Goal: Task Accomplishment & Management: Manage account settings

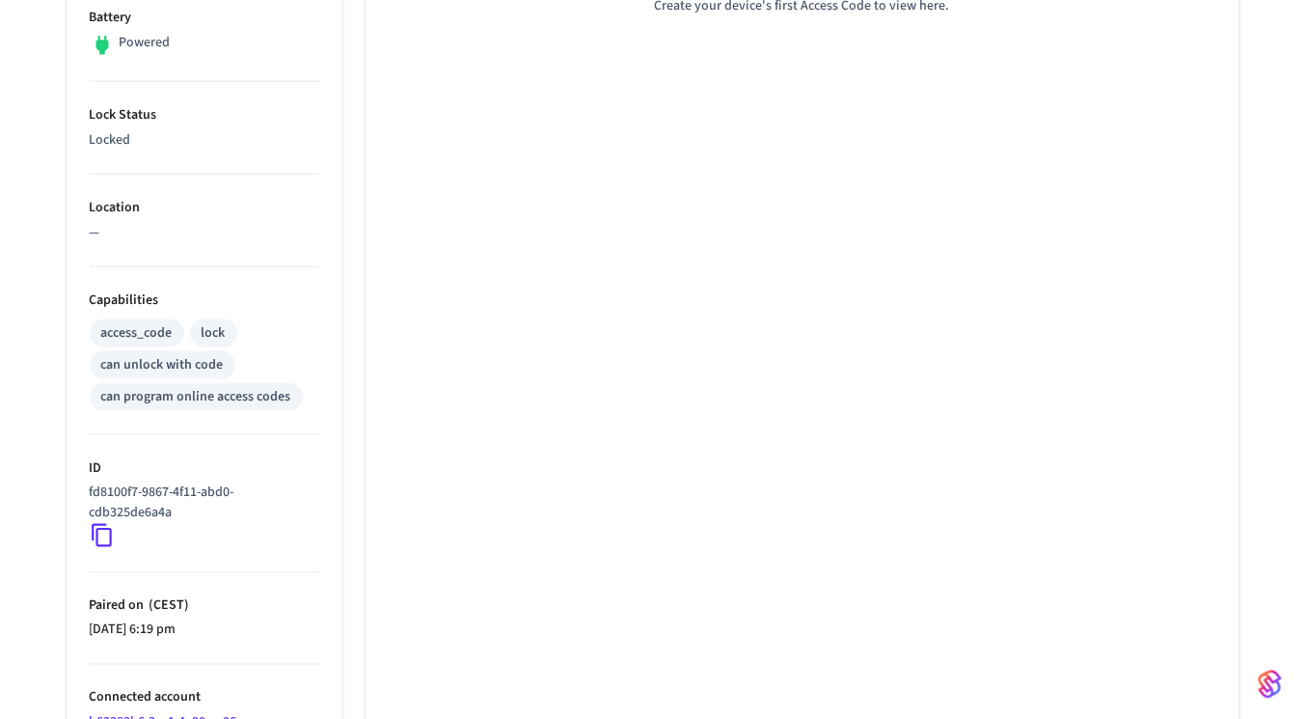
scroll to position [518, 0]
click at [112, 530] on icon at bounding box center [102, 535] width 25 height 25
click at [97, 531] on icon at bounding box center [102, 535] width 25 height 25
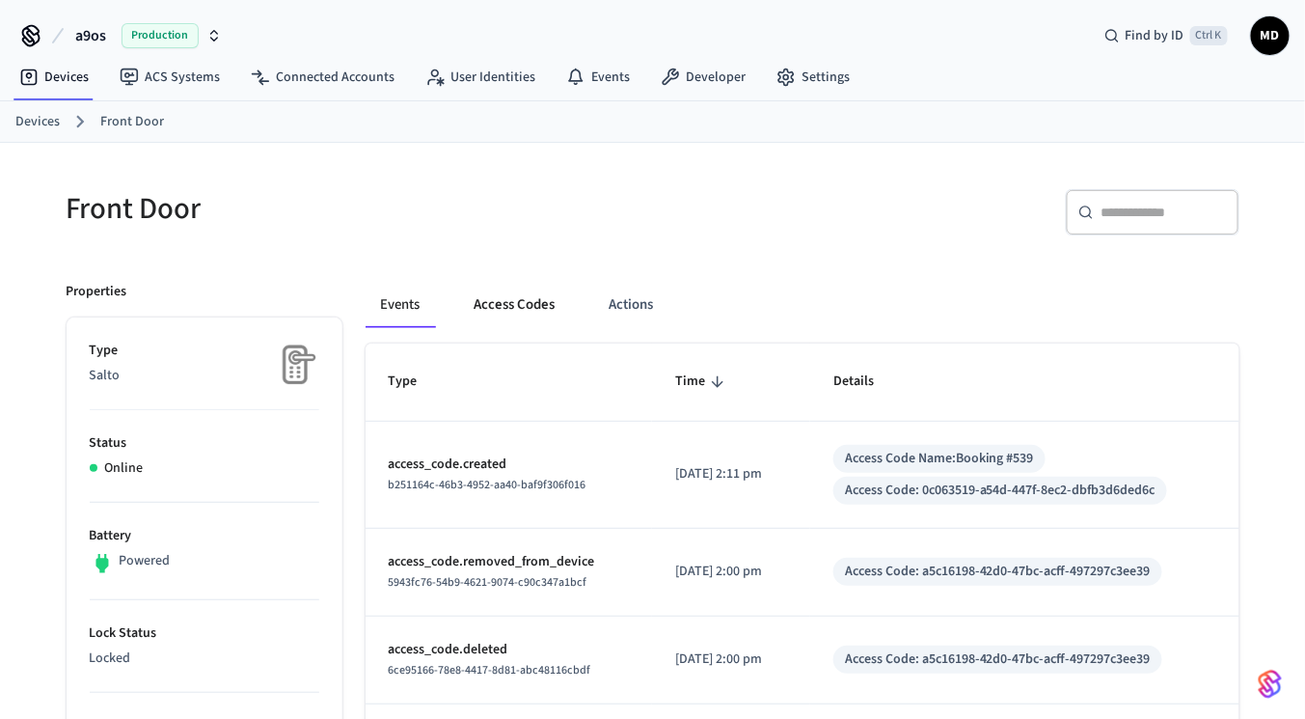
click at [502, 309] on button "Access Codes" at bounding box center [515, 305] width 112 height 46
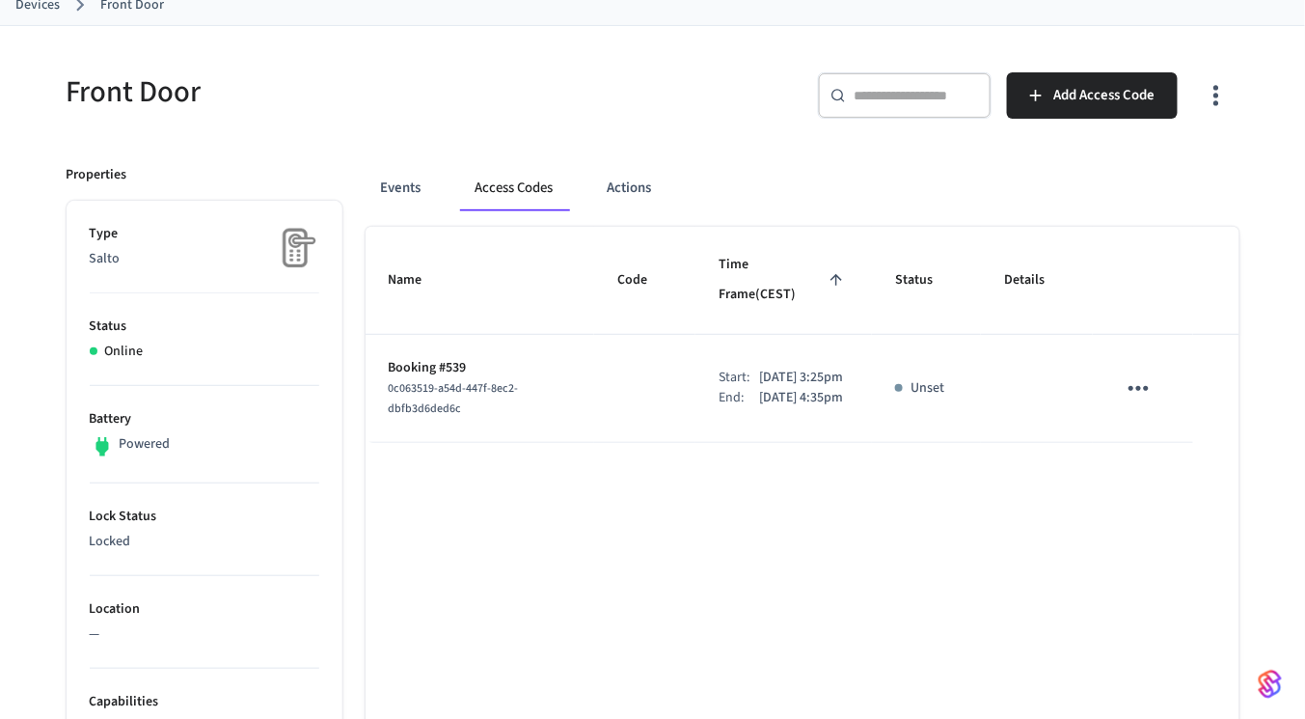
scroll to position [117, 0]
click at [629, 345] on td "sticky table" at bounding box center [644, 389] width 101 height 108
drag, startPoint x: 576, startPoint y: 367, endPoint x: 672, endPoint y: 362, distance: 96.6
click at [672, 362] on tr "Booking #539 0c063519-a54d-447f-8ec2-dbfb3d6ded6c Start: Oct 9th 2025 3:25pm En…" at bounding box center [803, 389] width 874 height 108
click at [629, 345] on td "sticky table" at bounding box center [644, 389] width 101 height 108
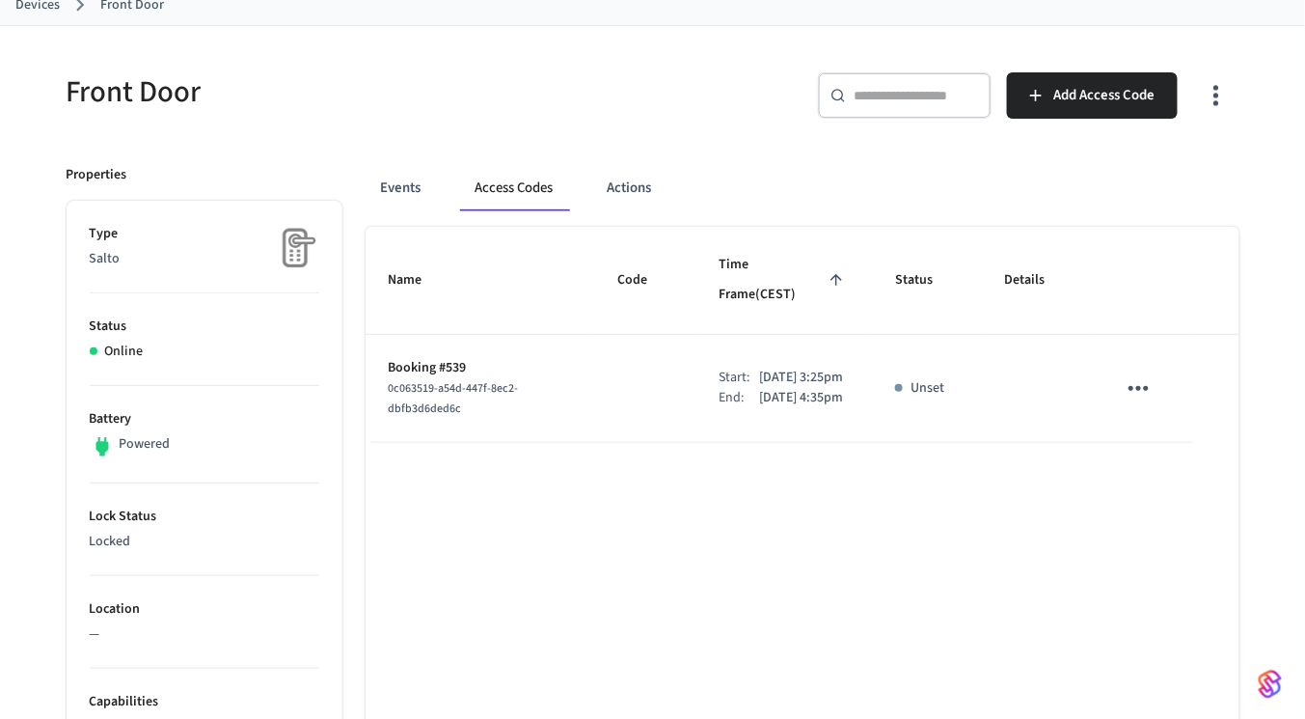
click at [1139, 386] on icon "sticky table" at bounding box center [1138, 388] width 20 height 5
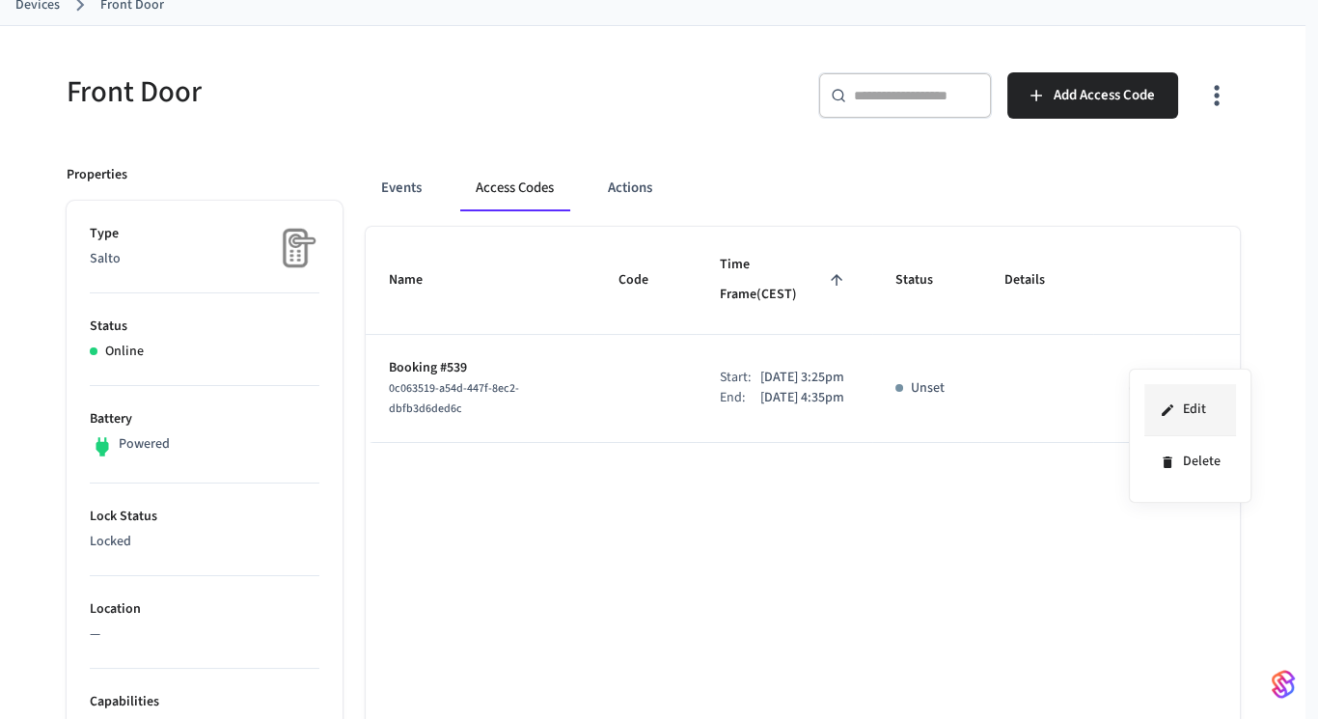
click at [1149, 406] on li "Edit" at bounding box center [1190, 410] width 92 height 52
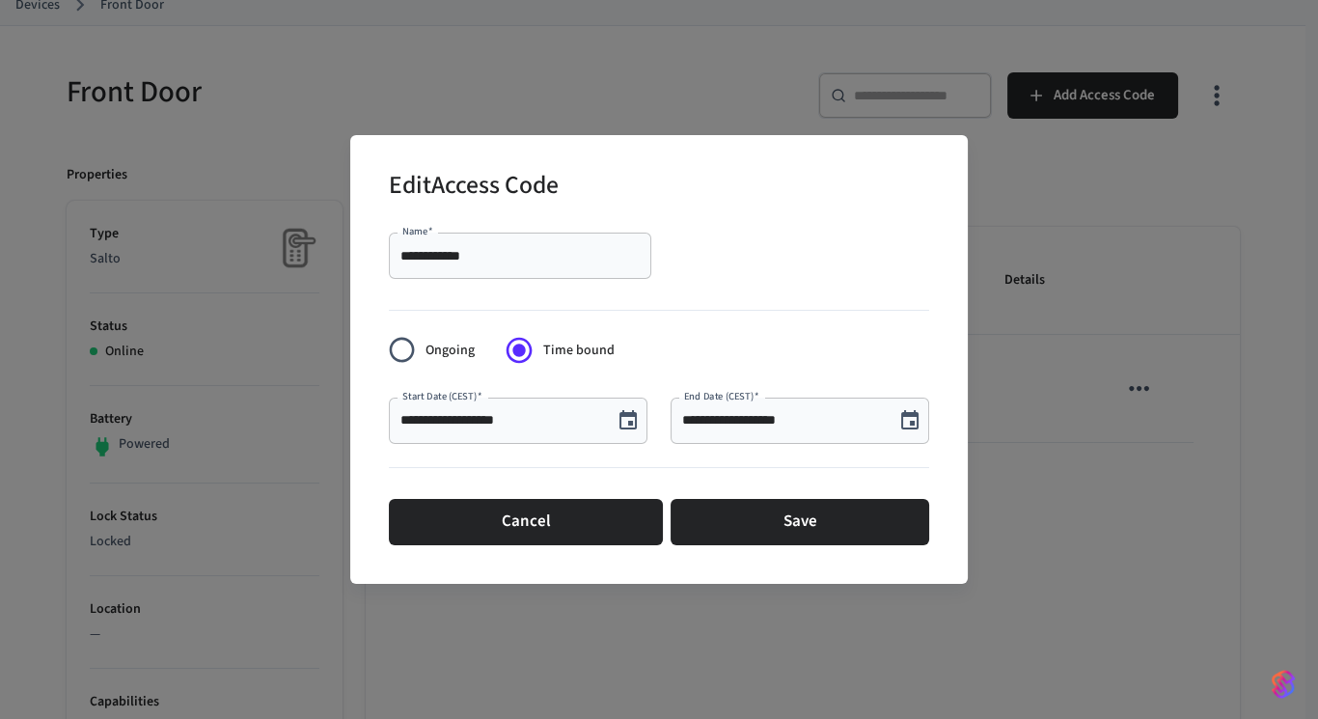
click at [1092, 333] on div "**********" at bounding box center [659, 359] width 1318 height 719
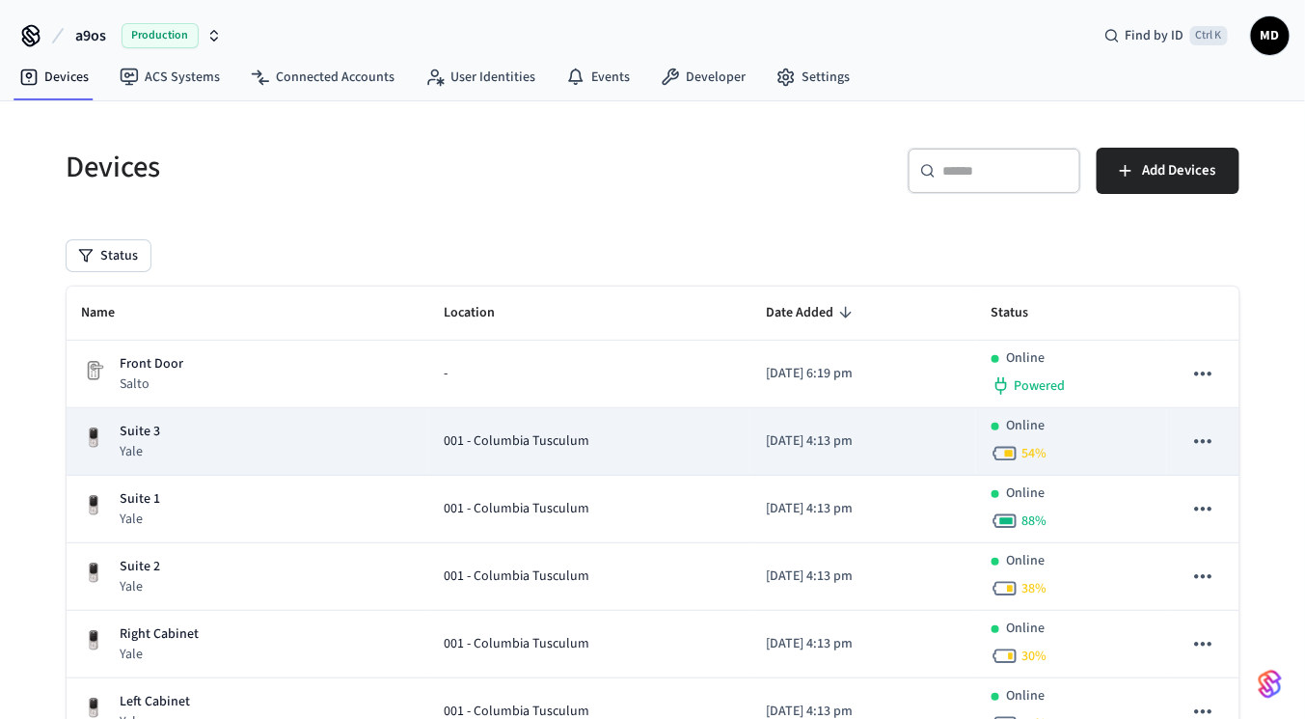
scroll to position [147, 0]
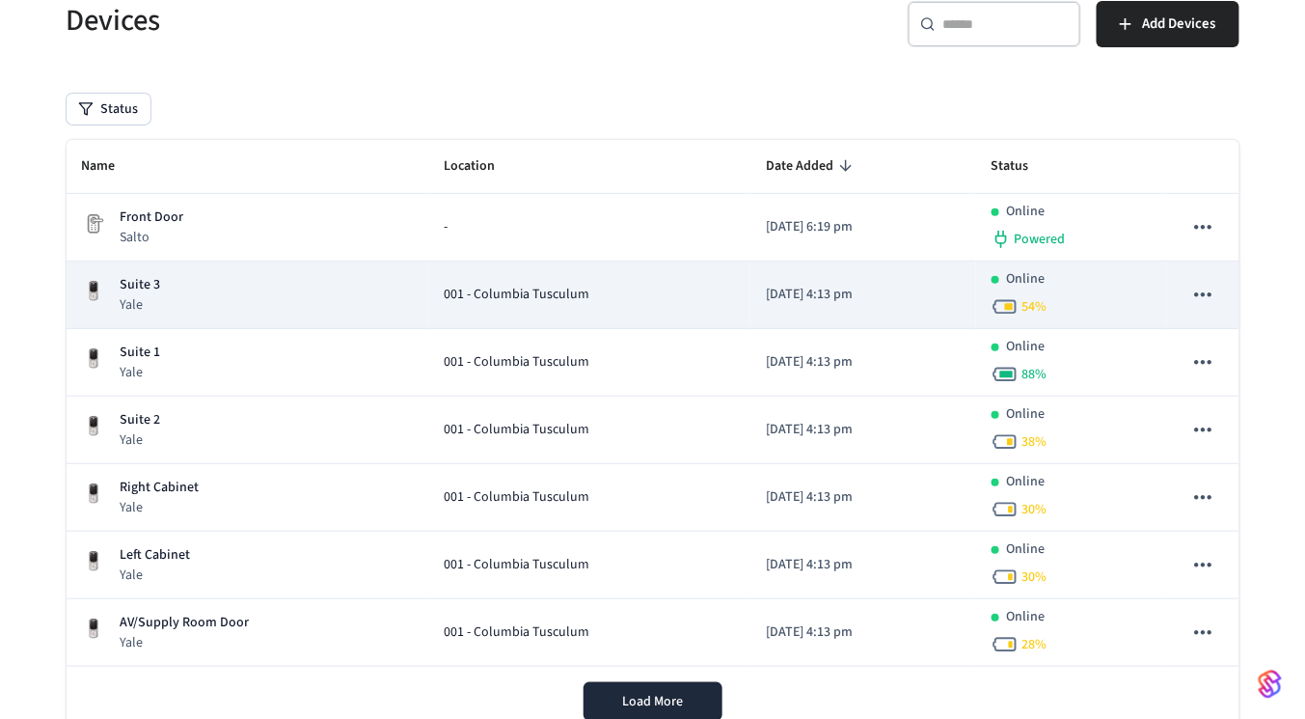
click at [290, 293] on div "Suite 3 Yale" at bounding box center [248, 295] width 332 height 40
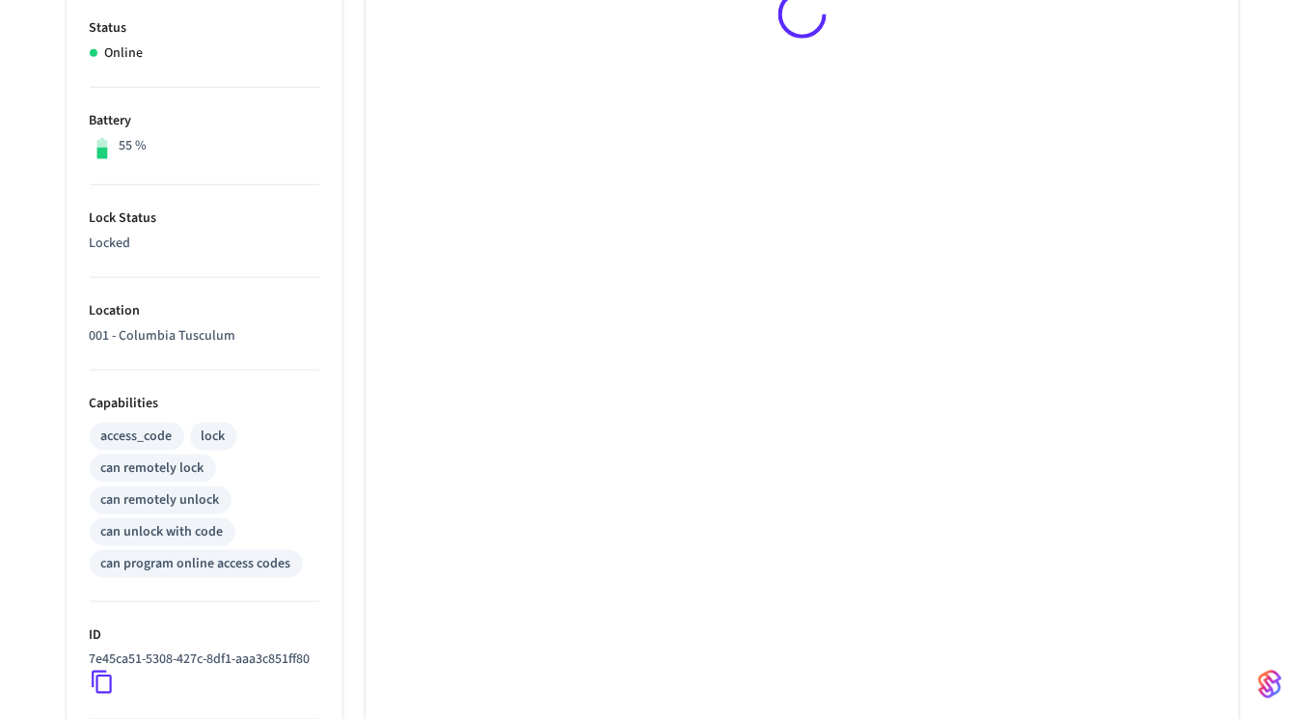
scroll to position [596, 0]
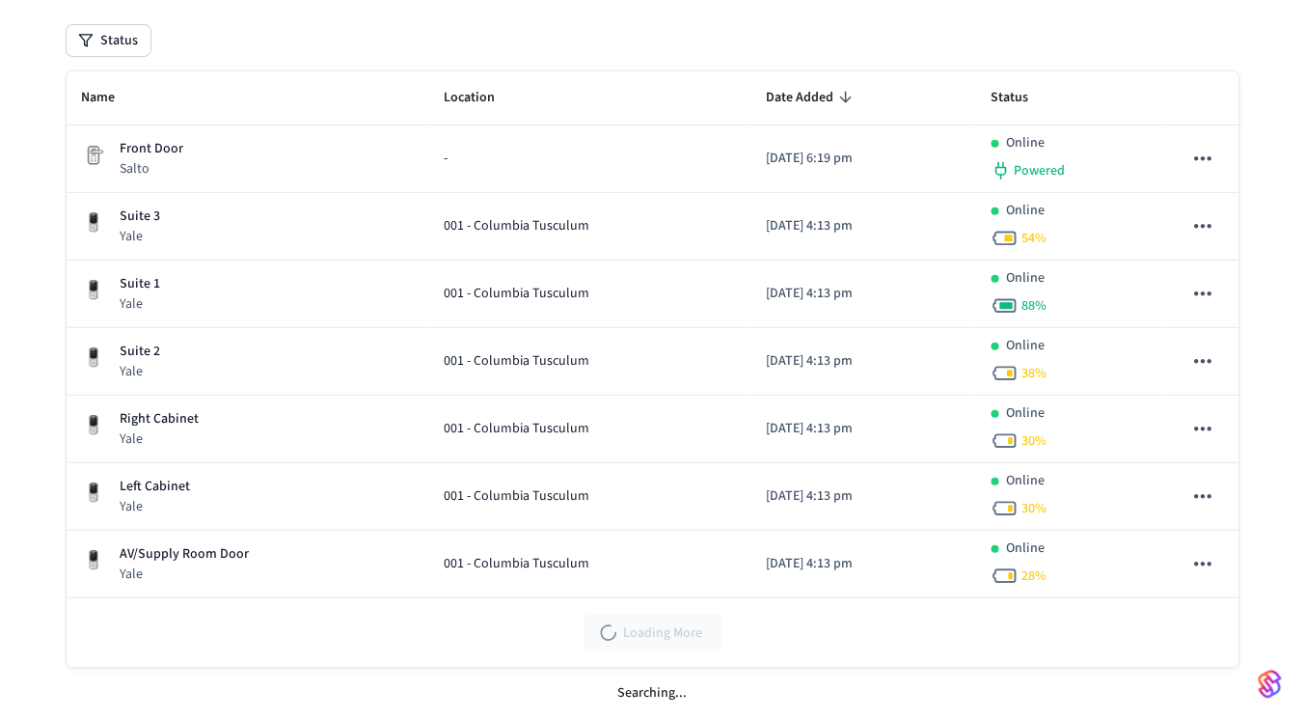
scroll to position [147, 0]
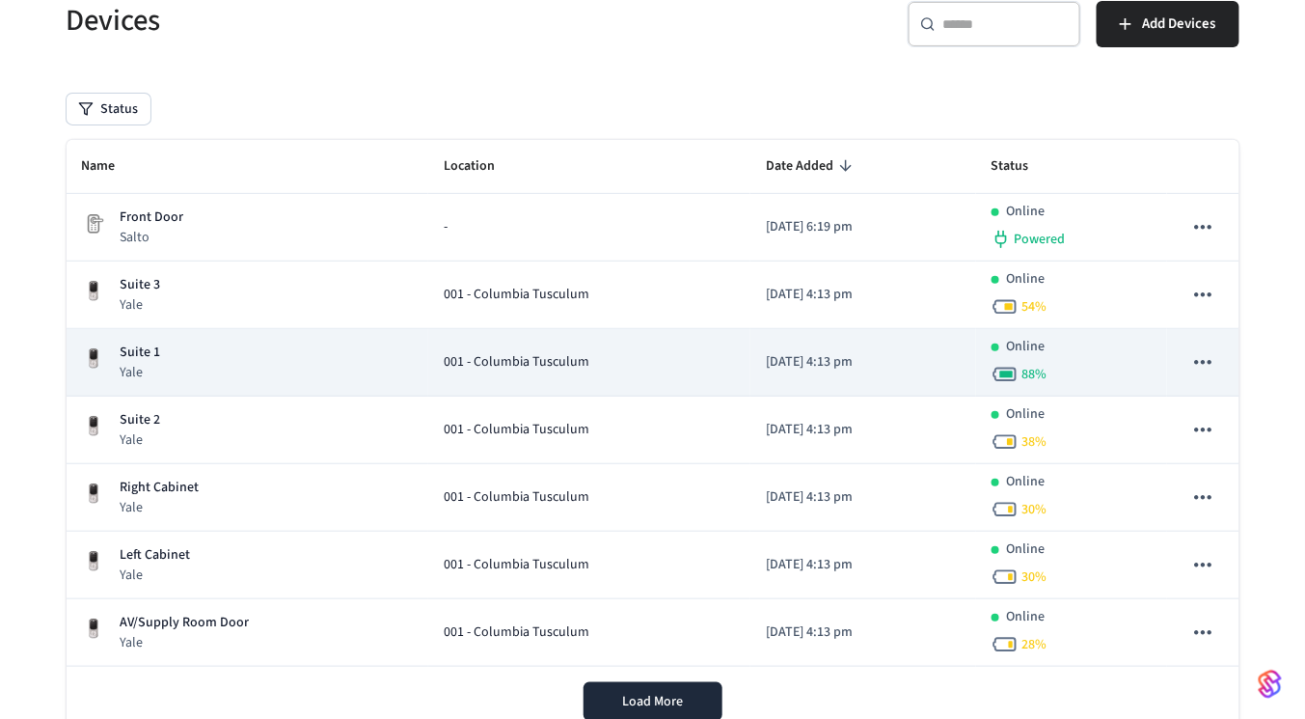
click at [221, 363] on div "Suite 1 Yale" at bounding box center [248, 362] width 332 height 40
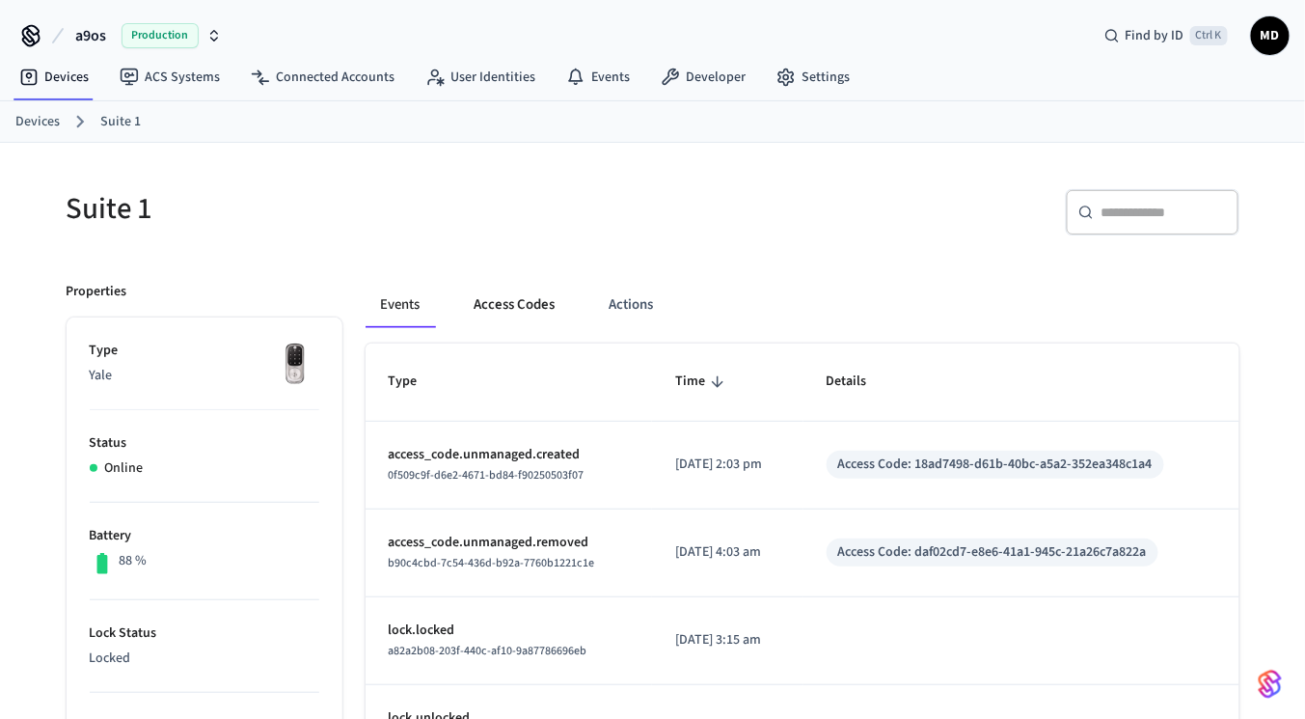
click at [533, 295] on button "Access Codes" at bounding box center [515, 305] width 112 height 46
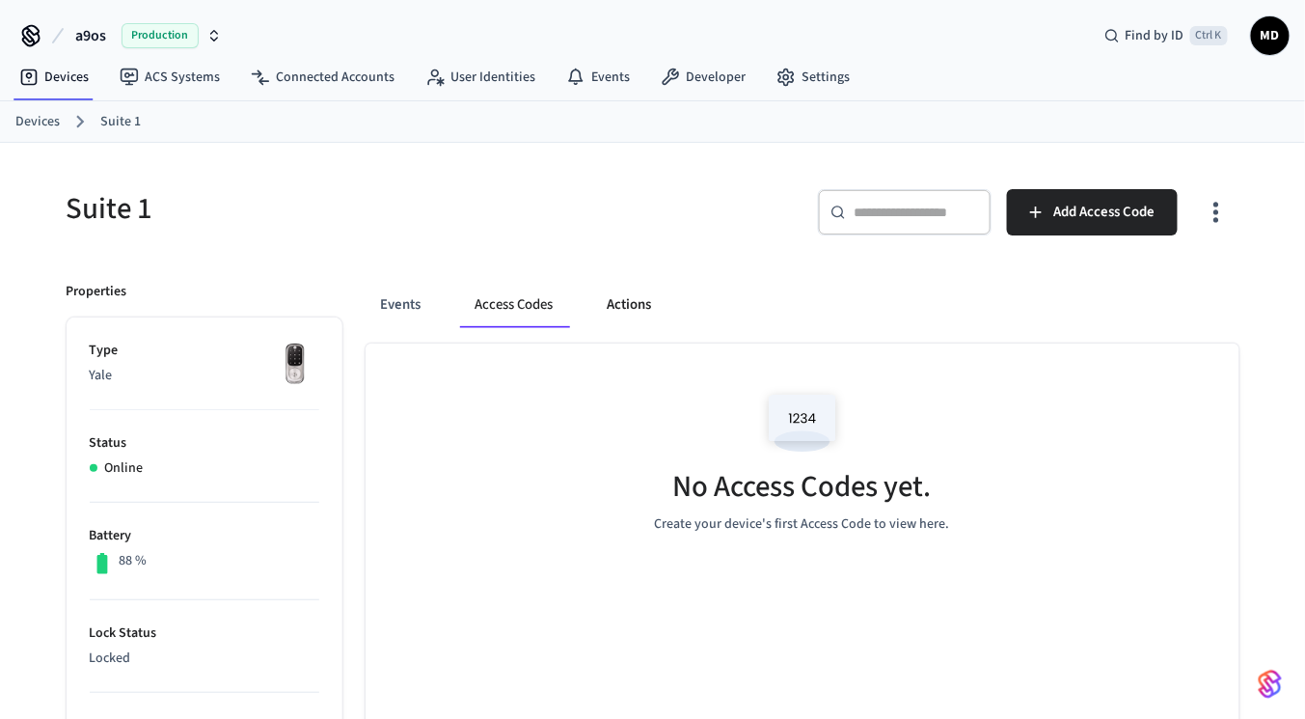
click at [637, 309] on button "Actions" at bounding box center [629, 305] width 75 height 46
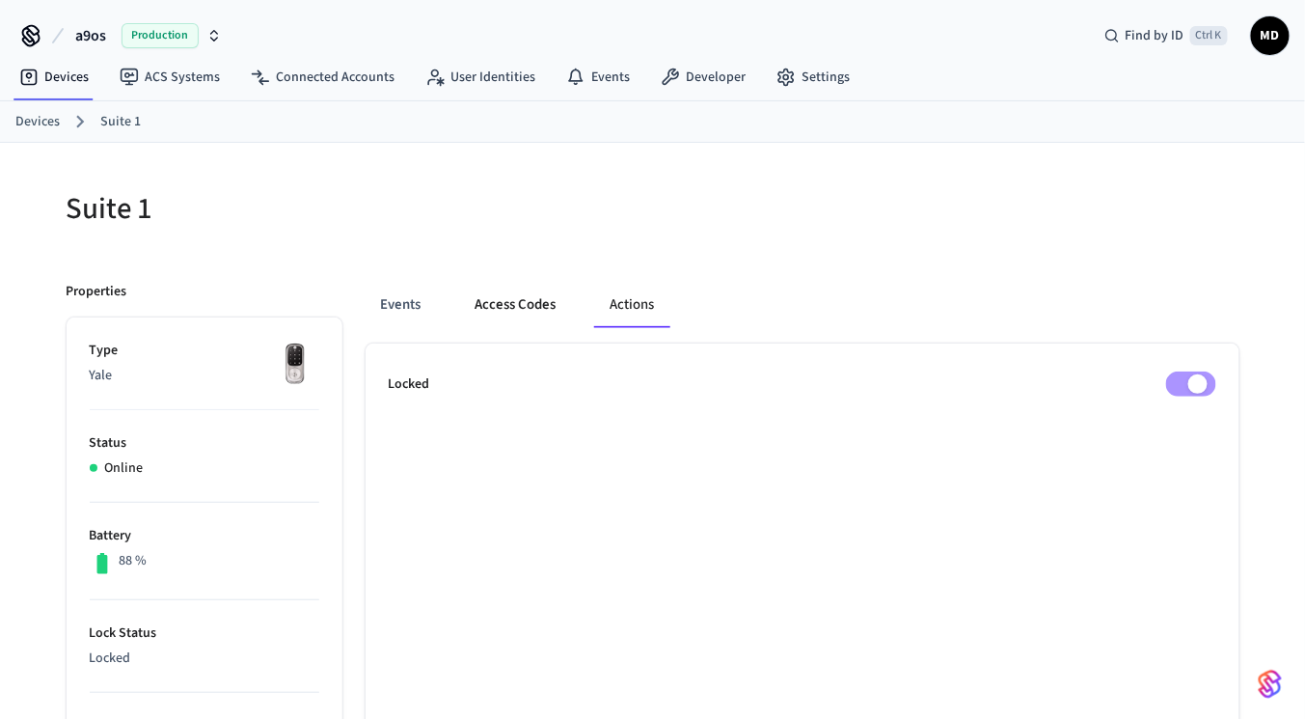
click at [515, 287] on button "Access Codes" at bounding box center [516, 305] width 112 height 46
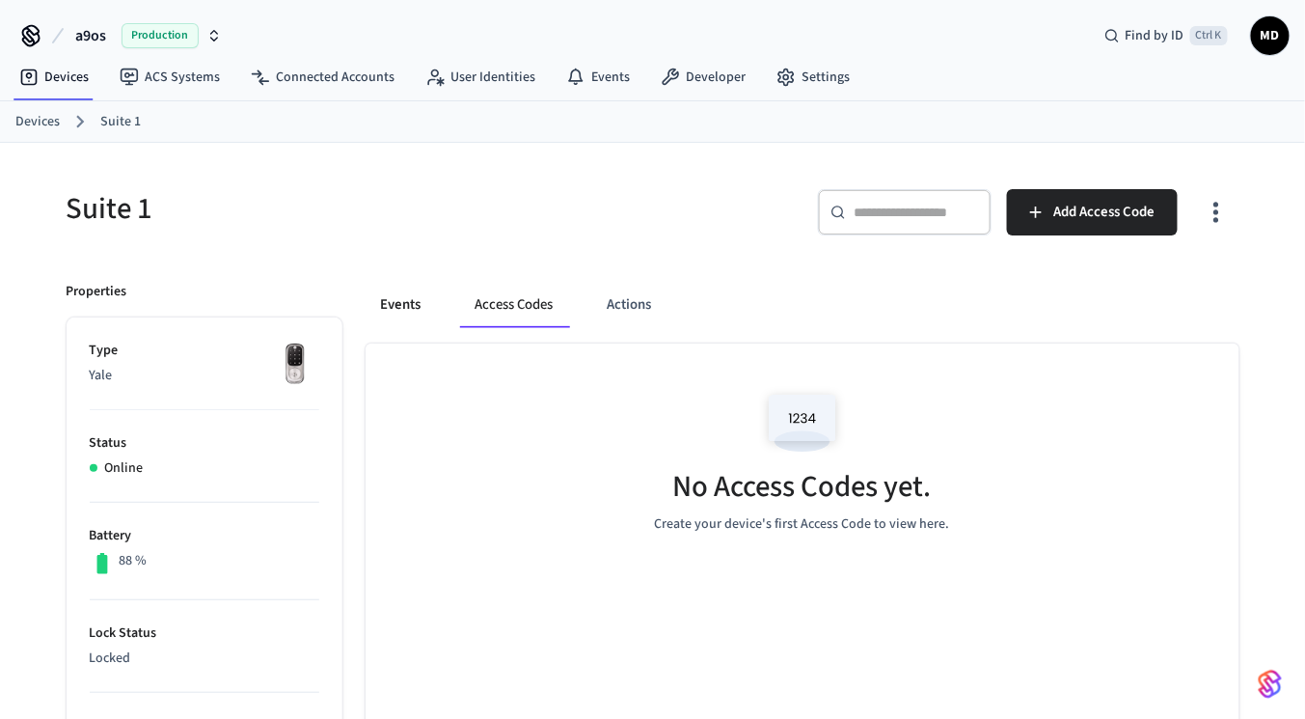
click at [397, 290] on button "Events" at bounding box center [401, 305] width 71 height 46
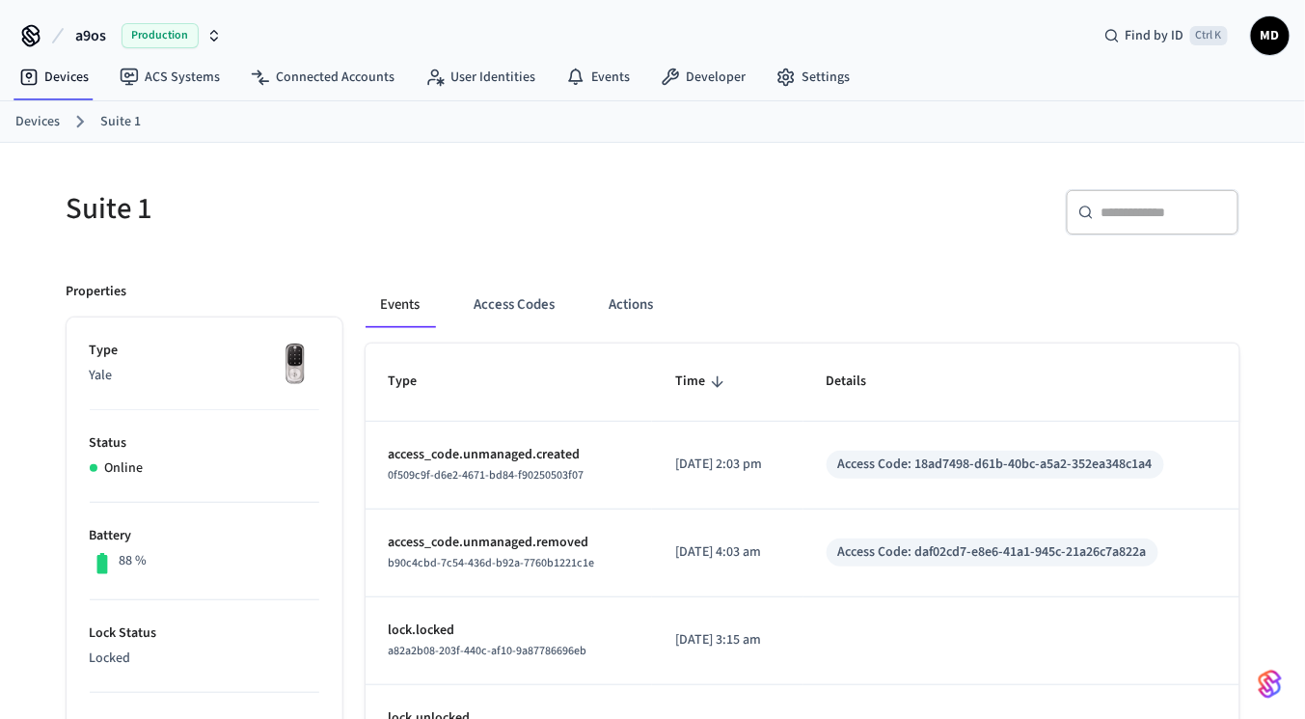
scroll to position [63, 0]
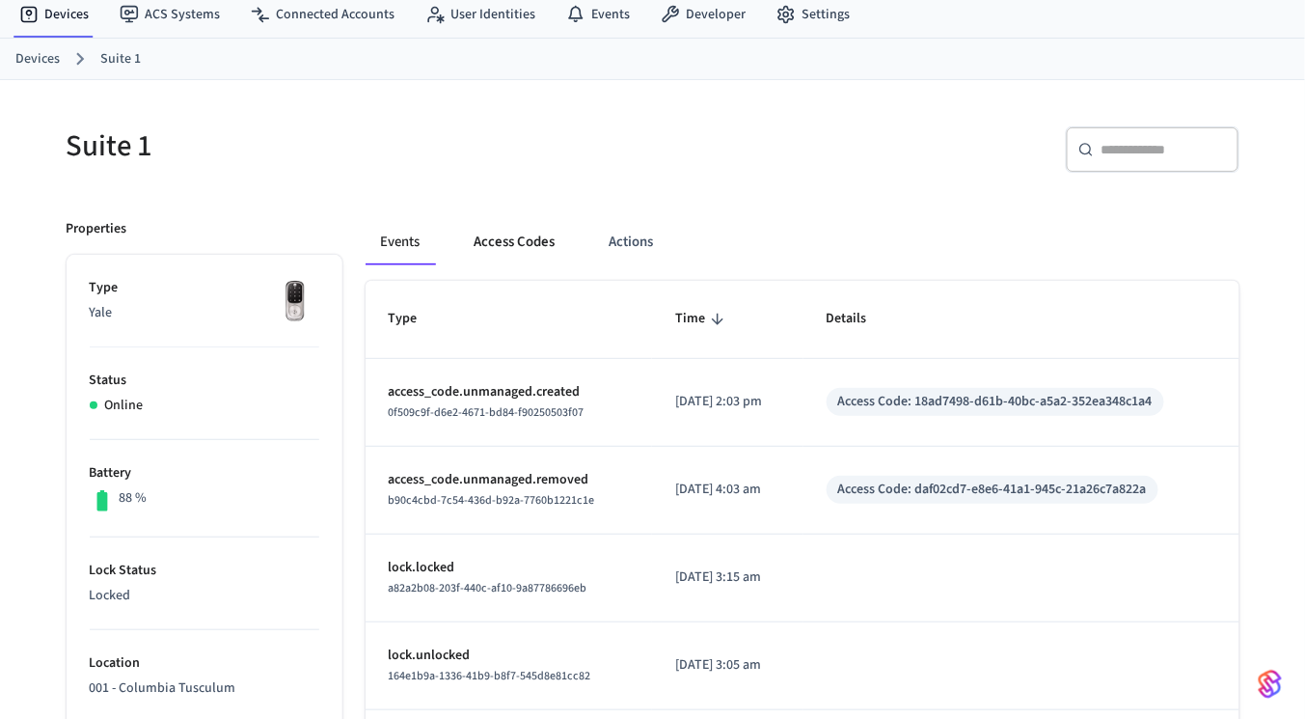
click at [510, 226] on button "Access Codes" at bounding box center [515, 242] width 112 height 46
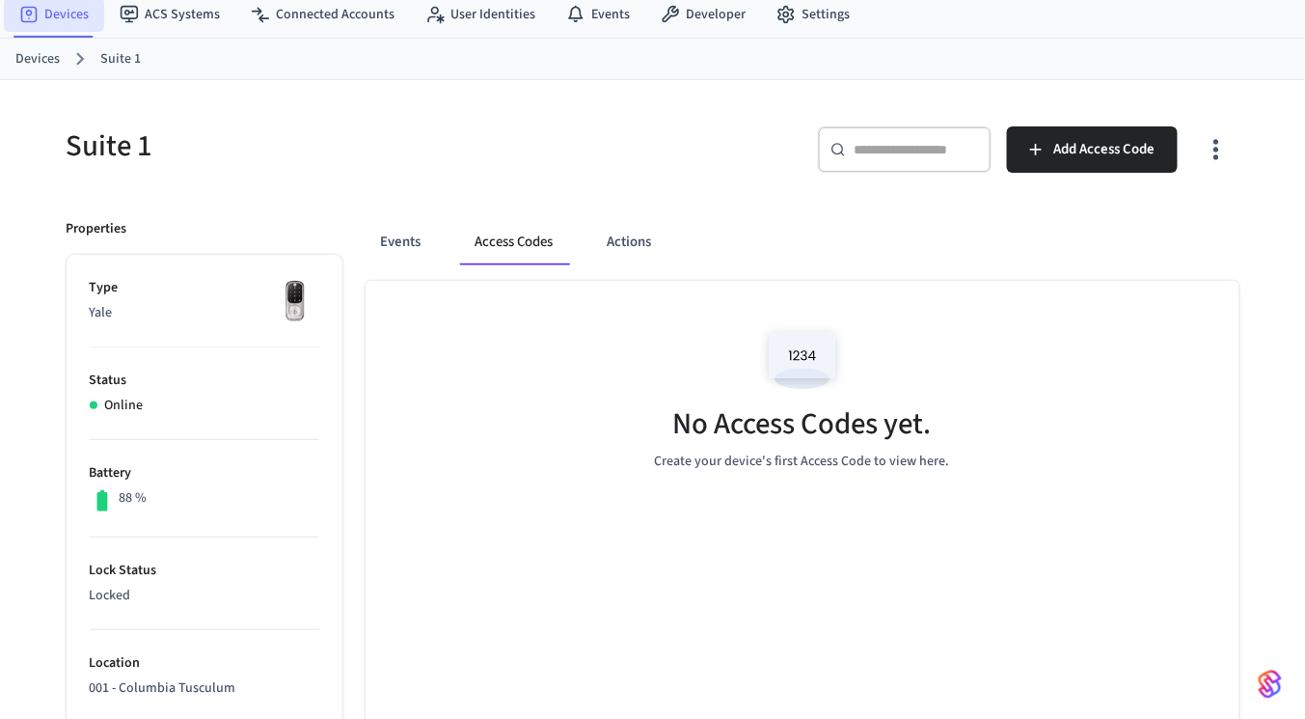
scroll to position [147, 0]
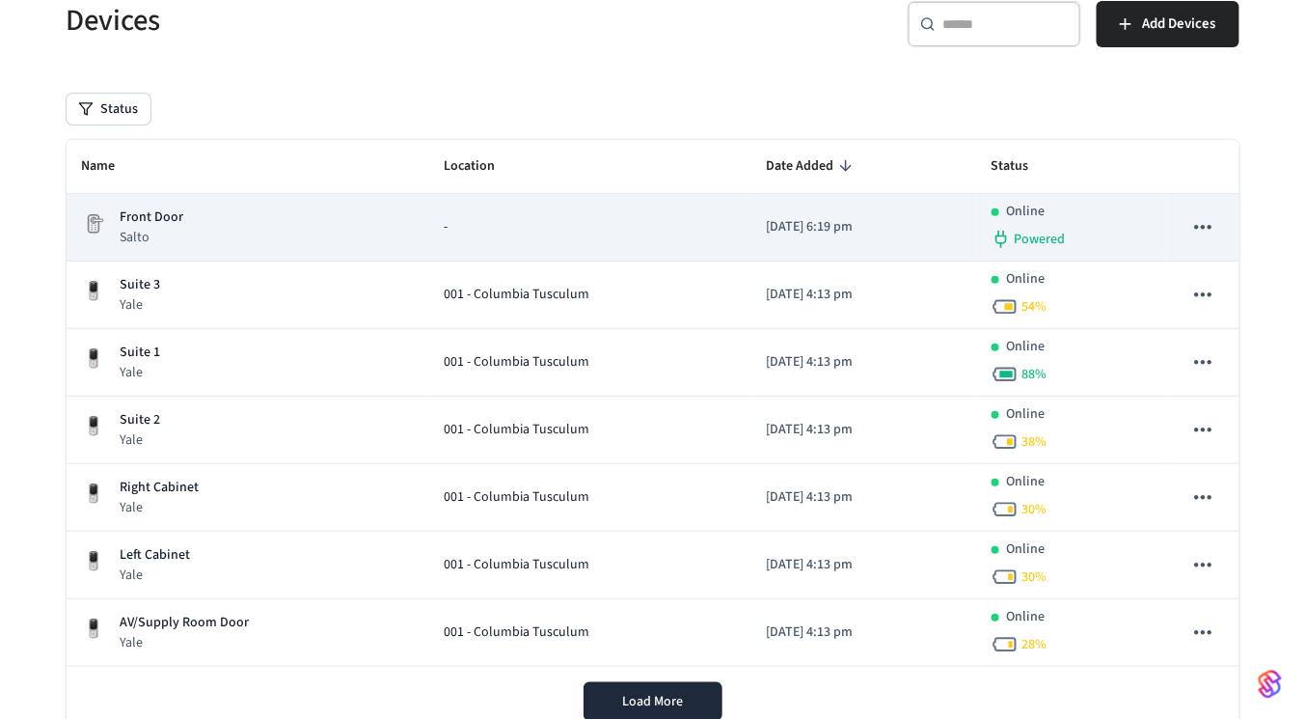
click at [265, 229] on div "Front Door Salto" at bounding box center [248, 227] width 332 height 40
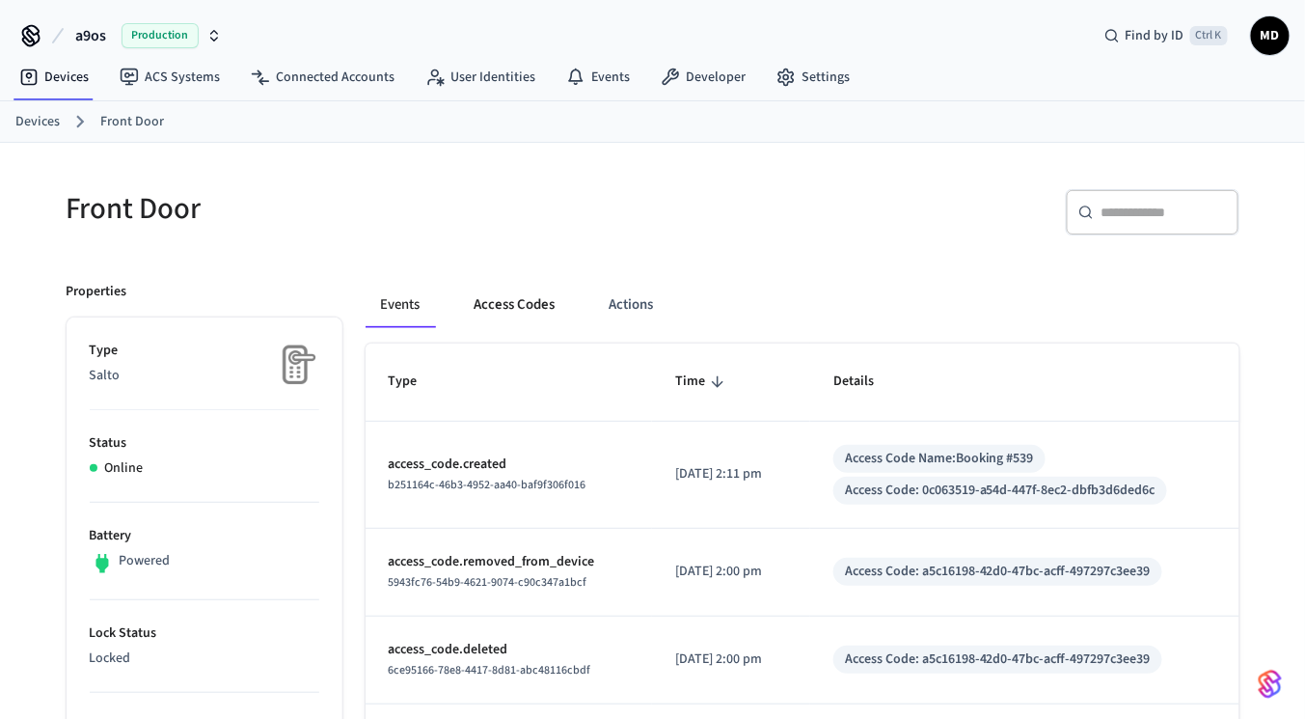
click at [559, 318] on button "Access Codes" at bounding box center [515, 305] width 112 height 46
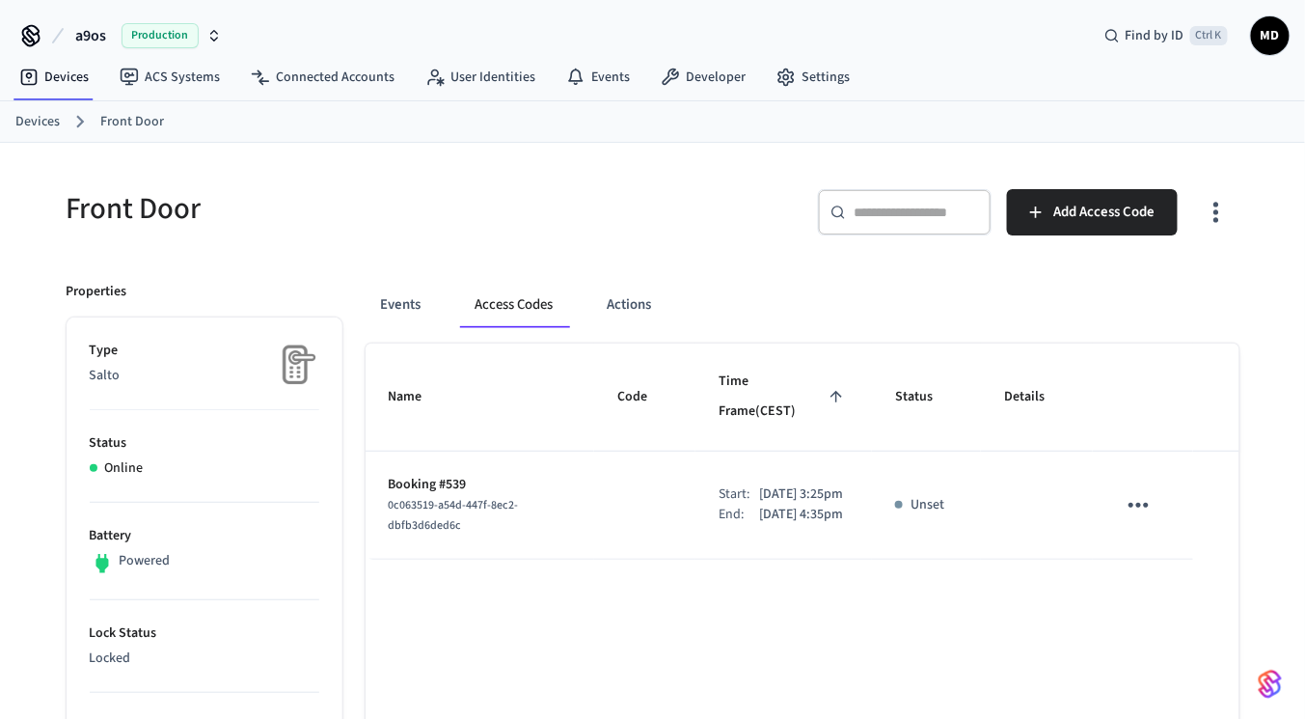
click at [1128, 490] on icon "sticky table" at bounding box center [1139, 505] width 30 height 30
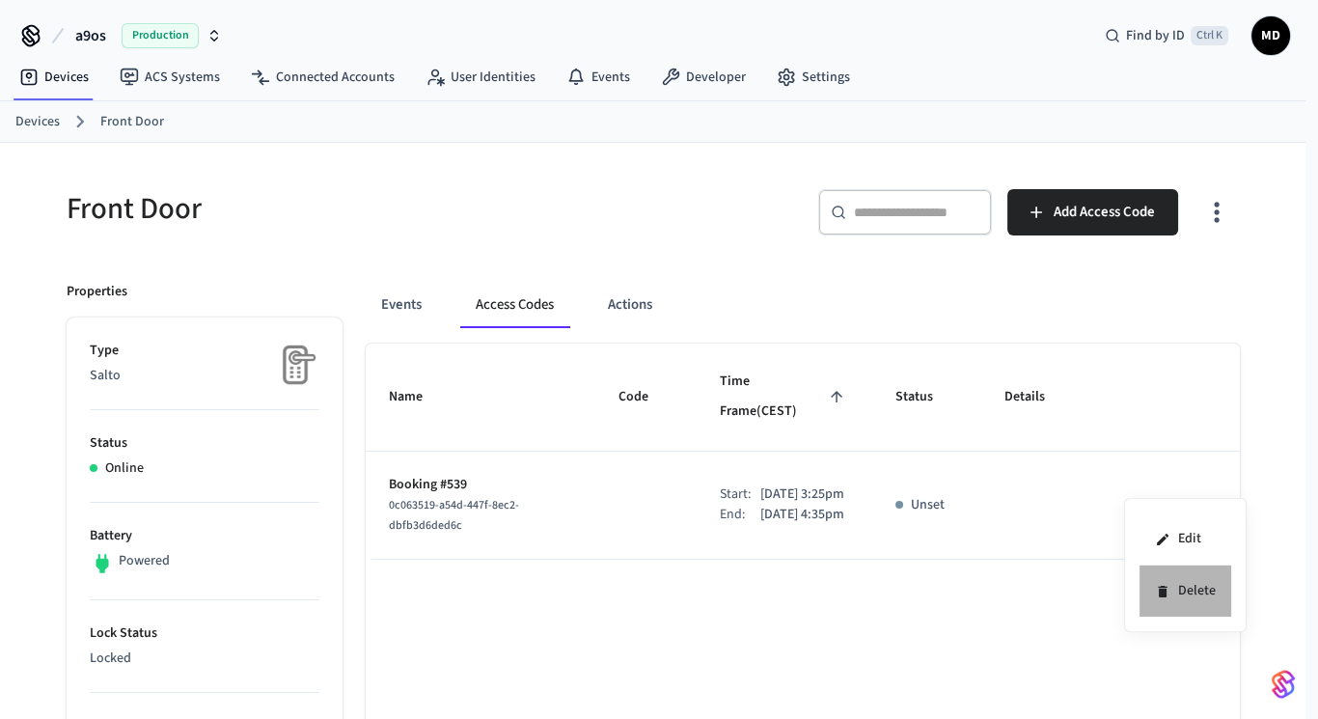
click at [1166, 586] on icon at bounding box center [1162, 591] width 15 height 15
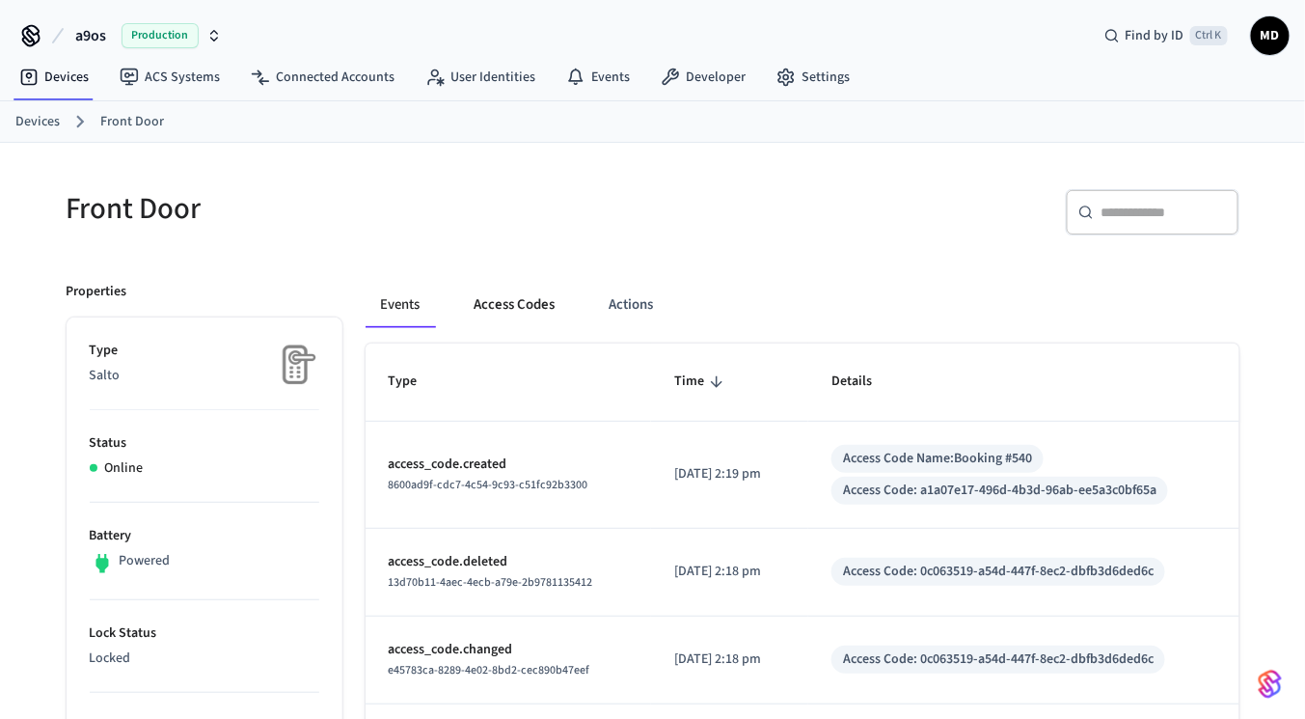
click at [484, 305] on button "Access Codes" at bounding box center [515, 305] width 112 height 46
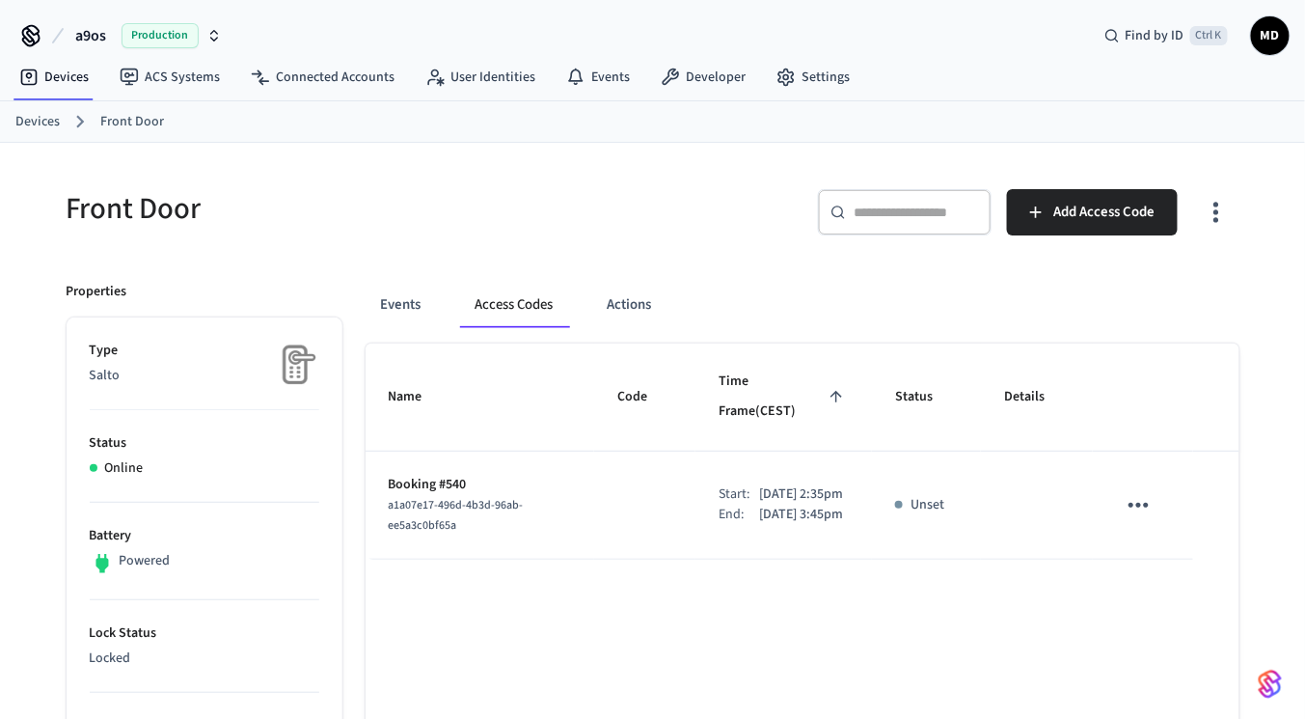
click at [613, 451] on td "sticky table" at bounding box center [644, 505] width 101 height 108
click at [622, 382] on span "Code" at bounding box center [644, 397] width 55 height 30
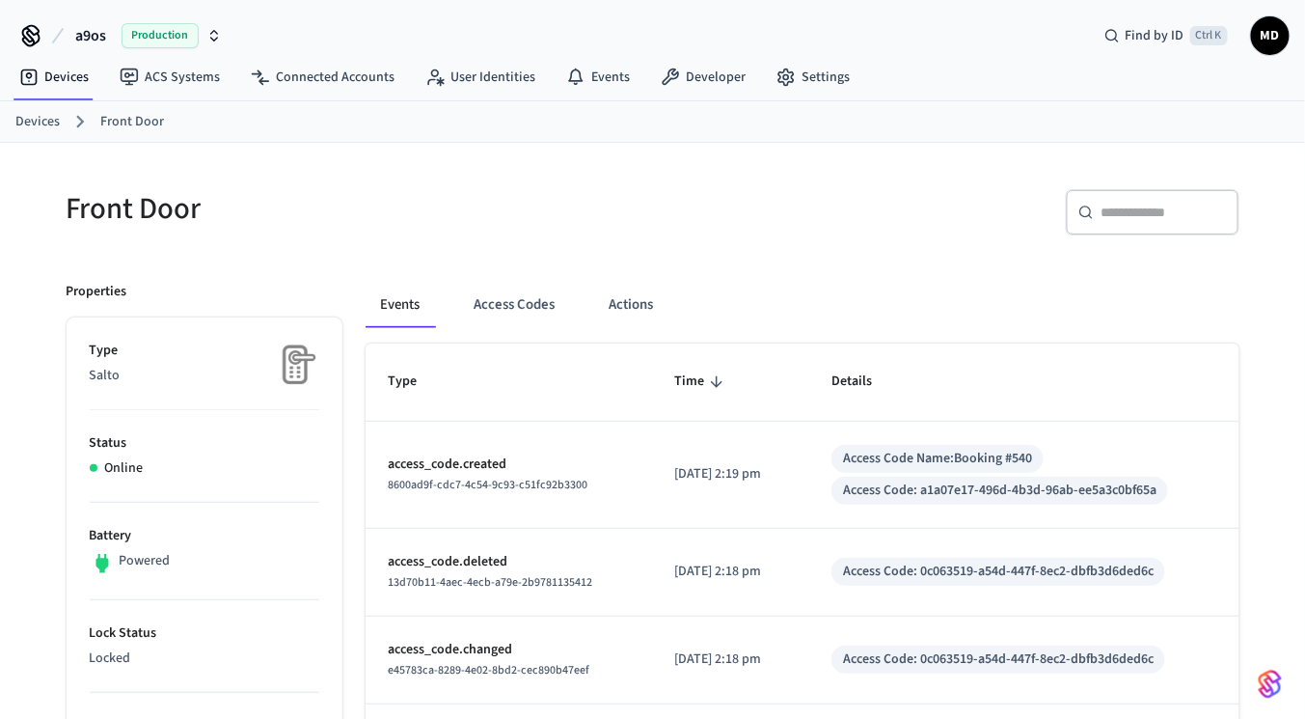
click at [784, 461] on td "[DATE] 2:19 pm" at bounding box center [729, 474] width 157 height 107
click at [938, 472] on div "Access Code Name: Booking #540 Access Code: a1a07e17-496d-4b3d-96ab-ee5a3c0bf65a" at bounding box center [1023, 475] width 384 height 60
click at [920, 482] on div "Access Code: a1a07e17-496d-4b3d-96ab-ee5a3c0bf65a" at bounding box center [999, 490] width 313 height 20
click at [503, 315] on button "Access Codes" at bounding box center [515, 305] width 112 height 46
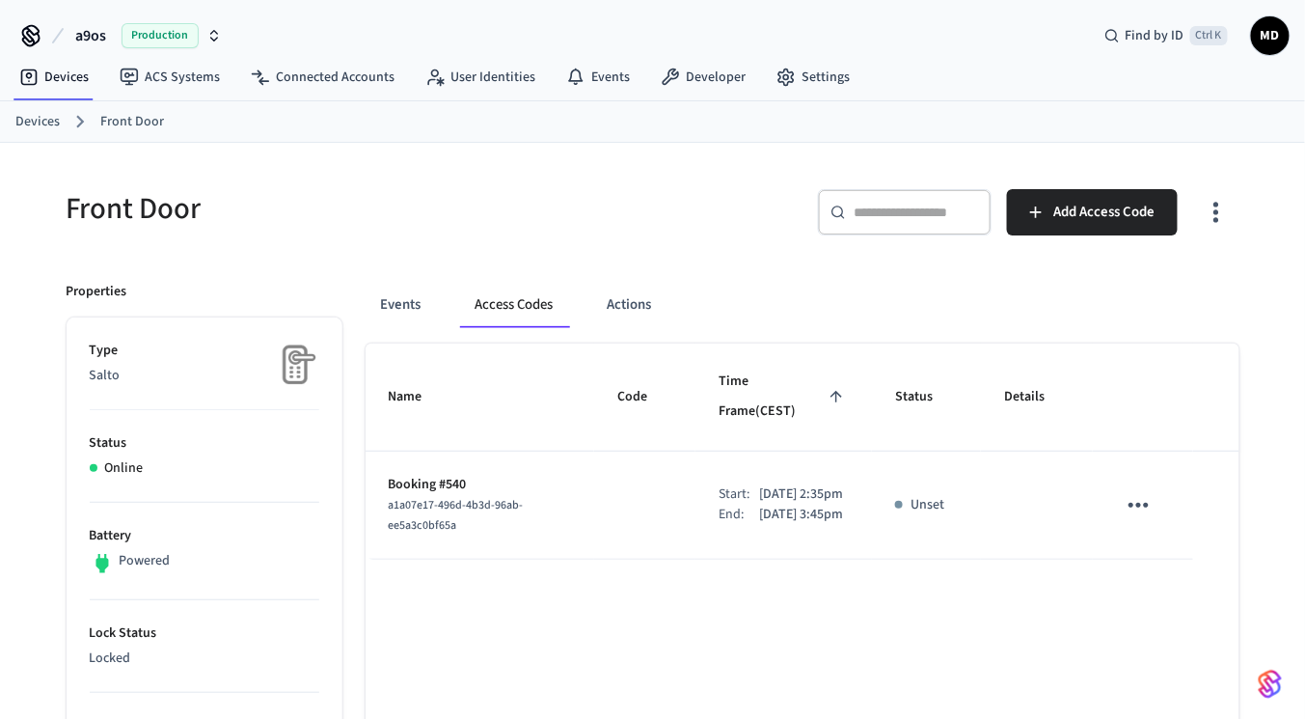
drag, startPoint x: 368, startPoint y: 369, endPoint x: 1257, endPoint y: 500, distance: 897.8
copy thead "Name Code Time Frame (CEST) Status Details"
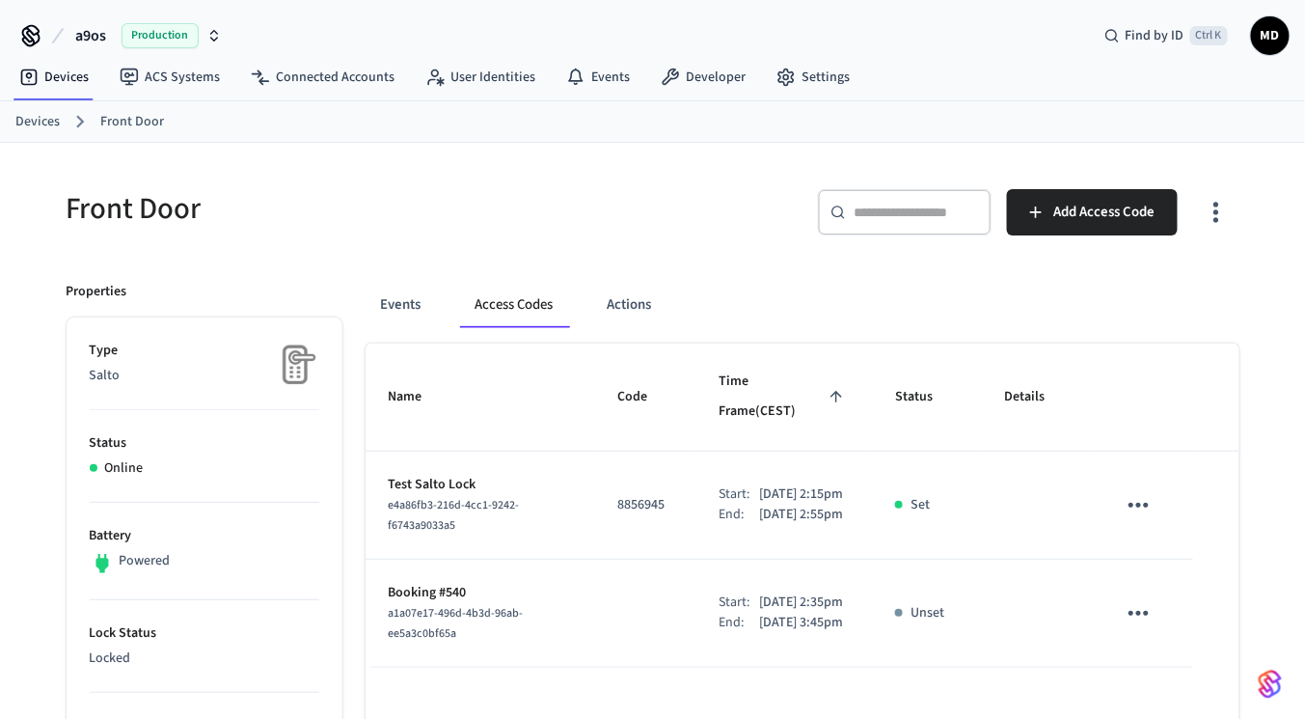
click at [486, 475] on p "Test Salto Lock" at bounding box center [480, 485] width 183 height 20
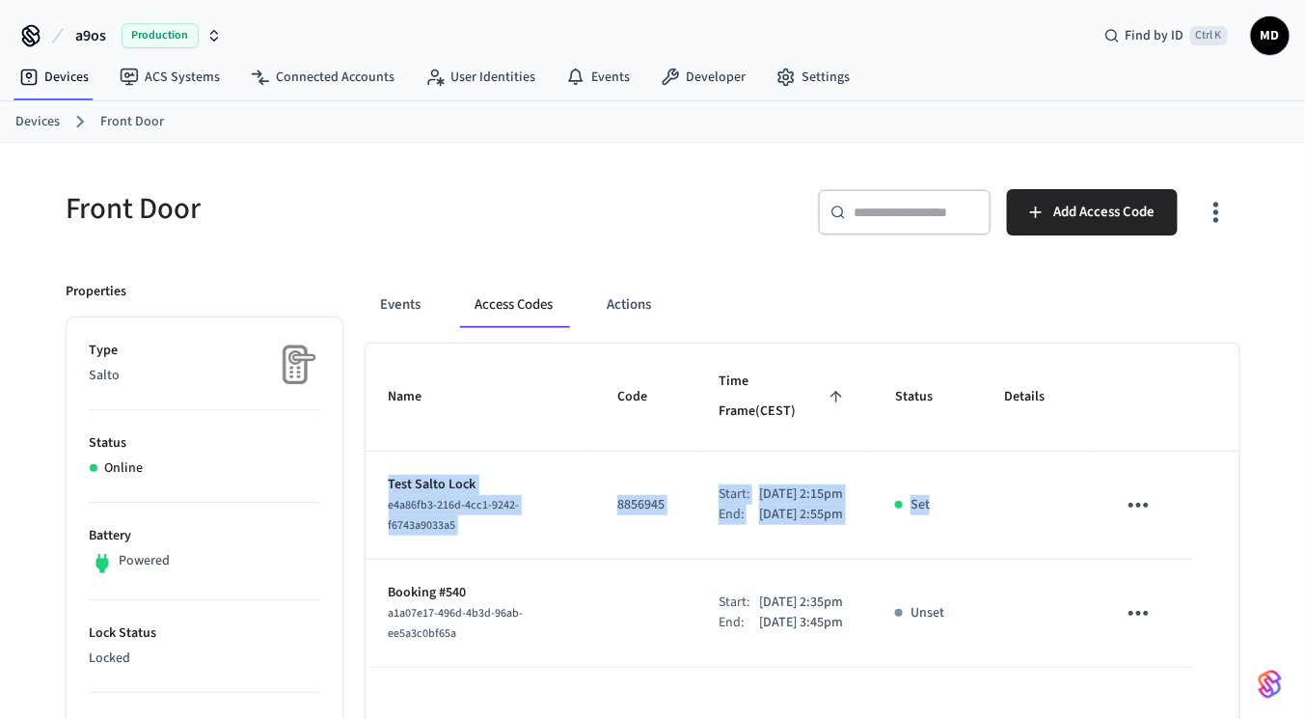
drag, startPoint x: 368, startPoint y: 452, endPoint x: 994, endPoint y: 464, distance: 626.1
click at [994, 464] on tr "Test Salto Lock e4a86fb3-216d-4cc1-9242-f6743a9033a5 8856945 Start: Sep 30th 20…" at bounding box center [803, 505] width 874 height 108
copy tr "Test Salto Lock e4a86fb3-216d-4cc1-9242-f6743a9033a5 8856945 Start: Sep 30th 20…"
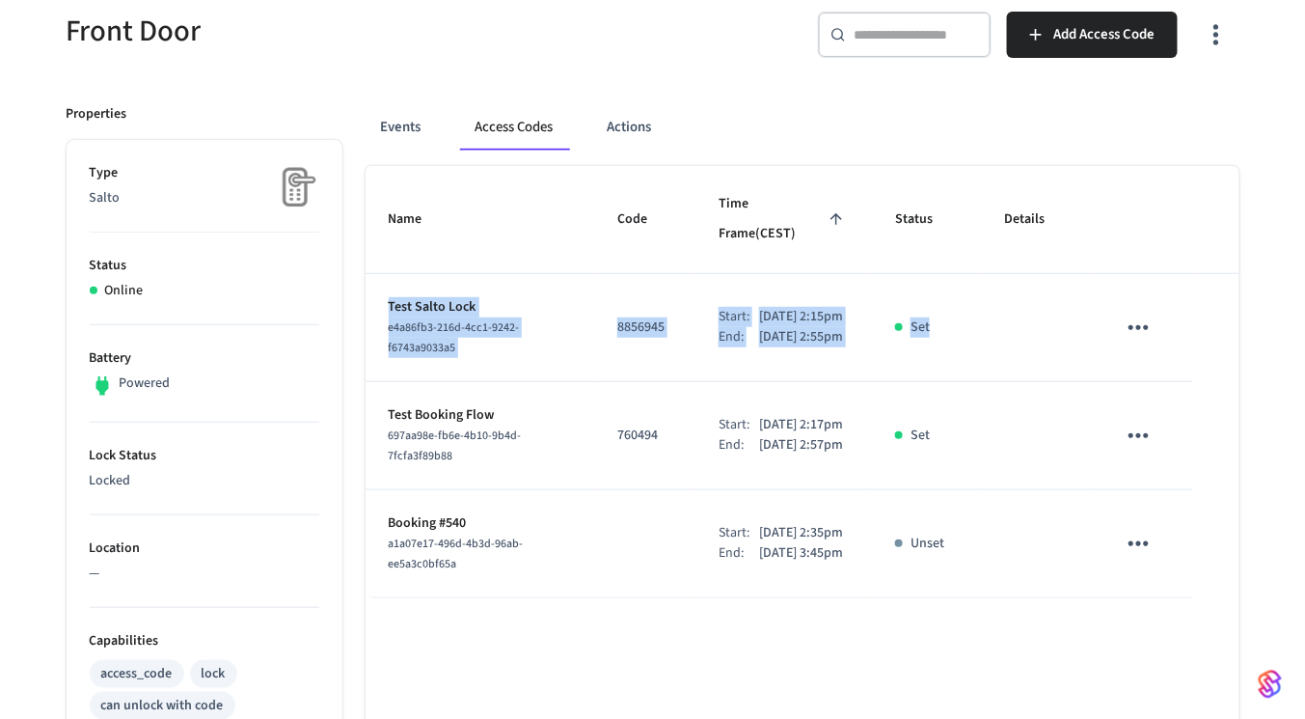
scroll to position [178, 0]
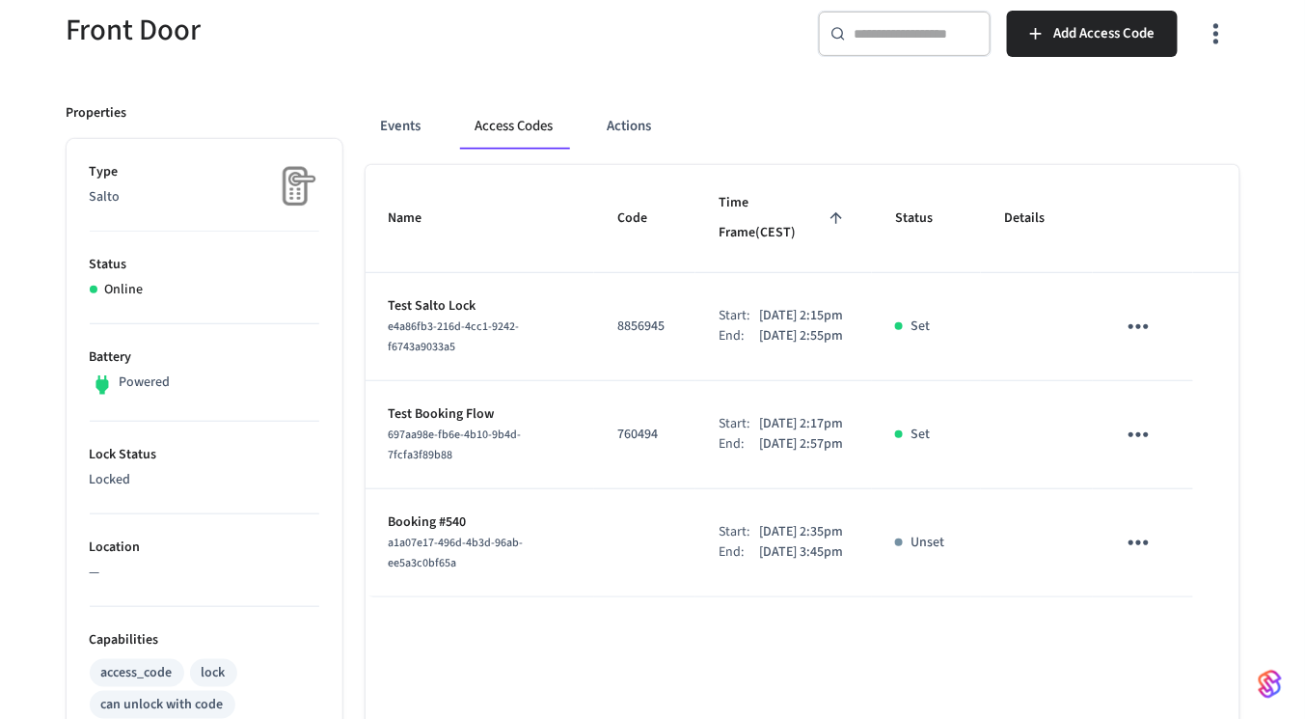
click at [628, 489] on td "760494" at bounding box center [644, 435] width 101 height 108
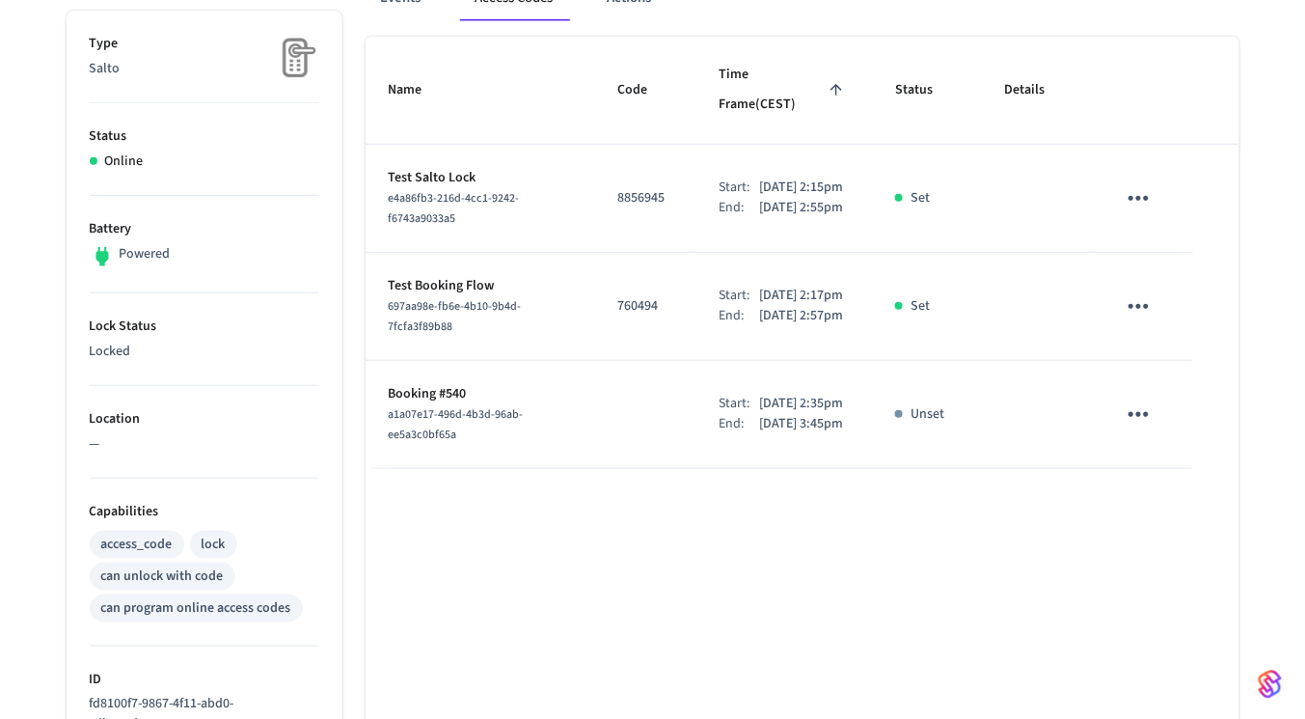
scroll to position [308, 0]
click at [1166, 427] on td "sticky table" at bounding box center [1142, 414] width 99 height 108
click at [1137, 419] on icon "sticky table" at bounding box center [1139, 413] width 30 height 30
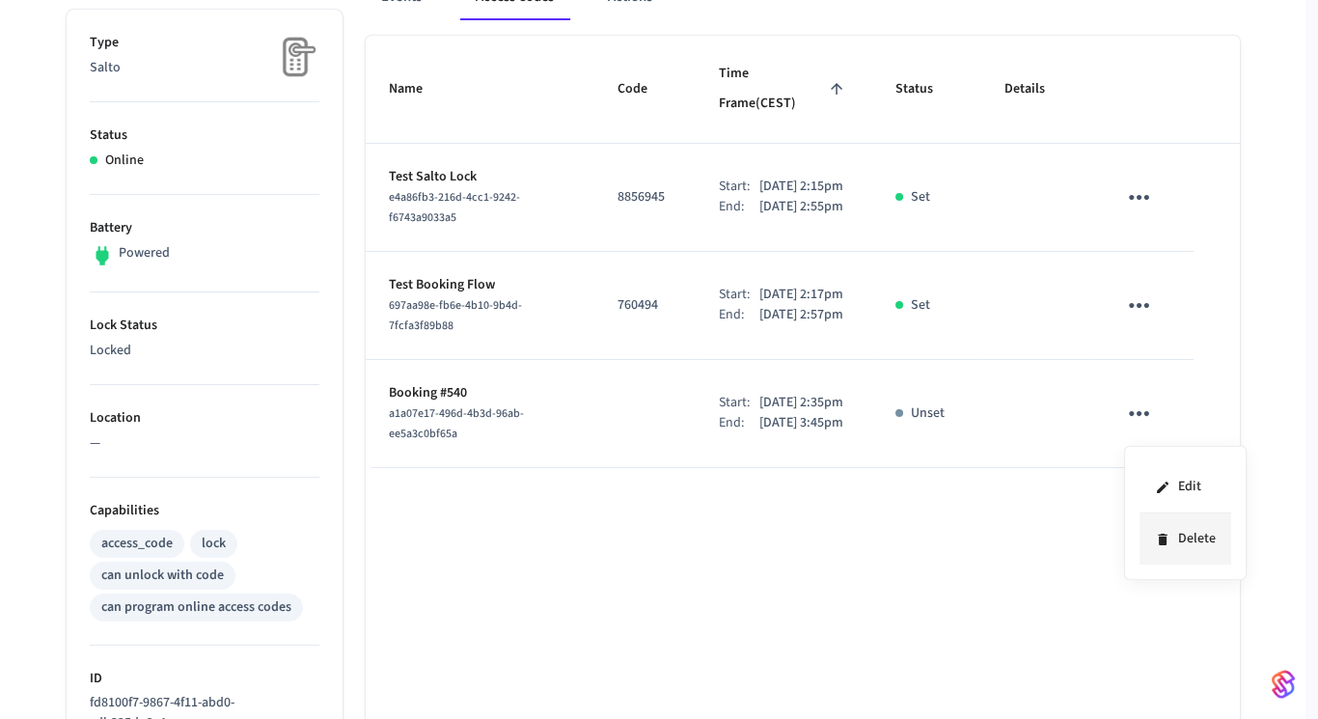
click at [1179, 536] on li "Delete" at bounding box center [1185, 538] width 92 height 51
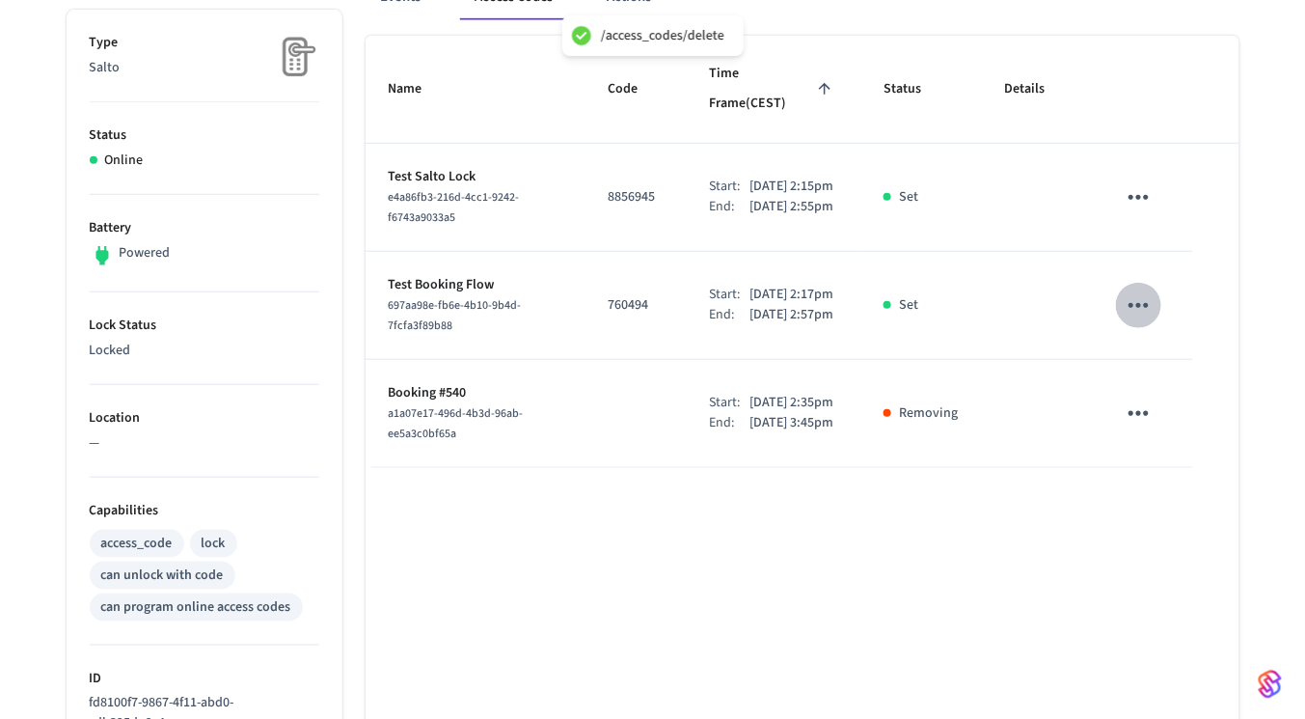
click at [1145, 310] on icon "sticky table" at bounding box center [1139, 305] width 30 height 30
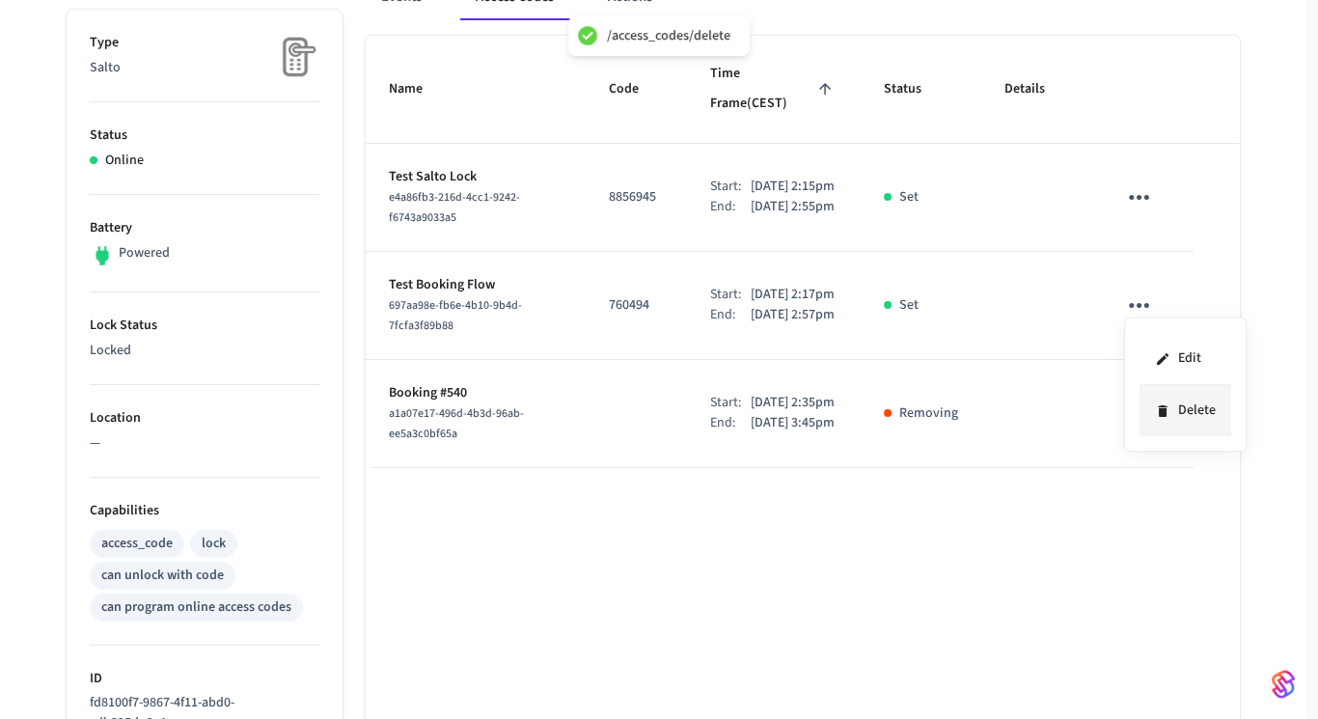
click at [1181, 410] on li "Delete" at bounding box center [1185, 410] width 92 height 51
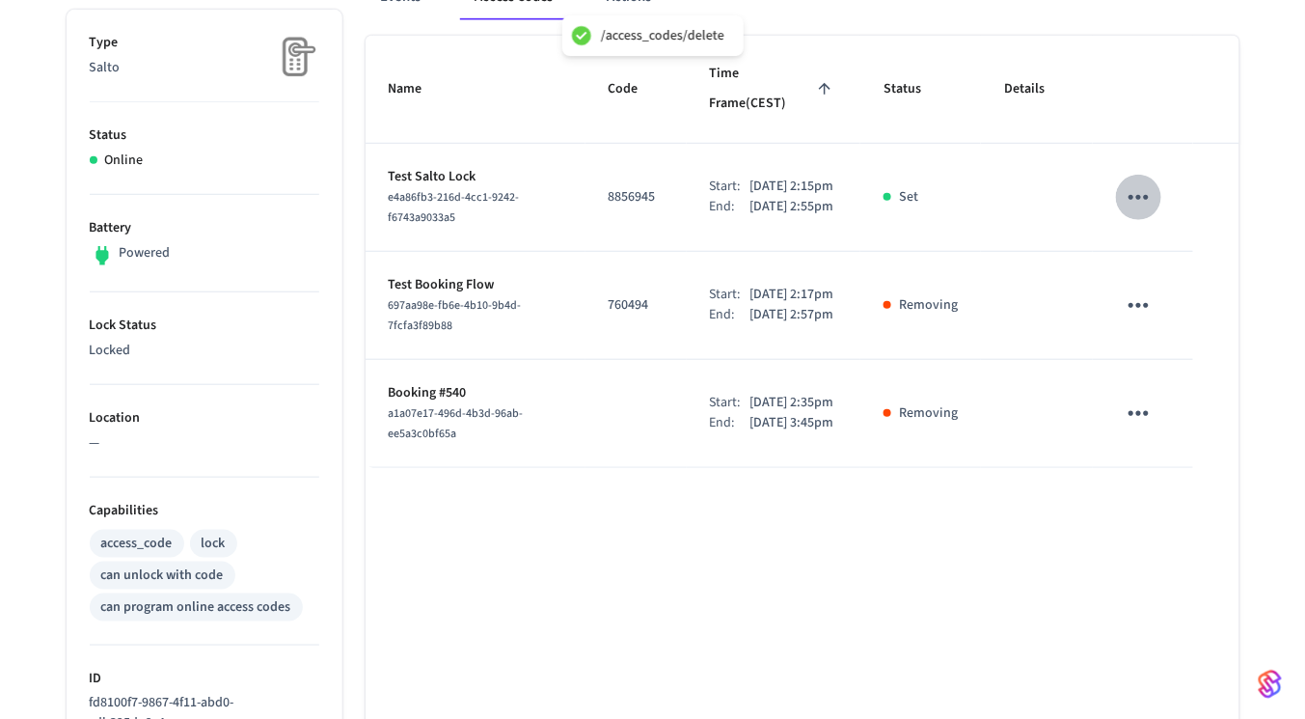
click at [1136, 182] on icon "sticky table" at bounding box center [1139, 197] width 30 height 30
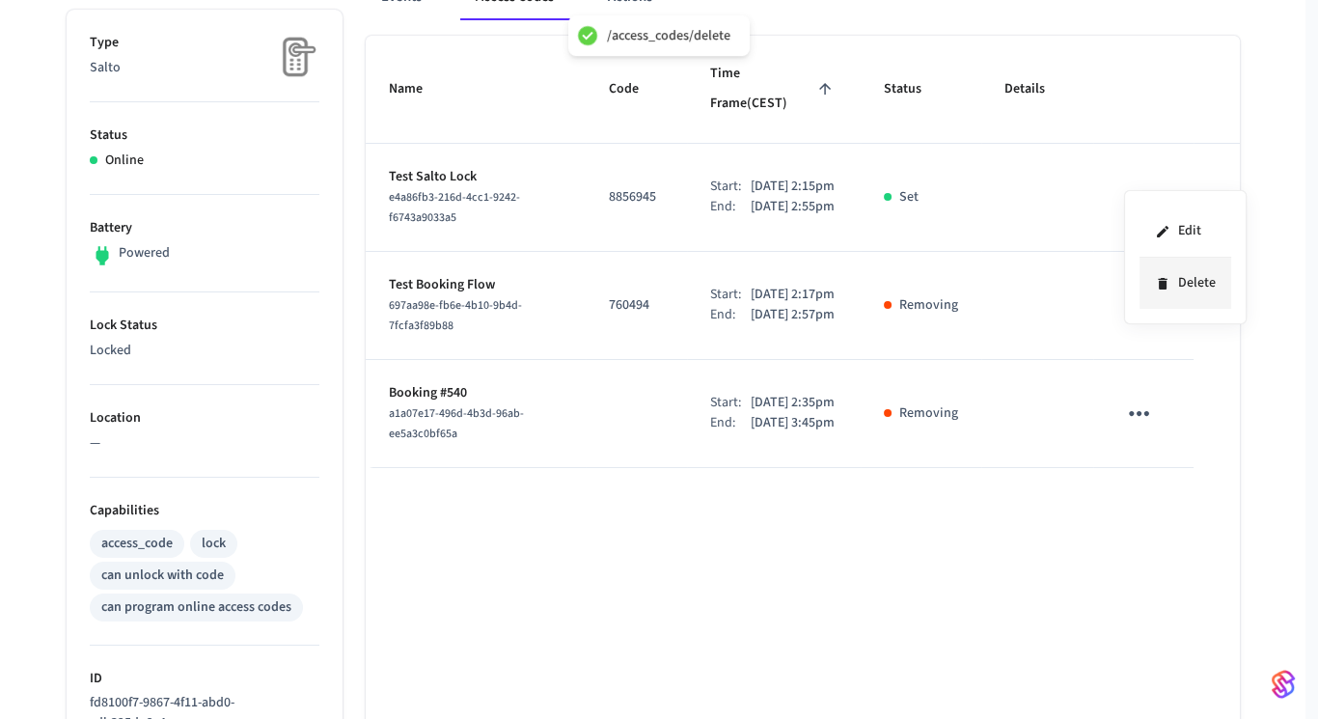
click at [1148, 278] on li "Delete" at bounding box center [1185, 283] width 92 height 51
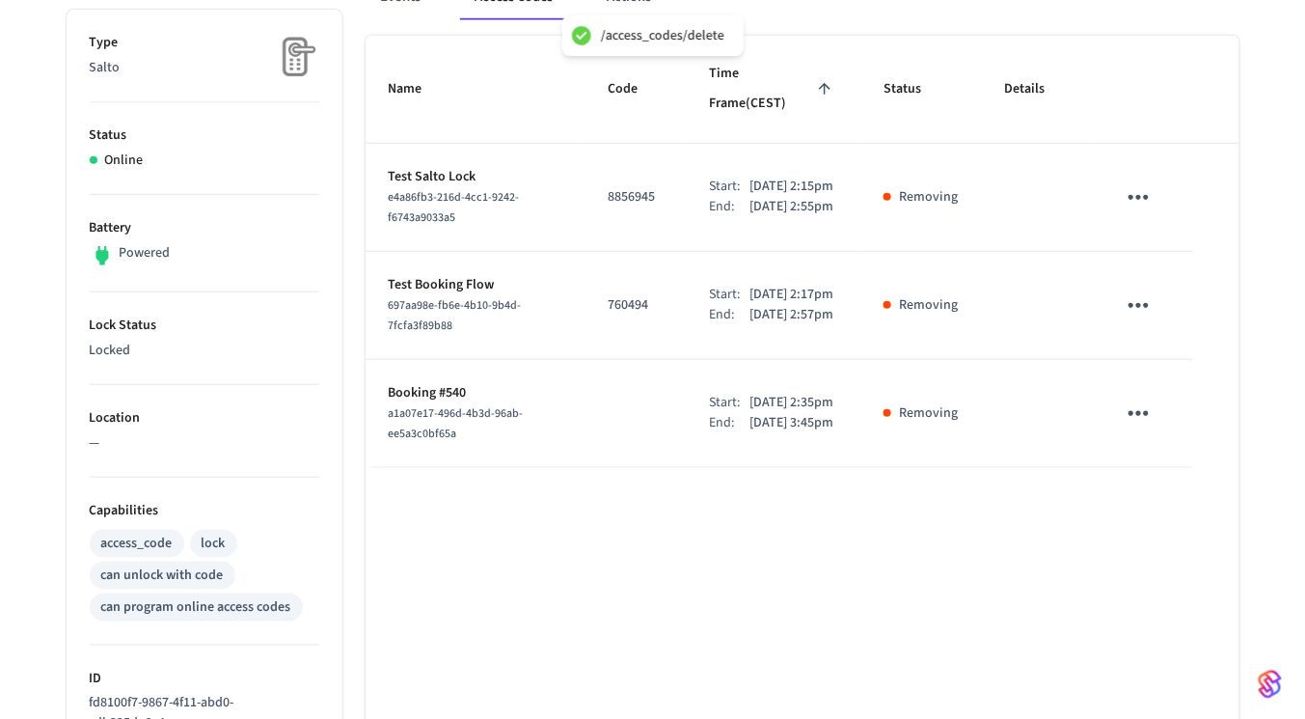
click at [544, 300] on div "697aa98e-fb6e-4b10-9b4d-7fcfa3f89b88" at bounding box center [476, 315] width 174 height 41
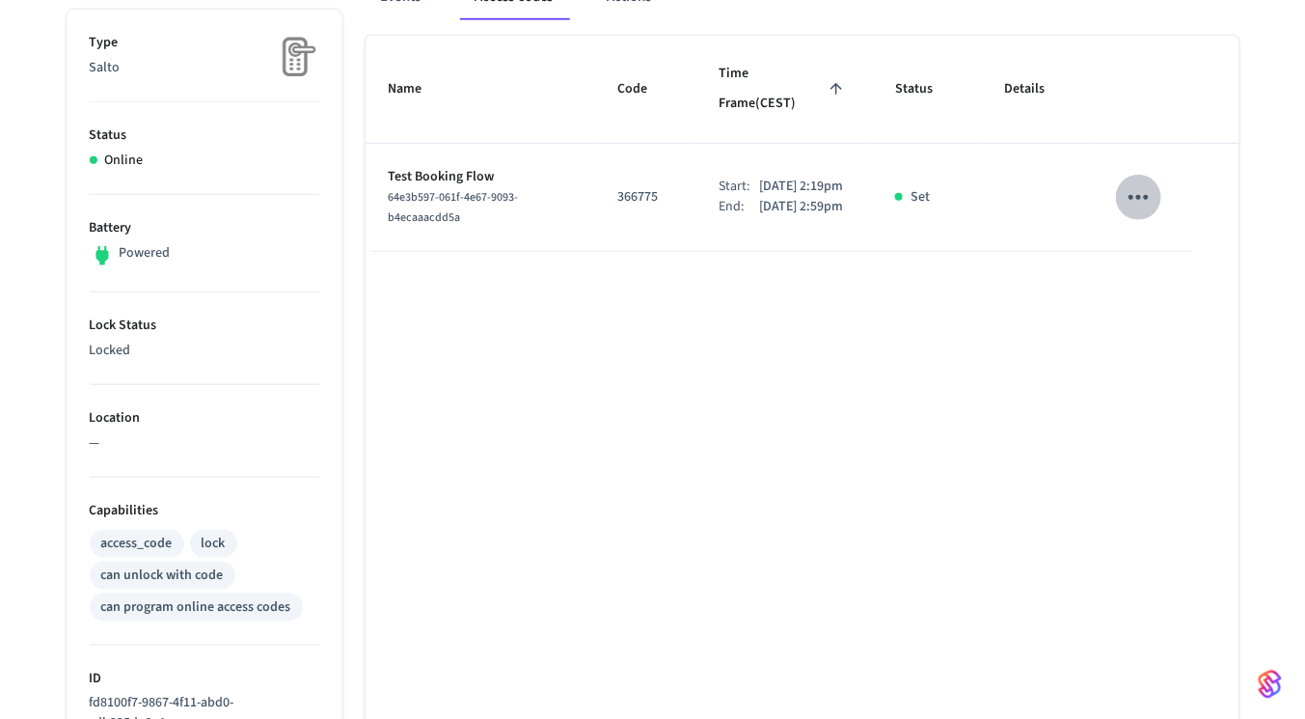
click at [1150, 182] on icon "sticky table" at bounding box center [1139, 197] width 30 height 30
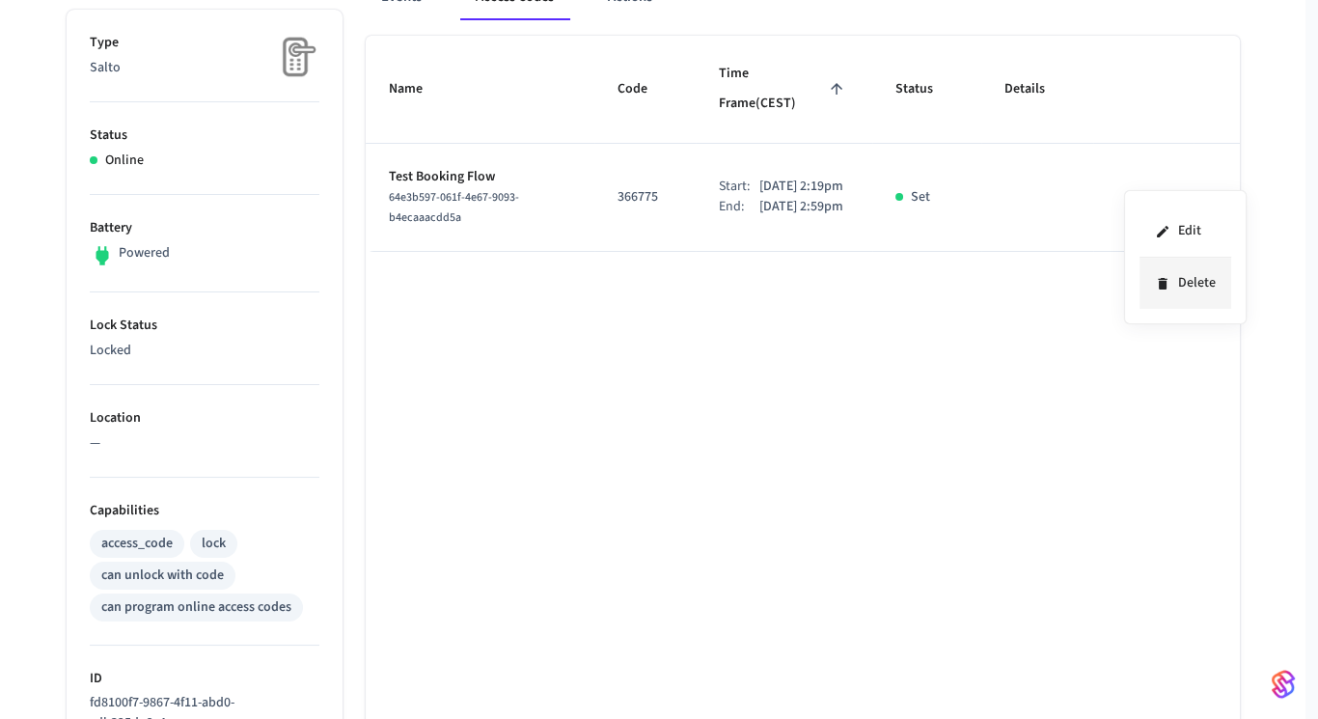
click at [1182, 290] on li "Delete" at bounding box center [1185, 283] width 92 height 51
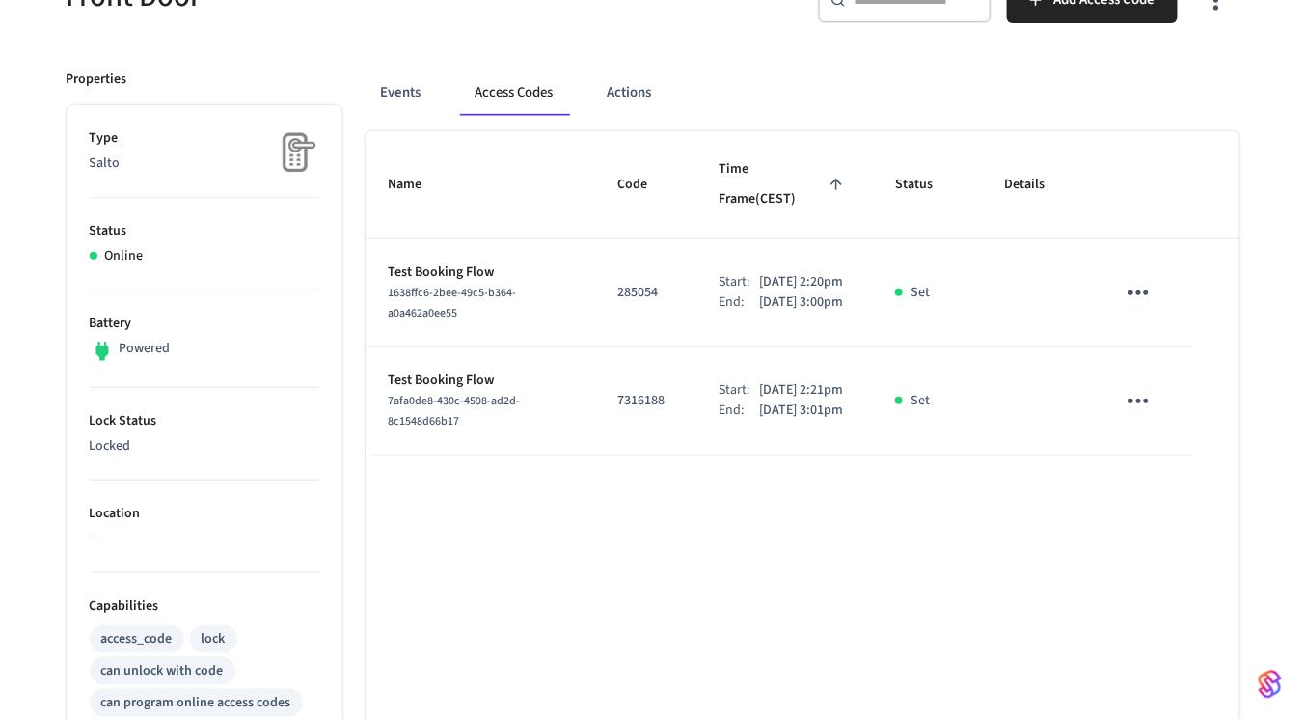
scroll to position [211, 0]
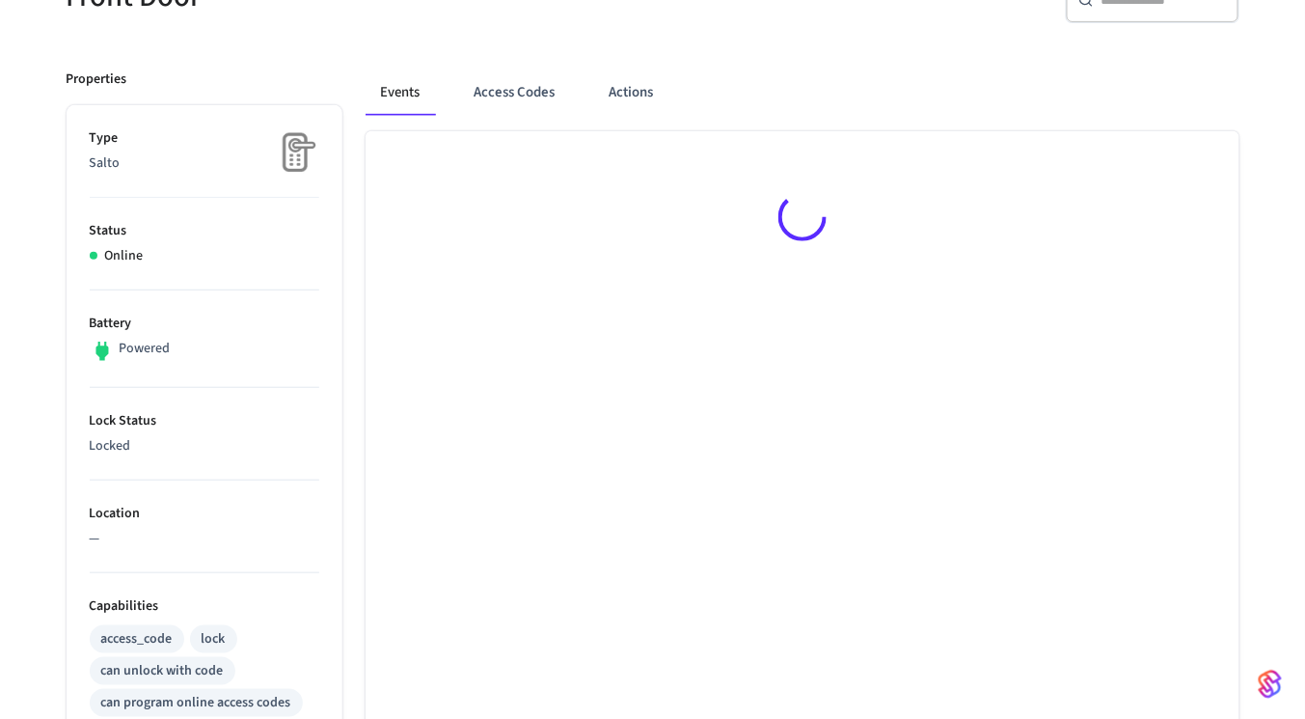
scroll to position [212, 0]
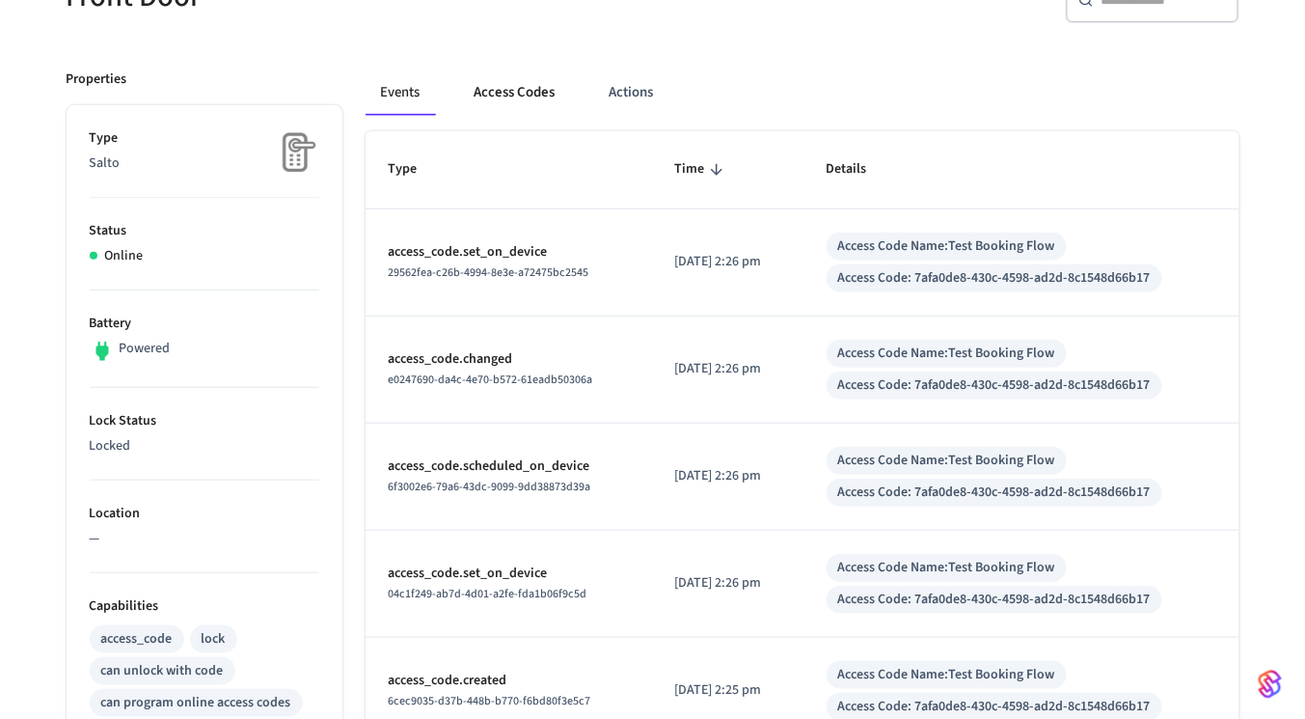
click at [503, 90] on button "Access Codes" at bounding box center [515, 92] width 112 height 46
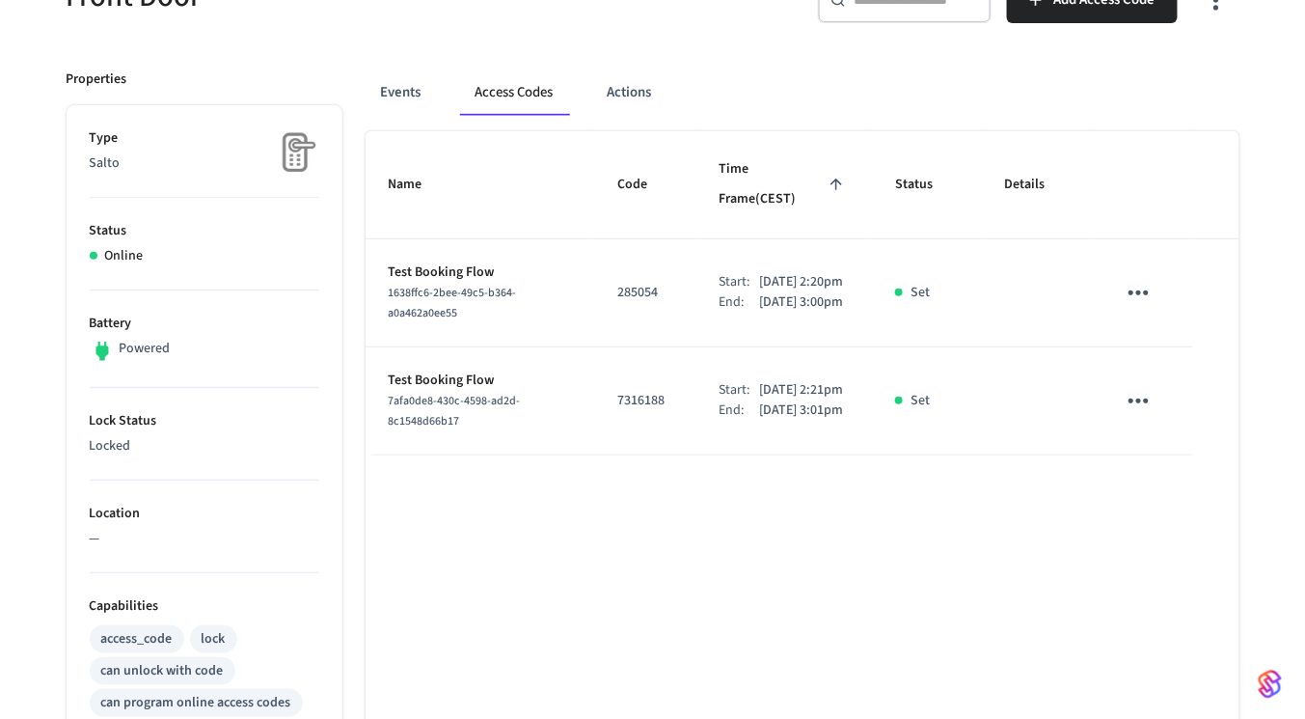
click at [1146, 278] on icon "sticky table" at bounding box center [1139, 293] width 30 height 30
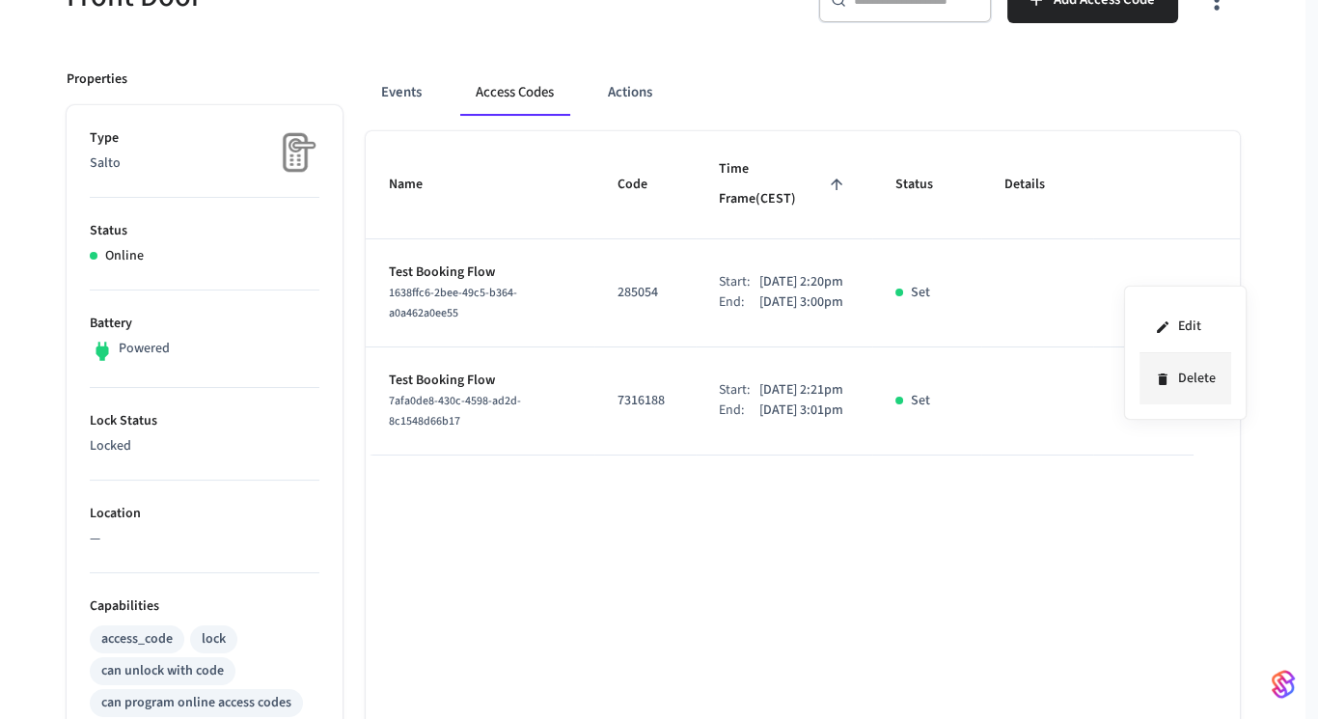
click at [1221, 390] on li "Delete" at bounding box center [1185, 378] width 92 height 51
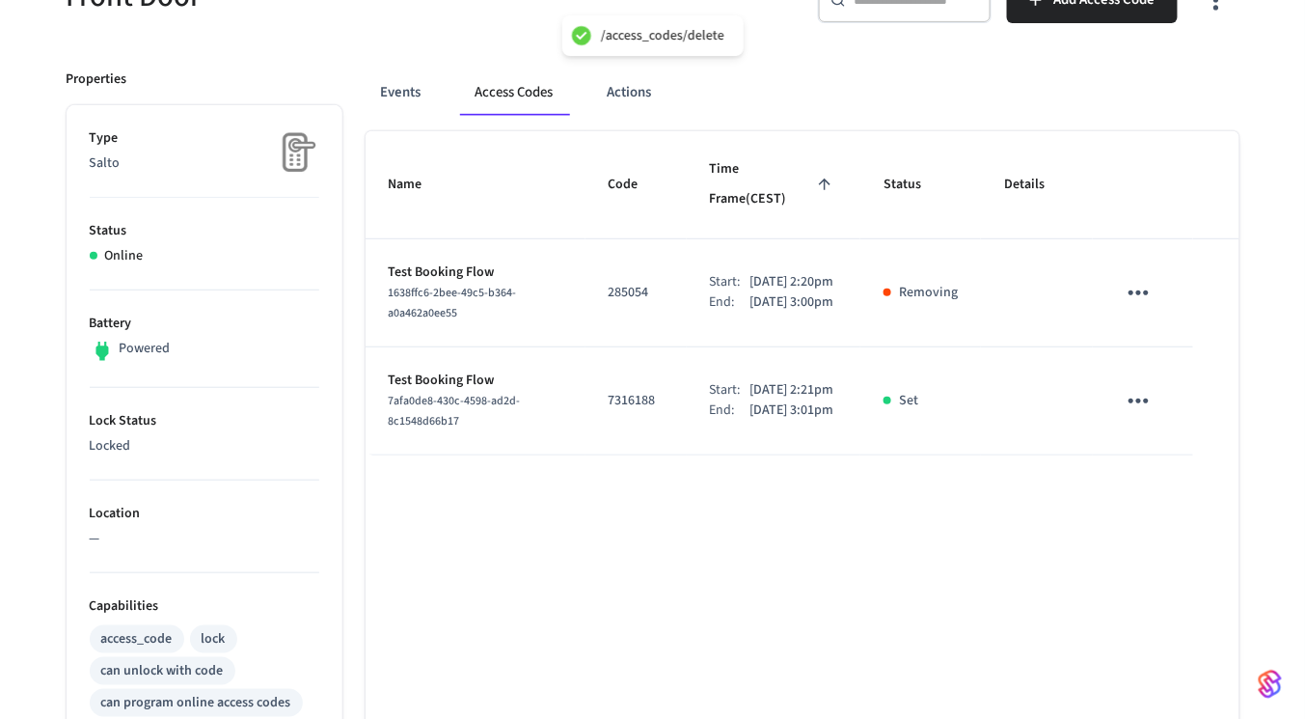
click at [1159, 394] on button "sticky table" at bounding box center [1138, 400] width 45 height 45
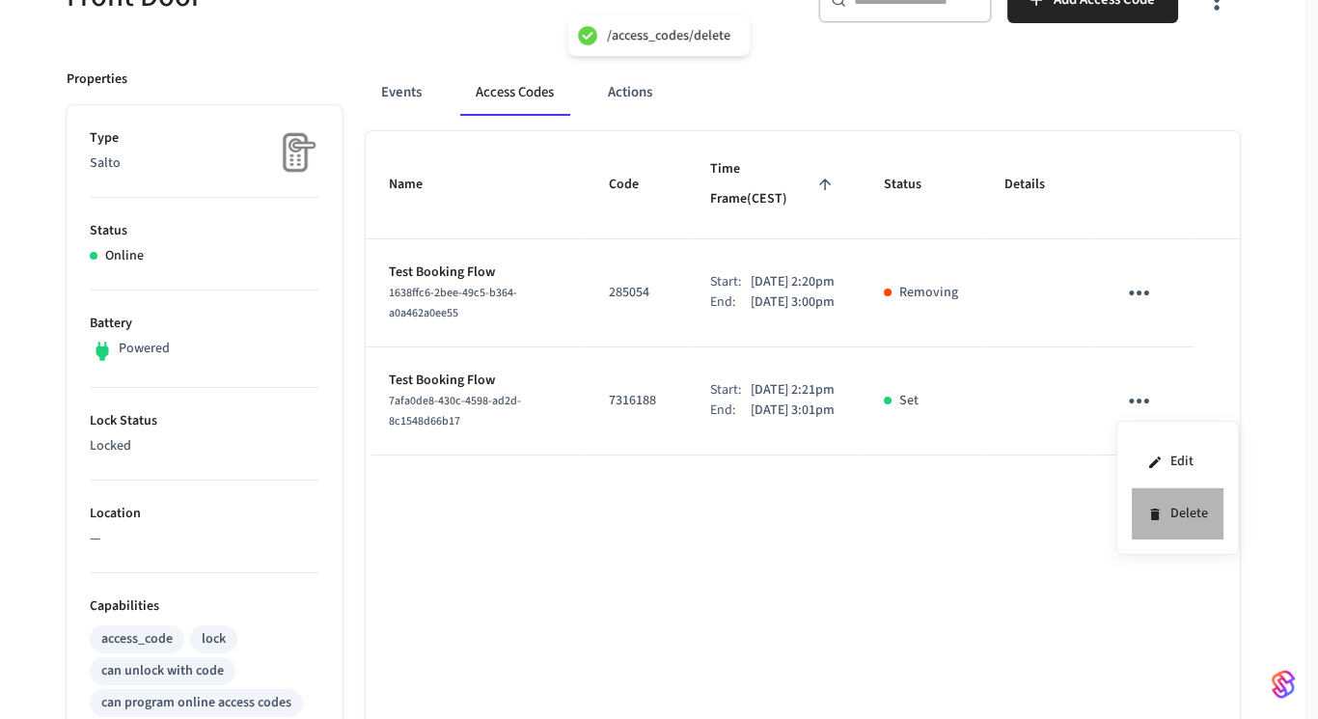
click at [1184, 512] on li "Delete" at bounding box center [1177, 513] width 92 height 51
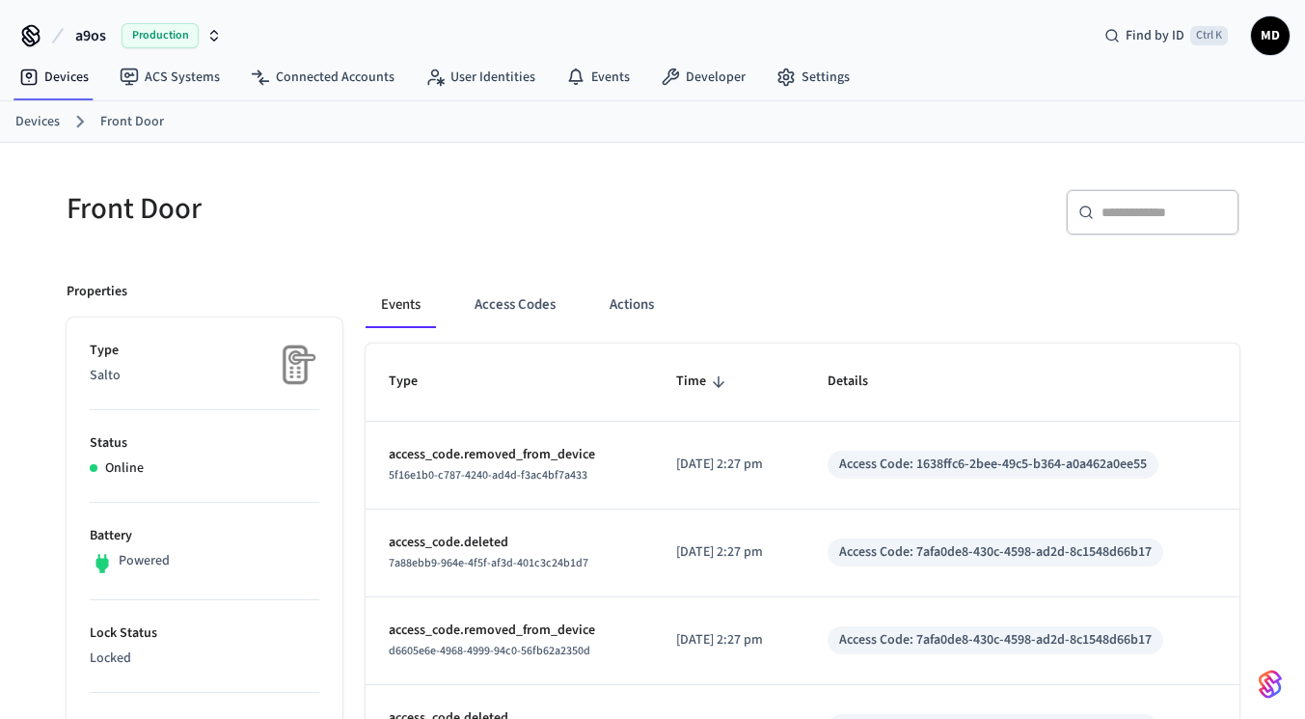
scroll to position [214, 0]
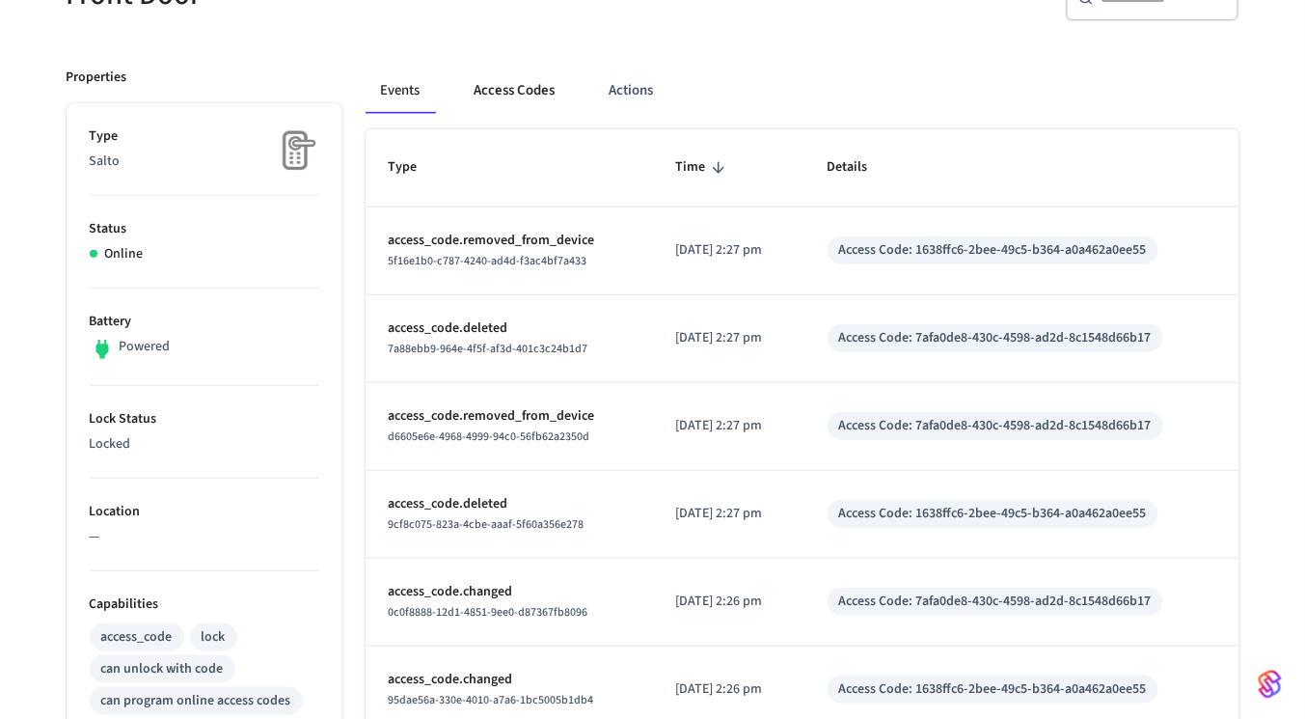
click at [502, 96] on button "Access Codes" at bounding box center [515, 91] width 112 height 46
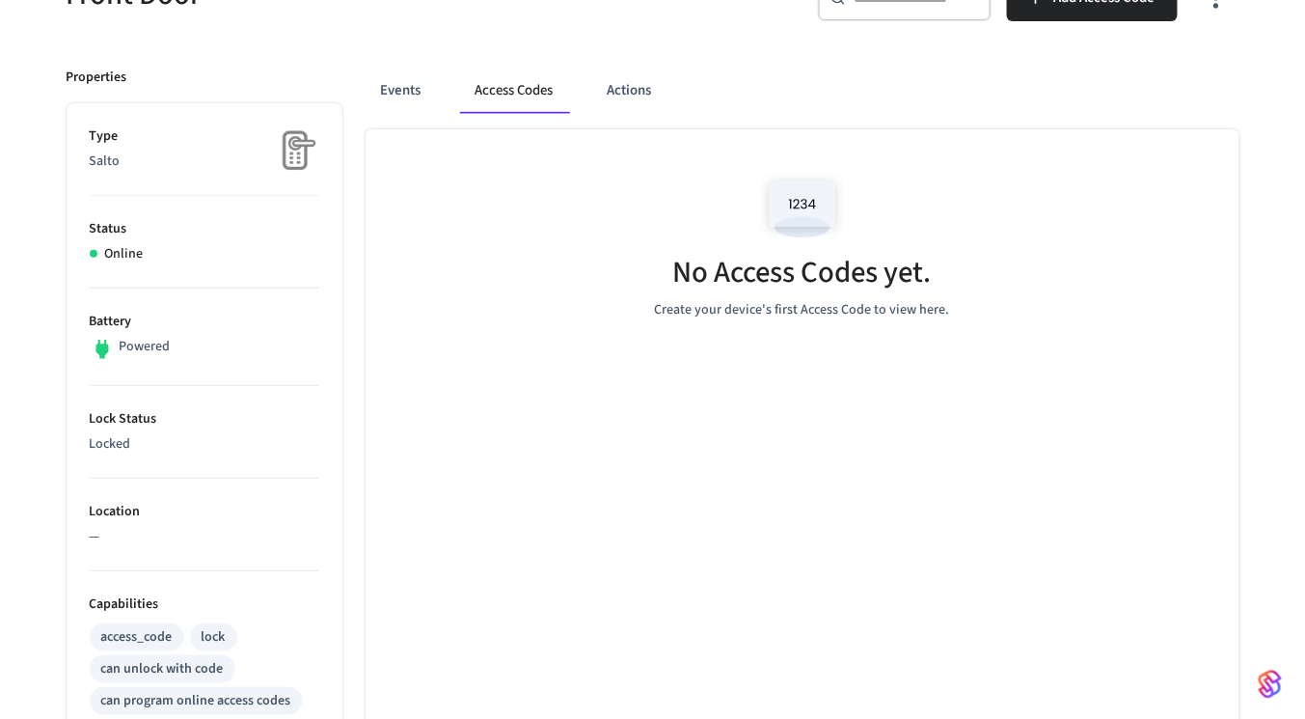
scroll to position [0, 0]
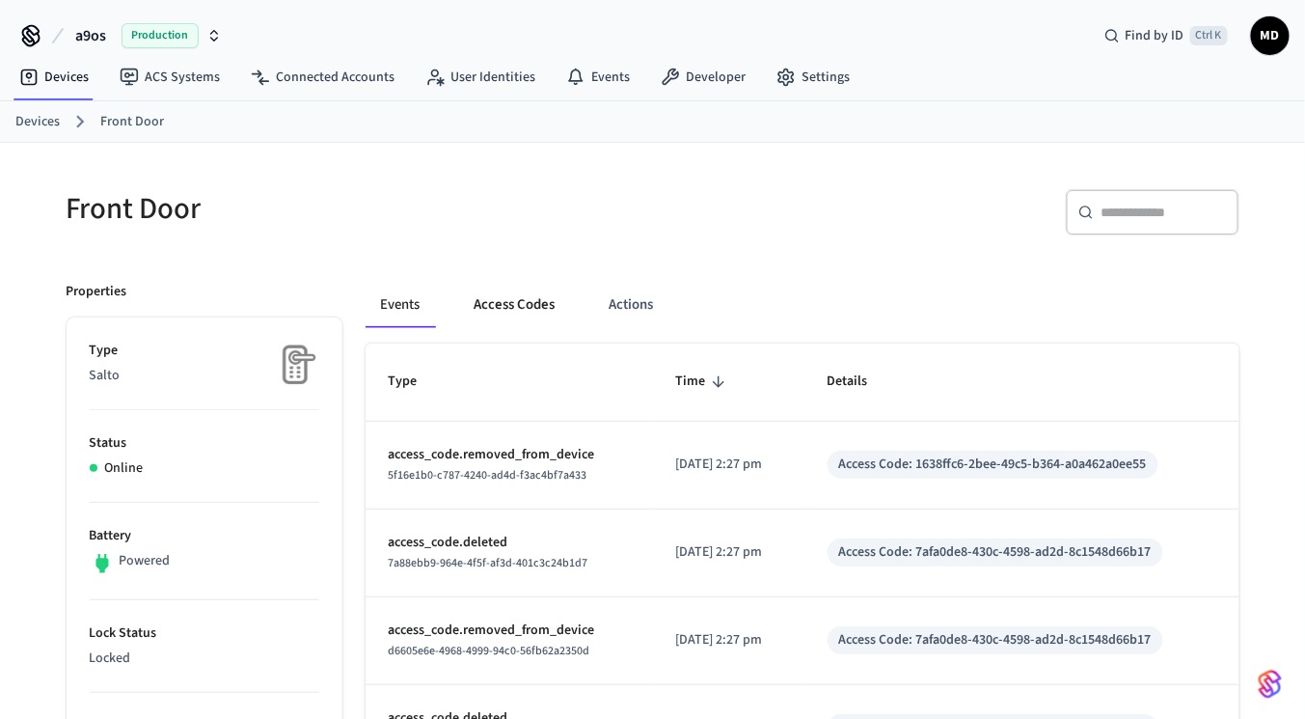
click at [498, 294] on button "Access Codes" at bounding box center [515, 305] width 112 height 46
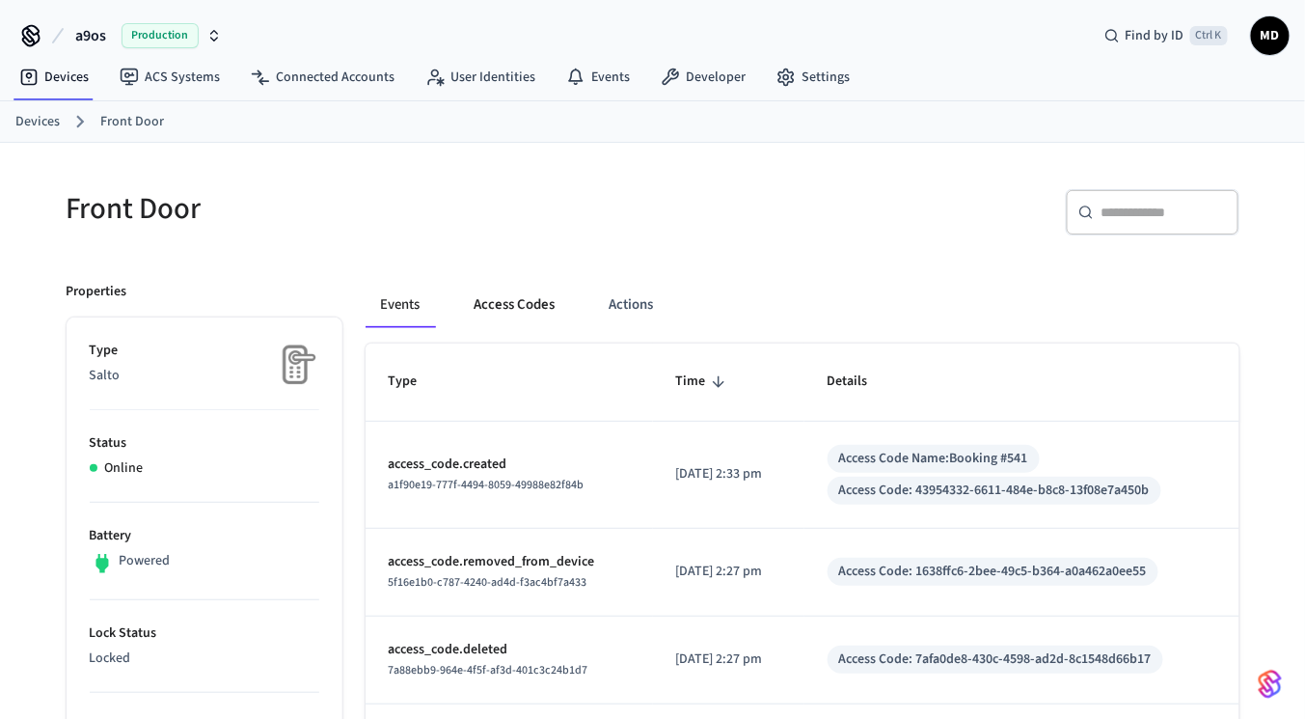
click at [496, 289] on button "Access Codes" at bounding box center [515, 305] width 112 height 46
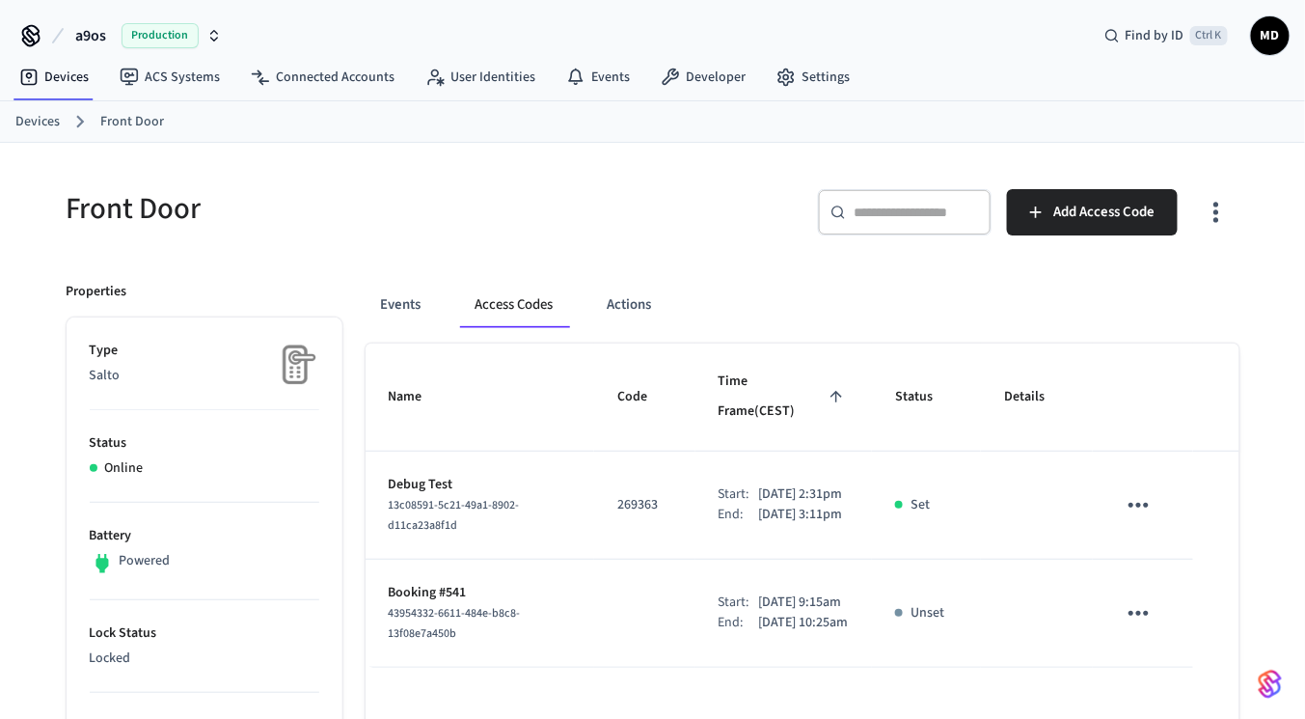
click at [1148, 490] on icon "sticky table" at bounding box center [1139, 505] width 30 height 30
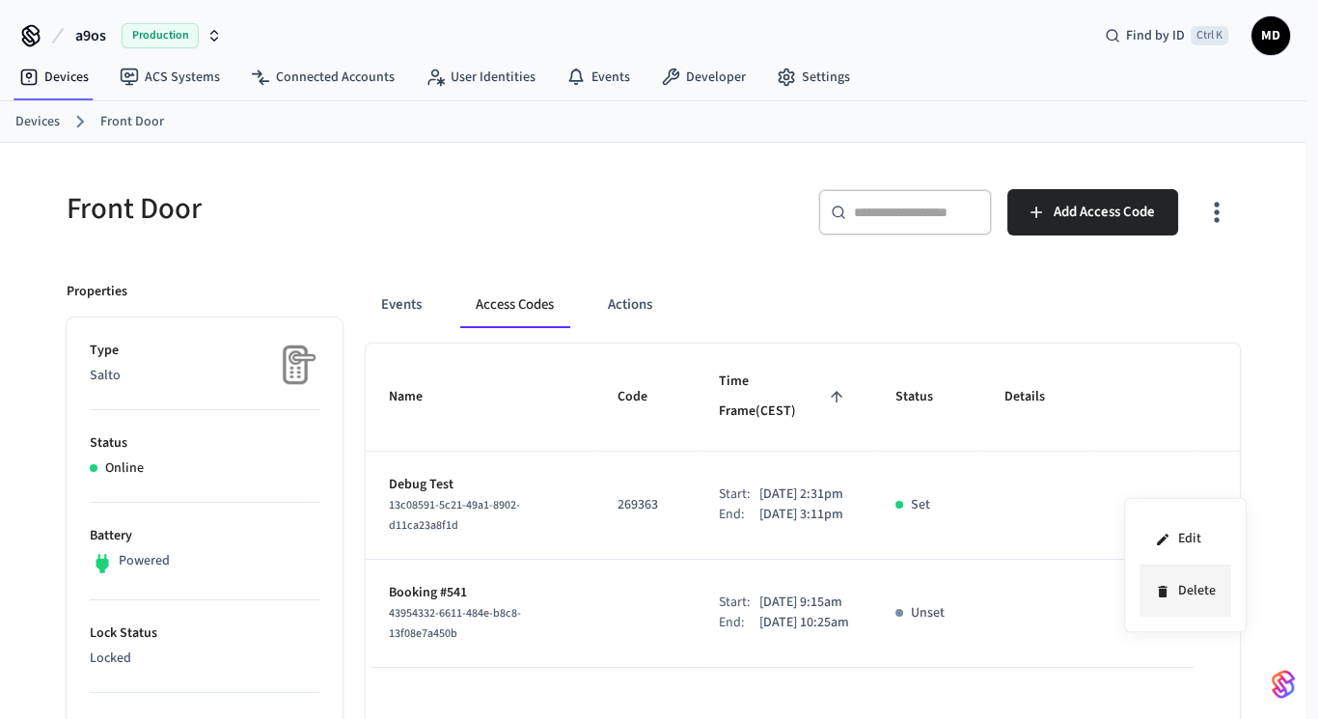
click at [1167, 585] on icon at bounding box center [1162, 591] width 15 height 15
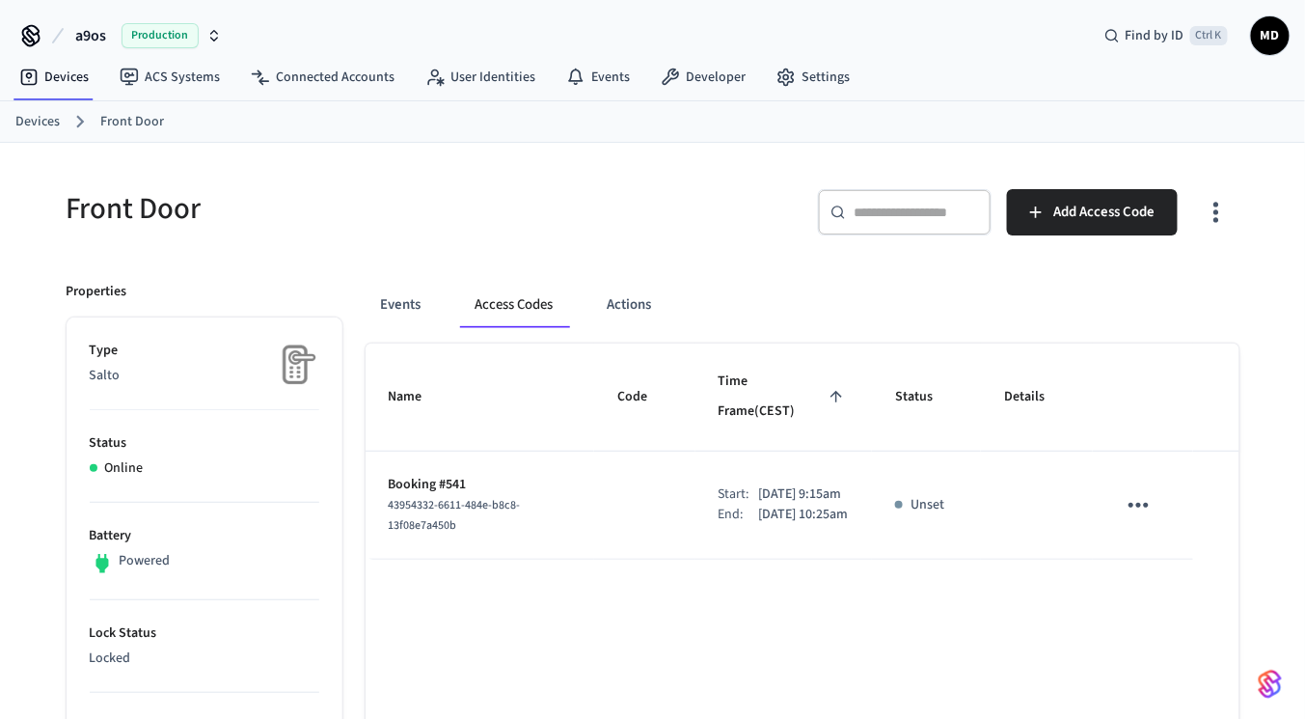
click at [1137, 490] on icon "sticky table" at bounding box center [1139, 505] width 30 height 30
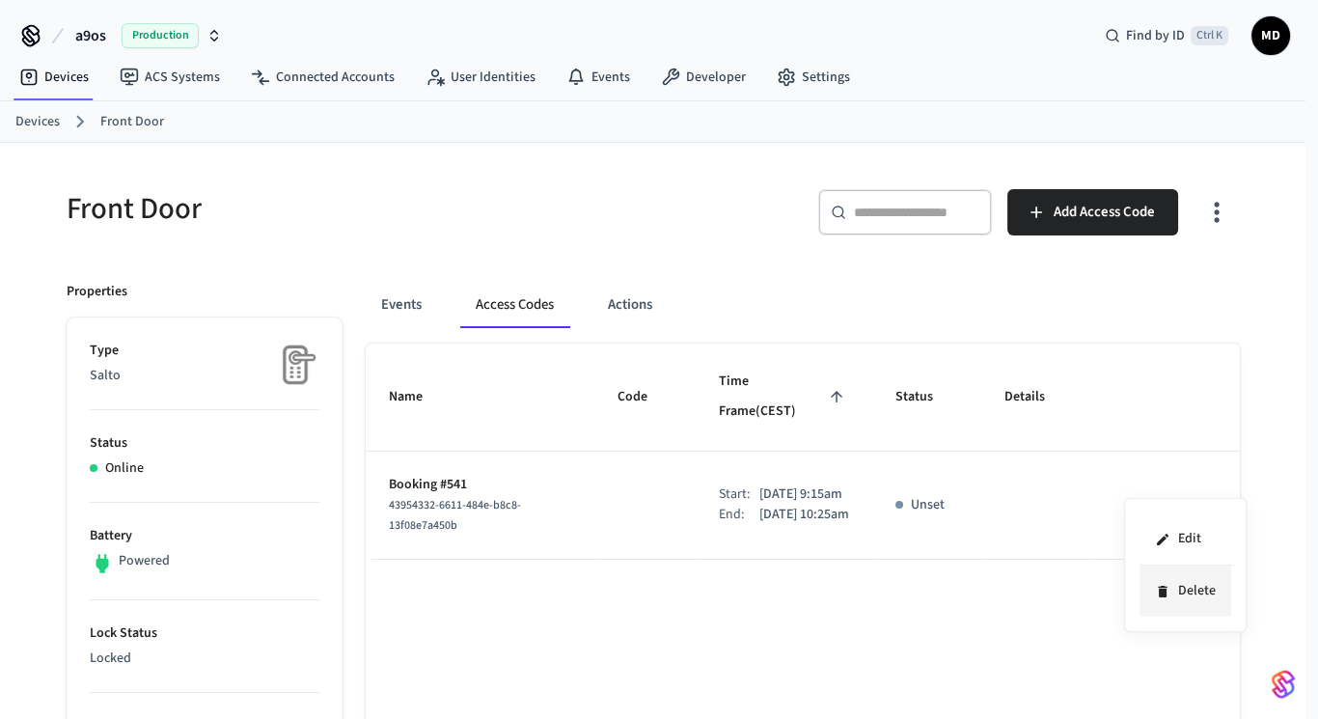
click at [1188, 589] on li "Delete" at bounding box center [1185, 590] width 92 height 51
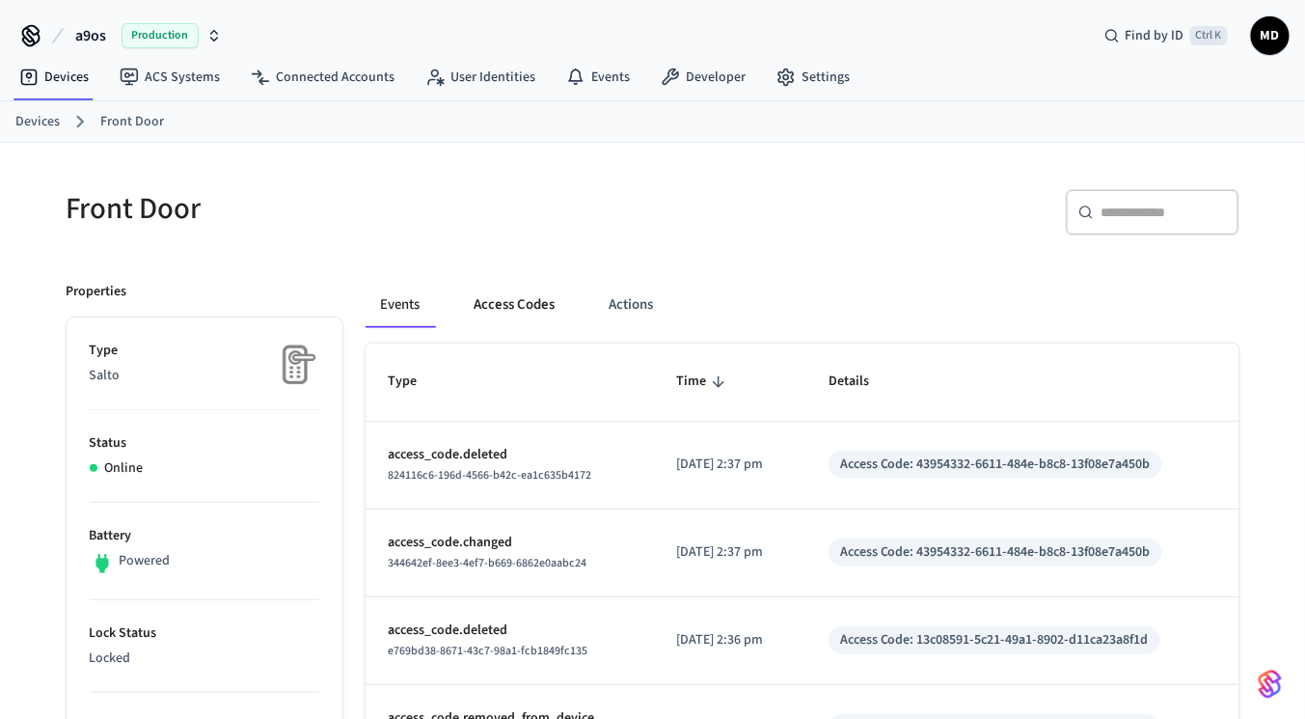
click at [499, 321] on button "Access Codes" at bounding box center [515, 305] width 112 height 46
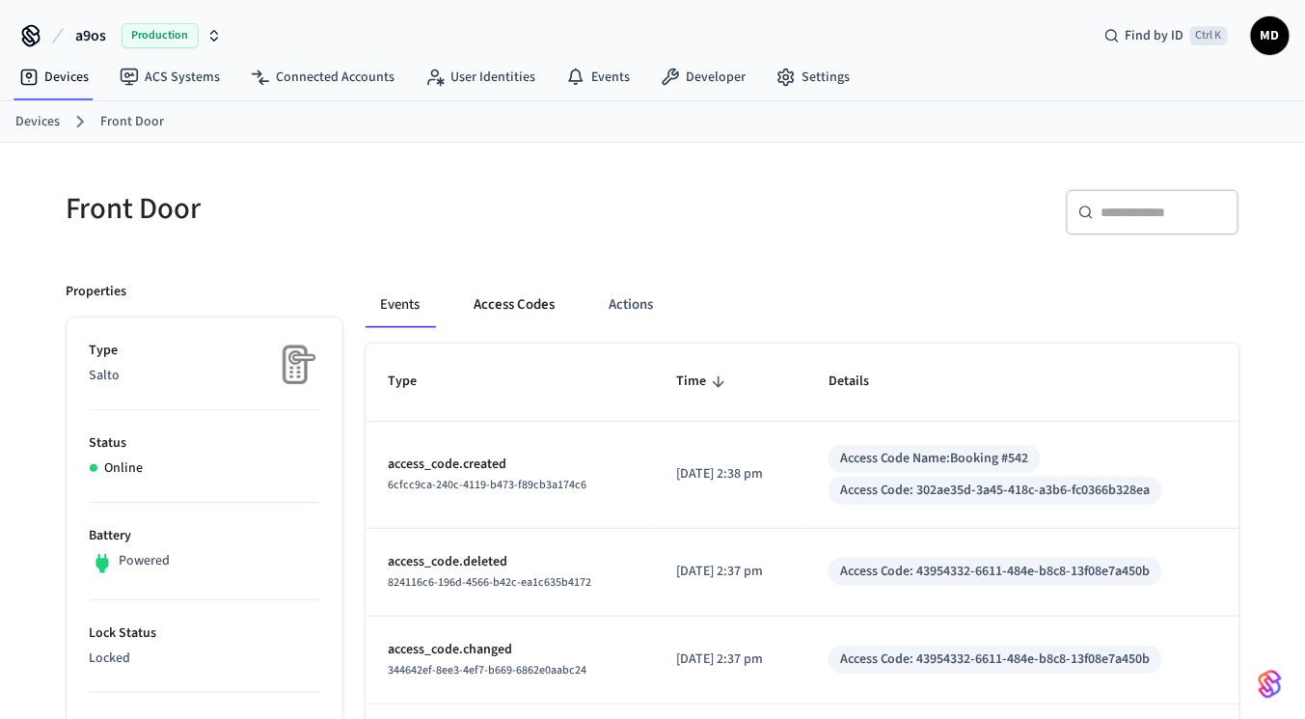
click at [496, 285] on button "Access Codes" at bounding box center [515, 305] width 112 height 46
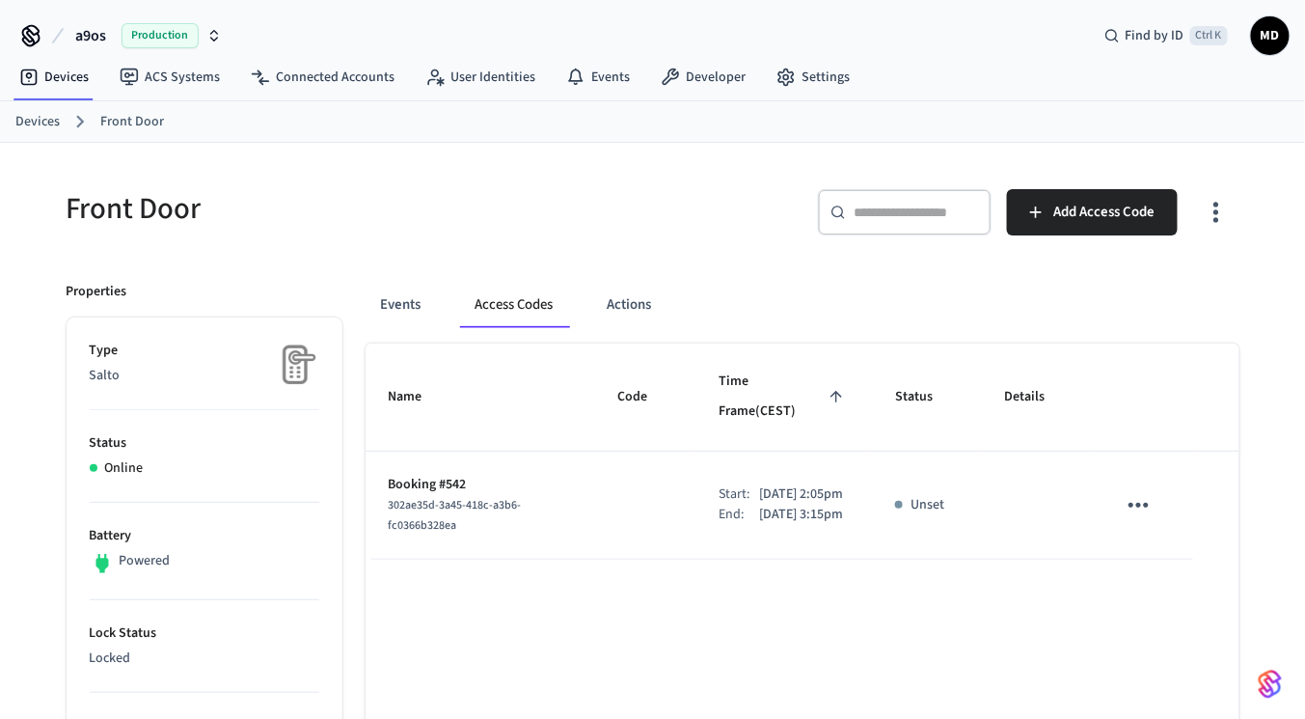
click at [1146, 490] on icon "sticky table" at bounding box center [1139, 505] width 30 height 30
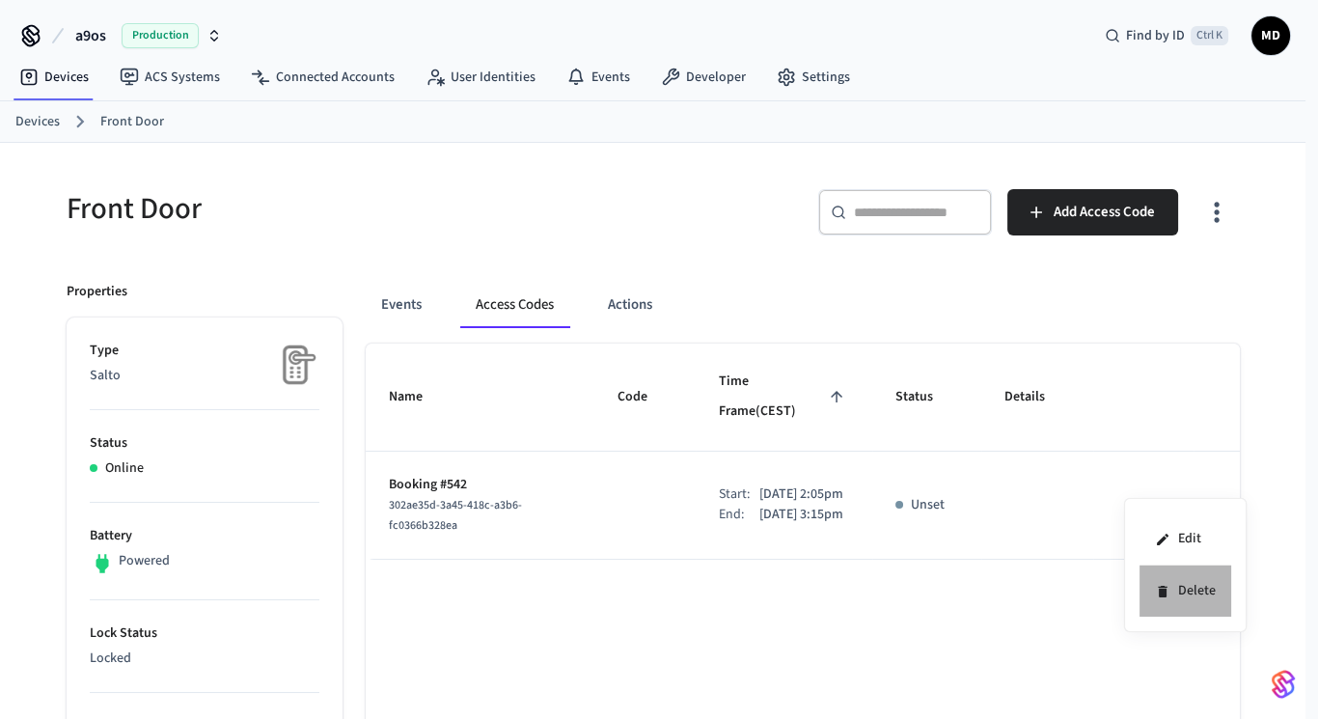
click at [1162, 568] on li "Delete" at bounding box center [1185, 590] width 92 height 51
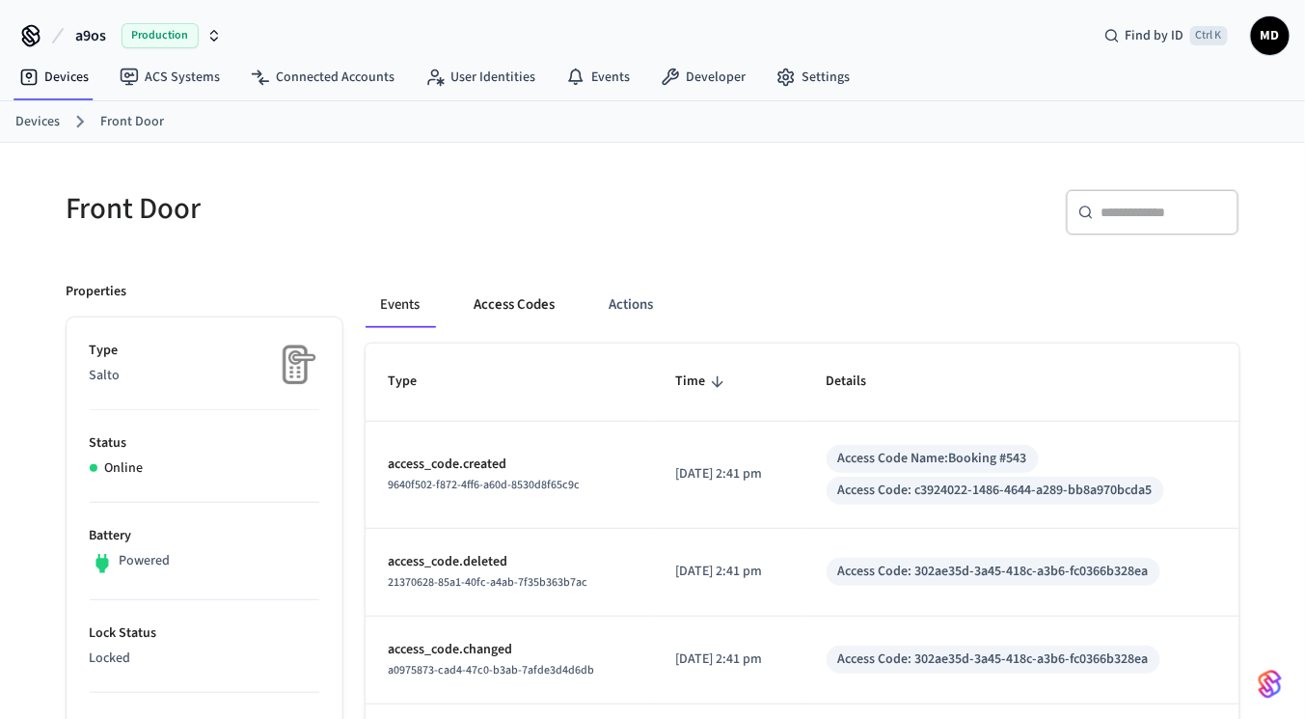
click at [514, 295] on button "Access Codes" at bounding box center [515, 305] width 112 height 46
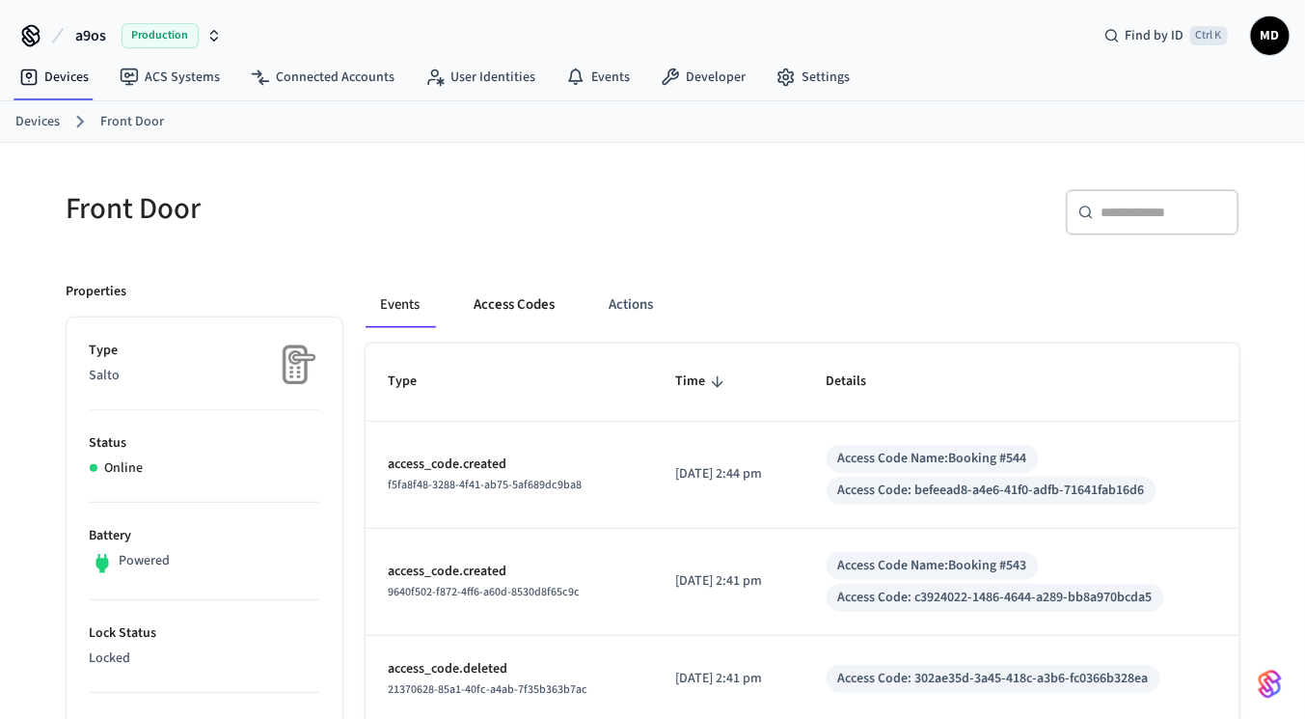
click at [519, 292] on button "Access Codes" at bounding box center [515, 305] width 112 height 46
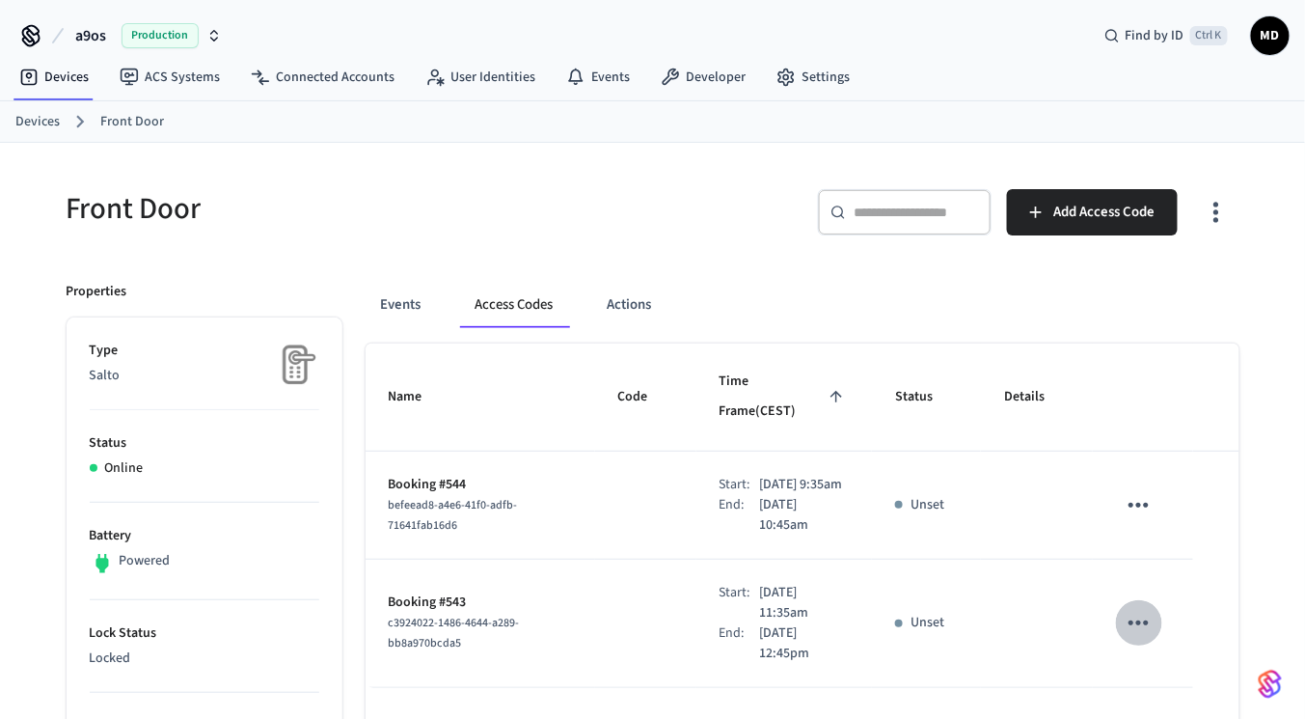
click at [1142, 624] on icon "sticky table" at bounding box center [1139, 623] width 30 height 30
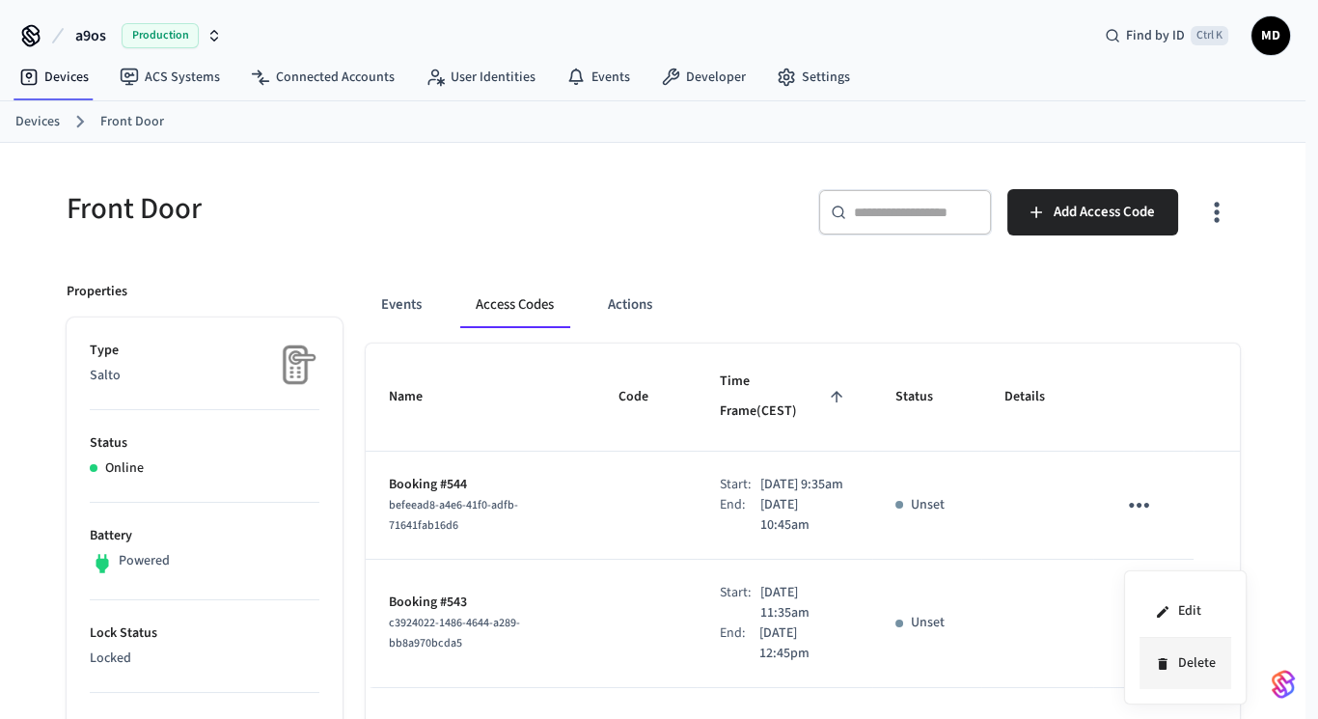
click at [1155, 664] on icon at bounding box center [1162, 663] width 15 height 15
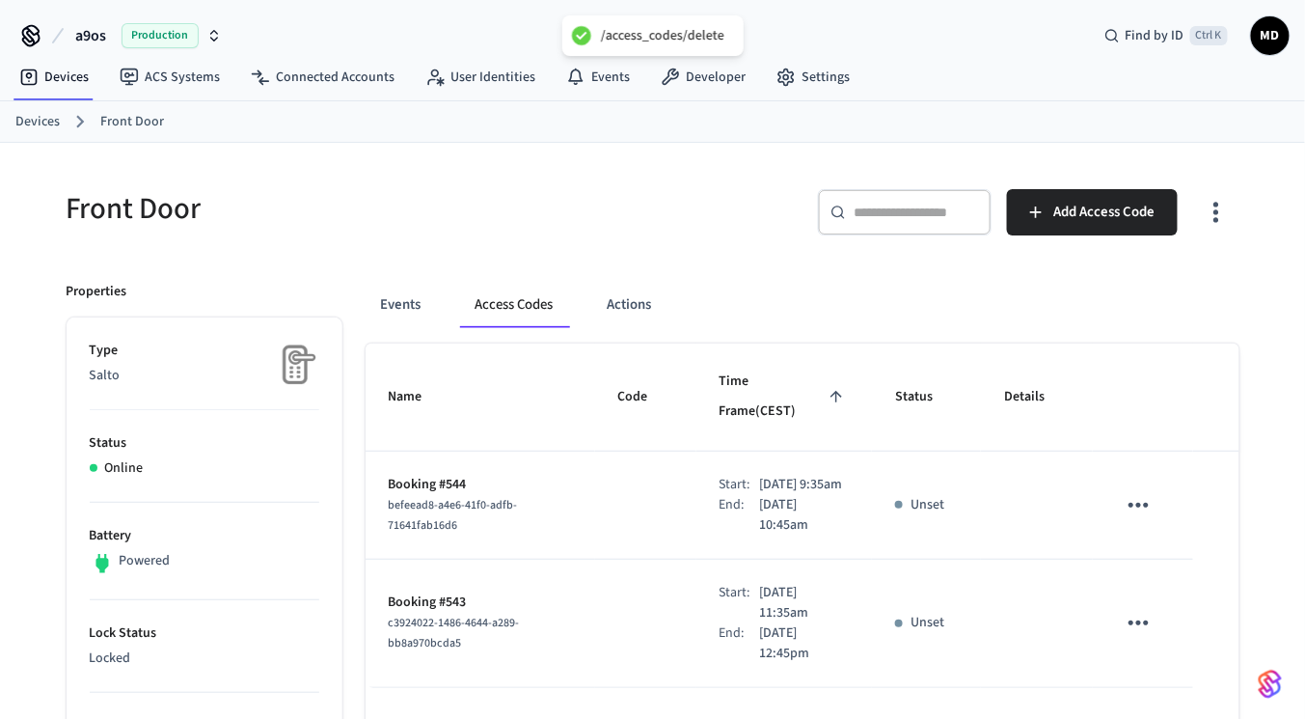
click at [1141, 490] on icon "sticky table" at bounding box center [1139, 505] width 30 height 30
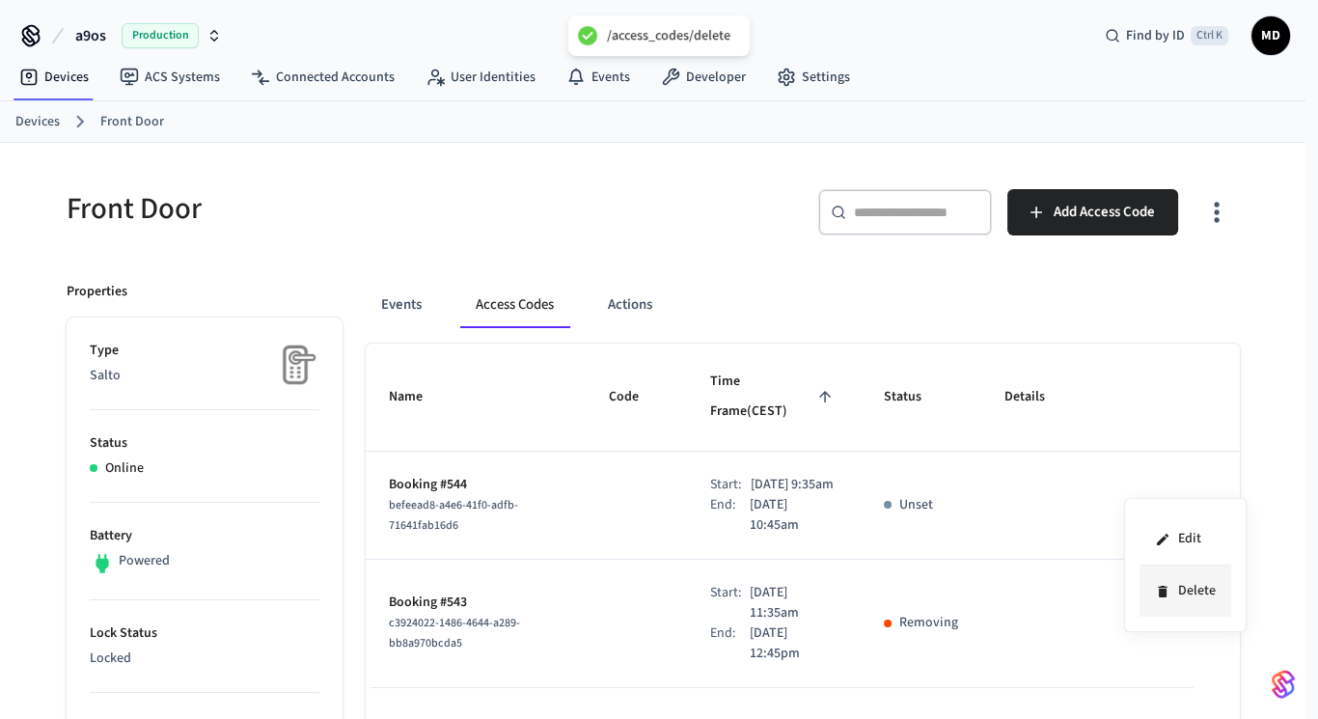
click at [1176, 598] on li "Delete" at bounding box center [1185, 590] width 92 height 51
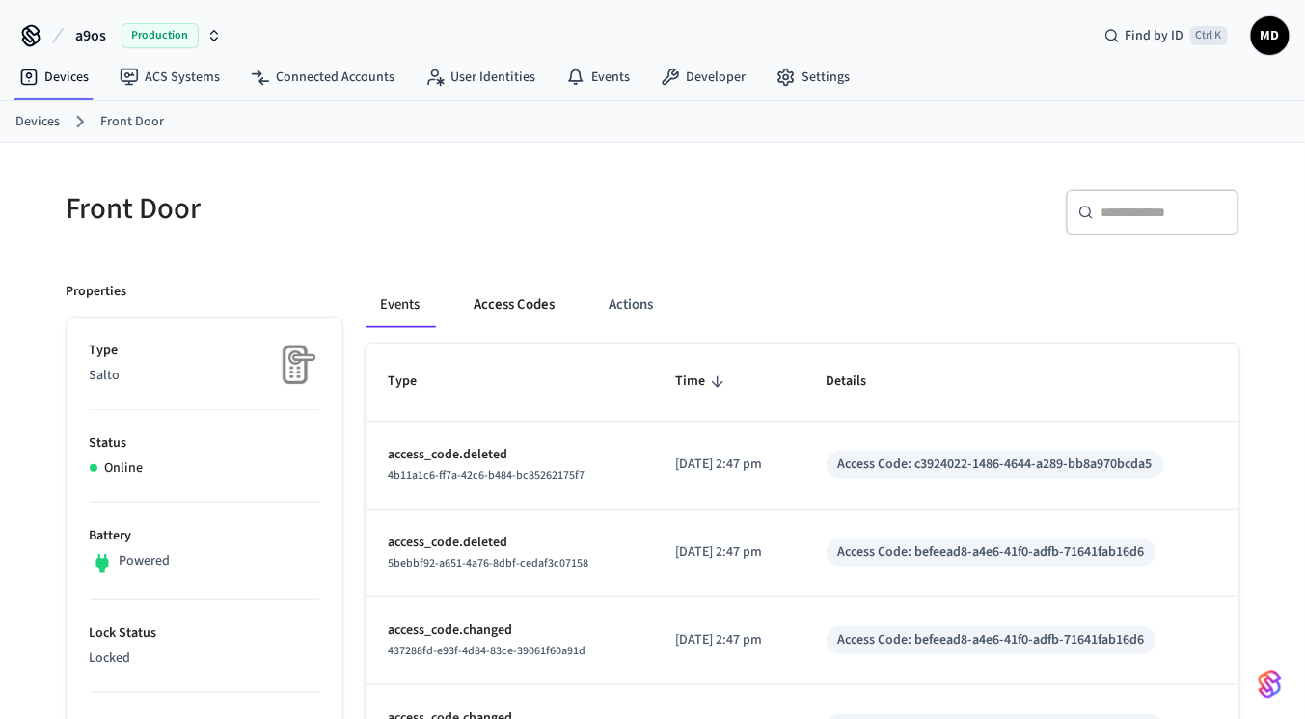
click at [481, 299] on button "Access Codes" at bounding box center [515, 305] width 112 height 46
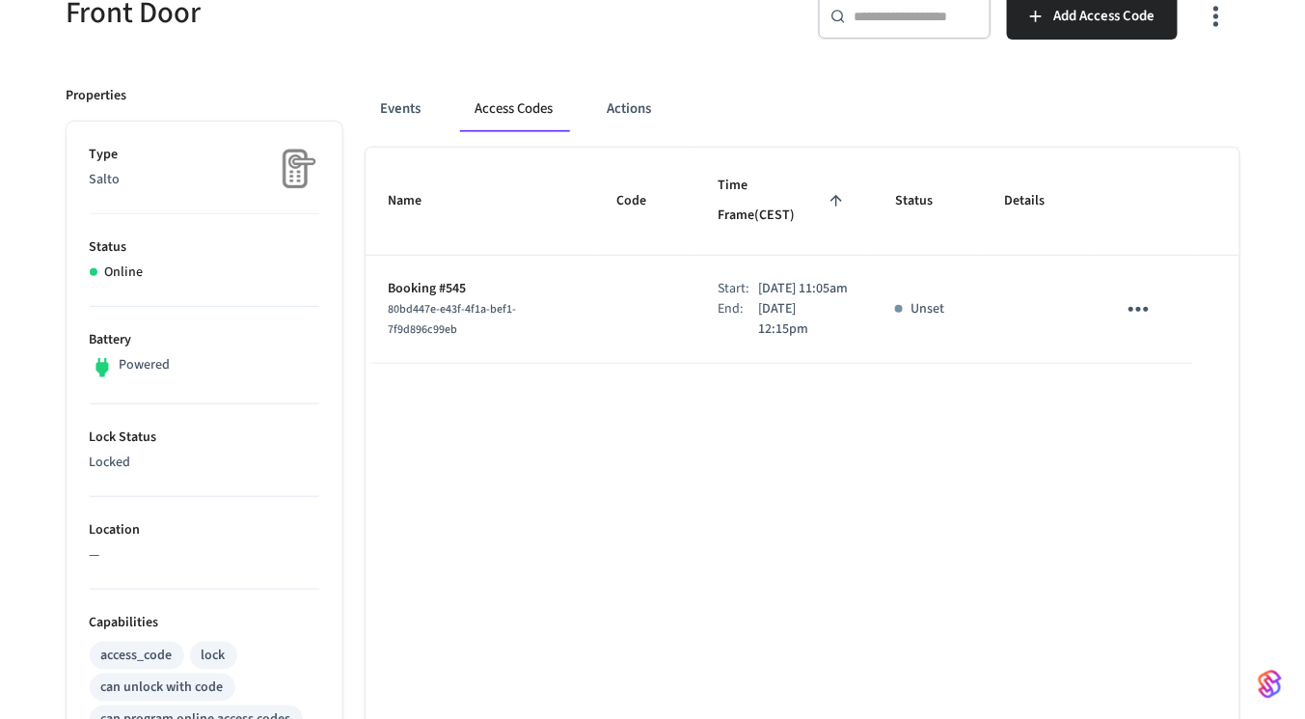
scroll to position [187, 0]
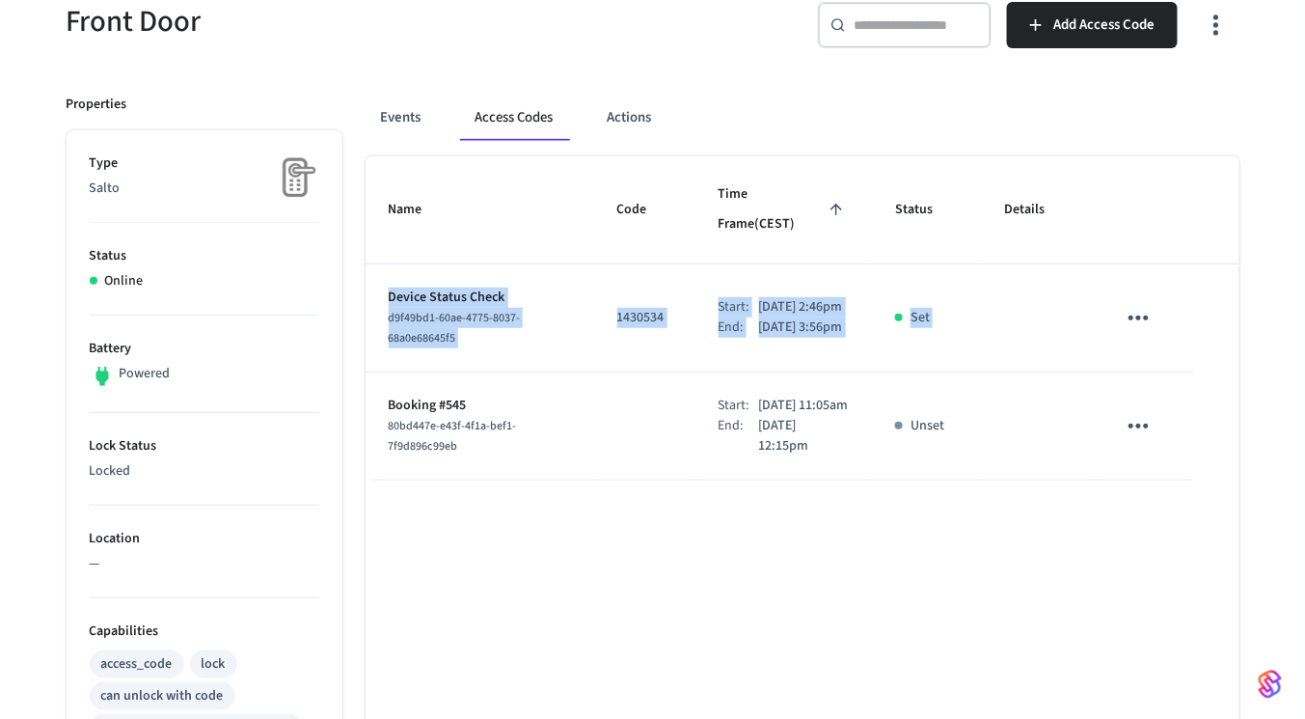
drag, startPoint x: 389, startPoint y: 275, endPoint x: 1138, endPoint y: 321, distance: 750.9
click at [1138, 321] on tr "Device Status Check d9f49bd1-60ae-4775-8037-68a0e68645f5 1430534 Start: Sep 30t…" at bounding box center [803, 318] width 874 height 108
copy tr "Device Status Check d9f49bd1-60ae-4775-8037-68a0e68645f5 1430534 Start: Sep 30t…"
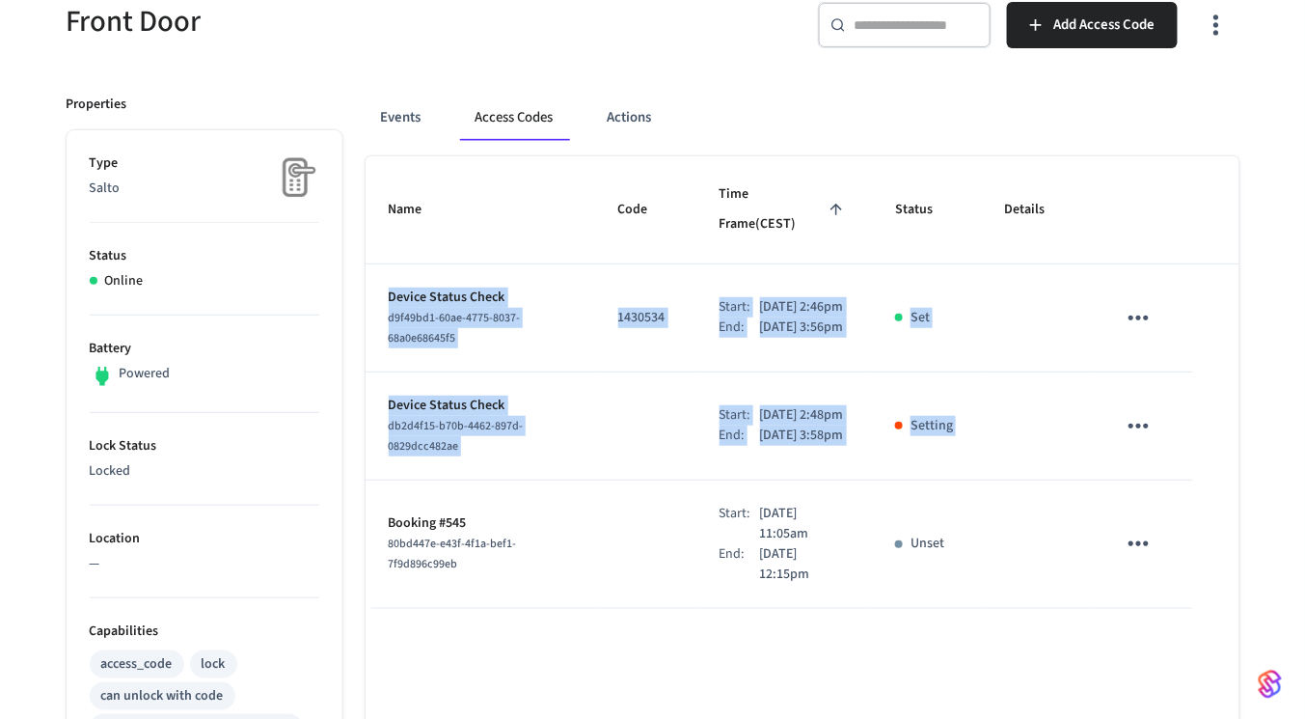
click at [520, 372] on td "Device Status Check db2d4f15-b70b-4462-897d-0829dcc482ae" at bounding box center [481, 426] width 230 height 108
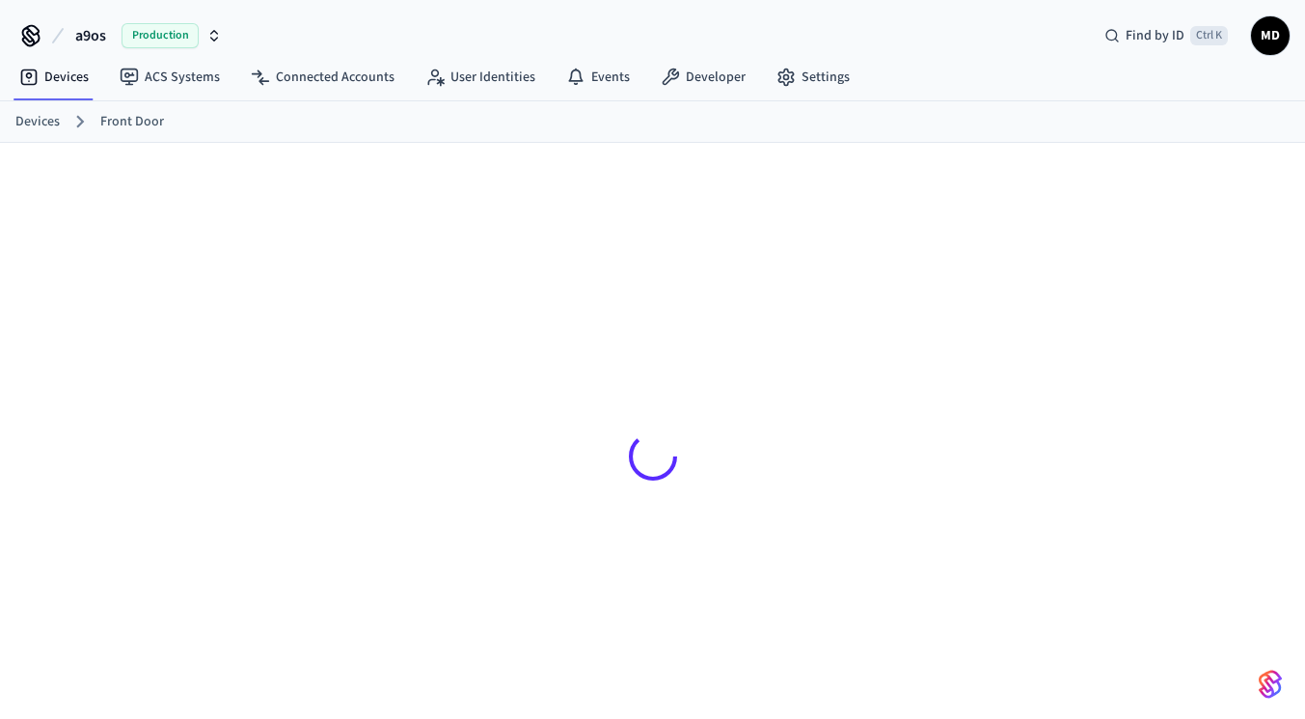
scroll to position [189, 0]
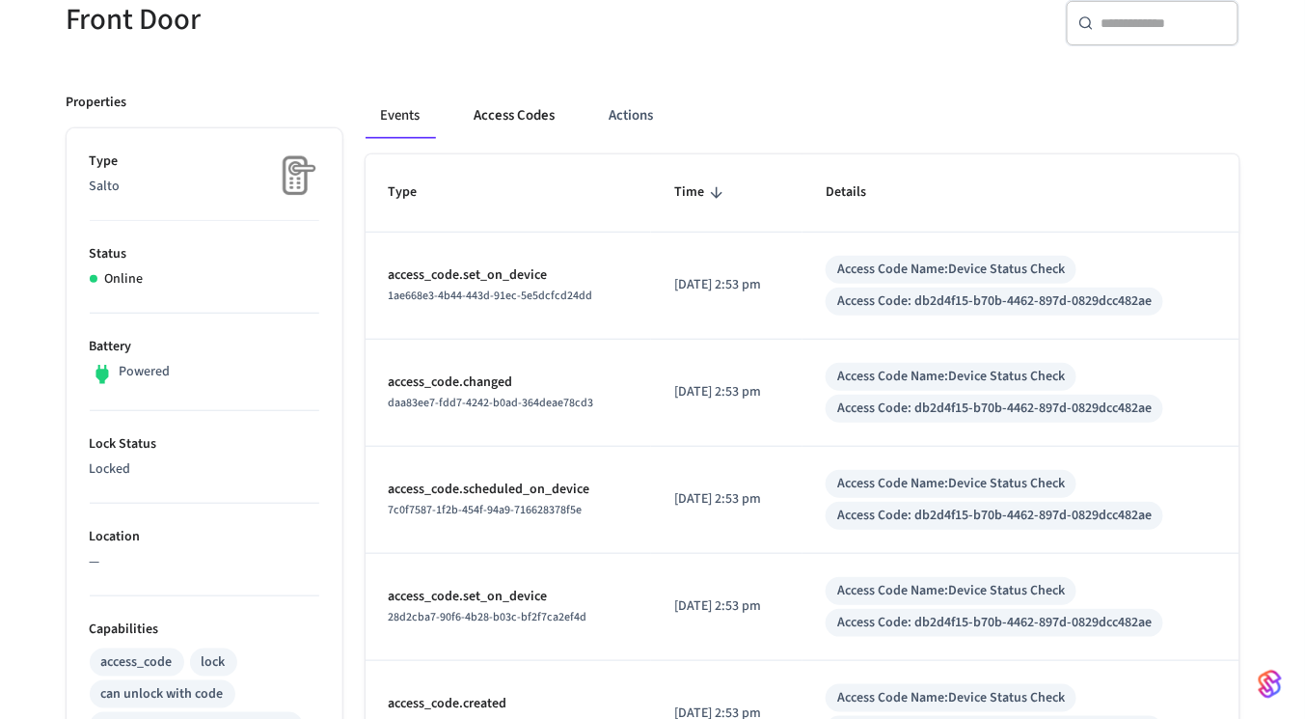
click at [544, 129] on button "Access Codes" at bounding box center [515, 116] width 112 height 46
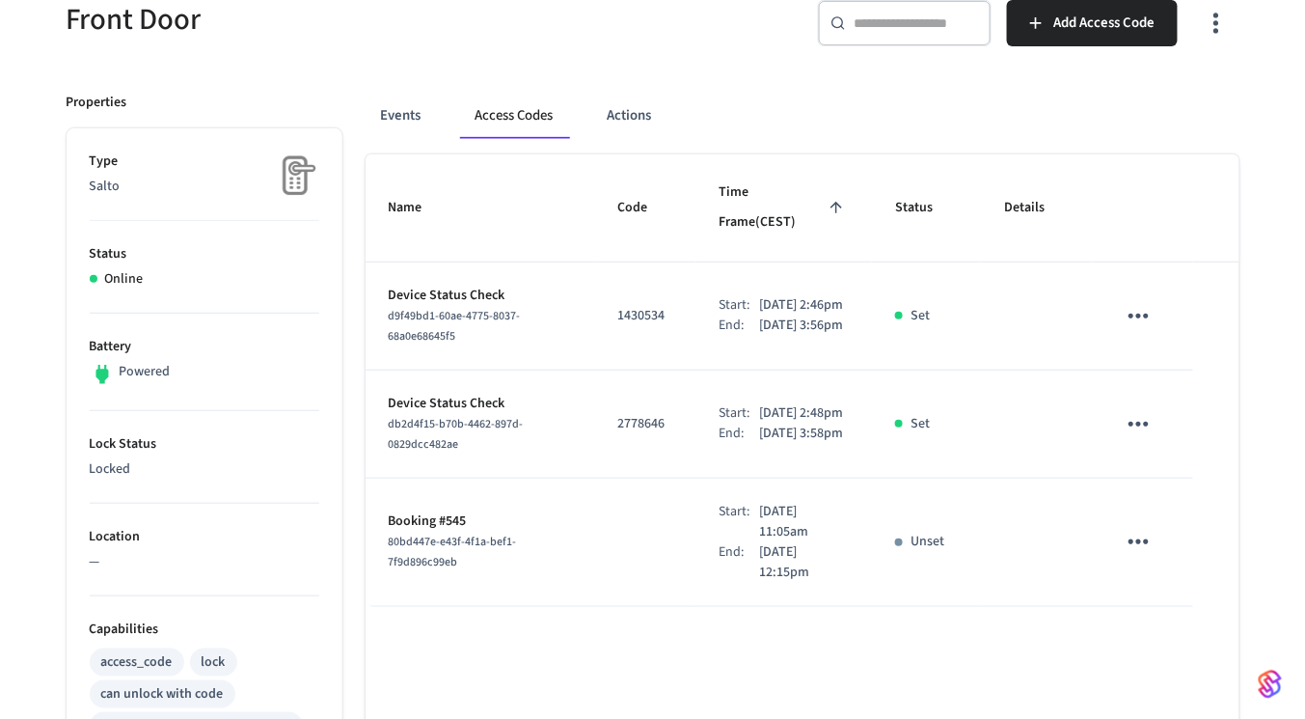
click at [1135, 422] on icon "sticky table" at bounding box center [1139, 424] width 30 height 30
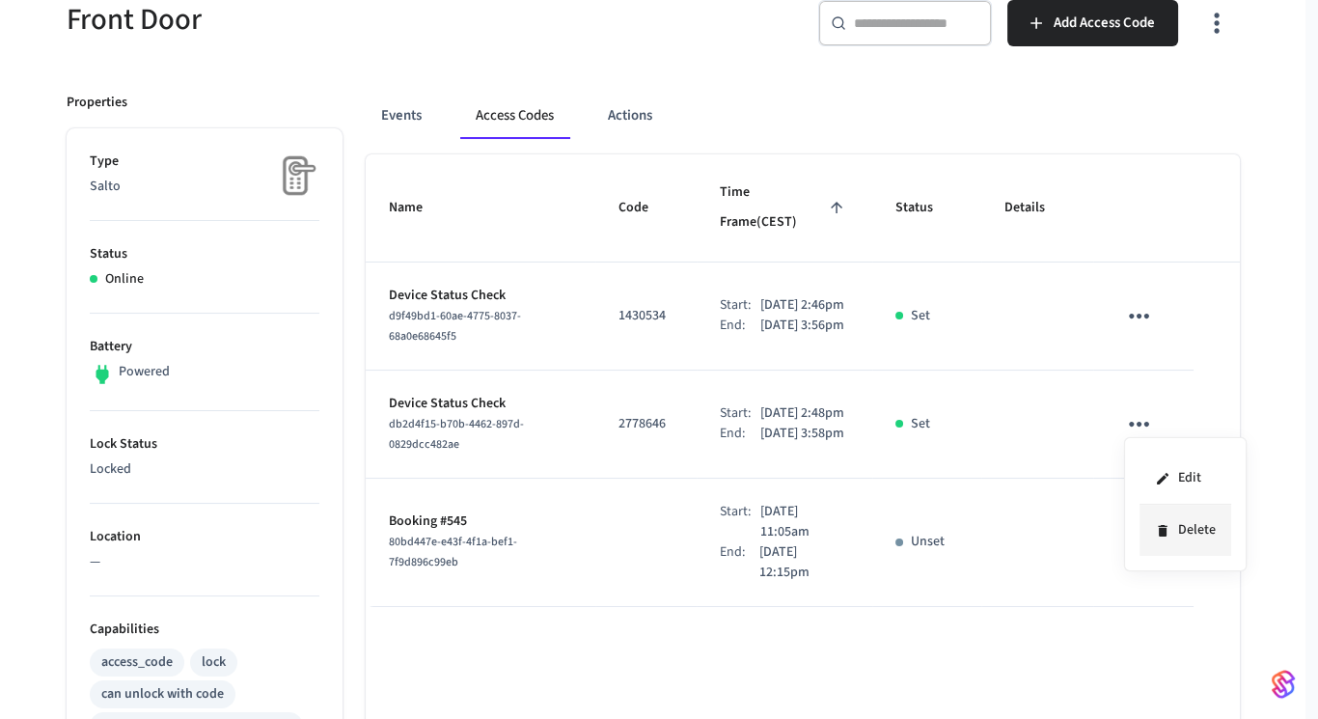
click at [1162, 523] on icon at bounding box center [1162, 530] width 15 height 15
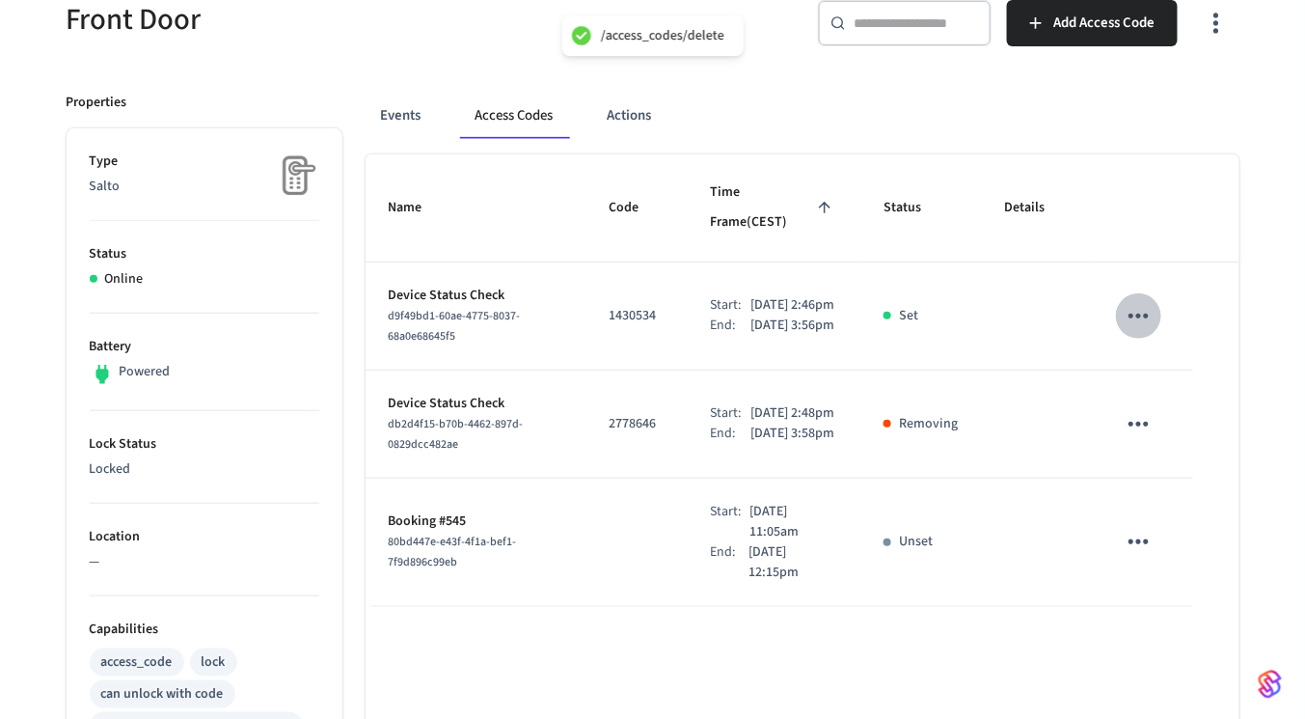
click at [1148, 306] on icon "sticky table" at bounding box center [1139, 316] width 30 height 30
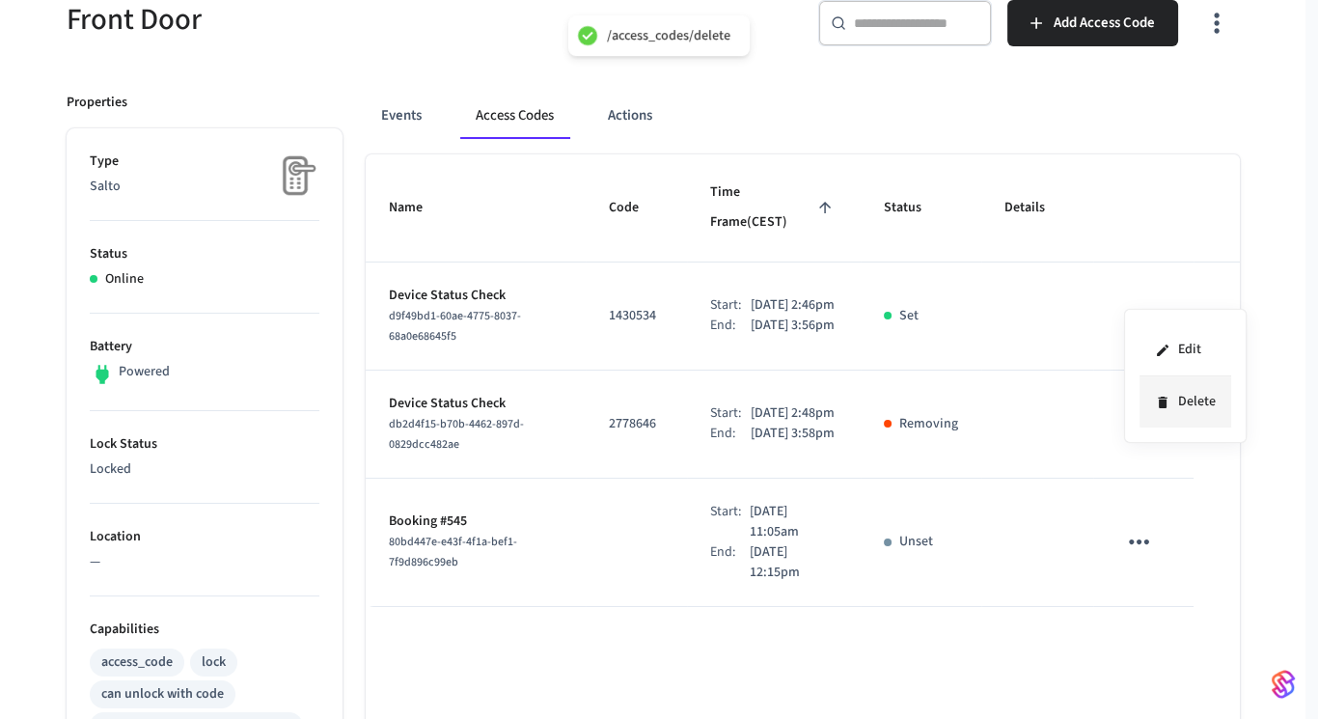
click at [1144, 393] on li "Delete" at bounding box center [1185, 401] width 92 height 51
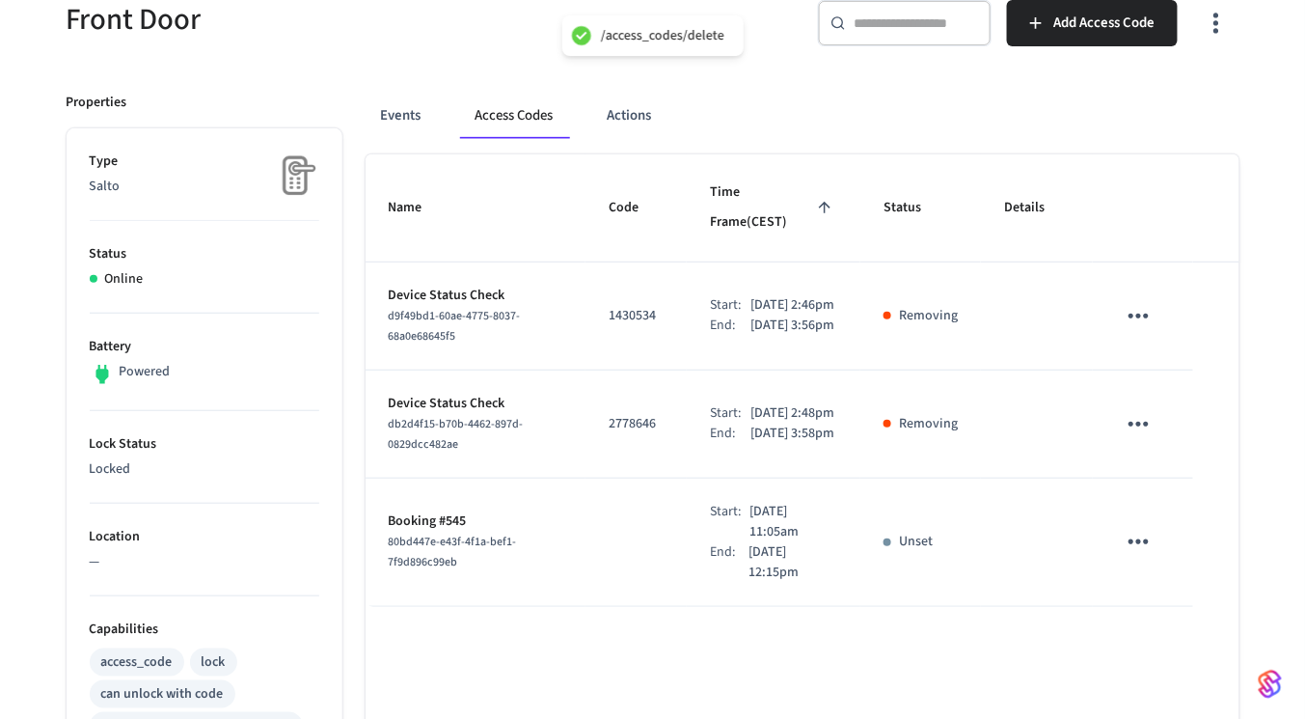
click at [1174, 555] on td "sticky table" at bounding box center [1142, 542] width 99 height 128
click at [1148, 557] on icon "sticky table" at bounding box center [1139, 542] width 30 height 30
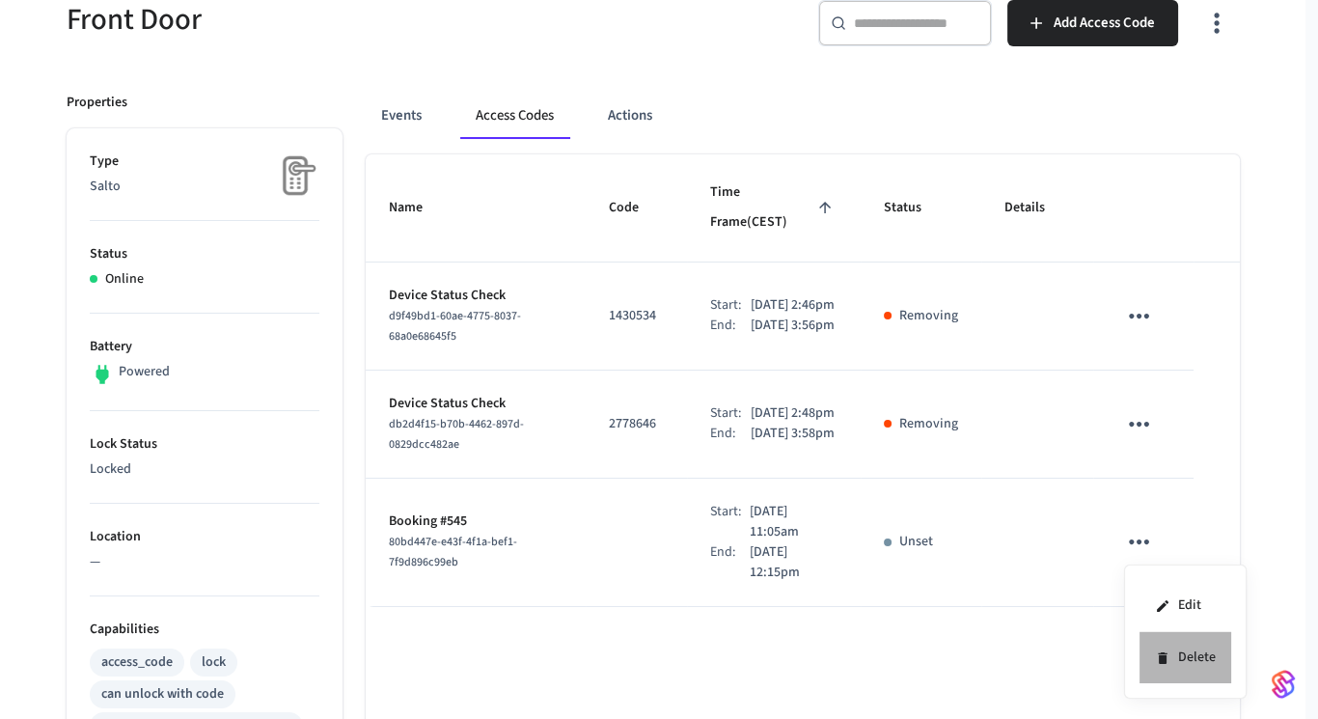
click at [1189, 664] on li "Delete" at bounding box center [1185, 657] width 92 height 51
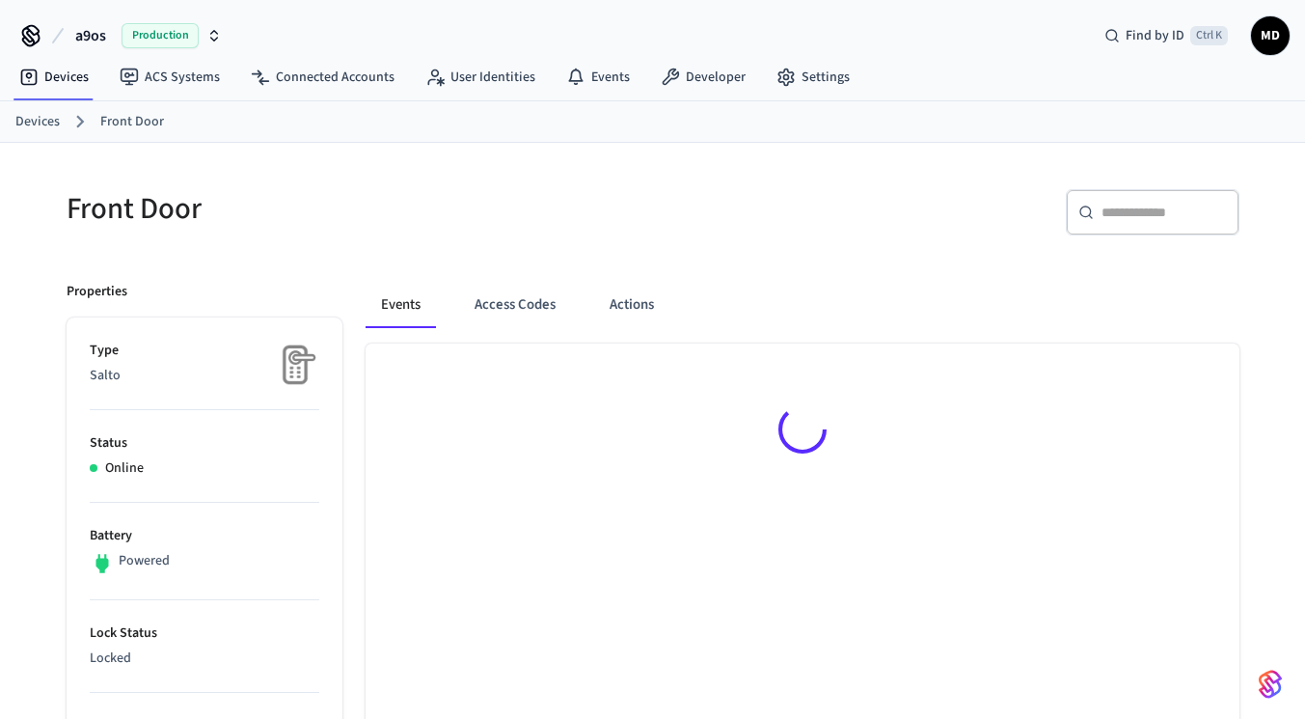
scroll to position [190, 0]
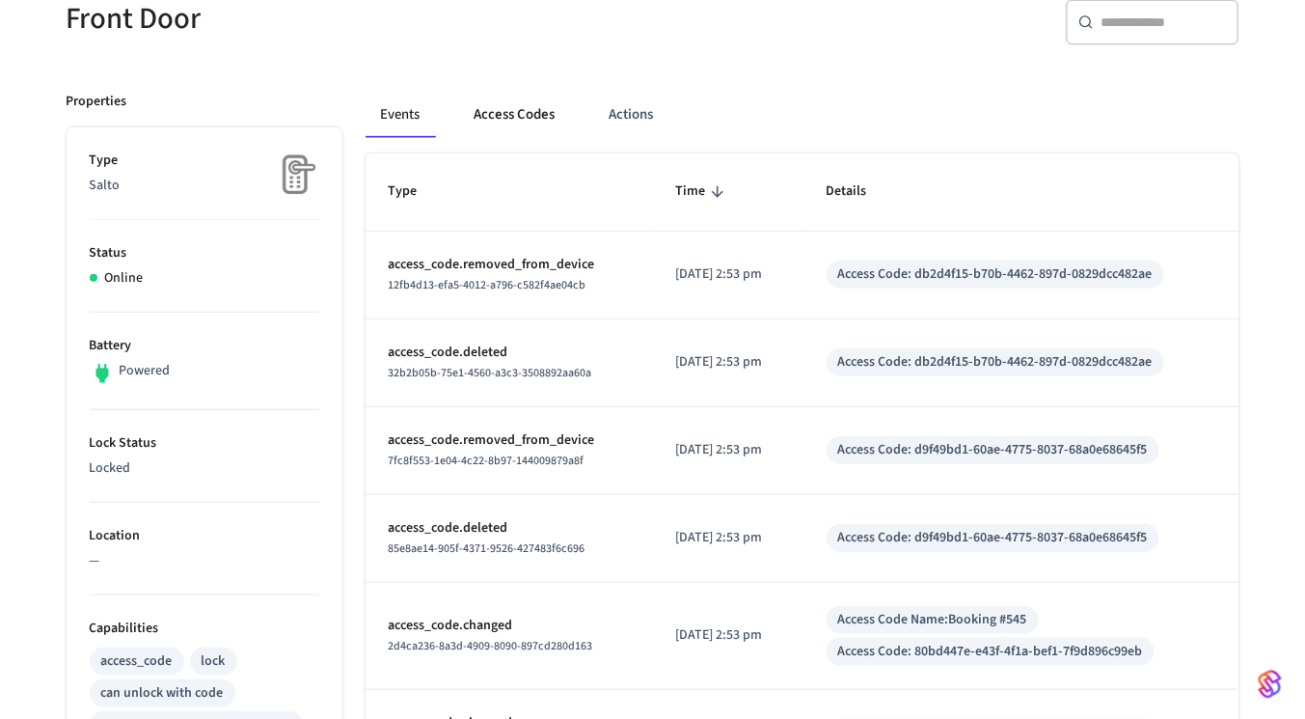
click at [542, 99] on button "Access Codes" at bounding box center [515, 115] width 112 height 46
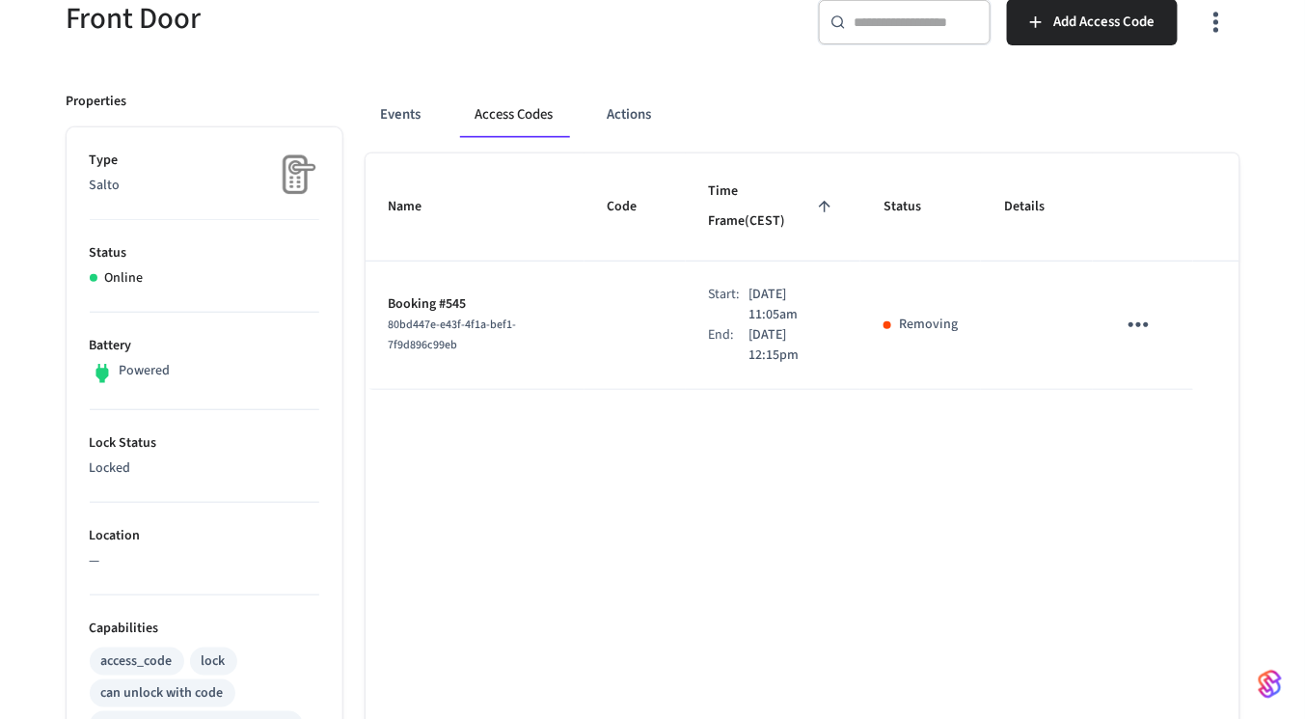
click at [1163, 299] on td "sticky table" at bounding box center [1142, 325] width 99 height 128
click at [1148, 310] on icon "sticky table" at bounding box center [1139, 325] width 30 height 30
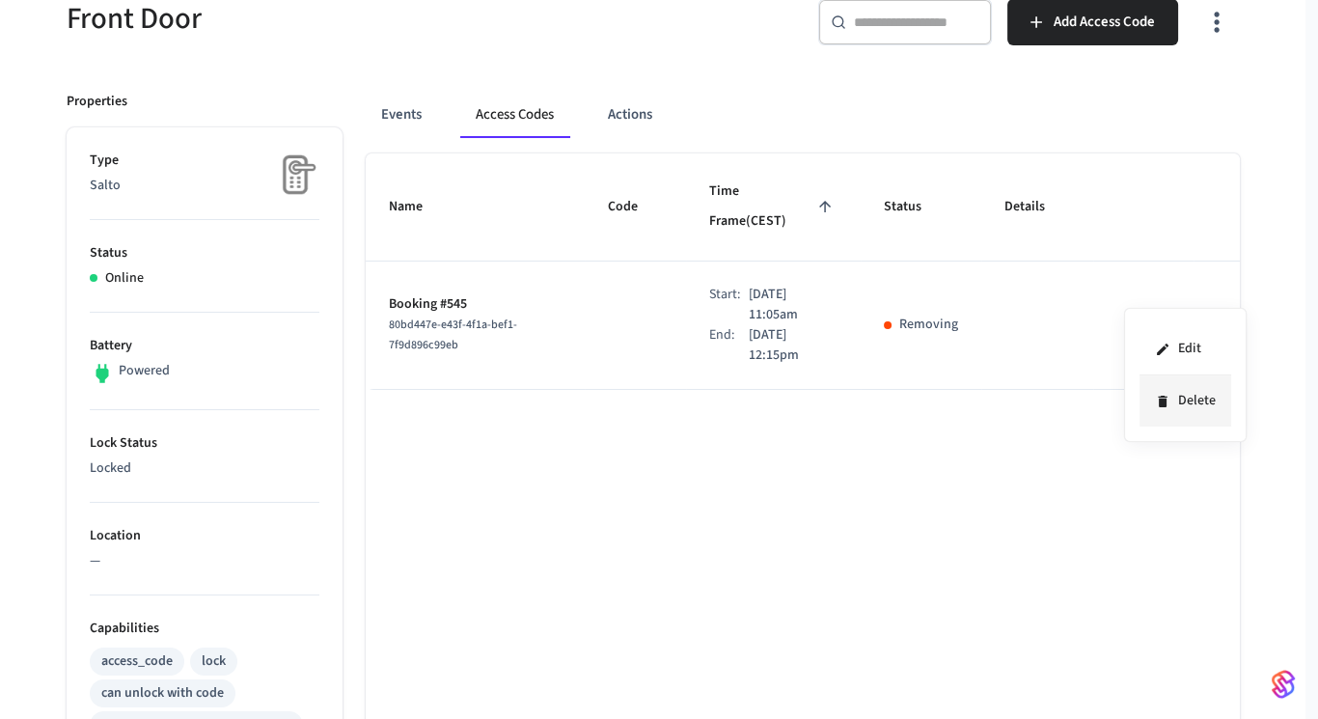
click at [1178, 389] on li "Delete" at bounding box center [1185, 400] width 92 height 51
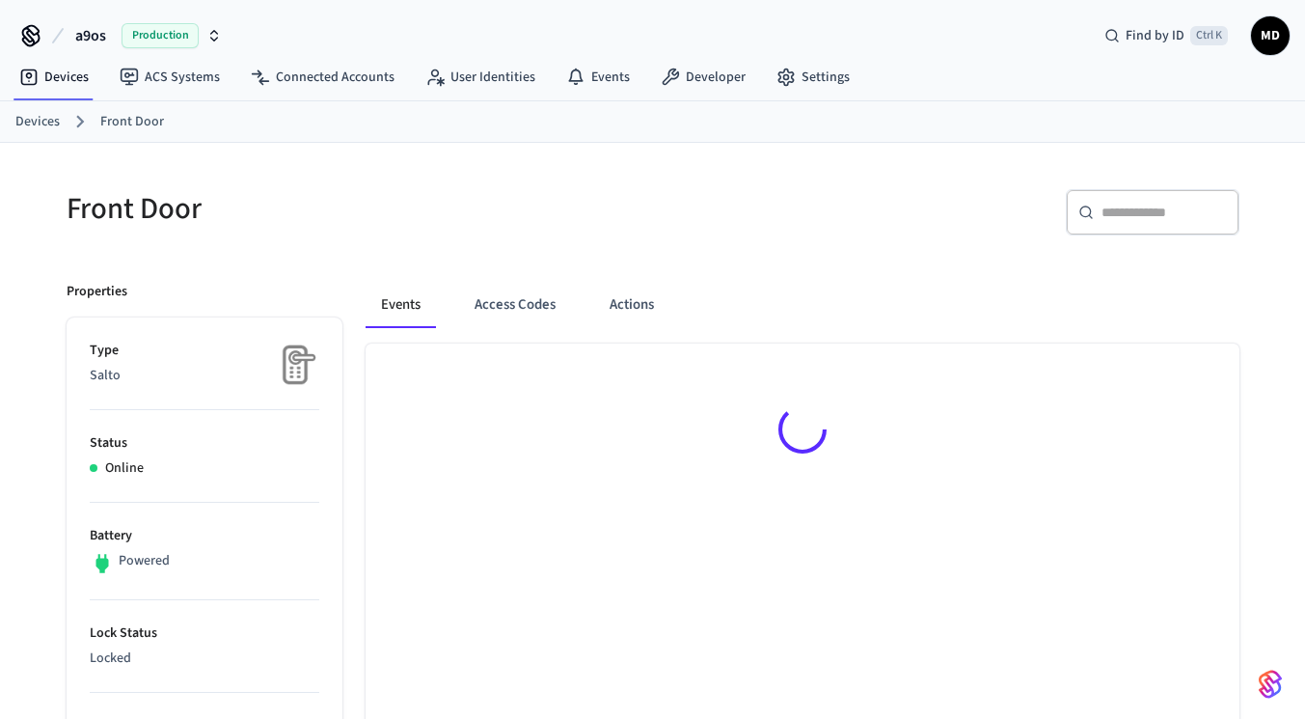
scroll to position [192, 0]
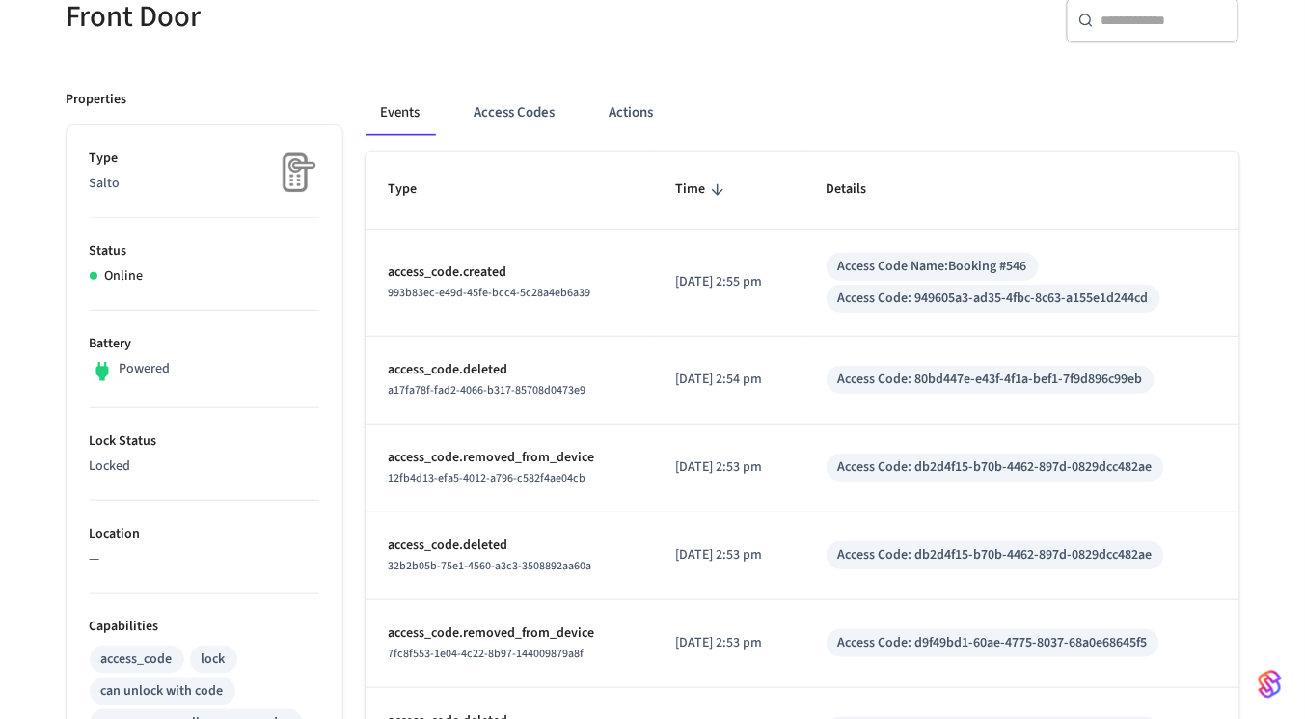
drag, startPoint x: 521, startPoint y: 130, endPoint x: 554, endPoint y: 201, distance: 77.7
click at [554, 201] on div "Events Access Codes Actions Type Time Details access_code.created 993b83ec-e49d…" at bounding box center [790, 643] width 897 height 1153
click at [498, 274] on p "access_code.created" at bounding box center [509, 272] width 240 height 20
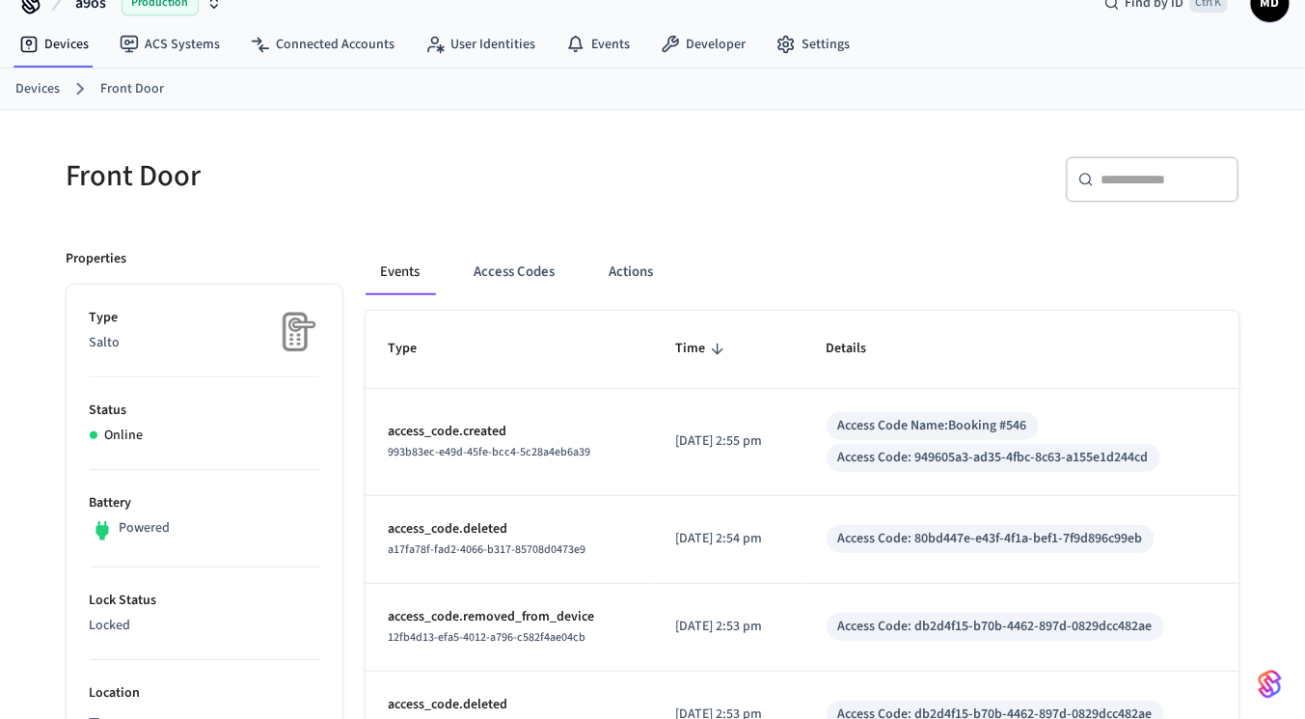
scroll to position [0, 0]
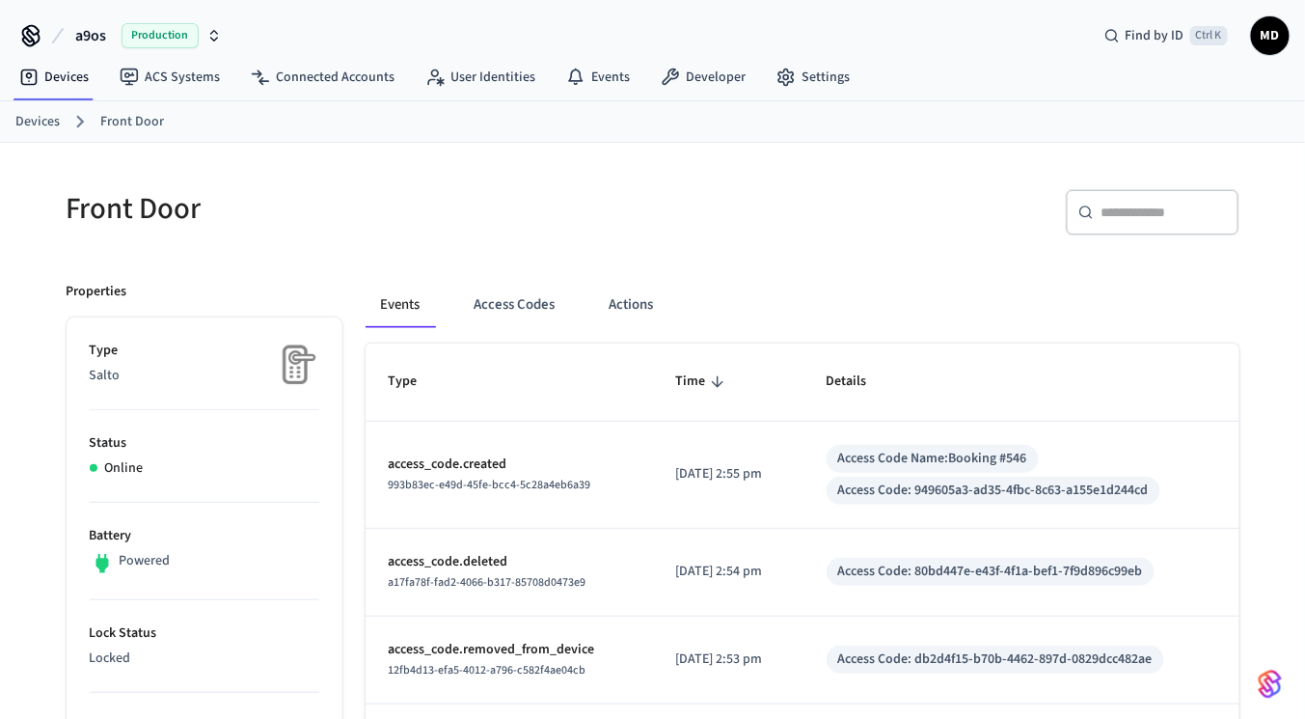
click at [1000, 486] on div "Access Code: 949605a3-ad35-4fbc-8c63-a155e1d244cd" at bounding box center [993, 490] width 311 height 20
click at [536, 292] on button "Access Codes" at bounding box center [515, 305] width 112 height 46
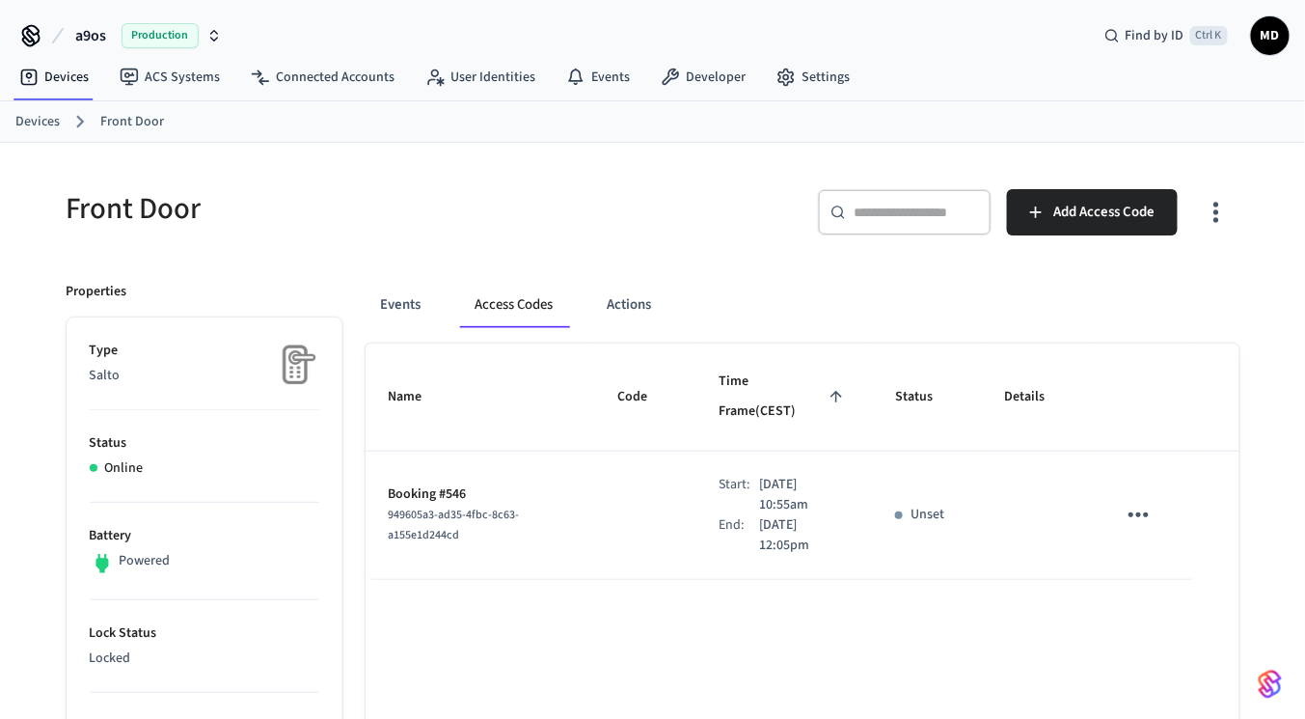
click at [1154, 492] on button "sticky table" at bounding box center [1138, 514] width 45 height 45
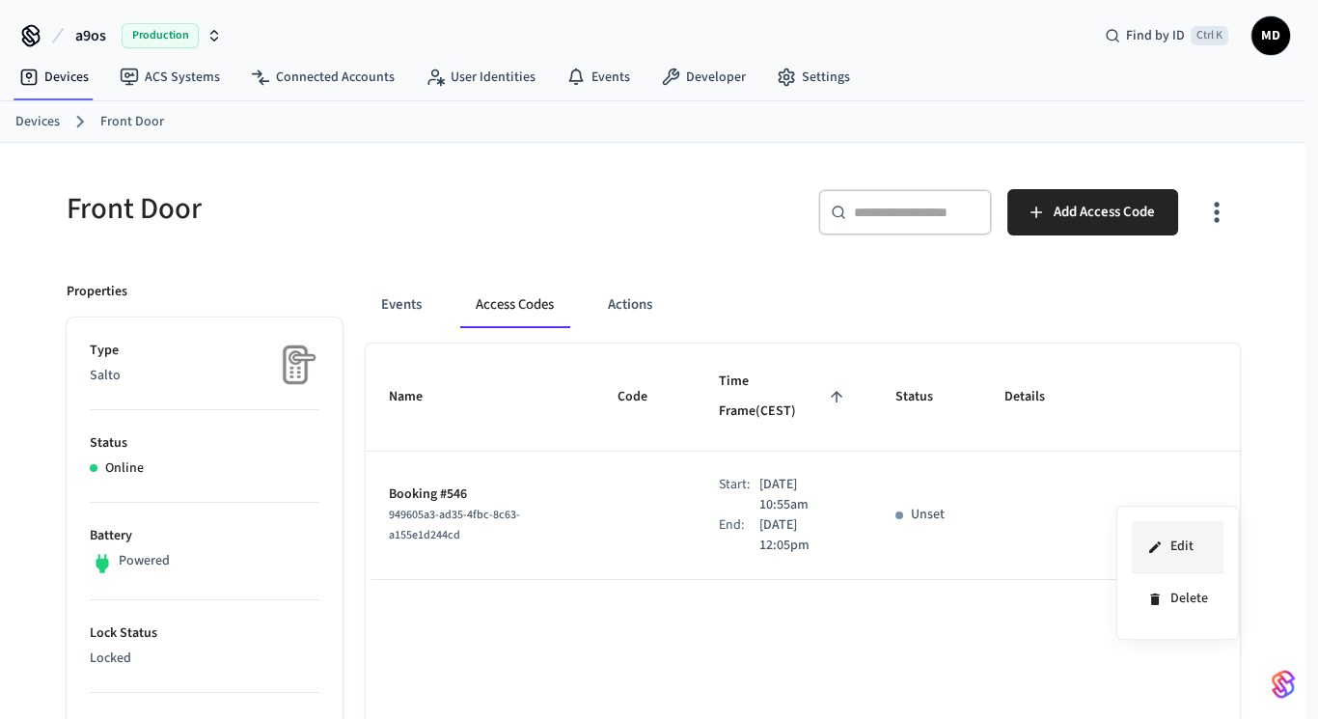
click at [1144, 537] on li "Edit" at bounding box center [1177, 547] width 92 height 52
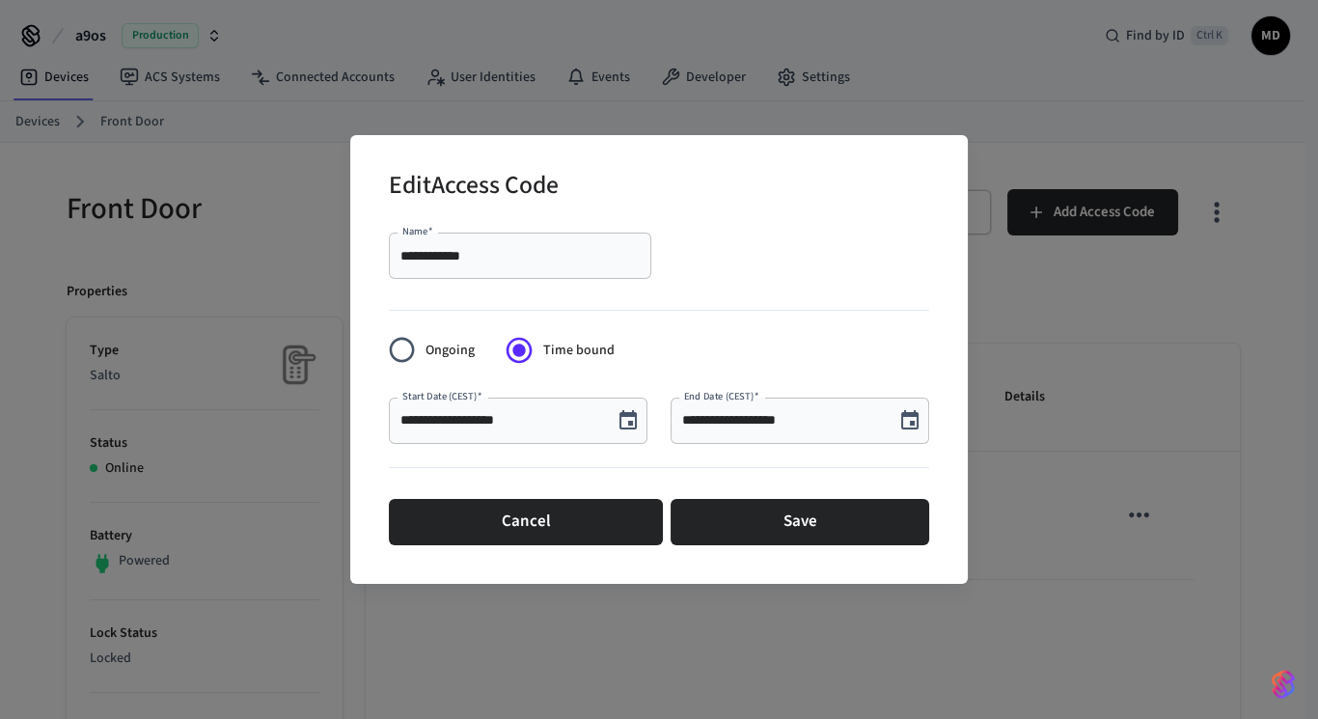
click at [561, 246] on input "**********" at bounding box center [519, 255] width 239 height 19
click at [1029, 364] on div "**********" at bounding box center [659, 359] width 1318 height 719
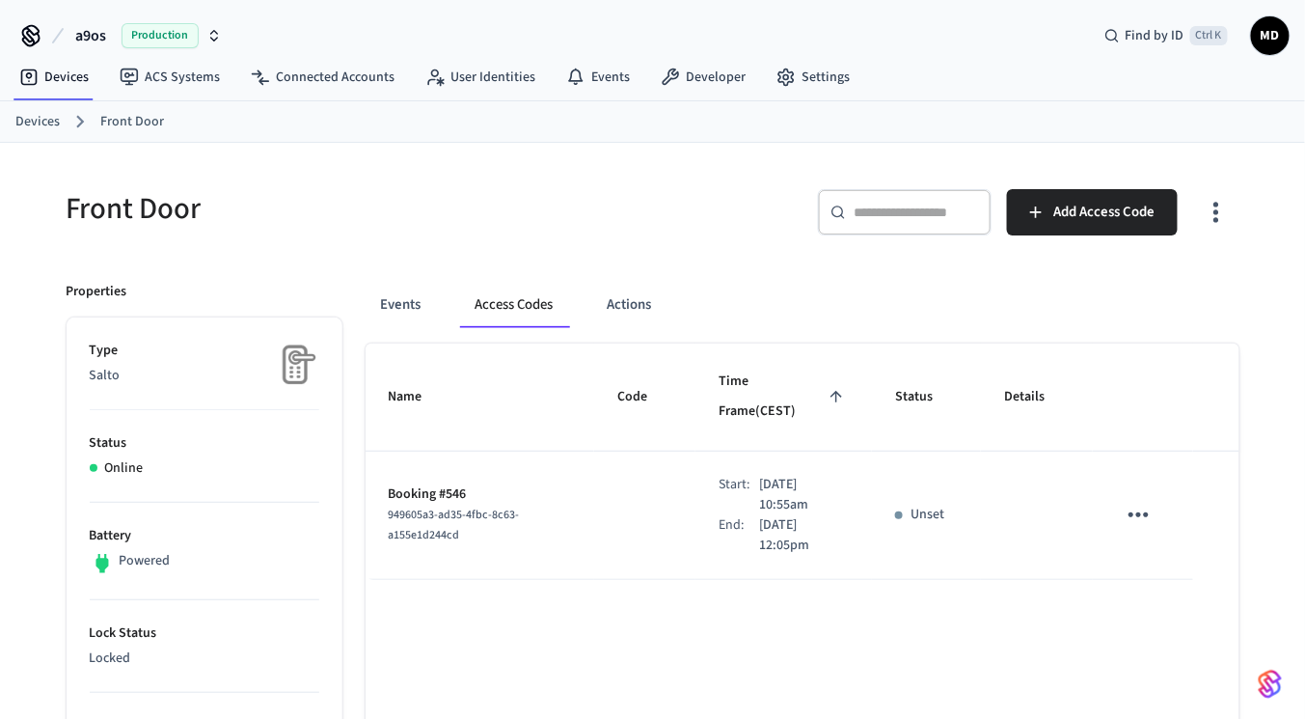
click at [527, 505] on div "949605a3-ad35-4fbc-8c63-a155e1d244cd" at bounding box center [480, 524] width 183 height 41
click at [463, 506] on span "949605a3-ad35-4fbc-8c63-a155e1d244cd" at bounding box center [454, 524] width 131 height 37
click at [698, 451] on td "Start: Oct 13th 2025 10:55am End: Oct 13th 2025 12:05pm" at bounding box center [783, 515] width 177 height 128
drag, startPoint x: 652, startPoint y: 441, endPoint x: 837, endPoint y: 526, distance: 203.7
click at [837, 526] on tr "Booking #546 949605a3-ad35-4fbc-8c63-a155e1d244cd Start: Oct 13th 2025 10:55am …" at bounding box center [803, 515] width 874 height 128
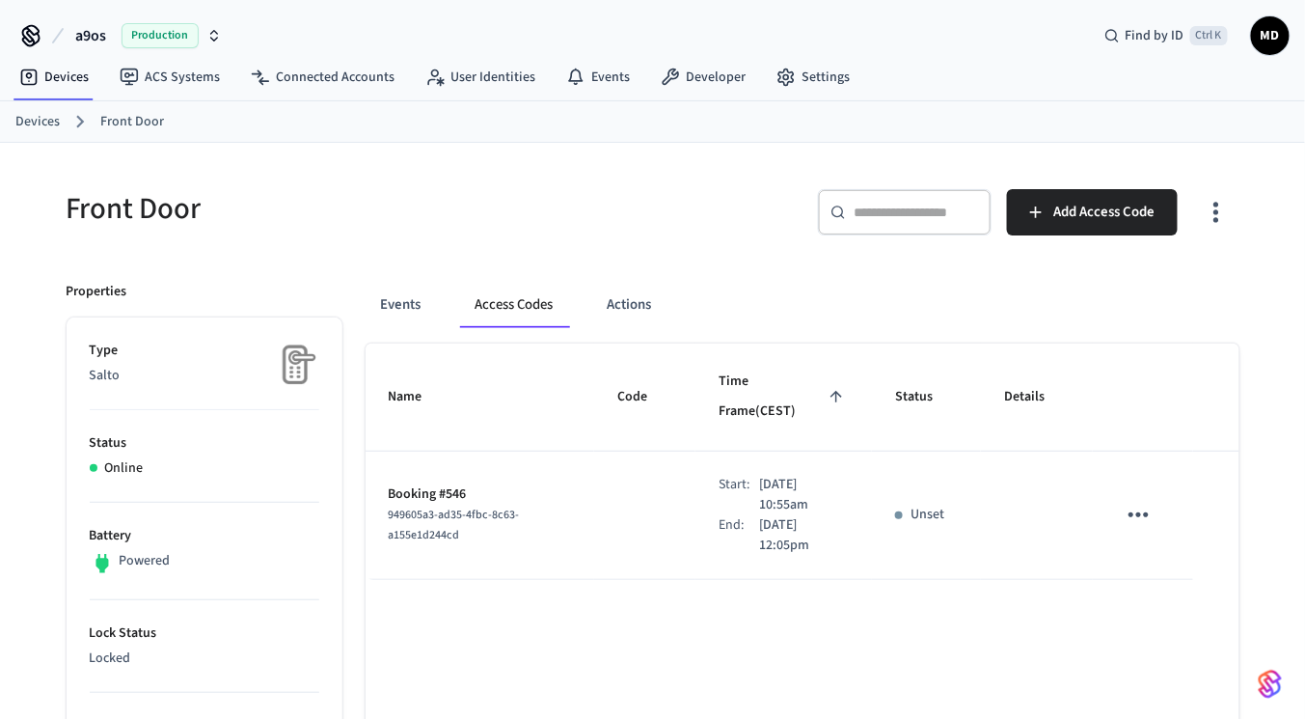
copy div "Start: Oct 13th 2025 10:55am End: Oct 13th 2025 12:05pm"
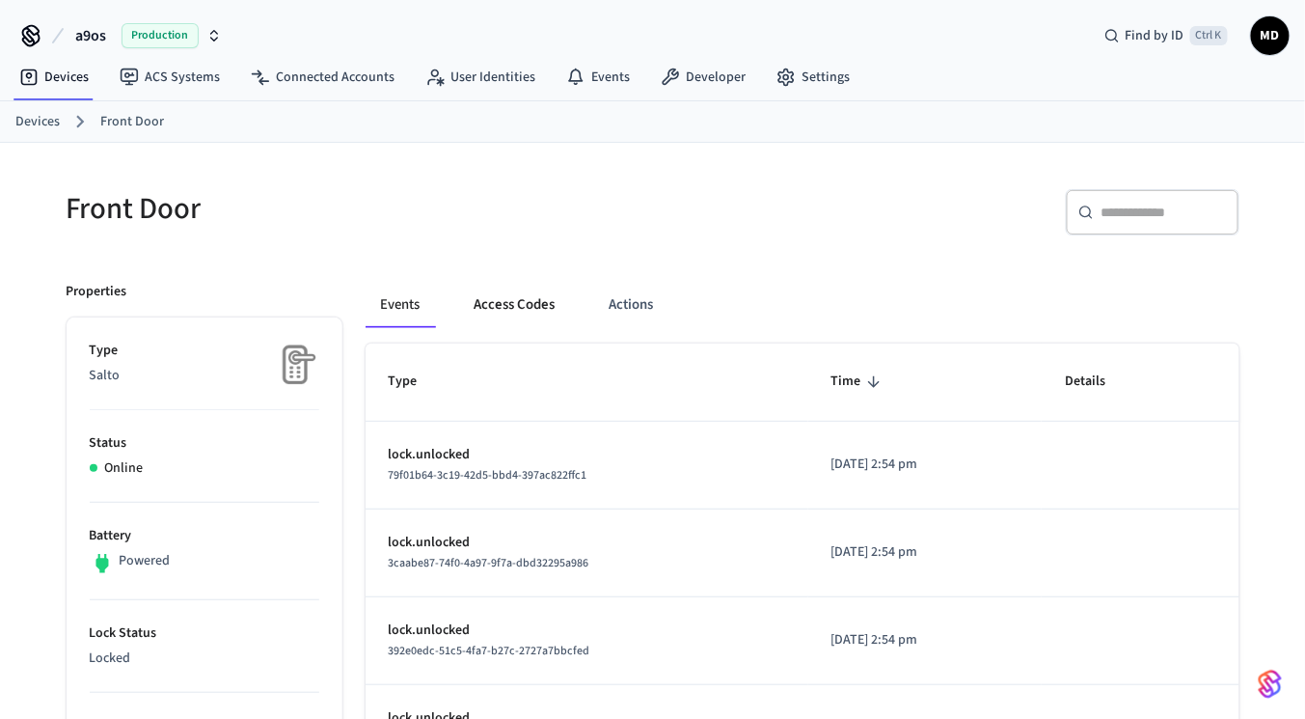
click at [504, 307] on button "Access Codes" at bounding box center [515, 305] width 112 height 46
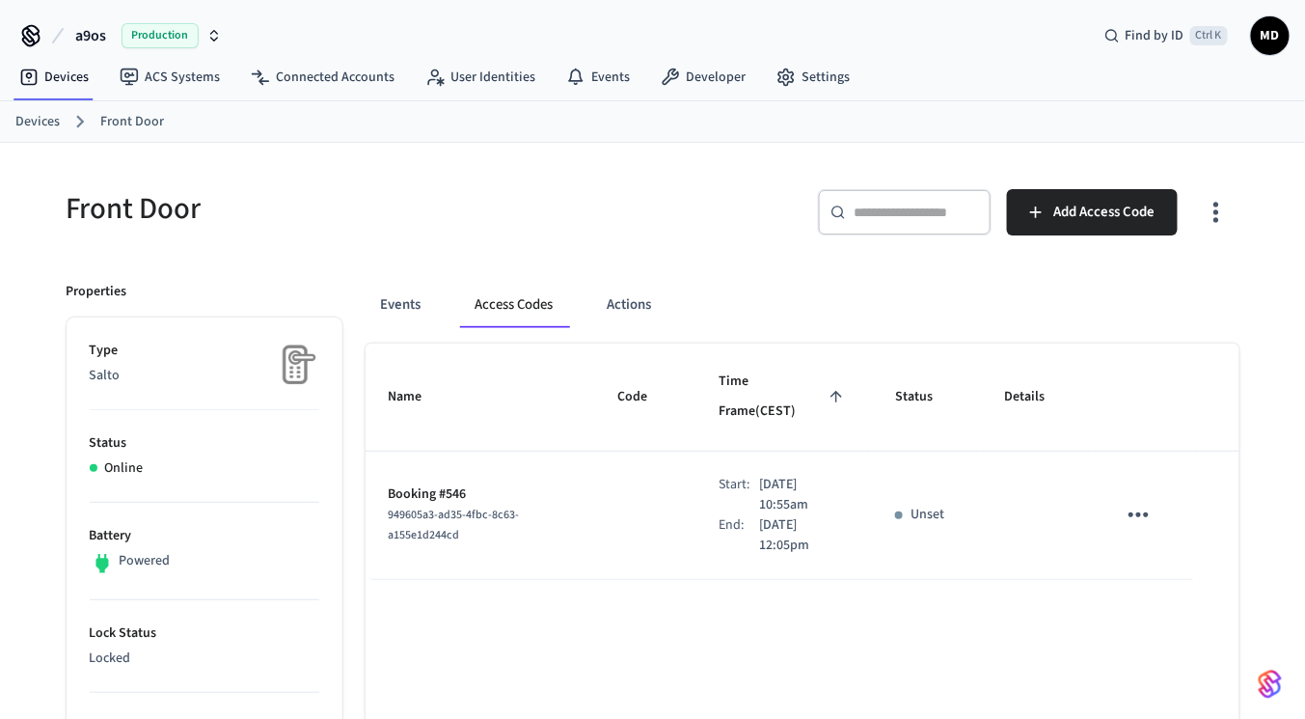
scroll to position [70, 0]
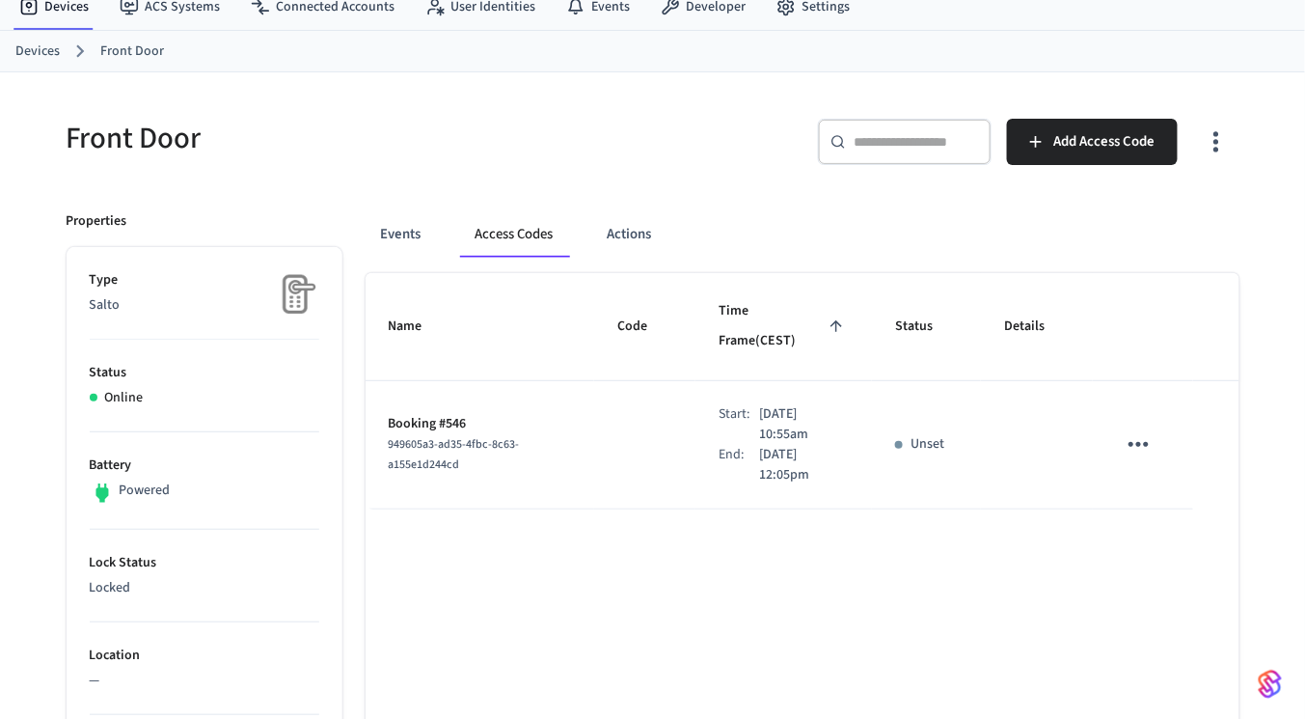
click at [1148, 429] on icon "sticky table" at bounding box center [1139, 444] width 30 height 30
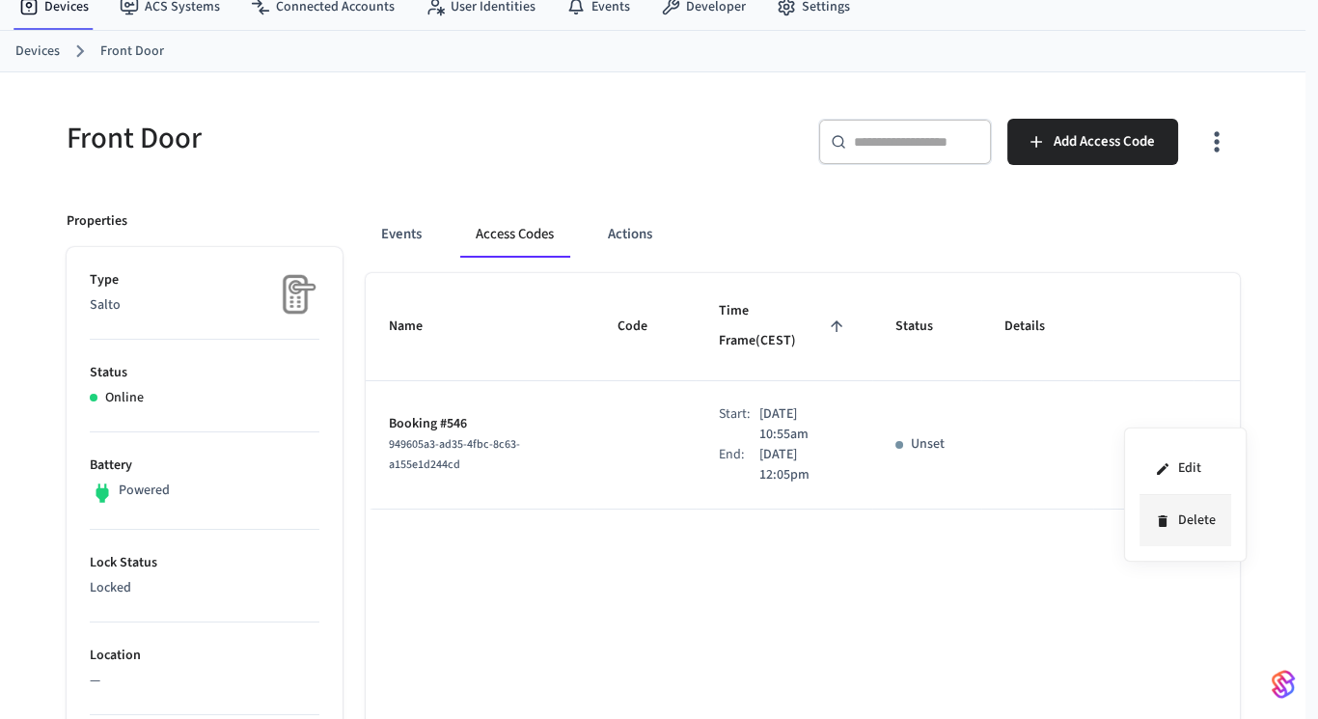
click at [1167, 513] on icon at bounding box center [1162, 520] width 15 height 15
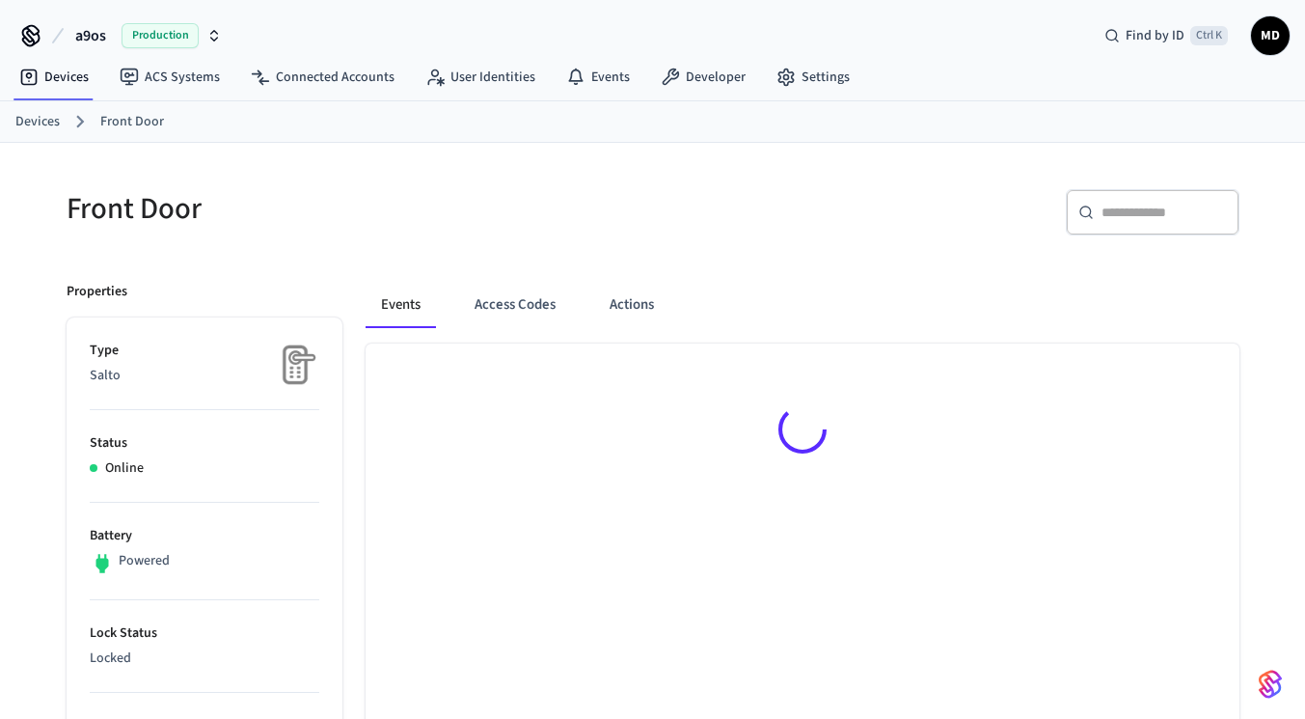
scroll to position [24, 0]
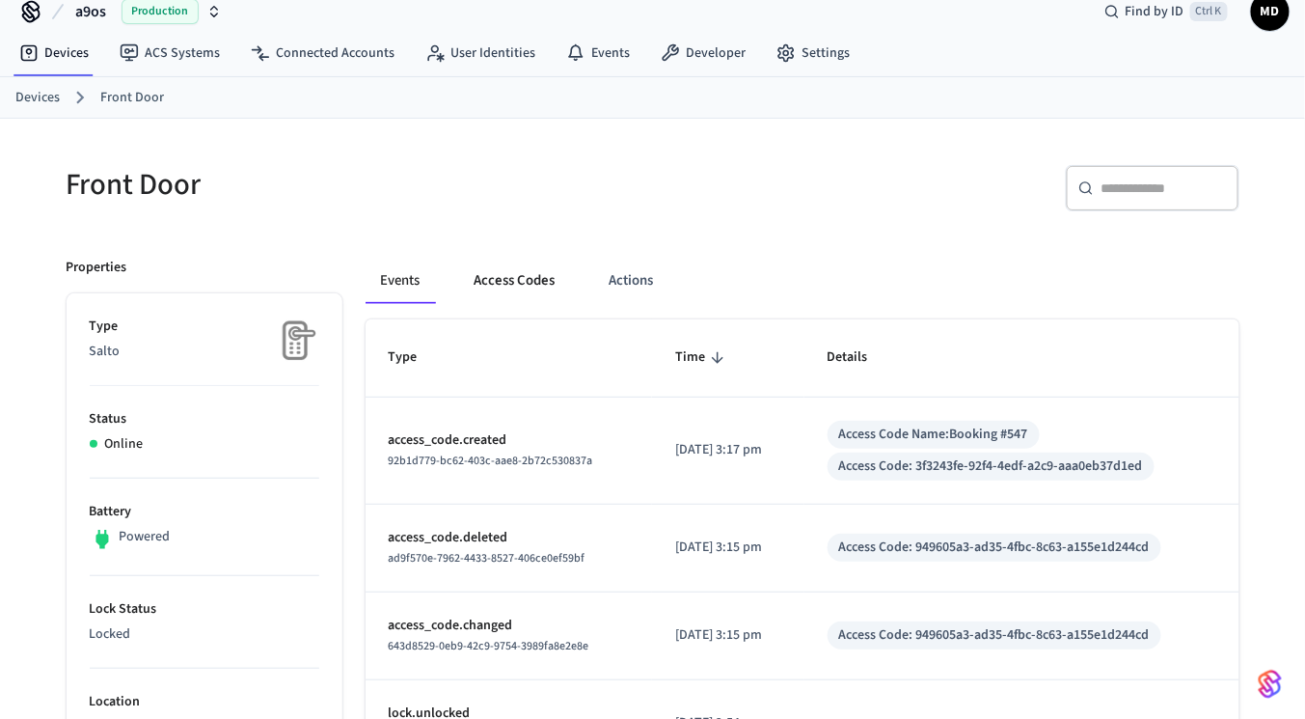
click at [500, 272] on button "Access Codes" at bounding box center [515, 281] width 112 height 46
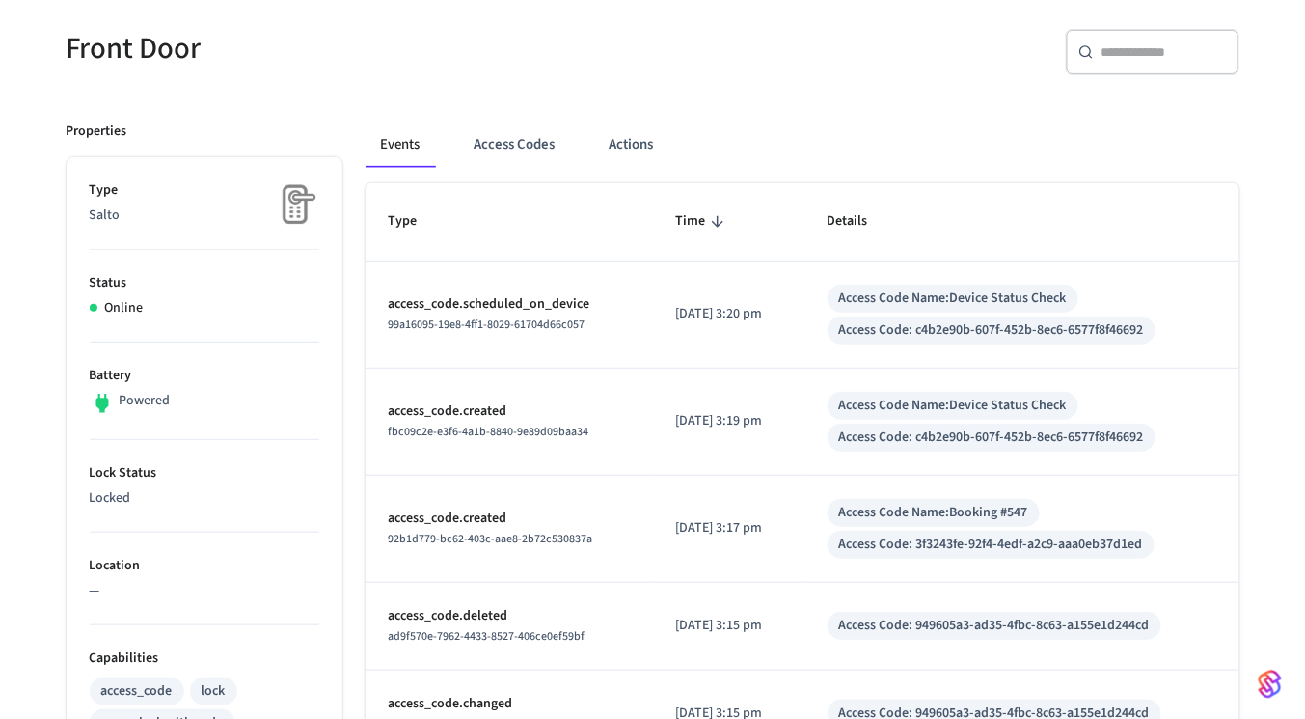
scroll to position [164, 0]
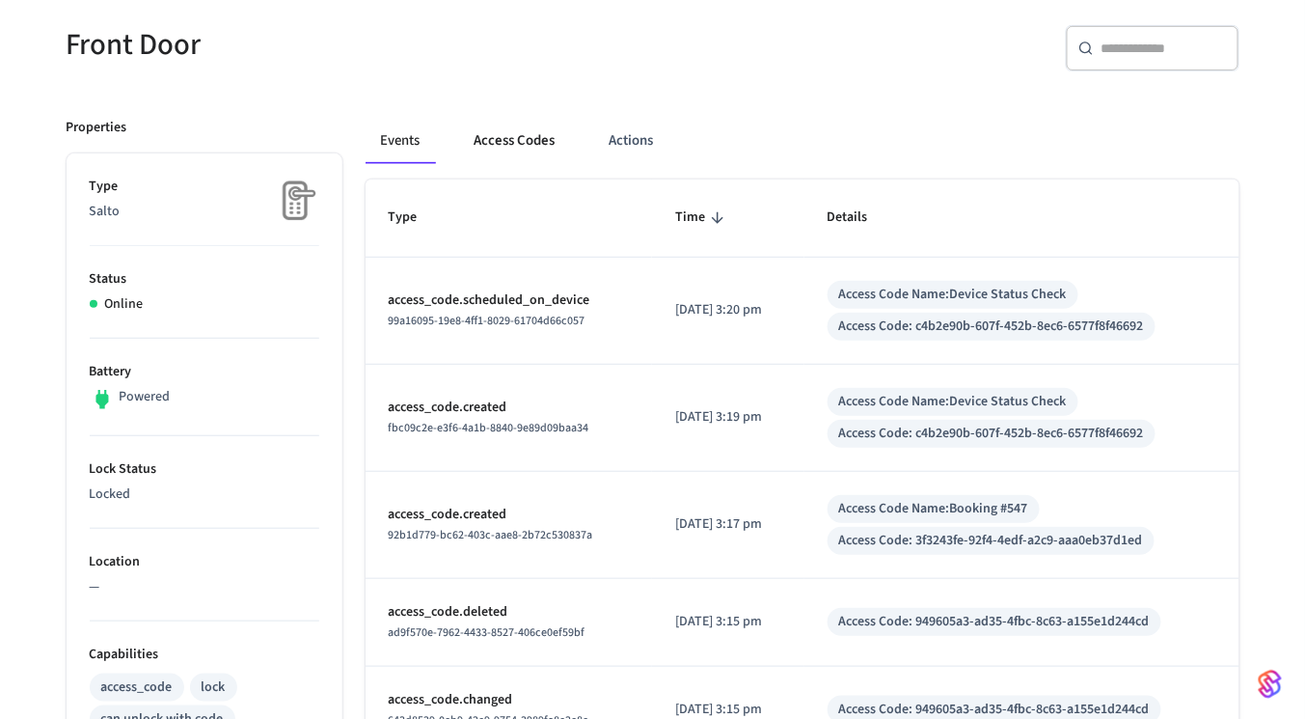
click at [499, 143] on button "Access Codes" at bounding box center [515, 141] width 112 height 46
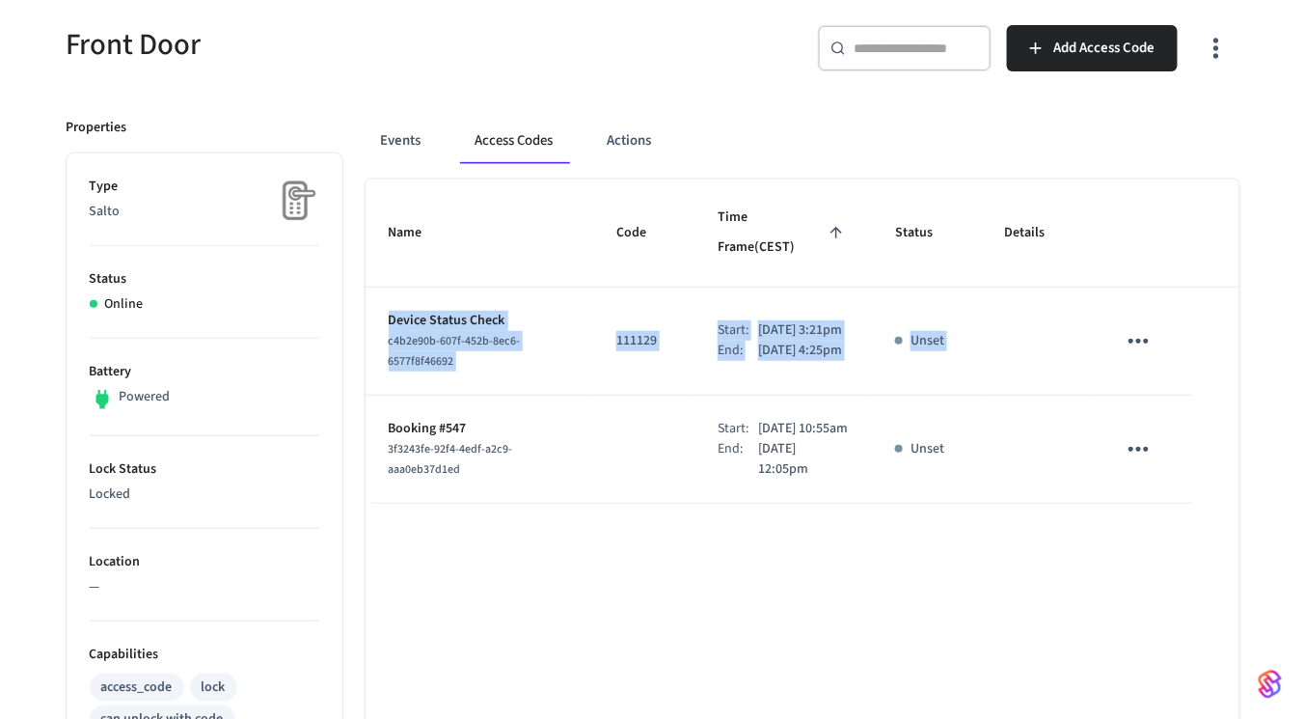
drag, startPoint x: 380, startPoint y: 285, endPoint x: 1127, endPoint y: 341, distance: 748.6
click at [1127, 341] on tr "Device Status Check c4b2e90b-607f-452b-8ec6-6577f8f46692 111129 Start: [DATE] 3…" at bounding box center [803, 341] width 874 height 108
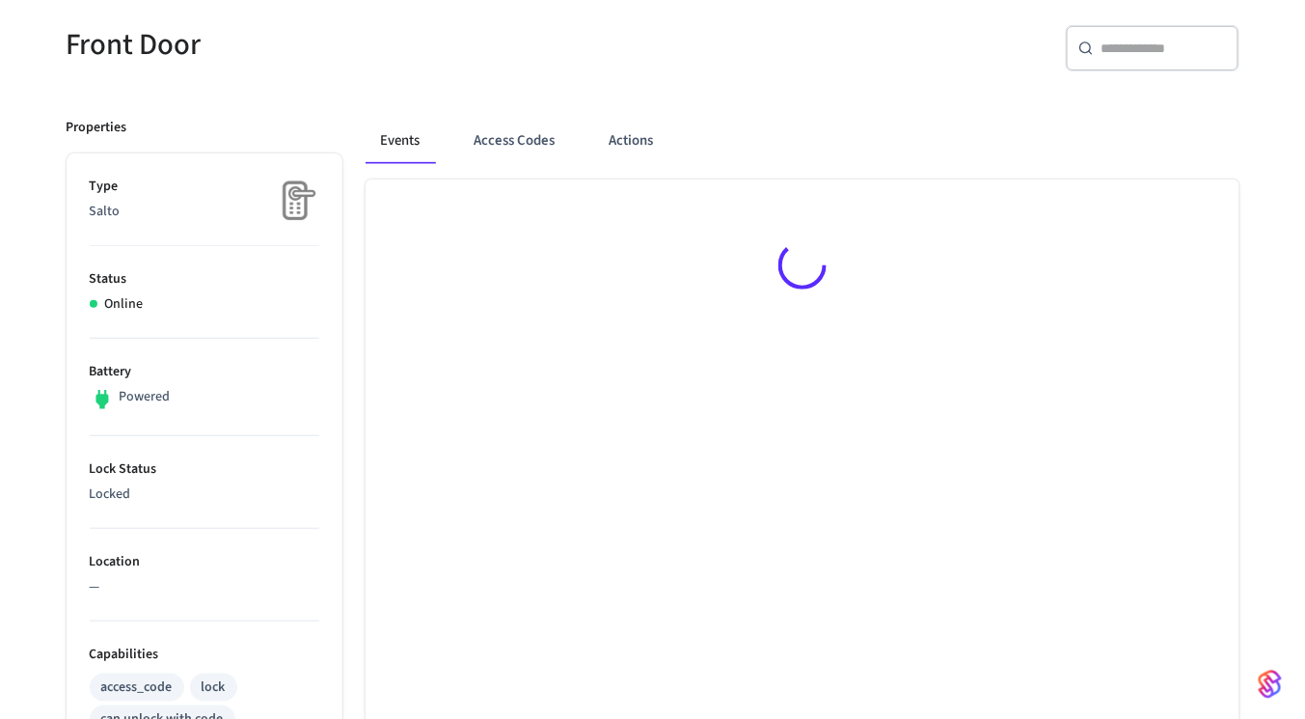
scroll to position [164, 0]
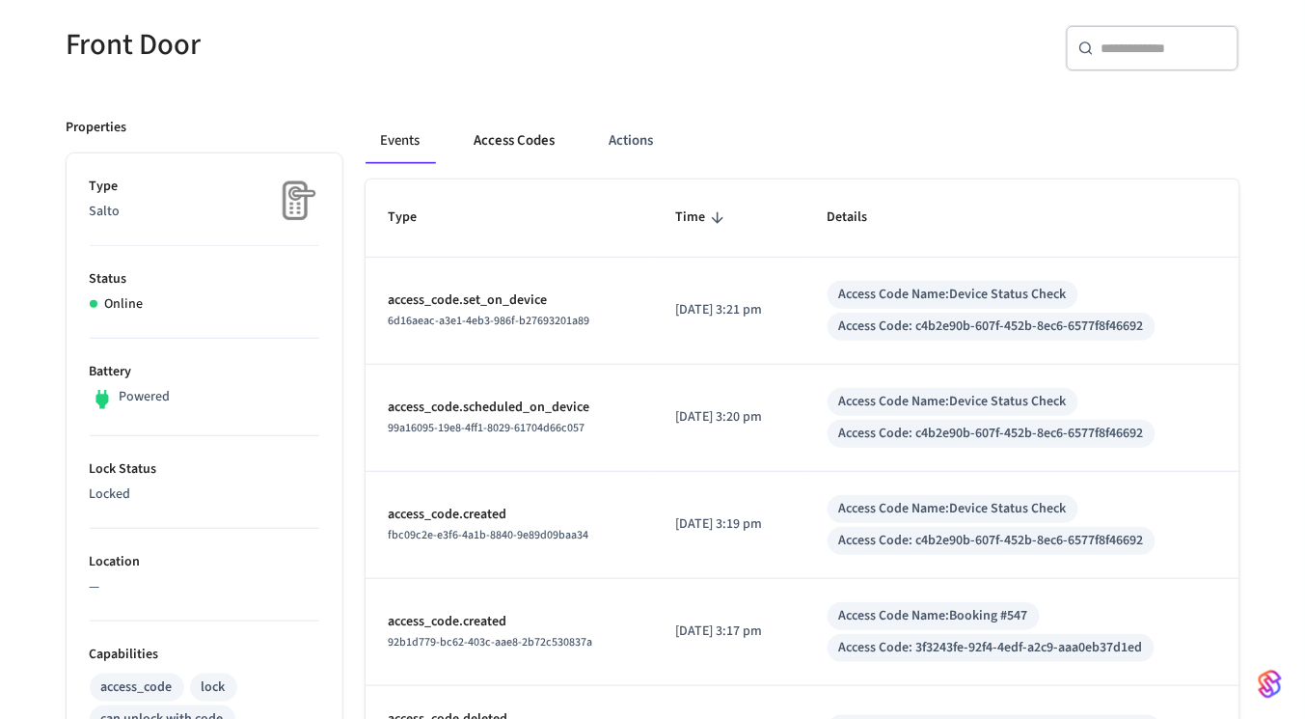
click at [535, 148] on button "Access Codes" at bounding box center [515, 141] width 112 height 46
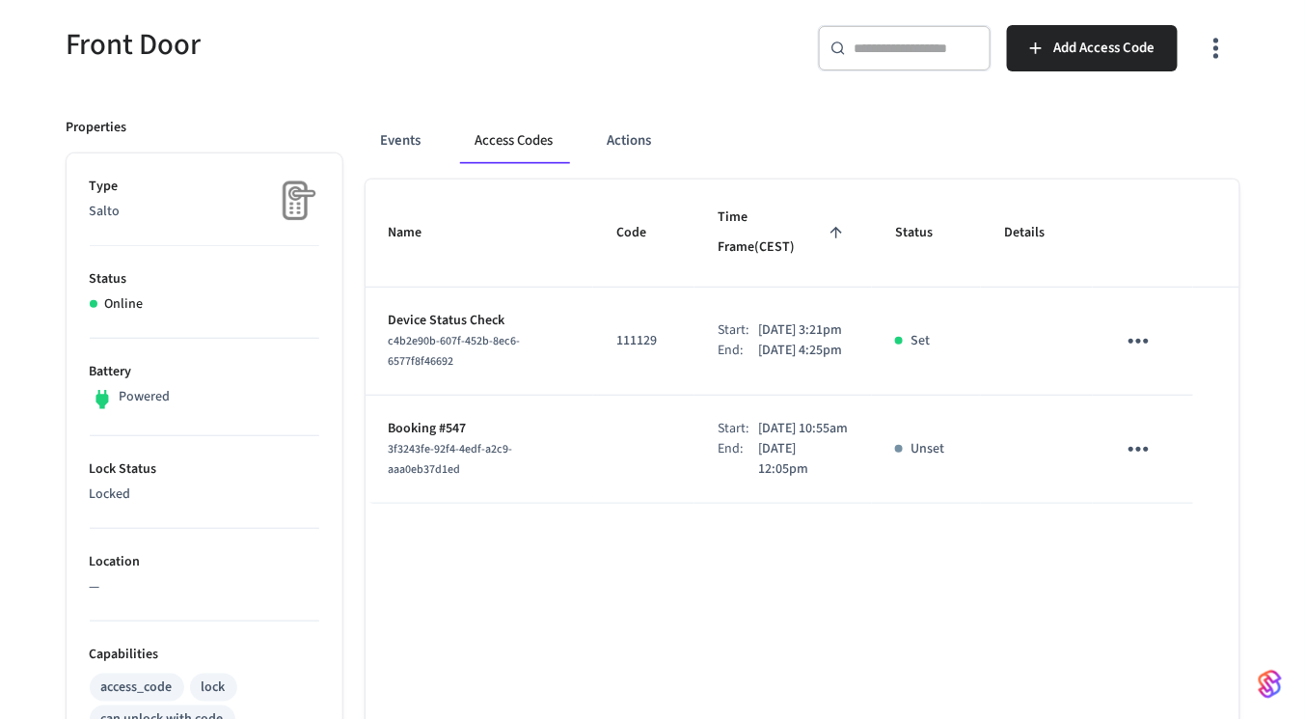
click at [1151, 326] on icon "sticky table" at bounding box center [1139, 341] width 30 height 30
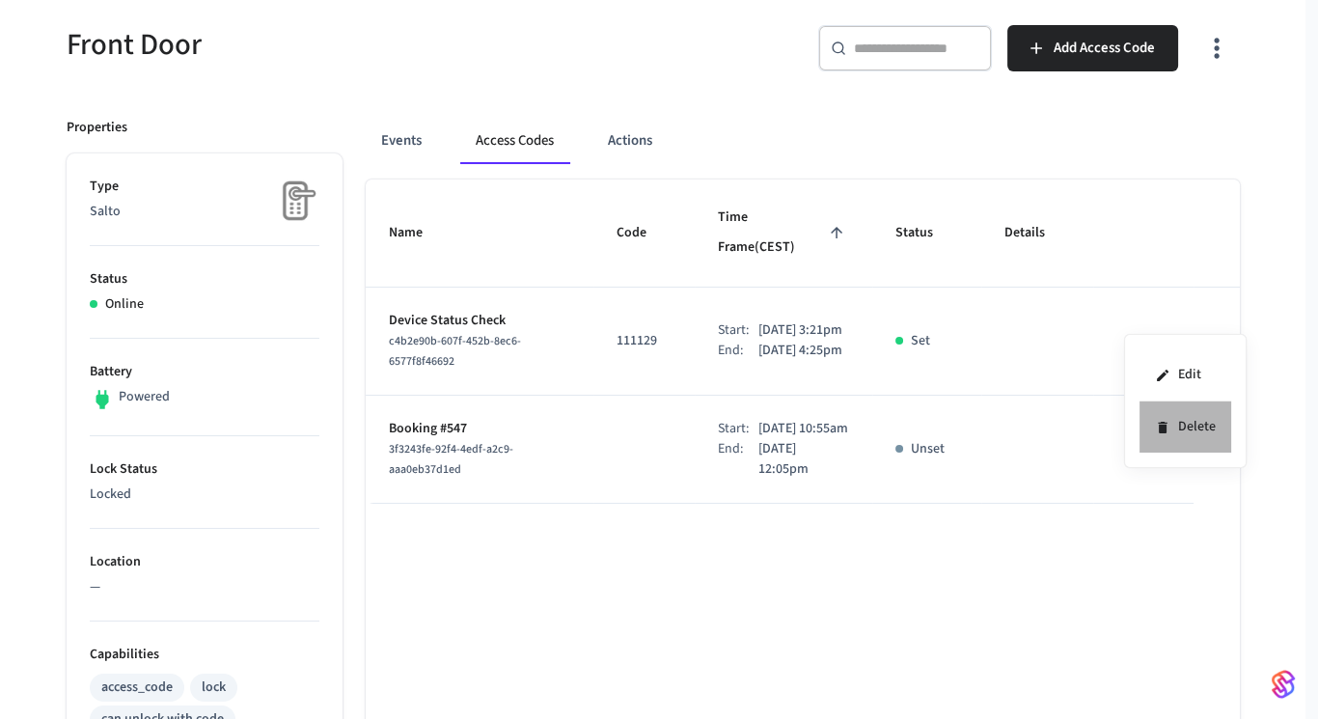
click at [1205, 418] on li "Delete" at bounding box center [1185, 426] width 92 height 51
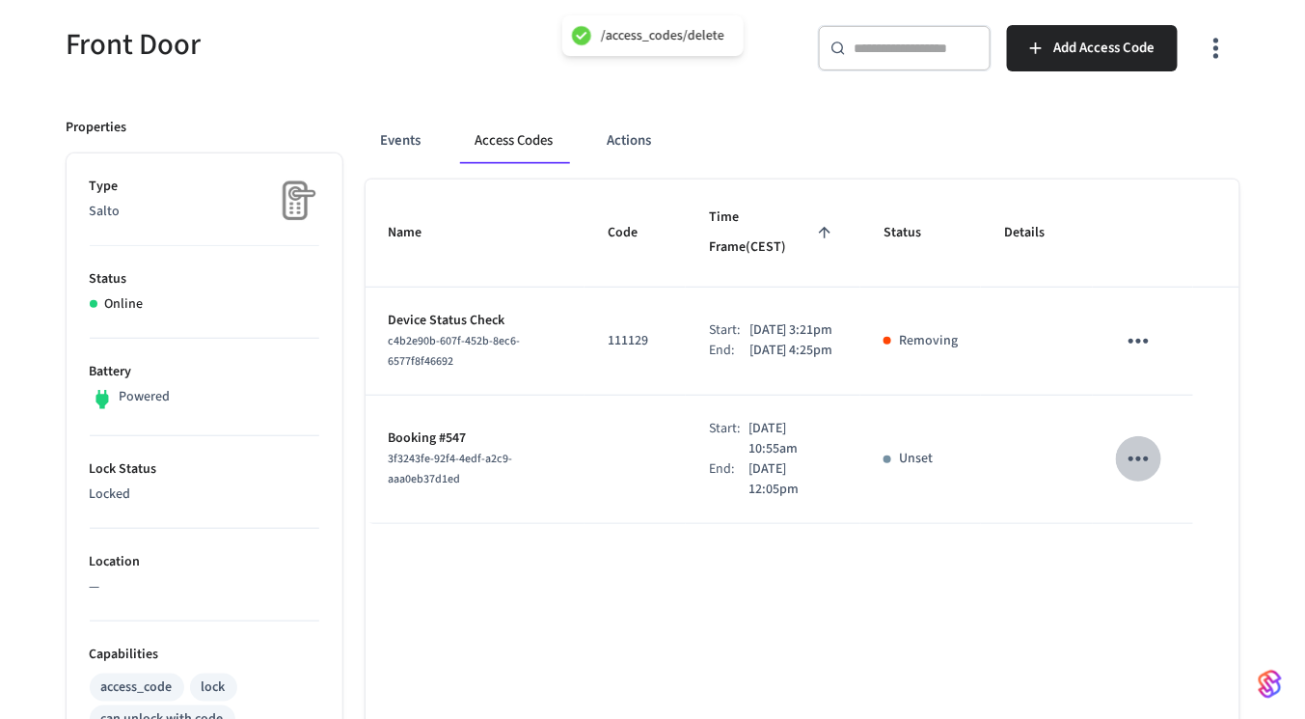
click at [1143, 452] on icon "sticky table" at bounding box center [1139, 459] width 30 height 30
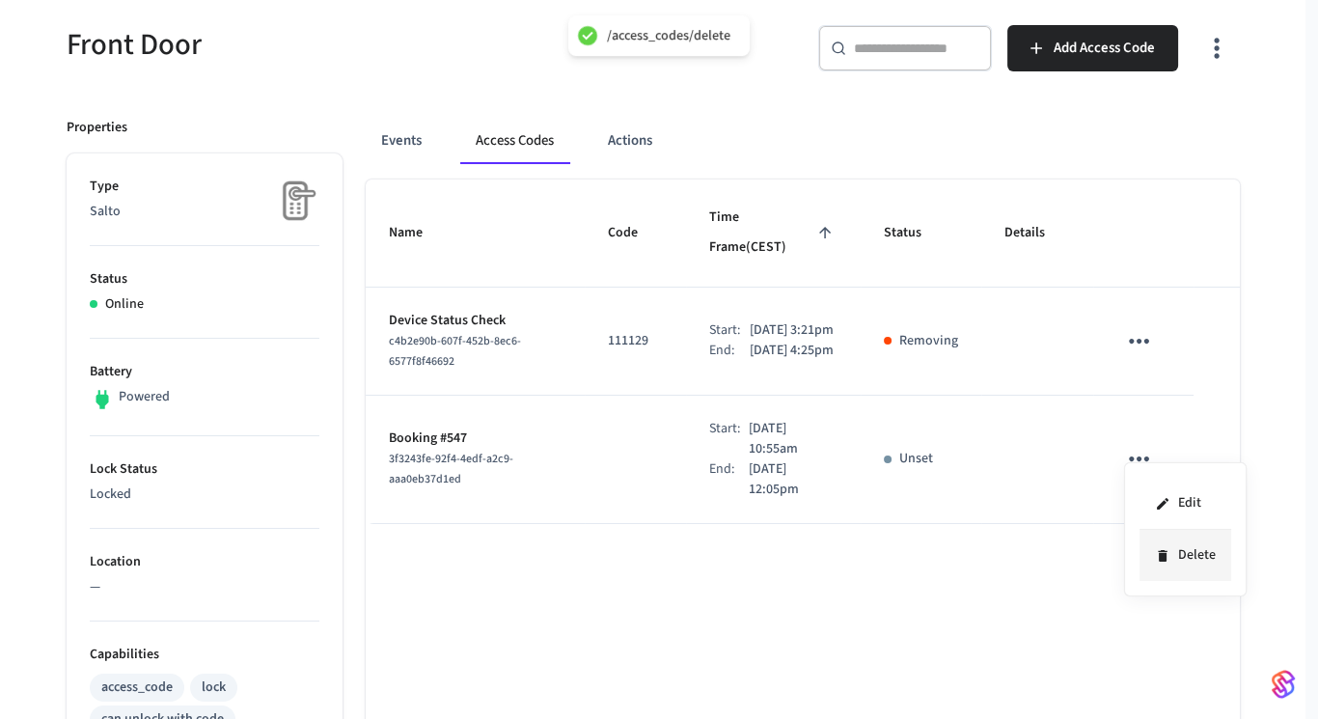
click at [1169, 550] on icon at bounding box center [1162, 555] width 15 height 15
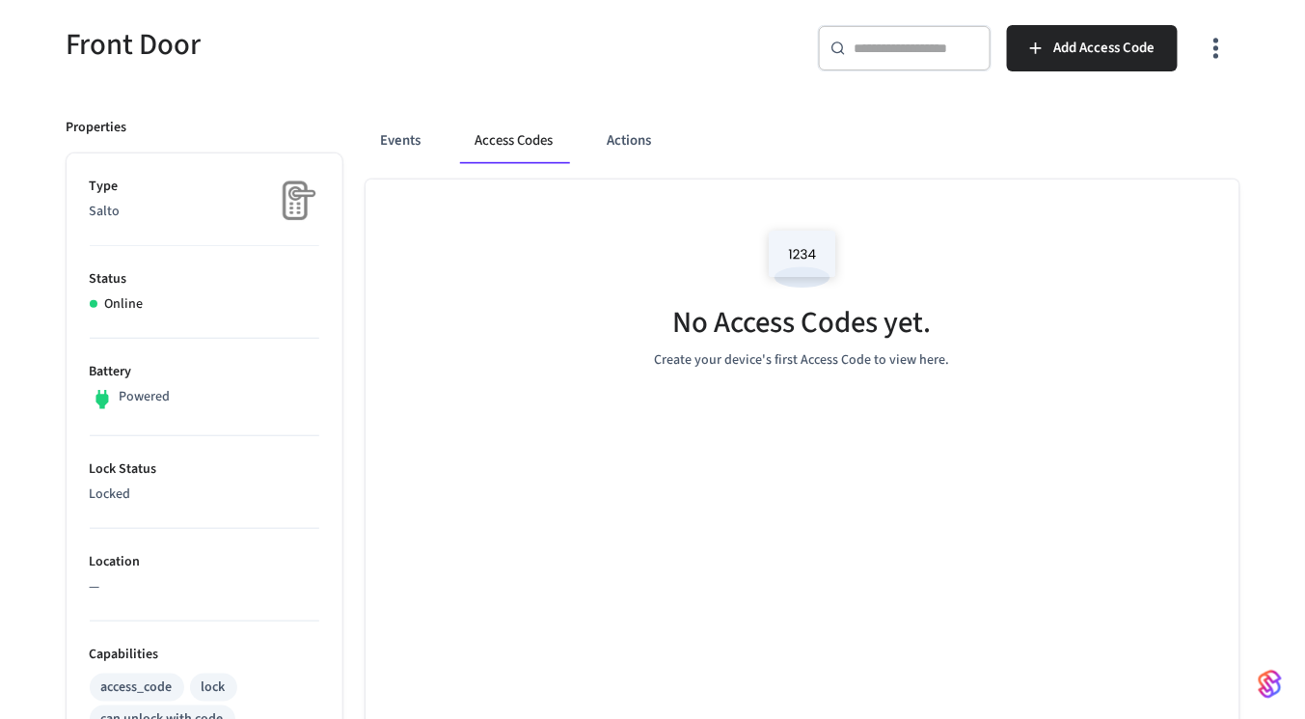
click at [1074, 278] on div "No Access Codes yet. Create your device's first Access Code to view here." at bounding box center [803, 294] width 874 height 230
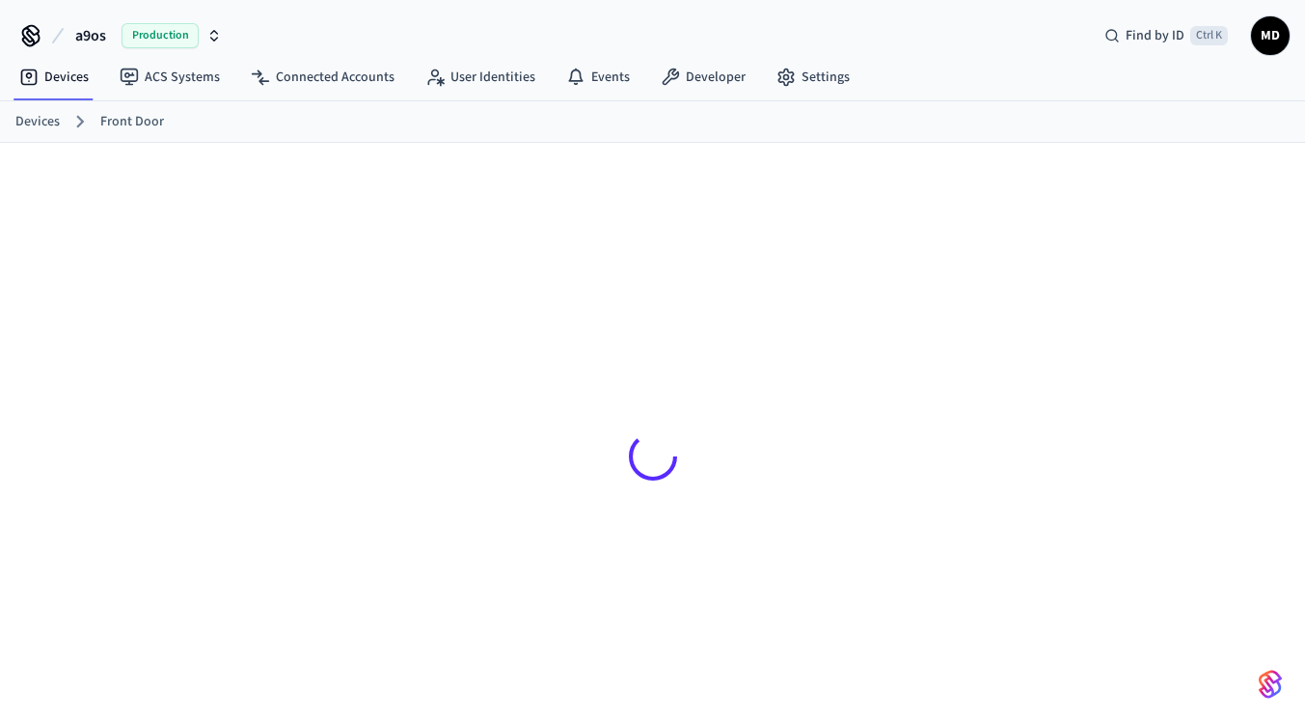
scroll to position [164, 0]
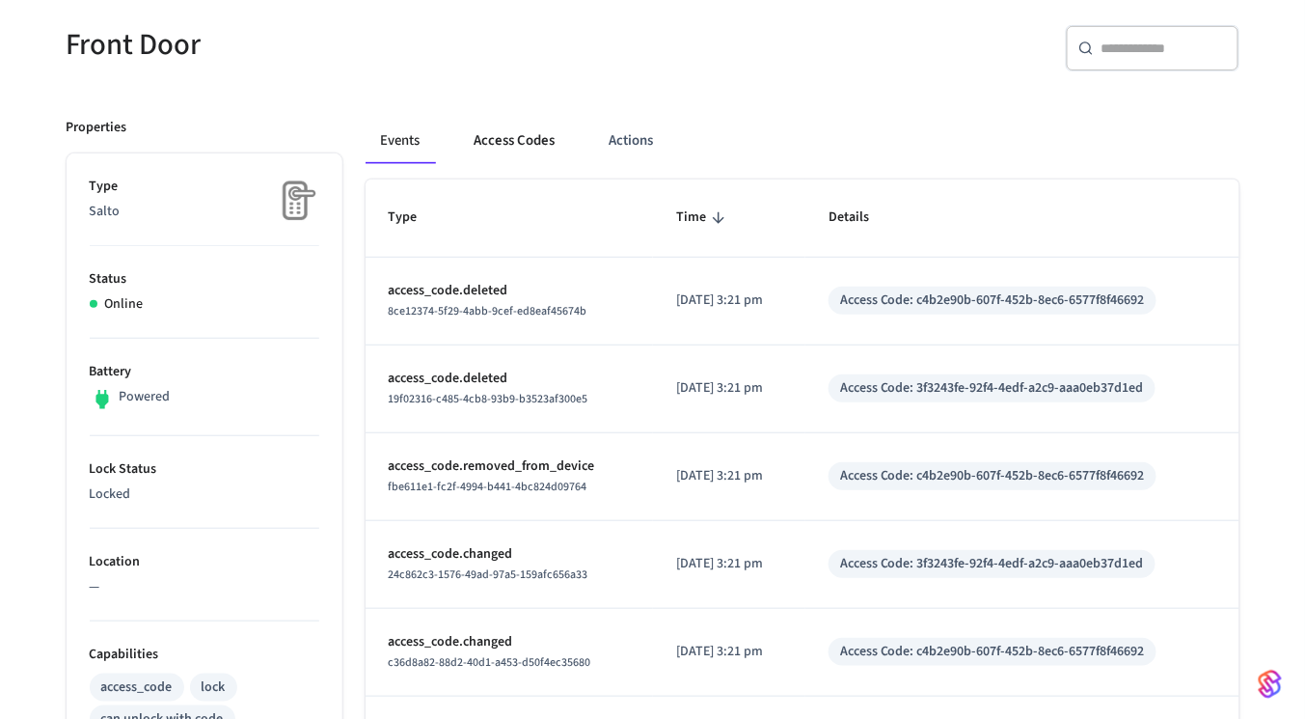
click at [505, 149] on button "Access Codes" at bounding box center [515, 141] width 112 height 46
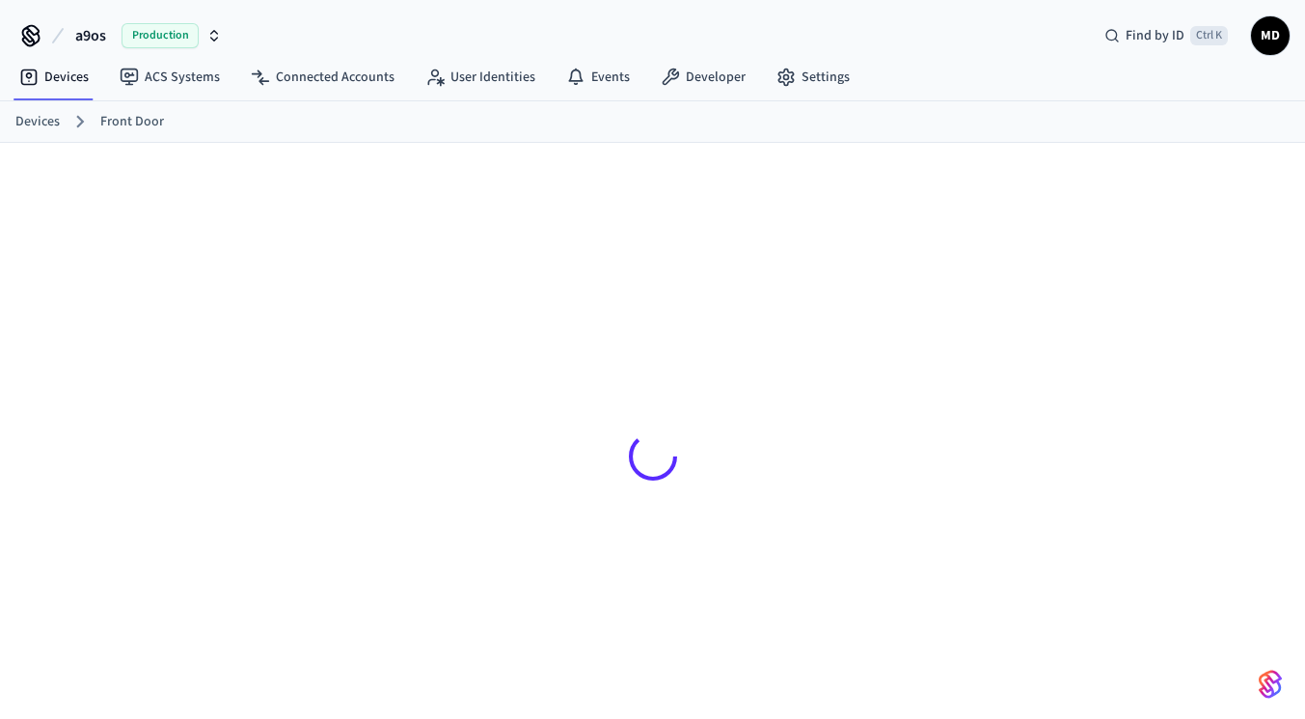
scroll to position [24, 0]
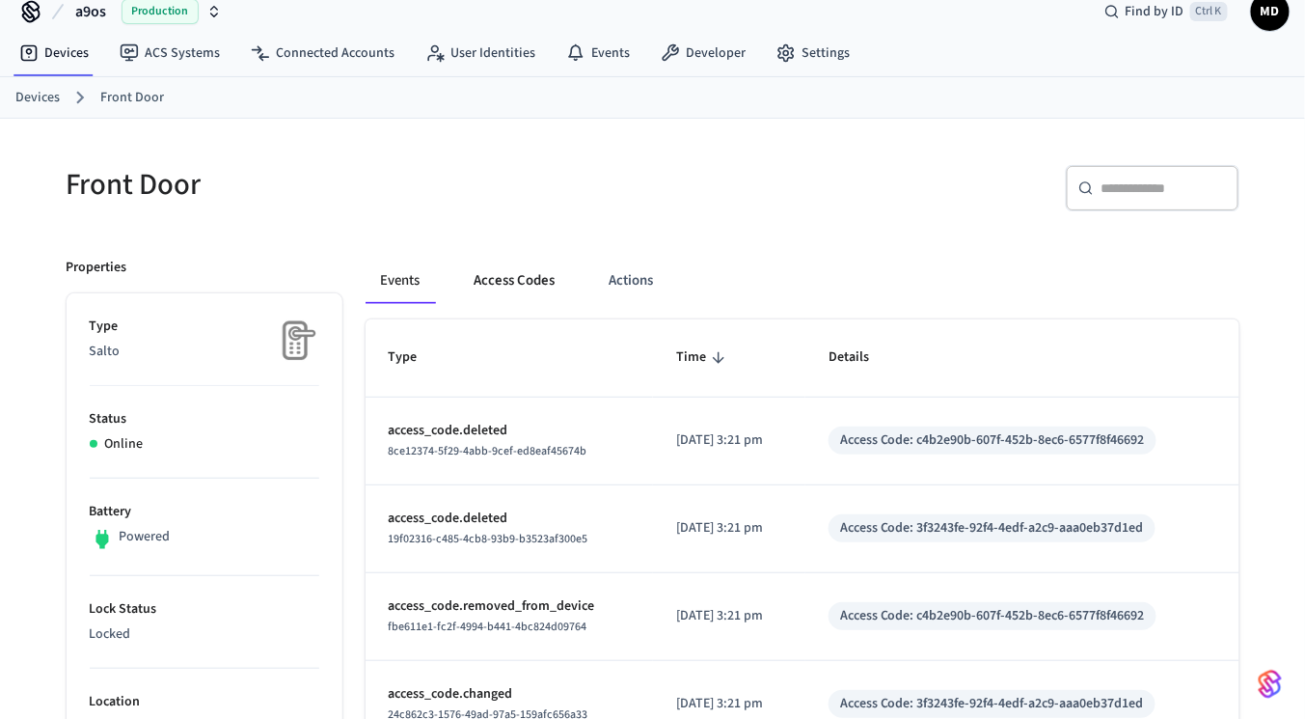
click at [475, 276] on button "Access Codes" at bounding box center [515, 281] width 112 height 46
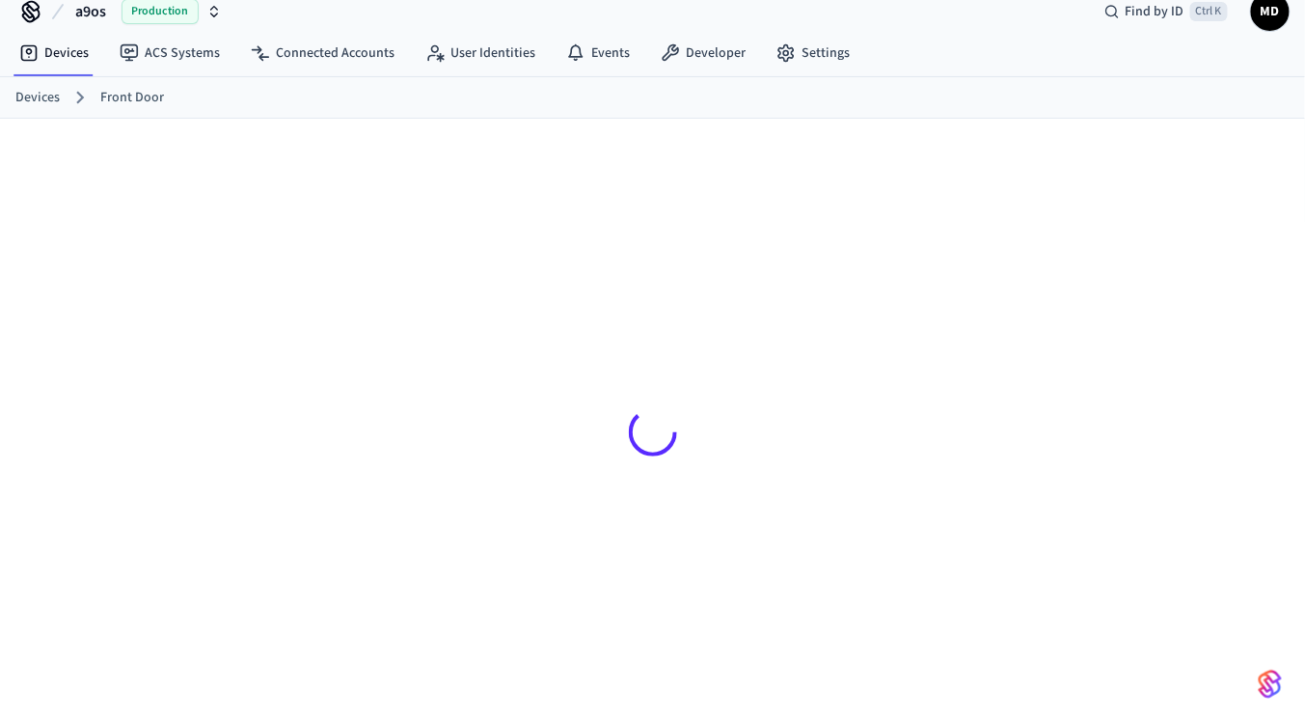
scroll to position [24, 0]
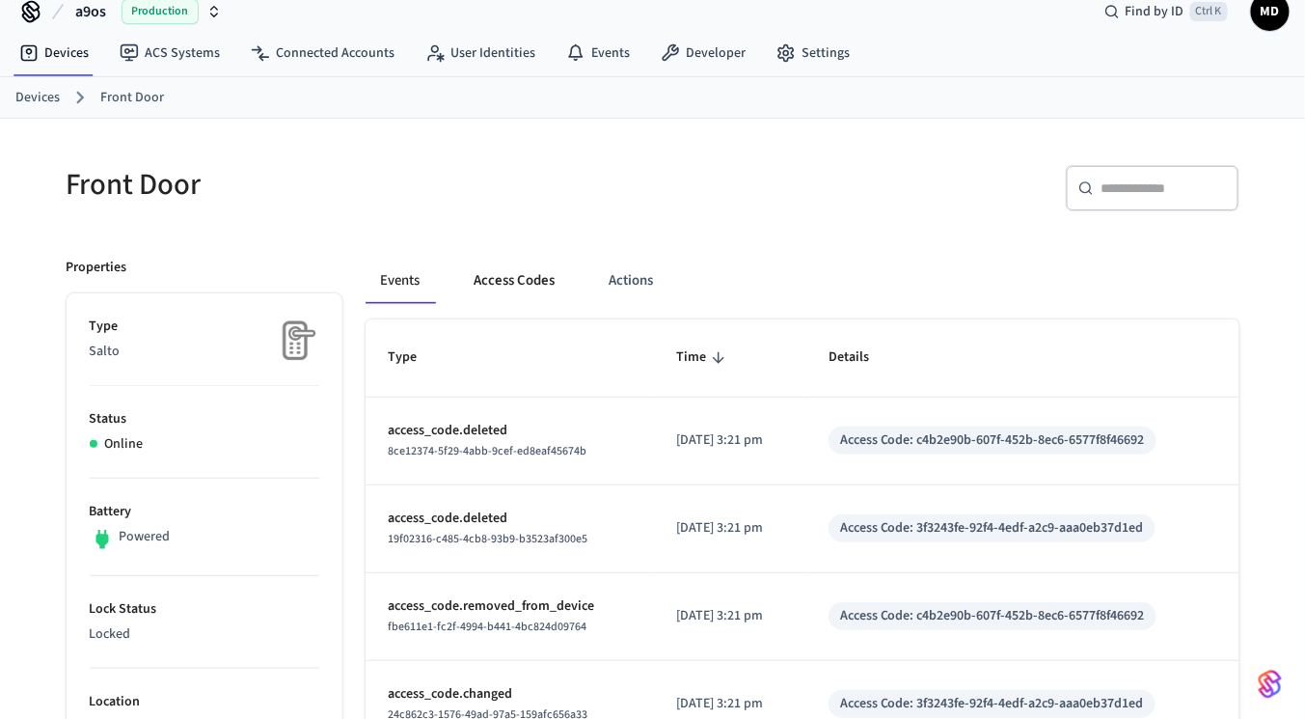
click at [503, 275] on button "Access Codes" at bounding box center [515, 281] width 112 height 46
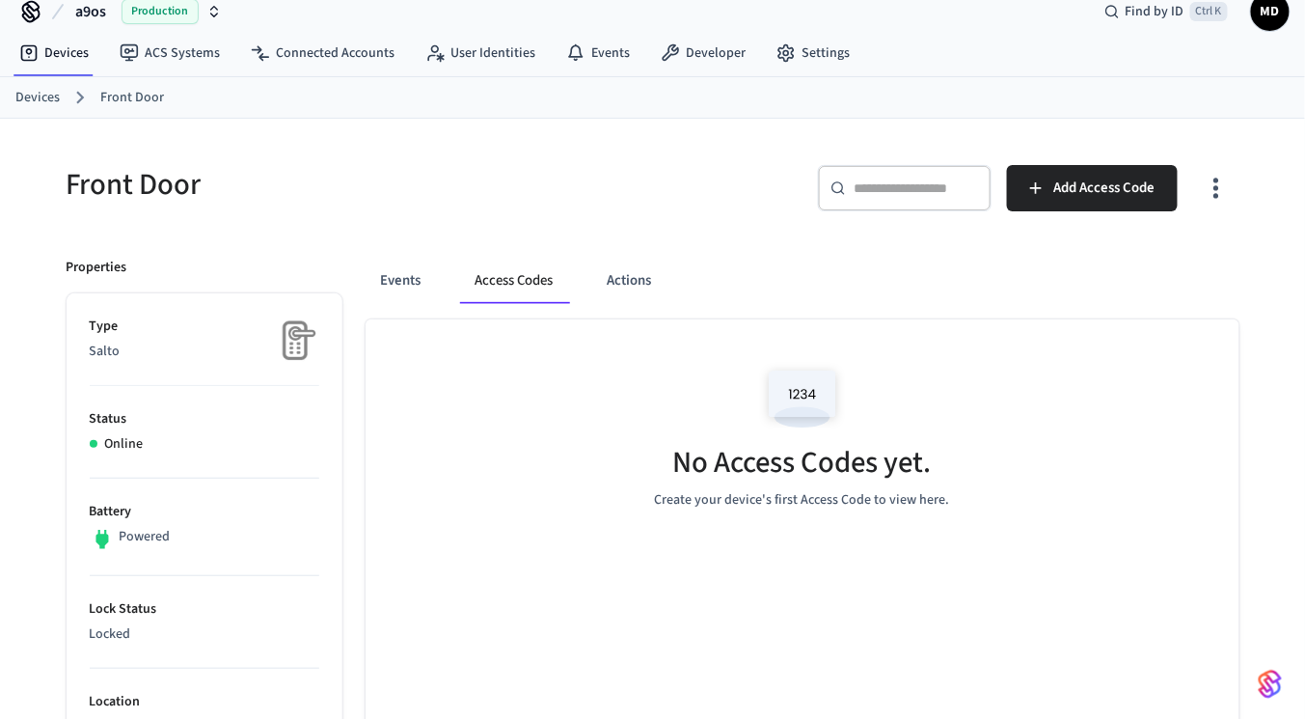
click at [1036, 381] on div "No Access Codes yet. Create your device's first Access Code to view here." at bounding box center [803, 434] width 874 height 230
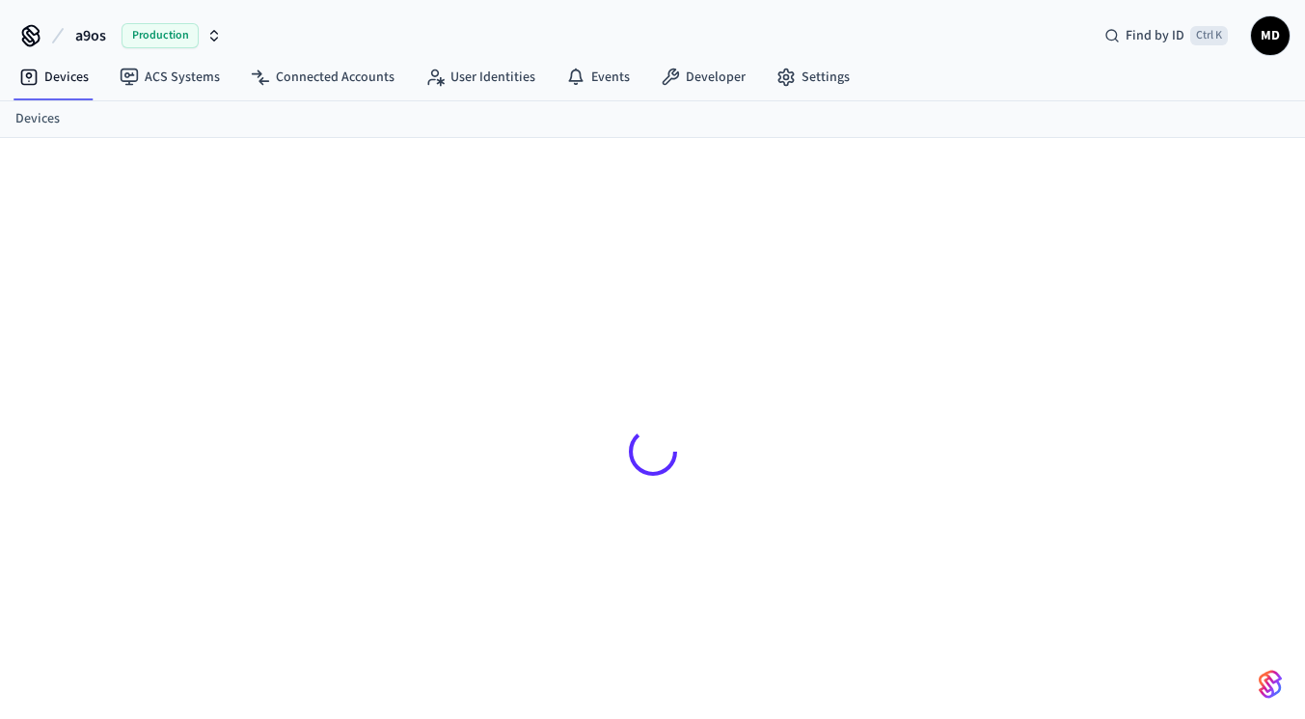
scroll to position [24, 0]
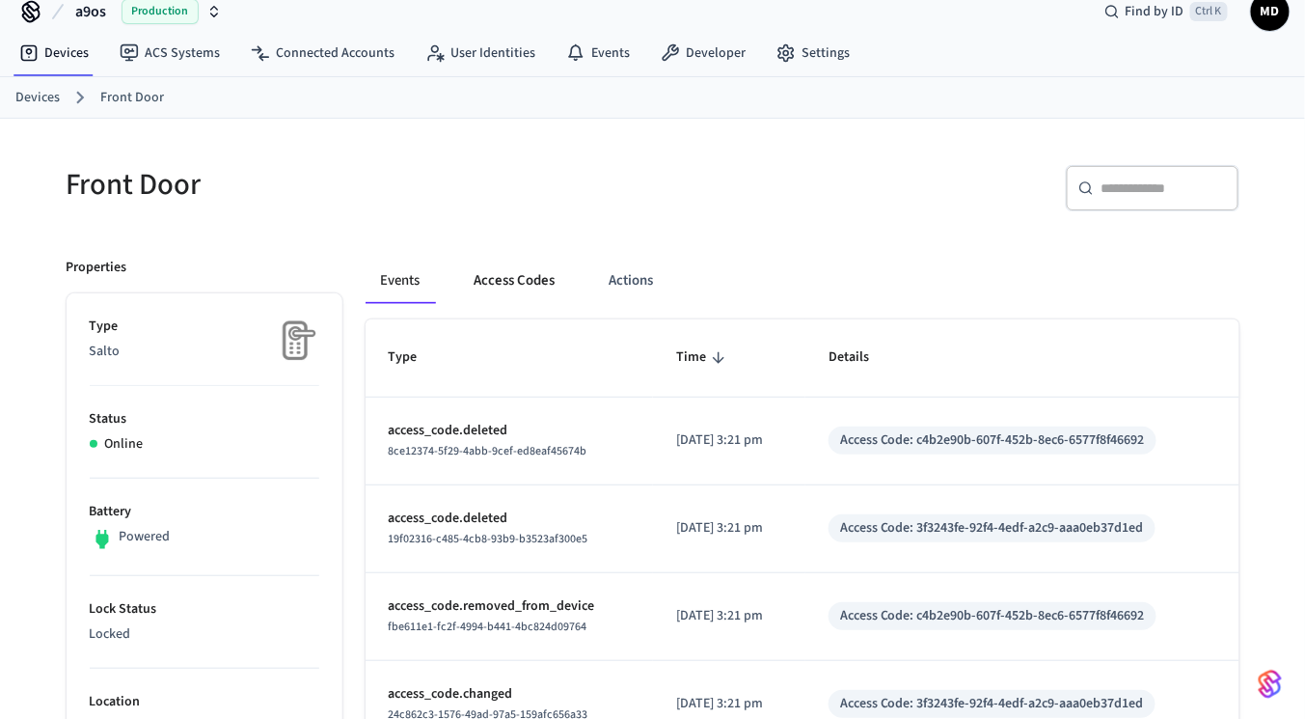
click at [514, 272] on button "Access Codes" at bounding box center [515, 281] width 112 height 46
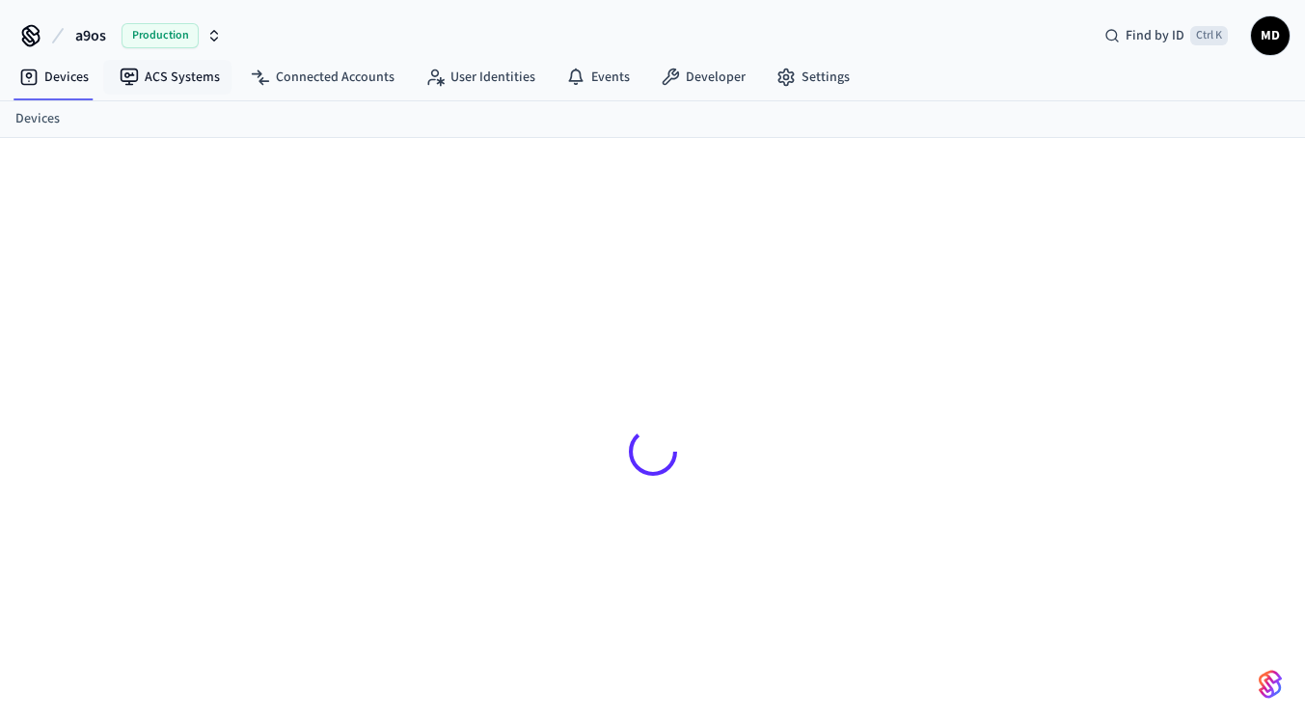
scroll to position [24, 0]
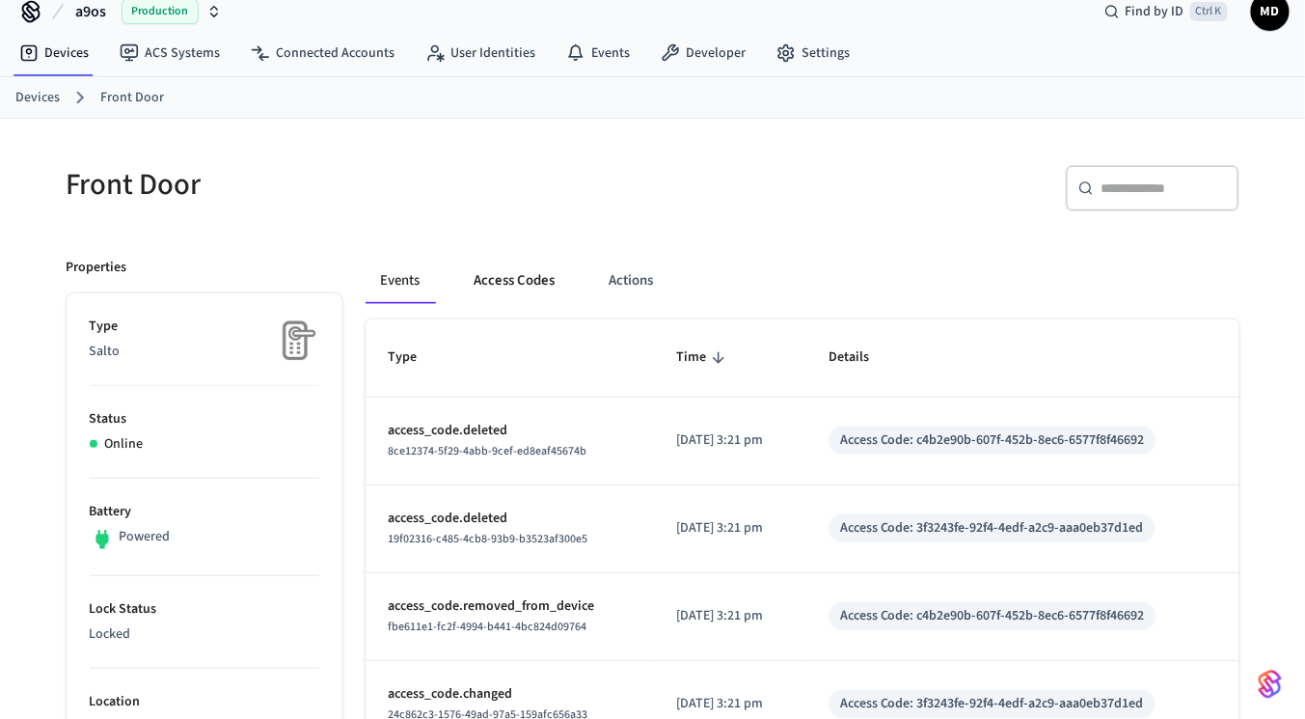
click at [528, 290] on button "Access Codes" at bounding box center [515, 281] width 112 height 46
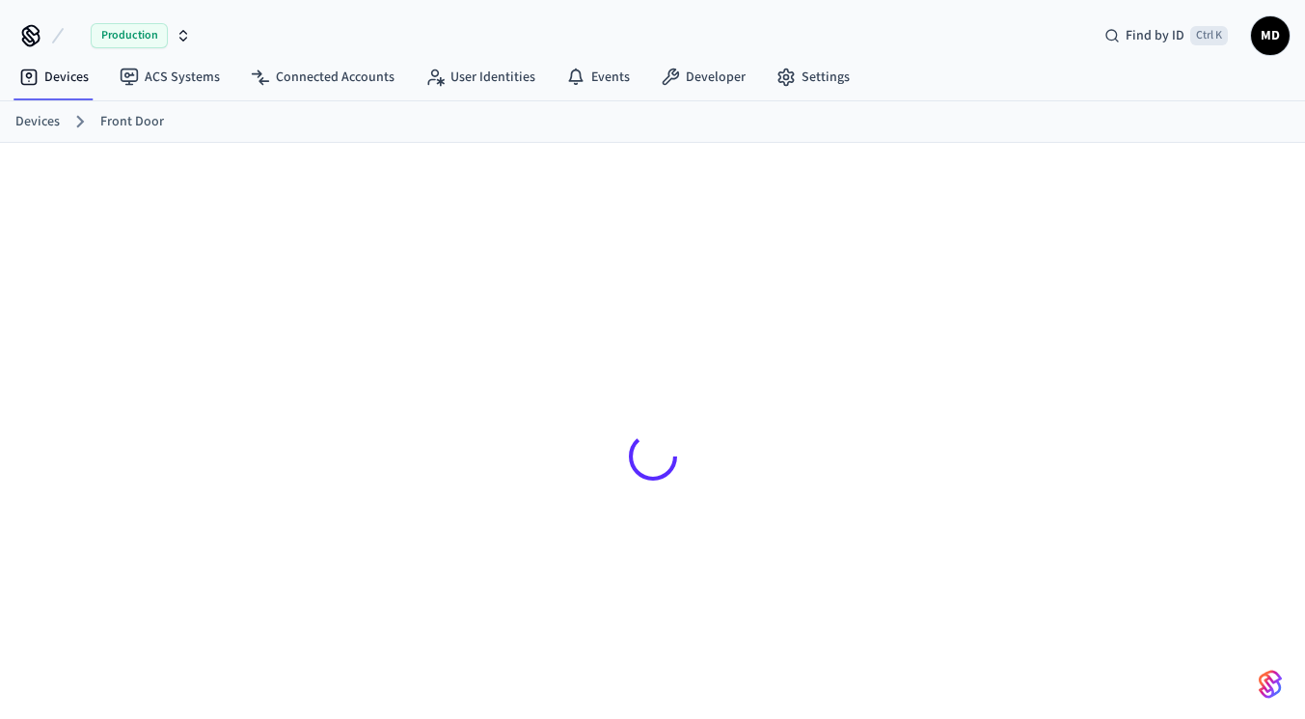
scroll to position [24, 0]
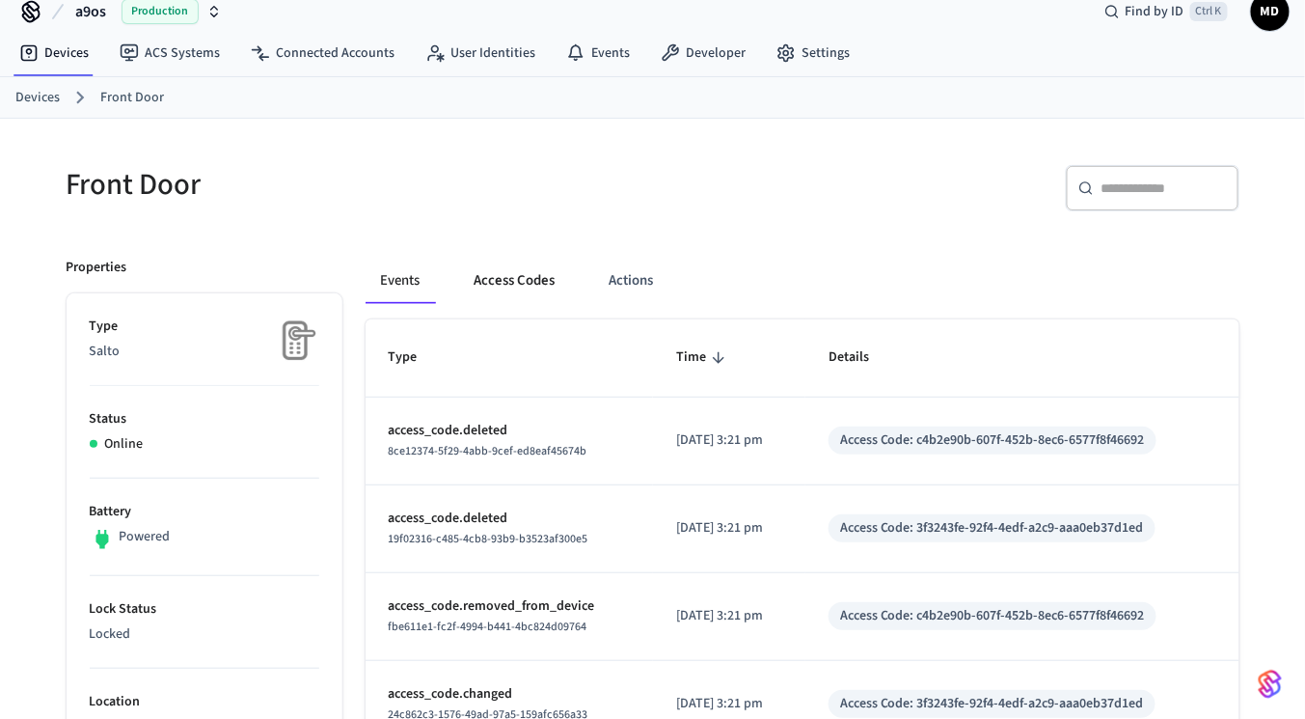
click at [502, 284] on button "Access Codes" at bounding box center [515, 281] width 112 height 46
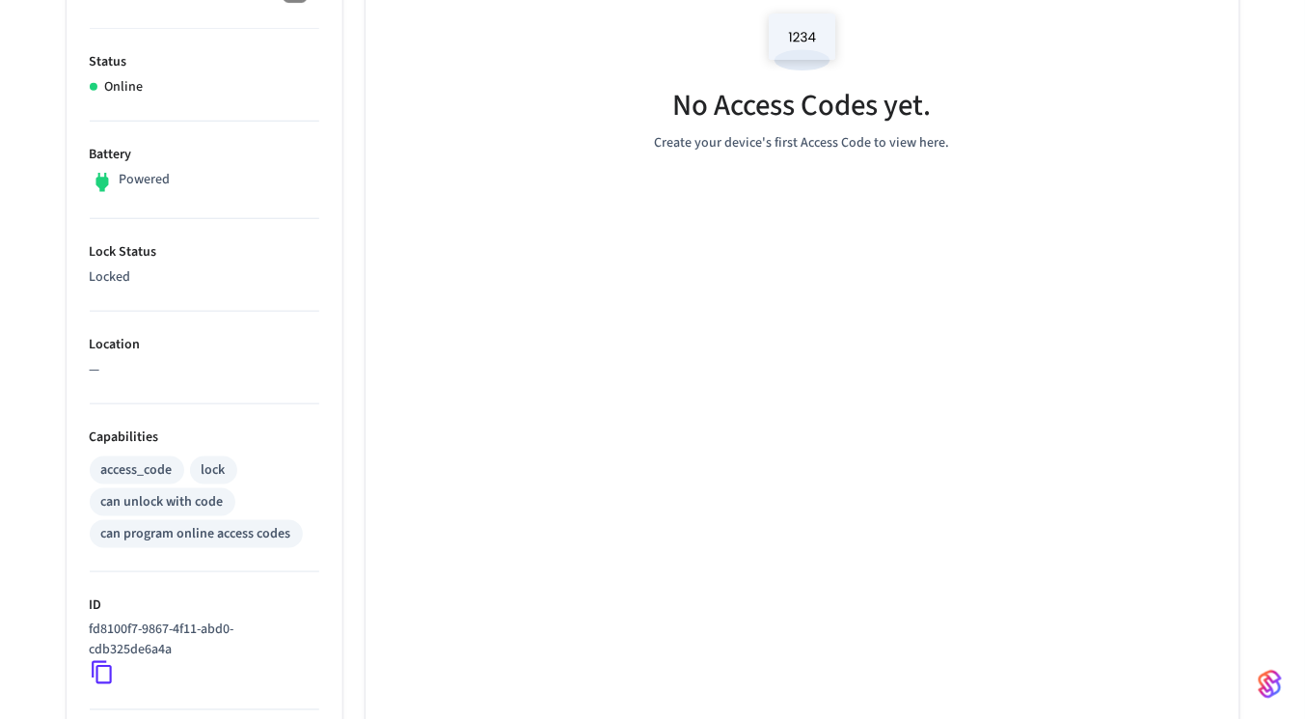
scroll to position [387, 0]
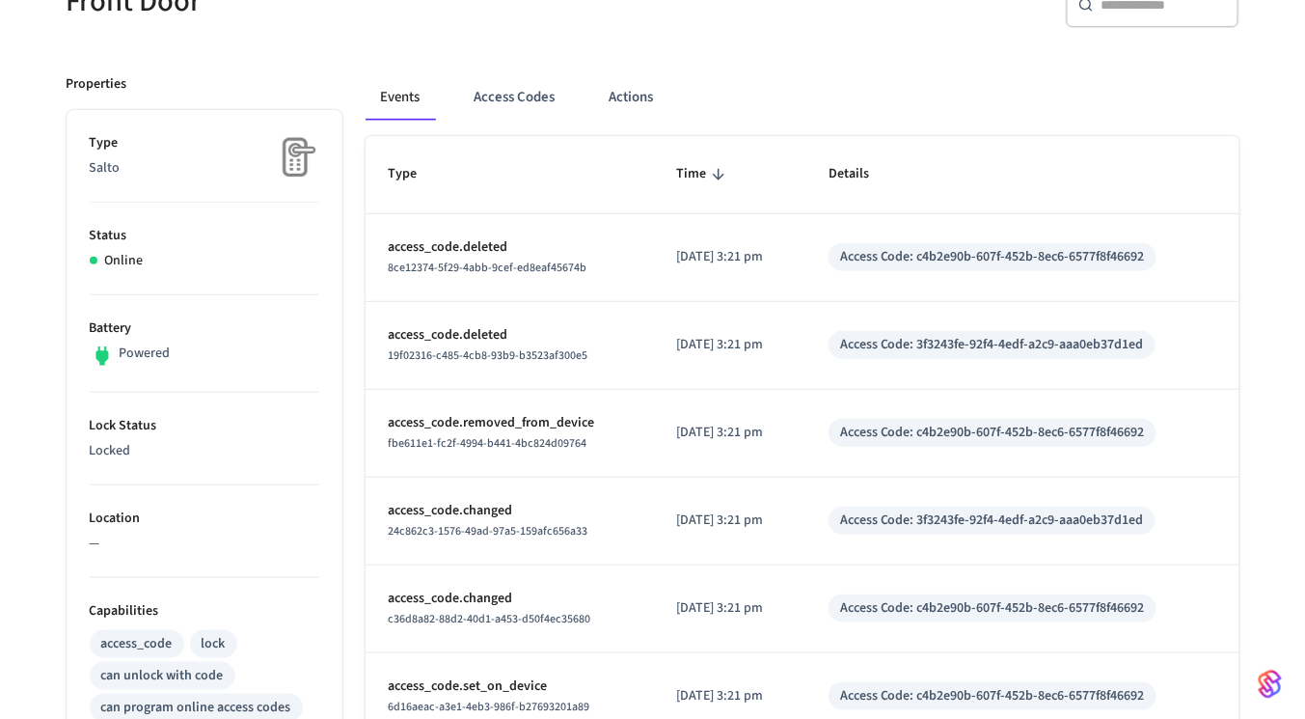
scroll to position [195, 0]
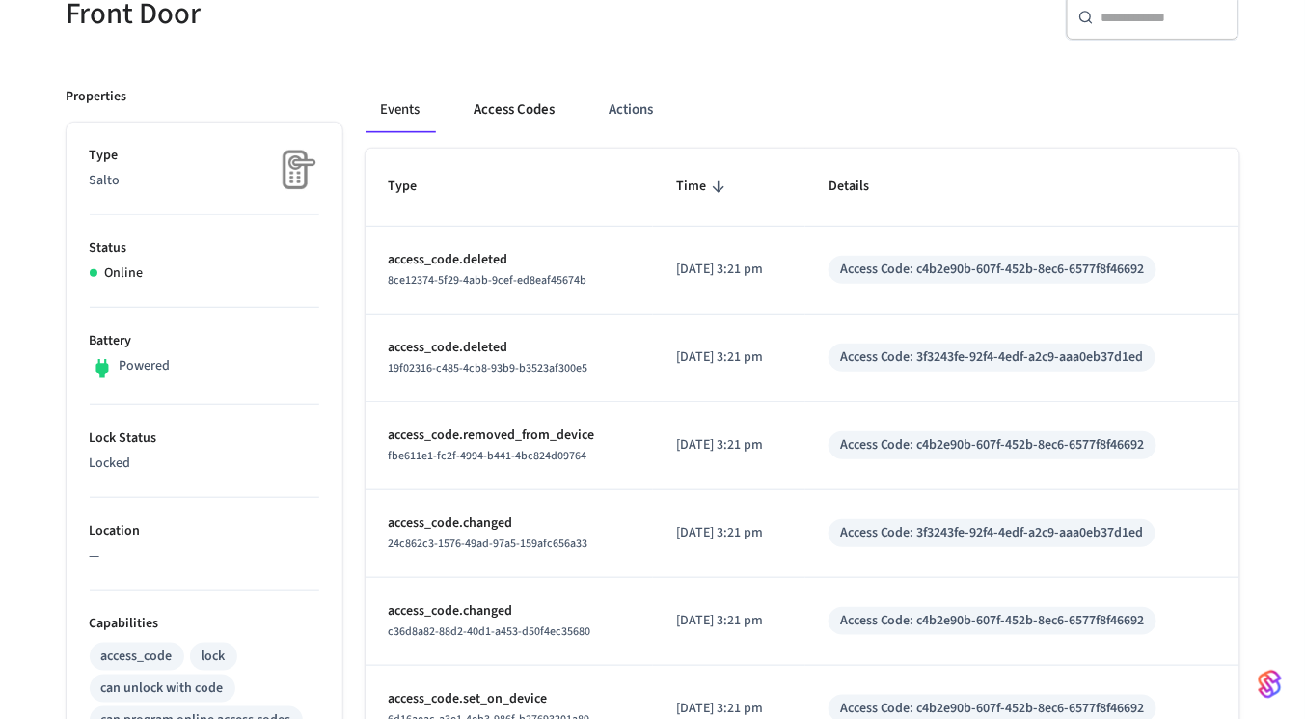
click at [489, 121] on button "Access Codes" at bounding box center [515, 110] width 112 height 46
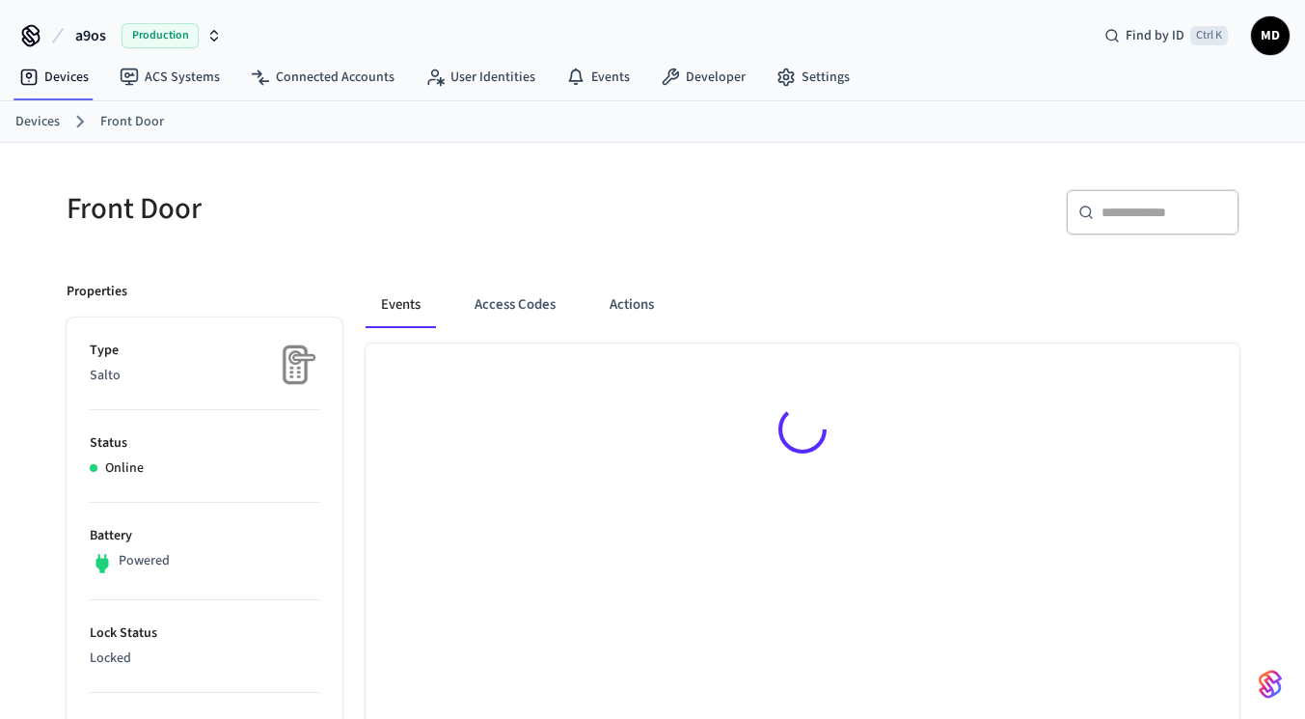
scroll to position [195, 0]
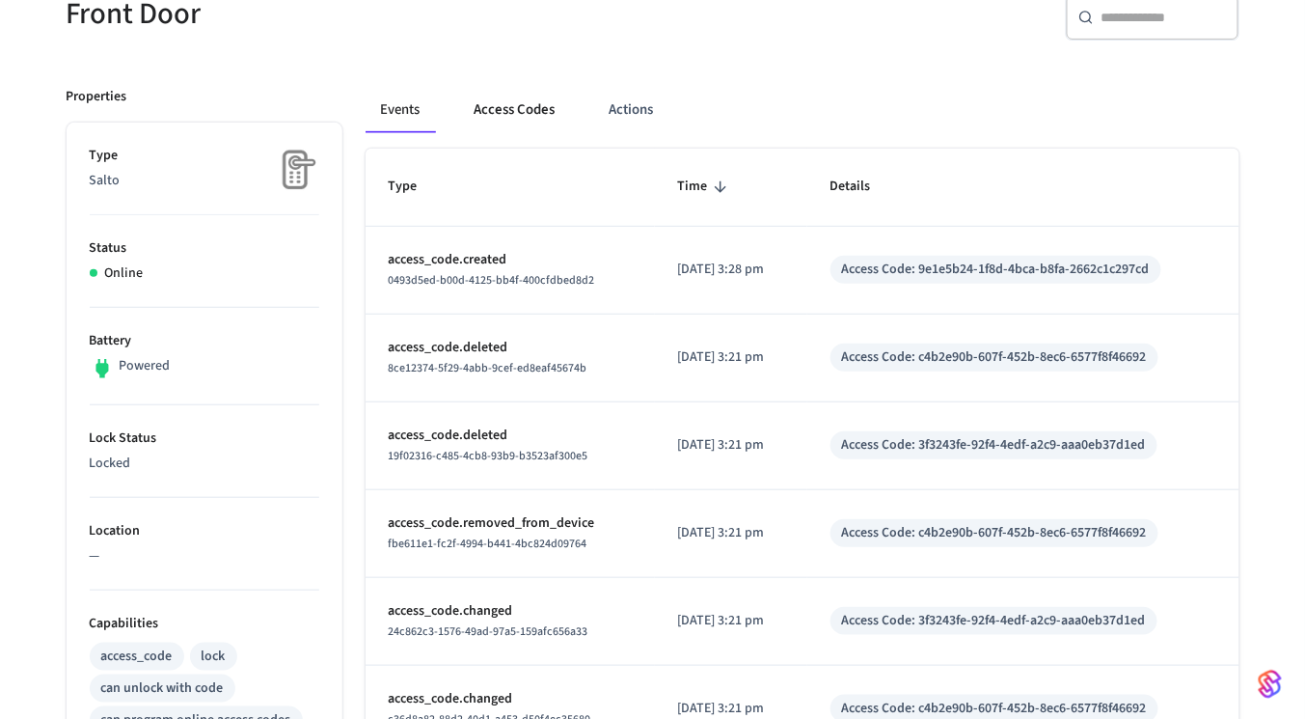
click at [515, 118] on button "Access Codes" at bounding box center [515, 110] width 112 height 46
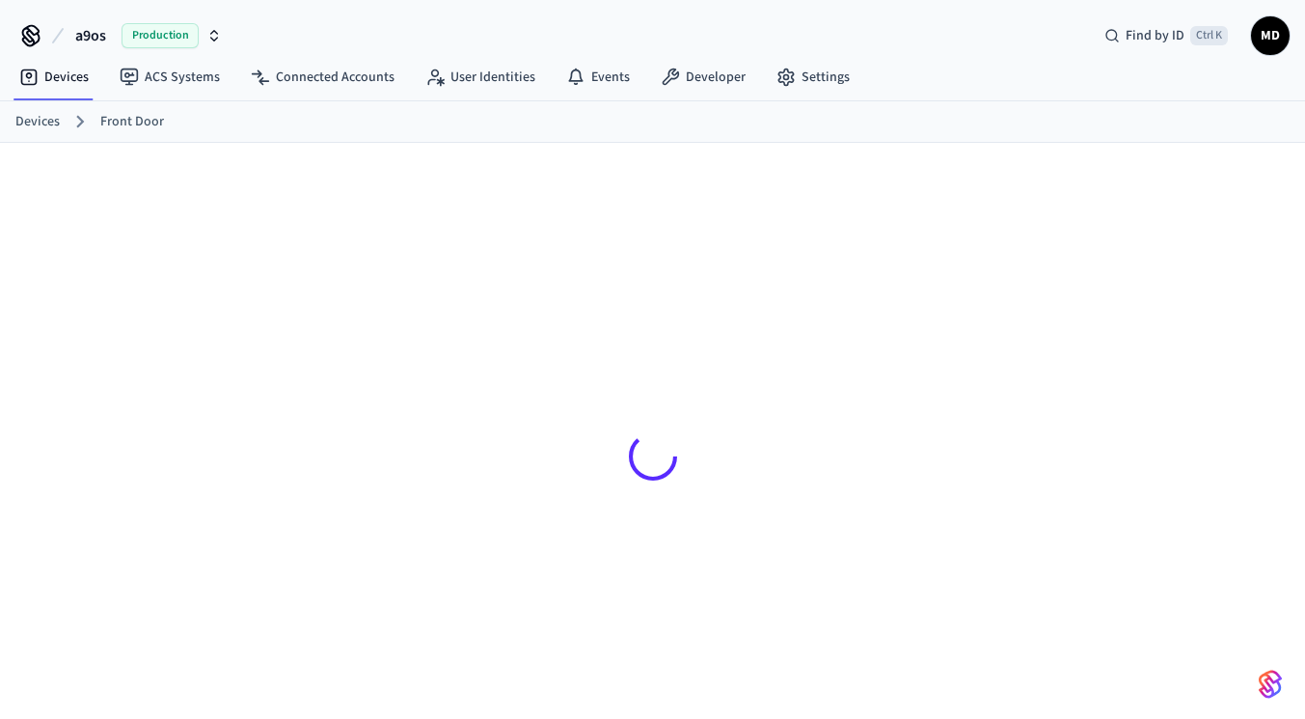
scroll to position [24, 0]
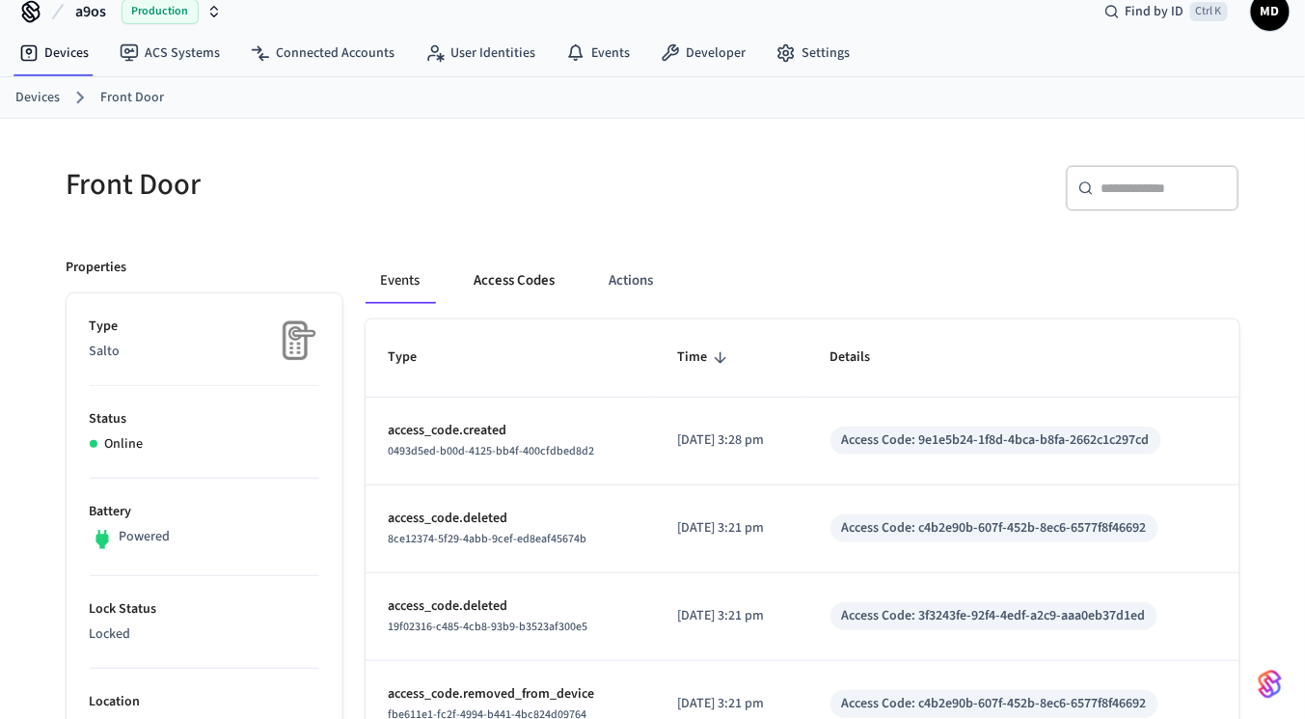
click at [500, 291] on button "Access Codes" at bounding box center [515, 281] width 112 height 46
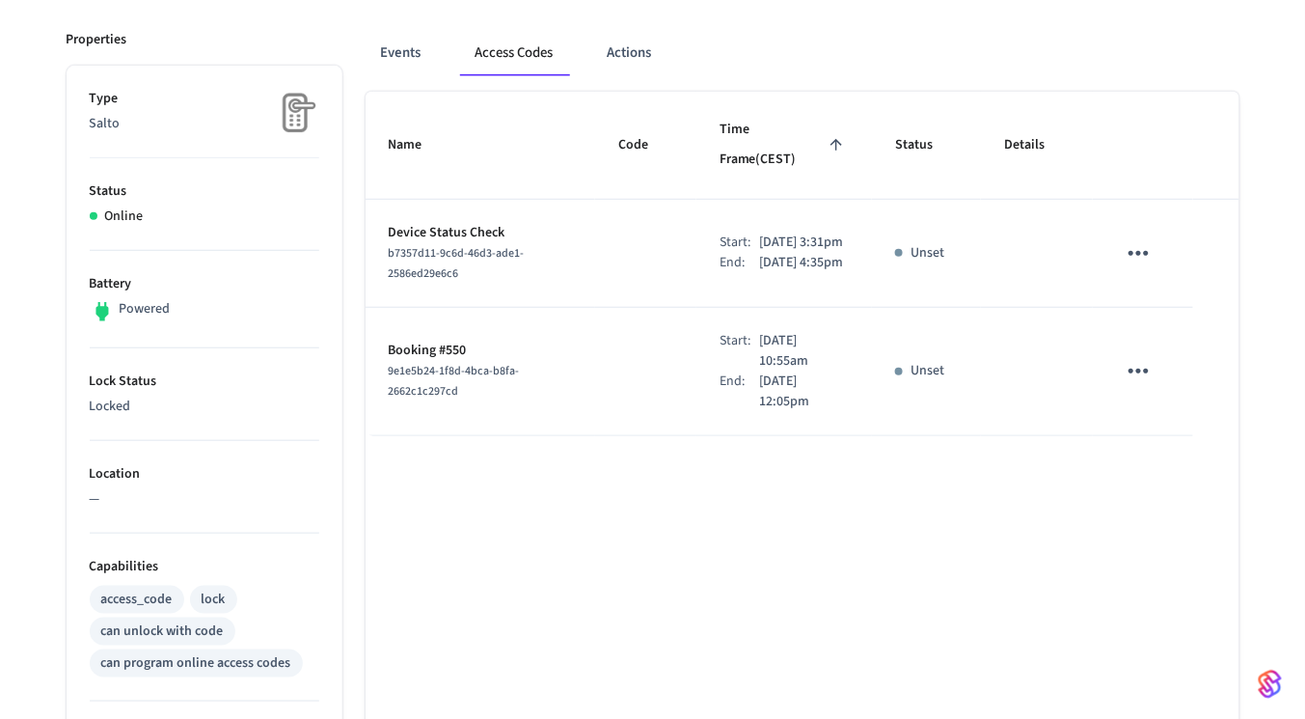
scroll to position [254, 0]
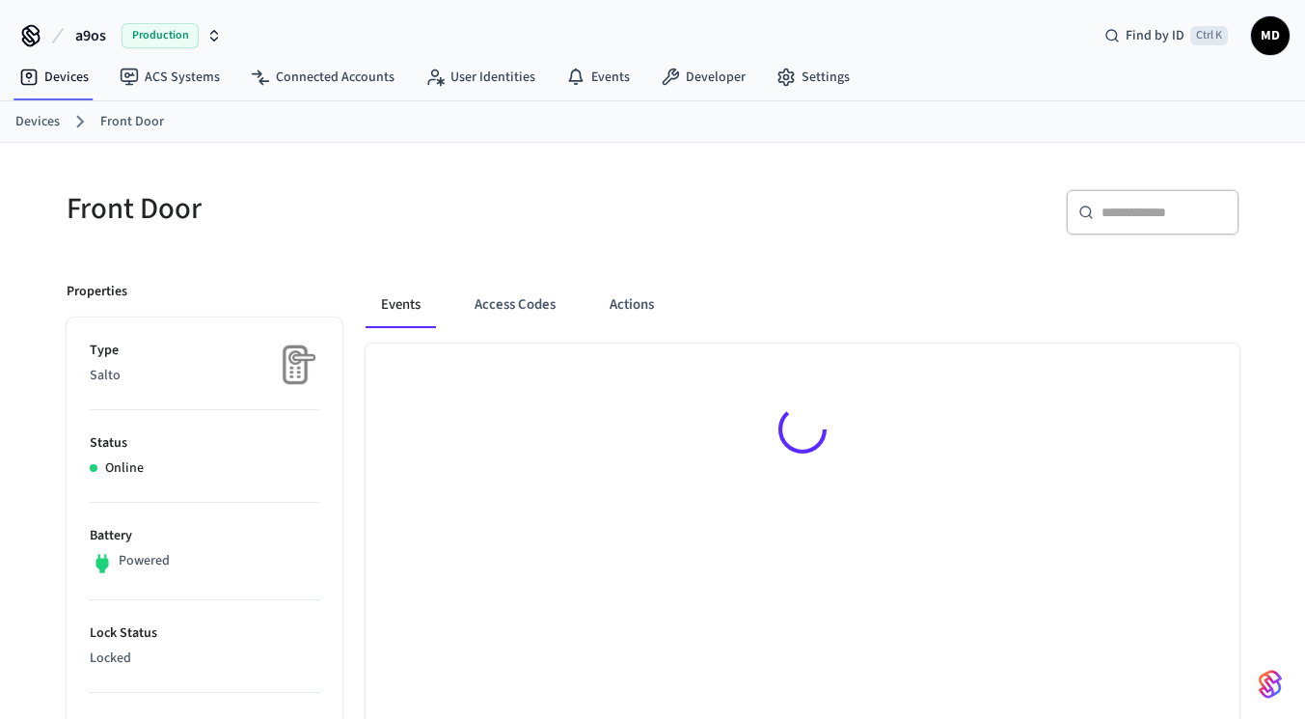
scroll to position [254, 0]
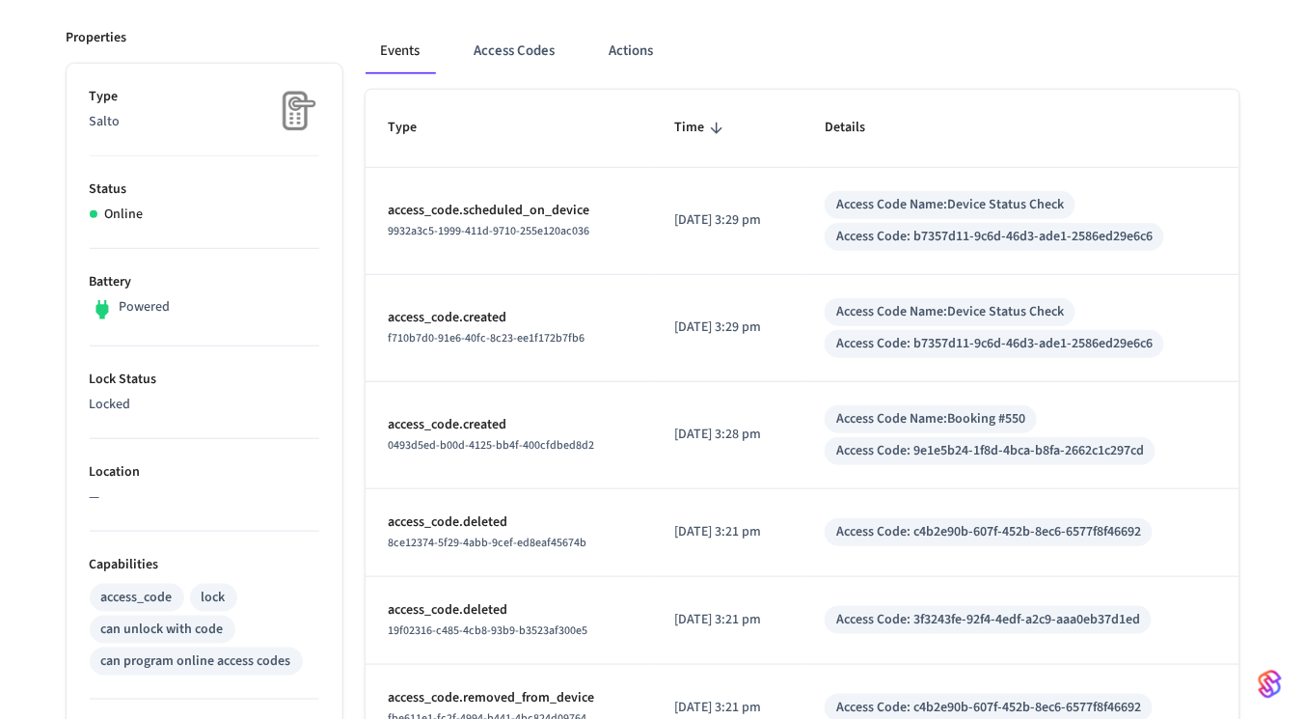
drag, startPoint x: 520, startPoint y: 57, endPoint x: 489, endPoint y: 393, distance: 337.1
click at [489, 393] on div "Events Access Codes Actions Type Time Details access_code.scheduled_on_device 9…" at bounding box center [790, 600] width 897 height 1191
click at [496, 210] on p "access_code.scheduled_on_device" at bounding box center [509, 211] width 240 height 20
click at [504, 53] on button "Access Codes" at bounding box center [515, 51] width 112 height 46
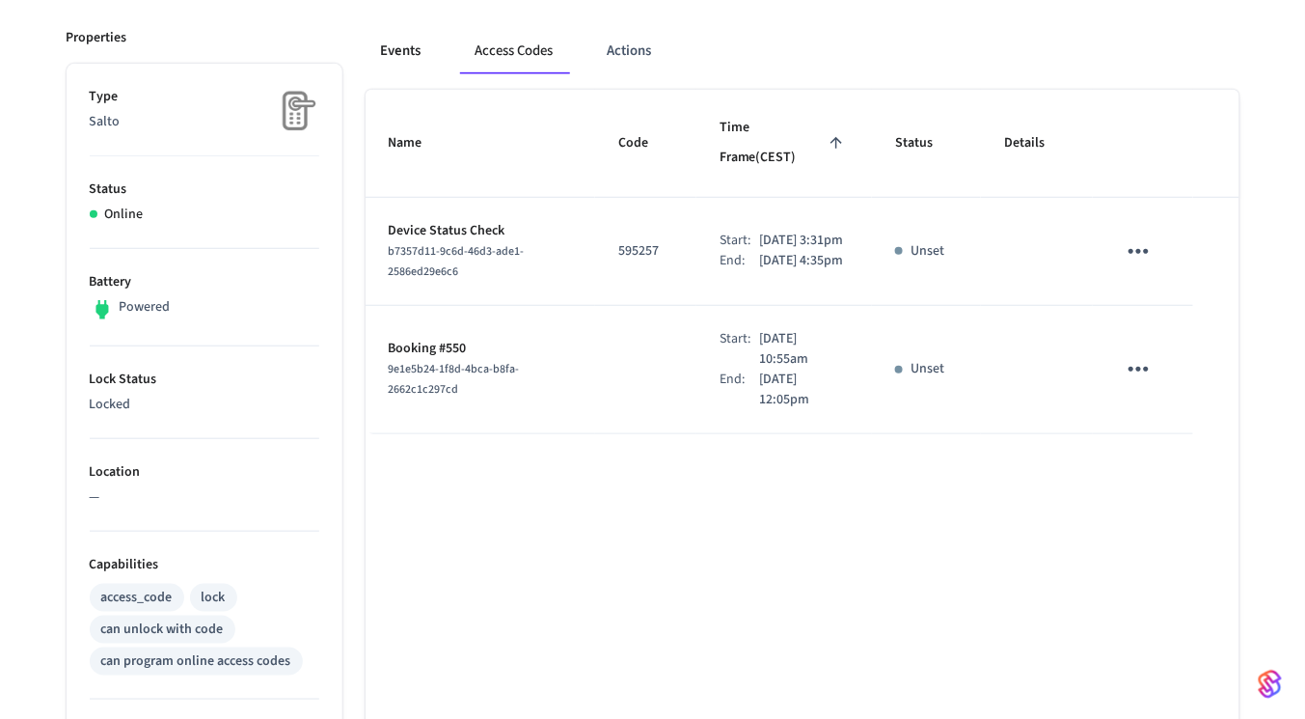
click at [417, 62] on button "Events" at bounding box center [401, 51] width 71 height 46
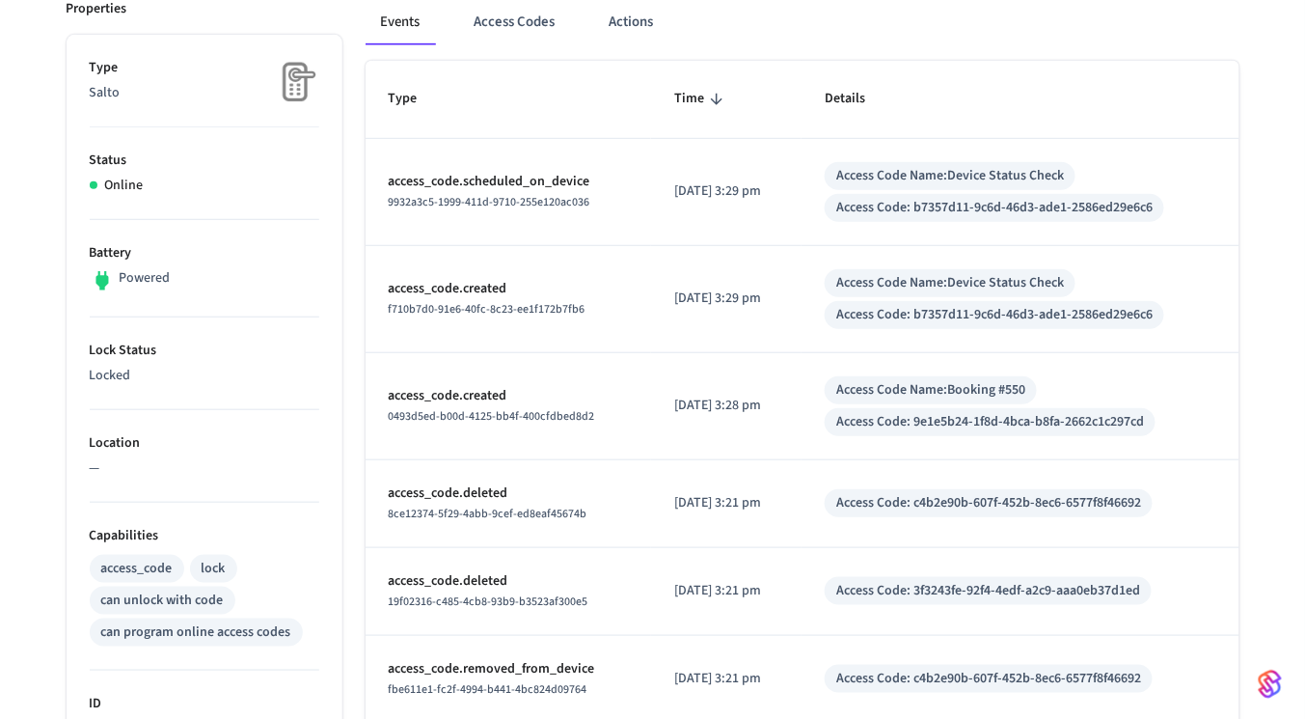
scroll to position [282, 0]
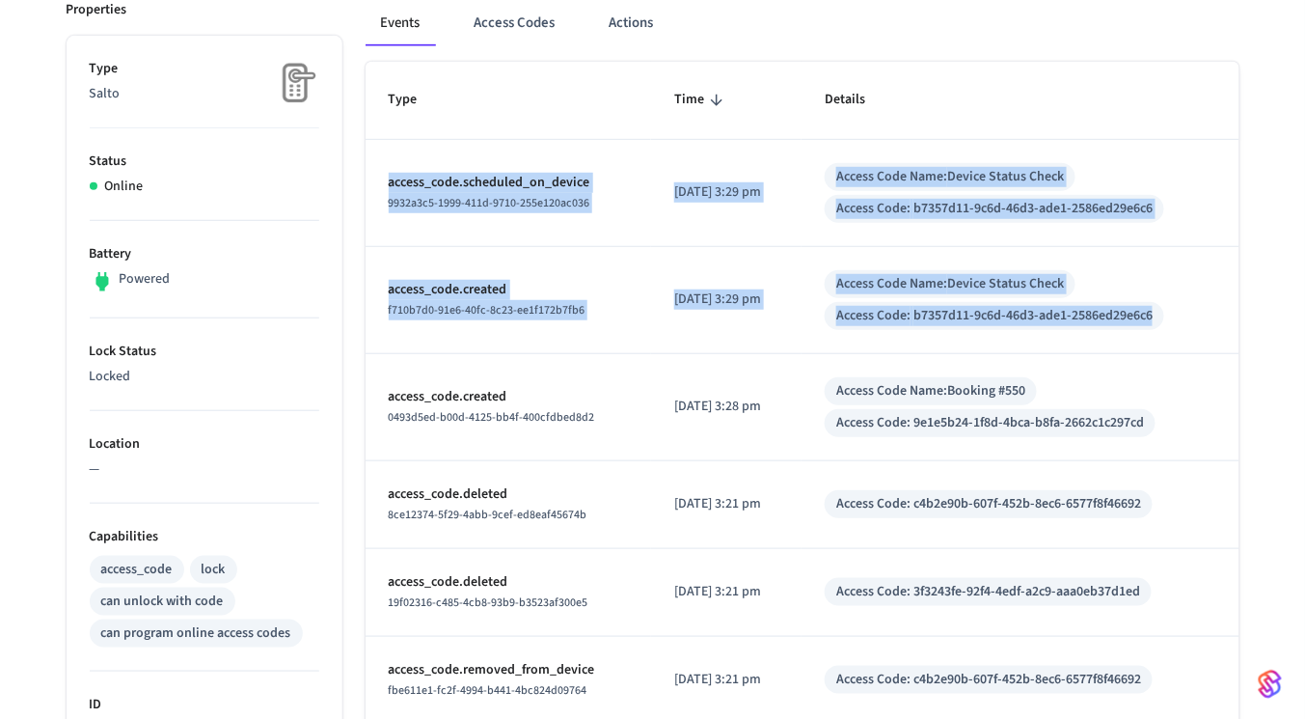
drag, startPoint x: 384, startPoint y: 161, endPoint x: 1189, endPoint y: 291, distance: 815.8
click at [1189, 291] on tbody "access_code.scheduled_on_device 9932a3c5-1999-411d-9710-255e120ac036 2025/09/30…" at bounding box center [803, 608] width 874 height 936
copy tbody "access_code.scheduled_on_device 9932a3c5-1999-411d-9710-255e120ac036 2025/09/30…"
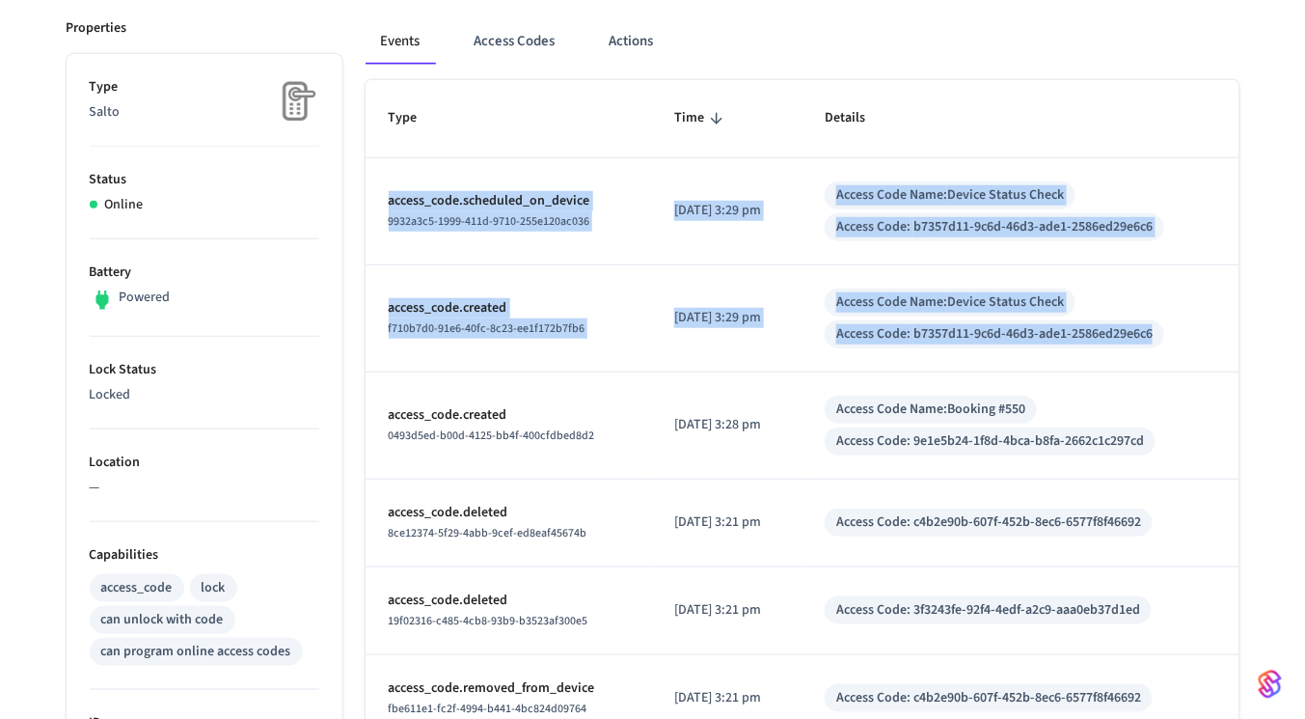
scroll to position [257, 0]
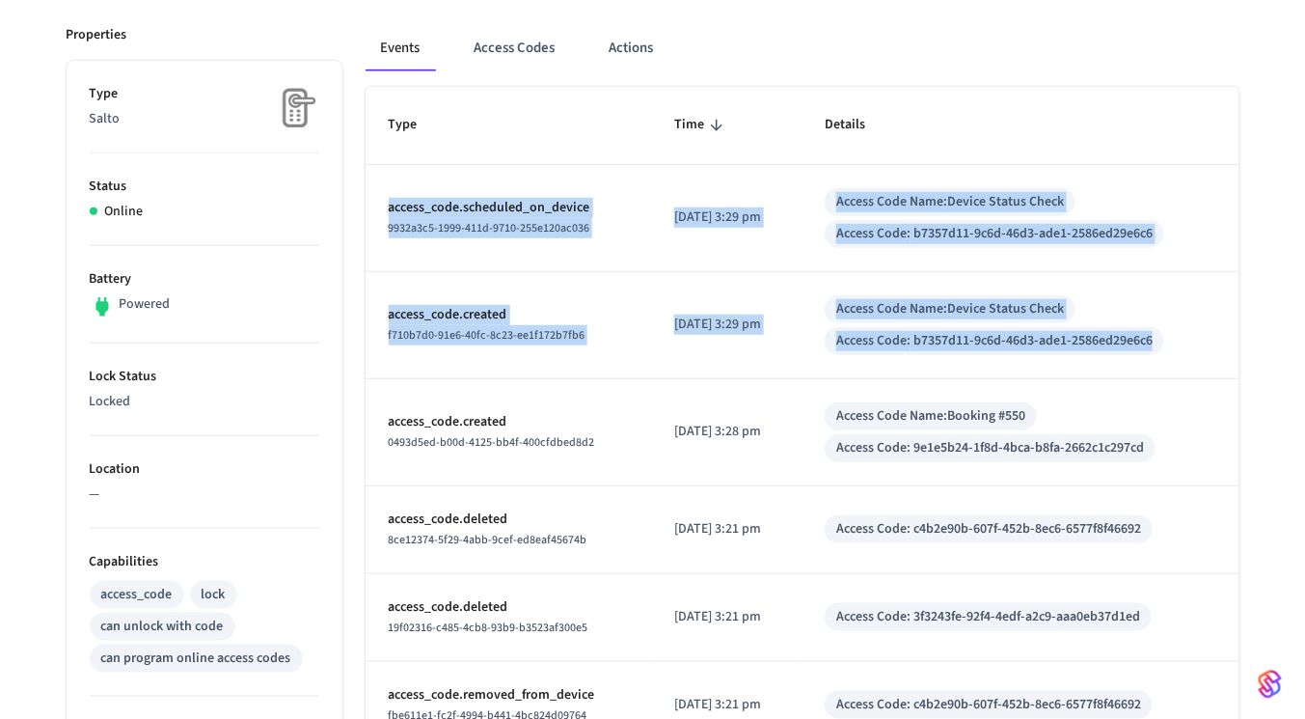
click at [832, 205] on td "Access Code Name: Device Status Check Access Code: b7357d11-9c6d-46d3-ade1-2586…" at bounding box center [1020, 218] width 437 height 107
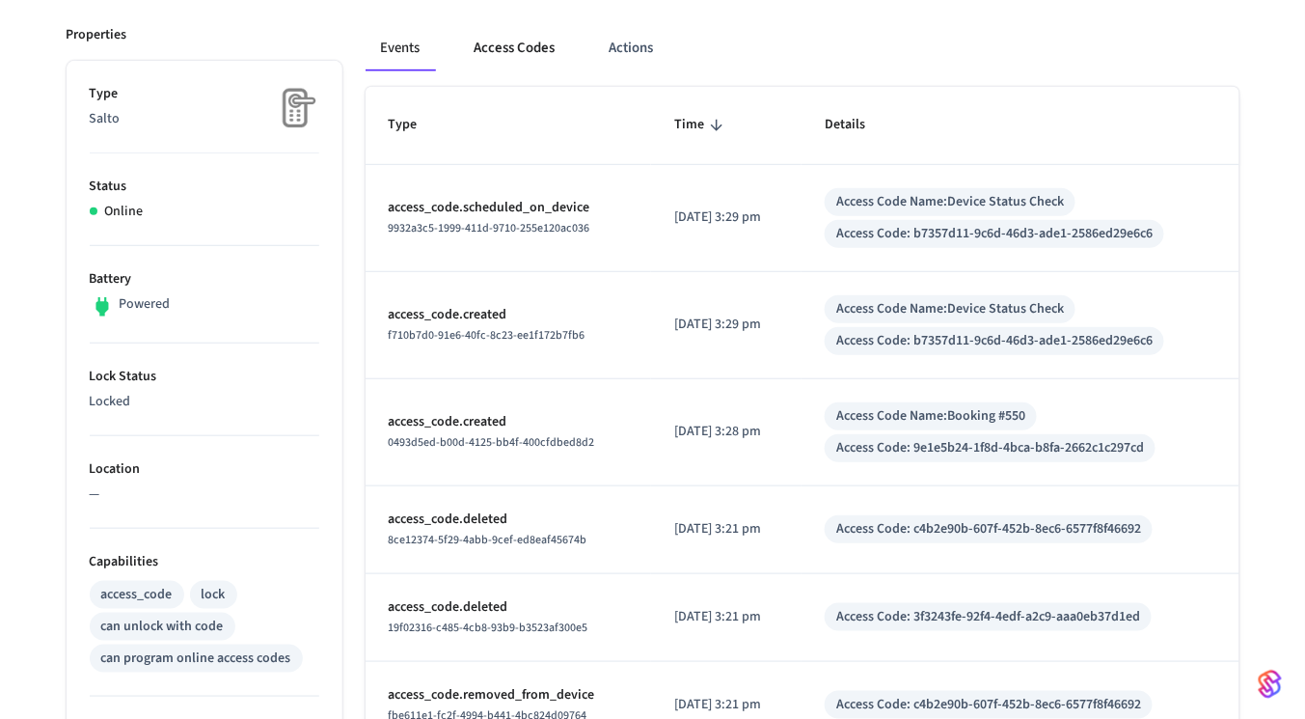
click at [538, 45] on button "Access Codes" at bounding box center [515, 48] width 112 height 46
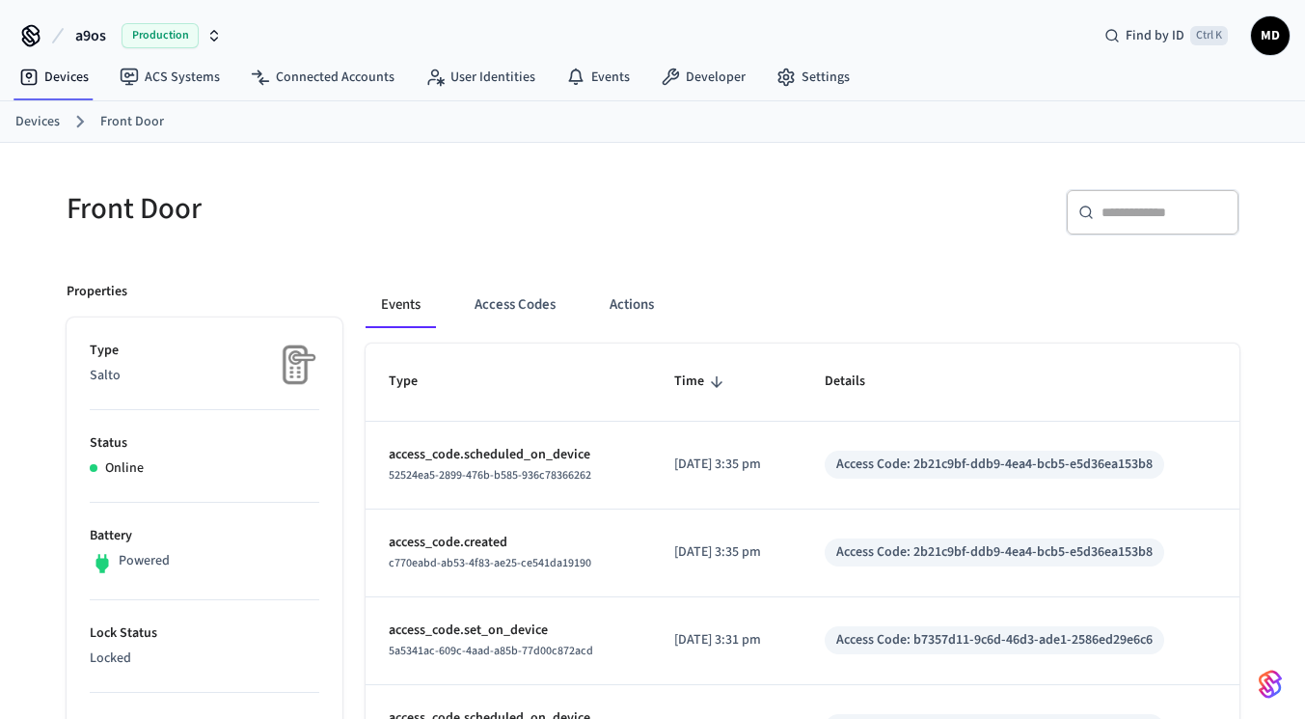
scroll to position [257, 0]
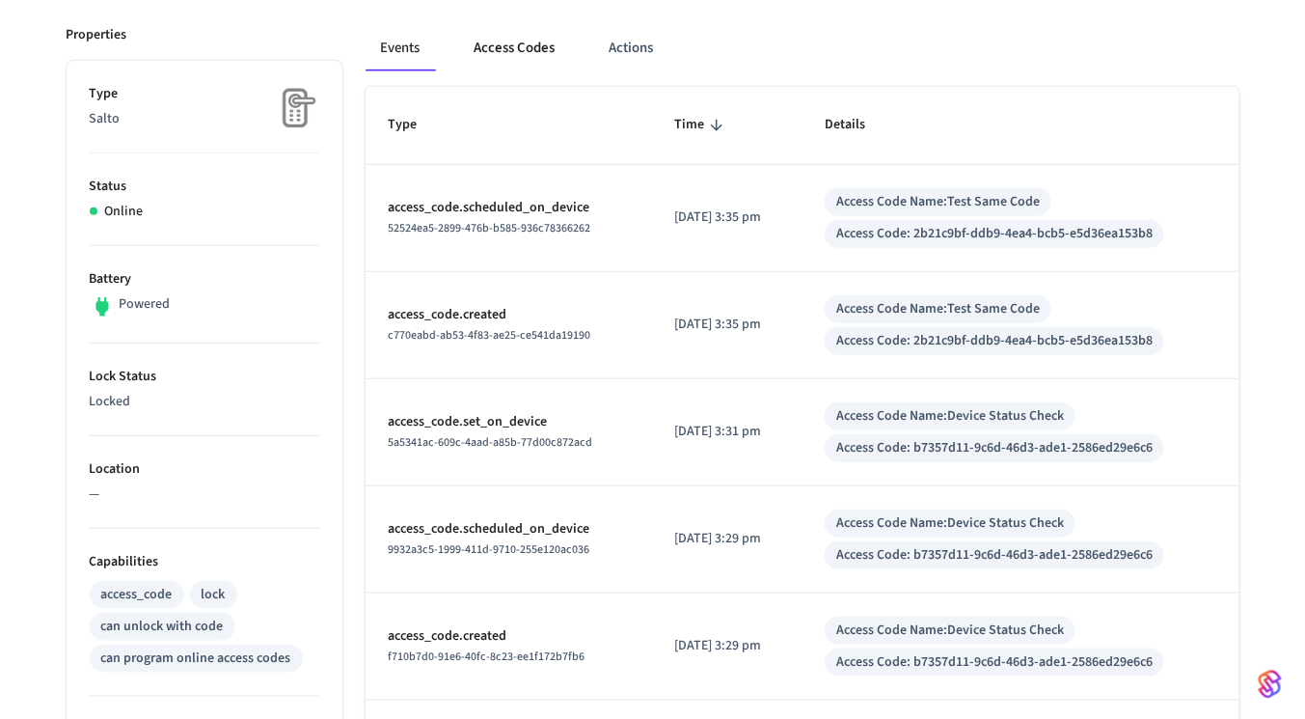
click at [512, 41] on button "Access Codes" at bounding box center [515, 48] width 112 height 46
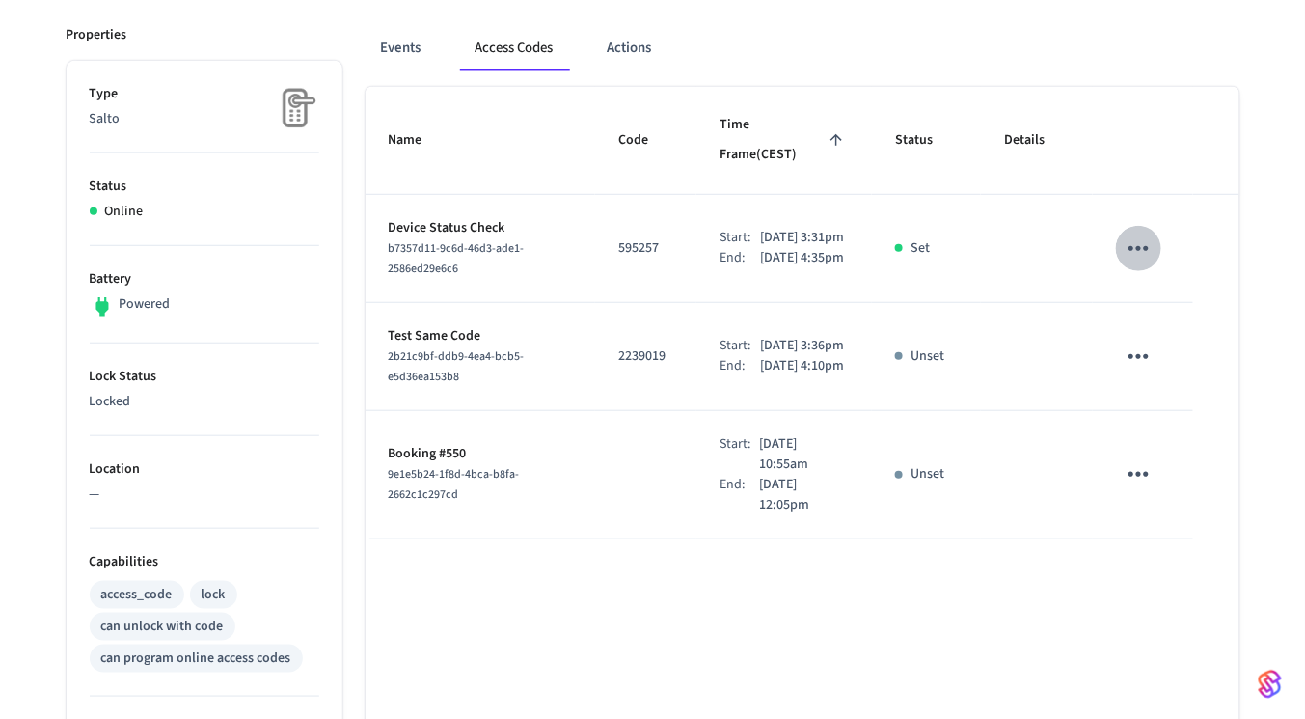
click at [1145, 233] on icon "sticky table" at bounding box center [1139, 248] width 30 height 30
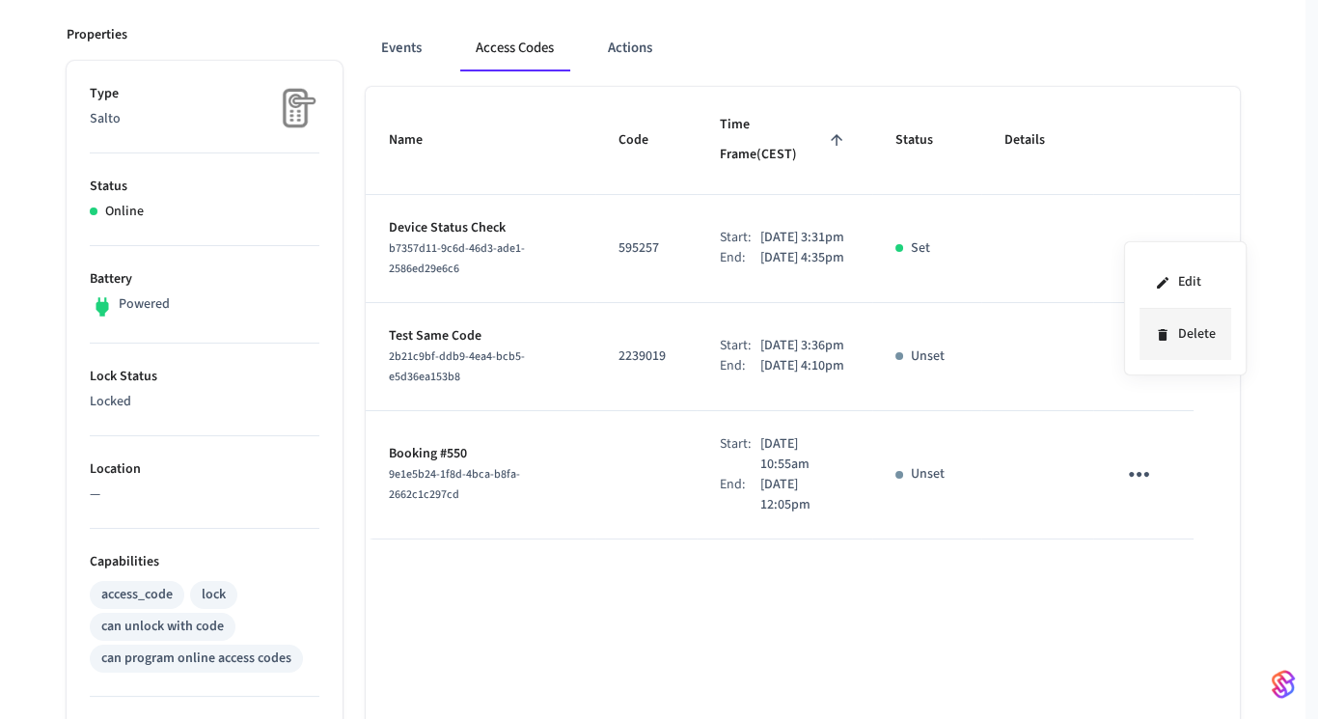
click at [1172, 337] on li "Delete" at bounding box center [1185, 334] width 92 height 51
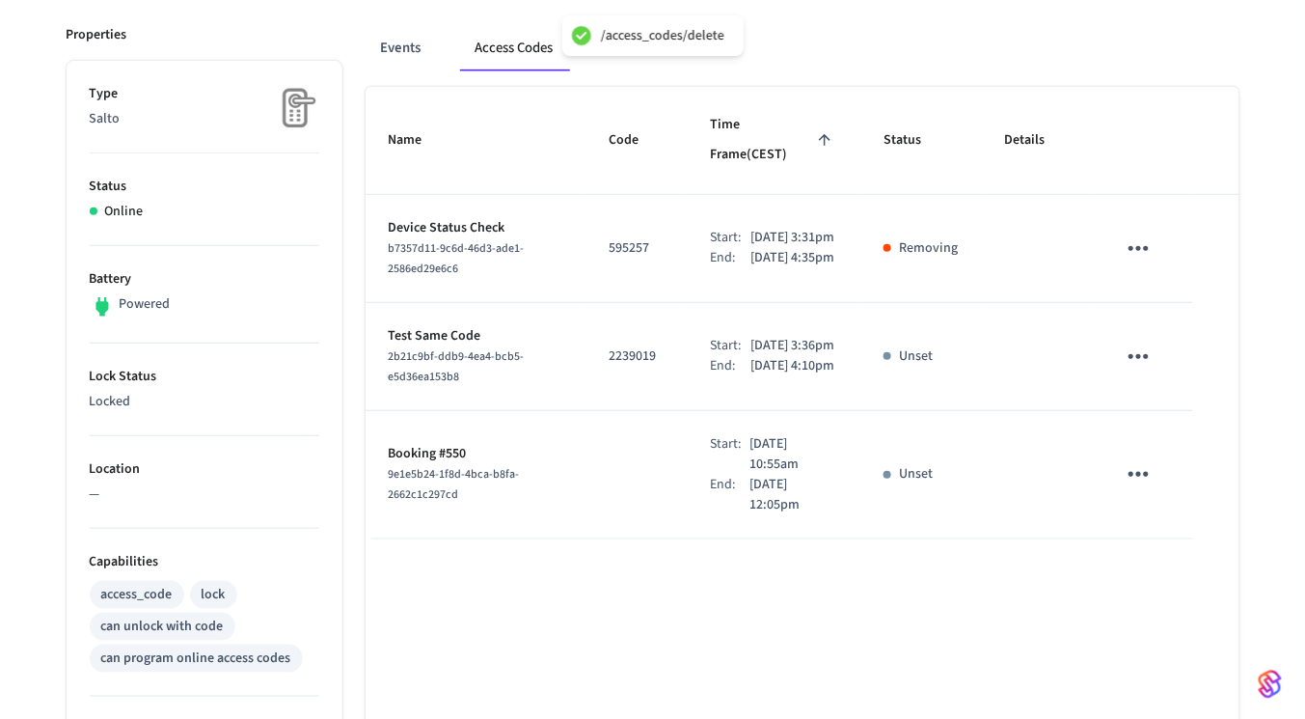
click at [1142, 341] on icon "sticky table" at bounding box center [1139, 356] width 30 height 30
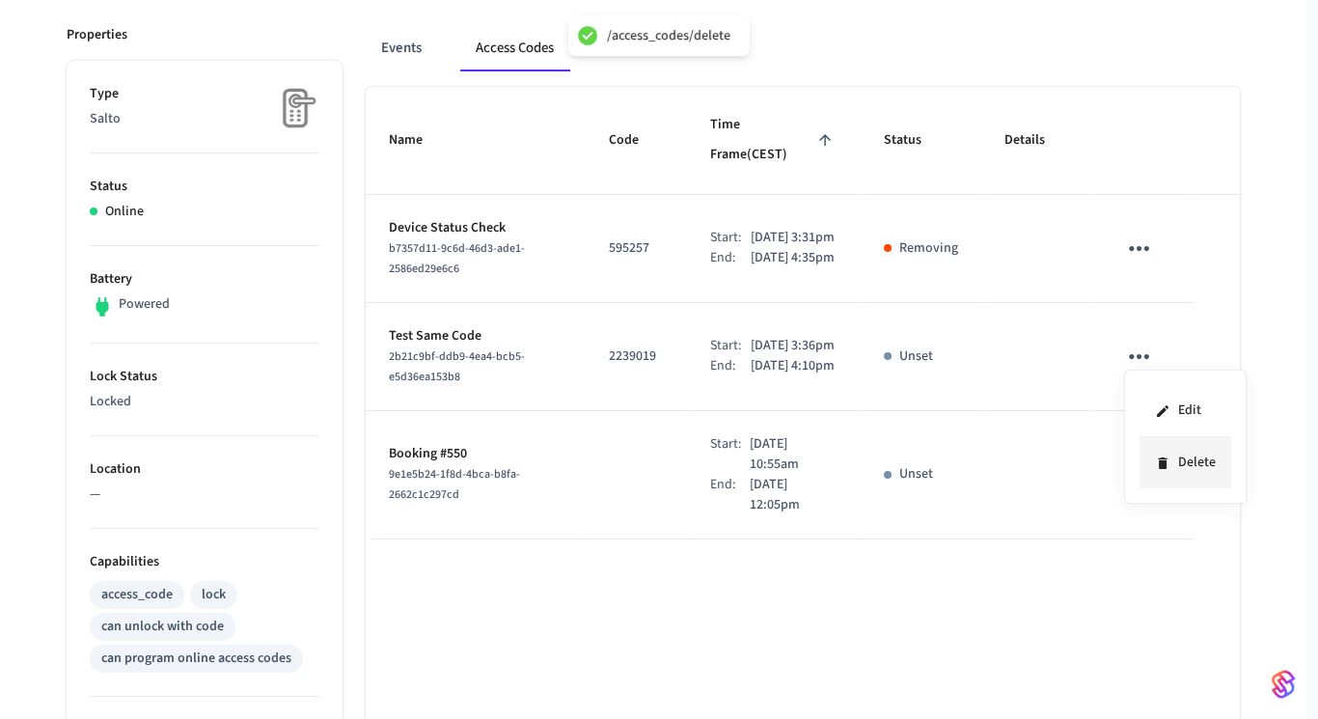
click at [1172, 462] on li "Delete" at bounding box center [1185, 462] width 92 height 51
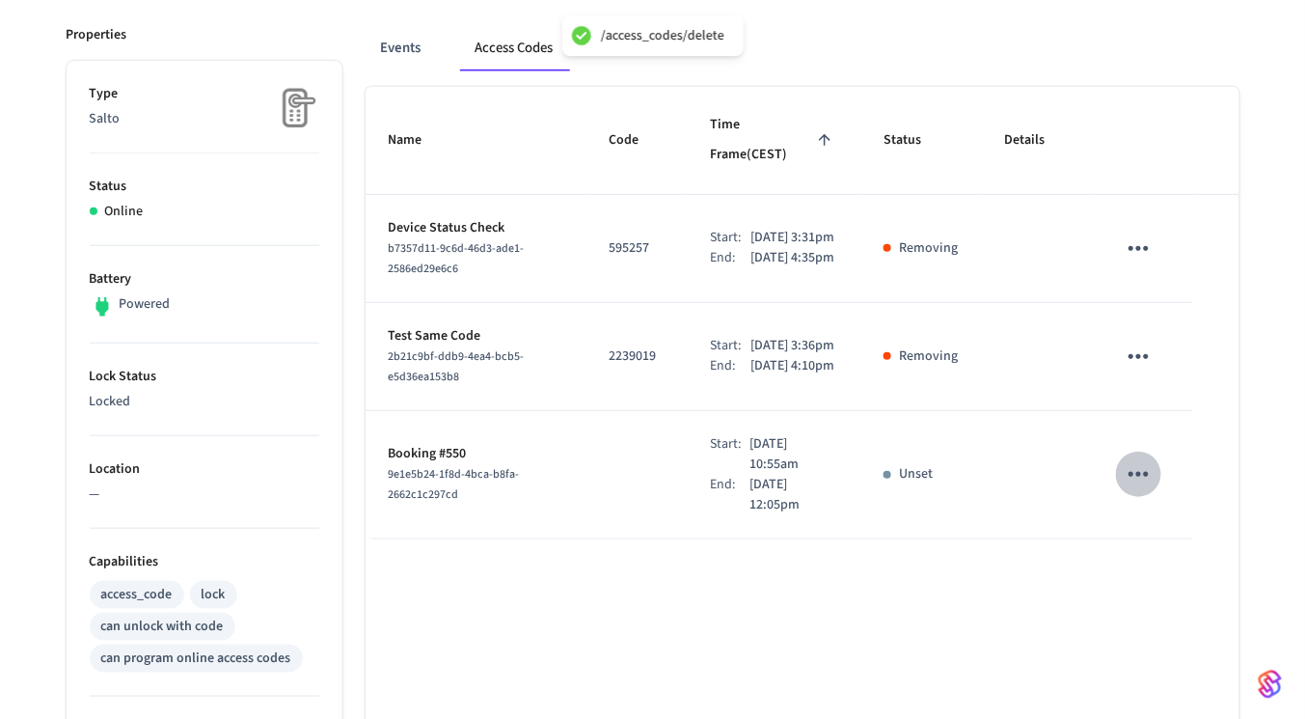
click at [1149, 484] on icon "sticky table" at bounding box center [1139, 474] width 30 height 30
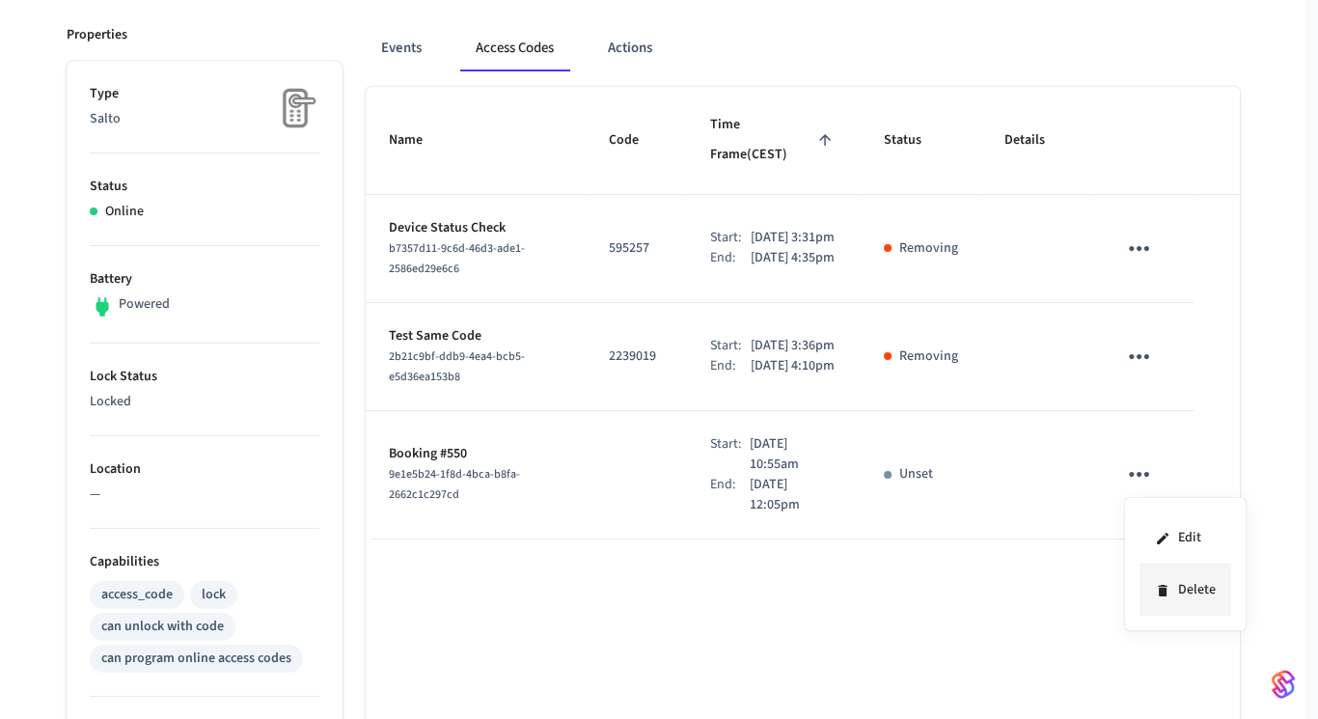
click at [1167, 577] on li "Delete" at bounding box center [1185, 589] width 92 height 51
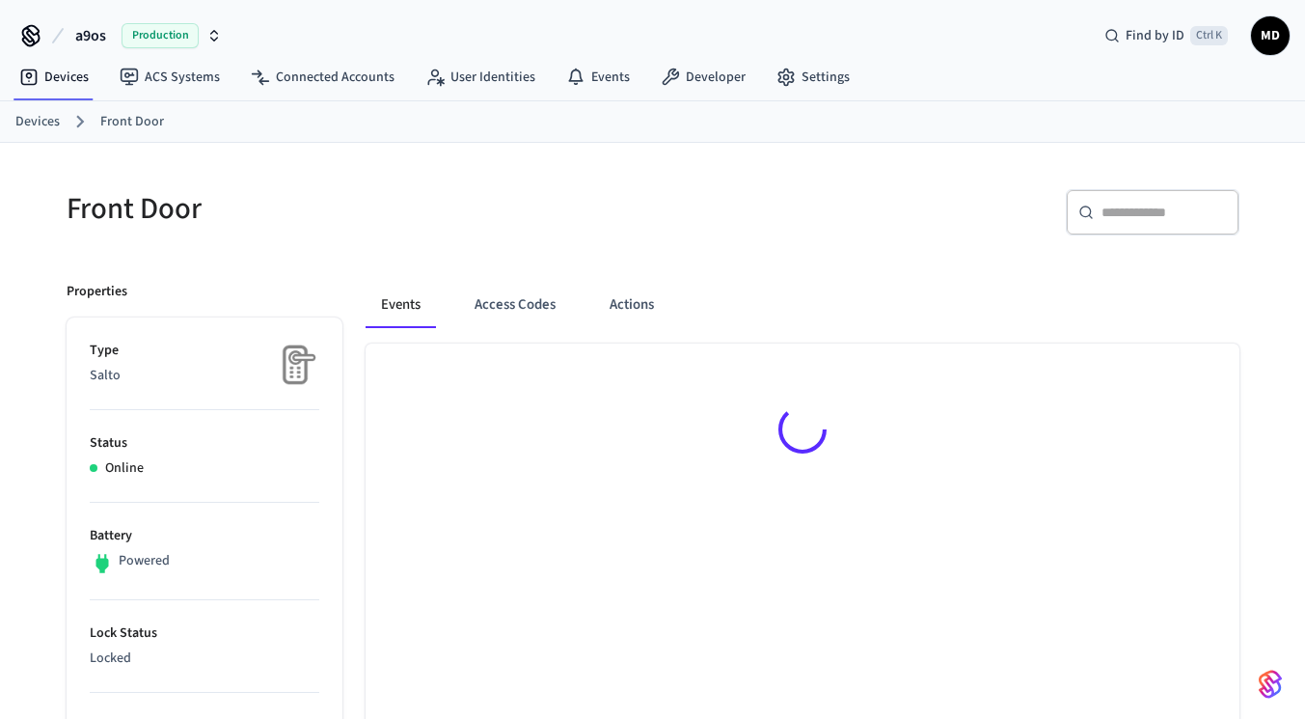
scroll to position [24, 0]
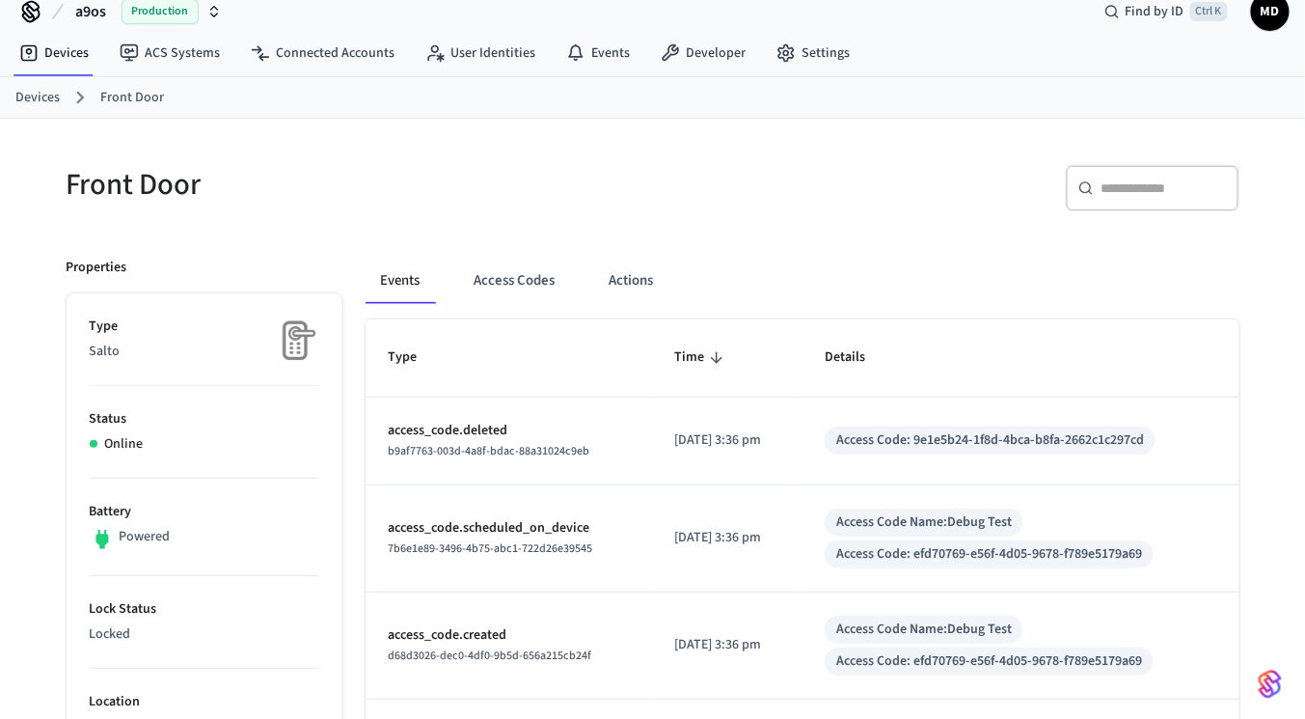
click at [487, 274] on button "Access Codes" at bounding box center [515, 281] width 112 height 46
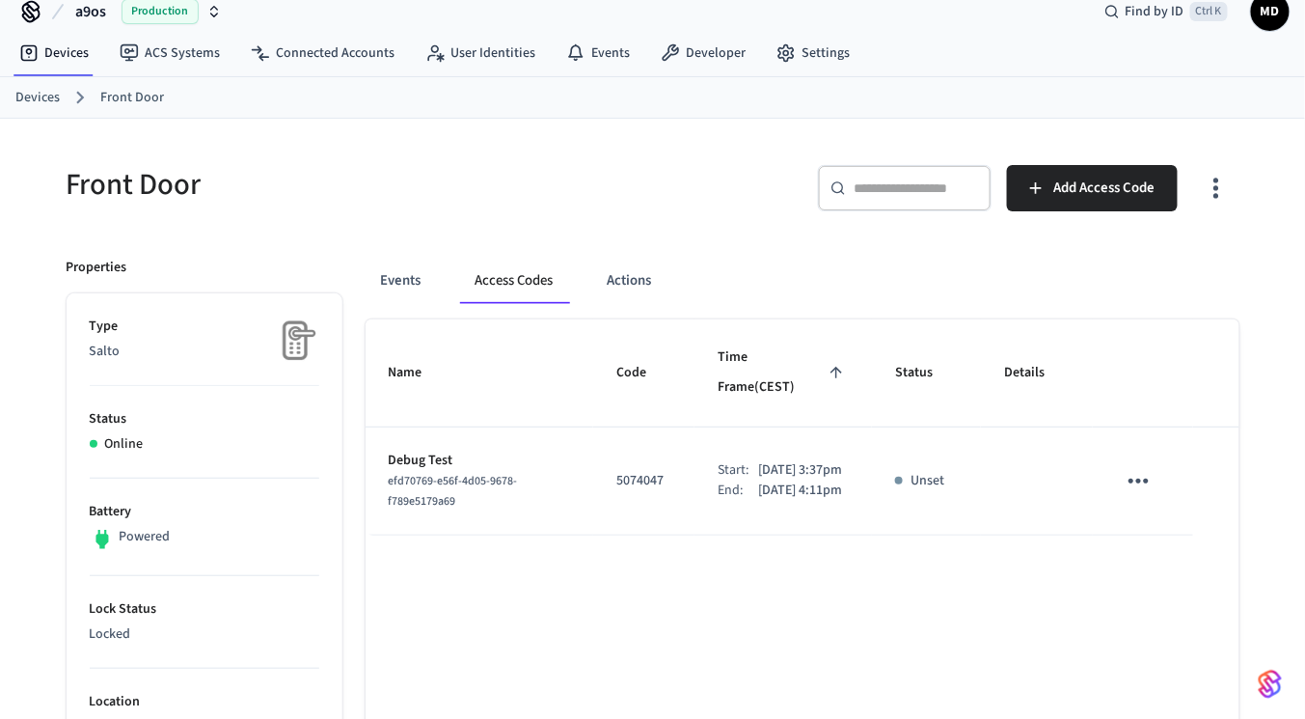
drag, startPoint x: 383, startPoint y: 444, endPoint x: 1212, endPoint y: 463, distance: 829.7
click at [1212, 463] on table "Name Code Time Frame (CEST) Status Details Debug Test efd70769-e56f-4d05-9678-f…" at bounding box center [803, 427] width 874 height 216
copy thead "Name Code Time Frame (CEST) Status Details"
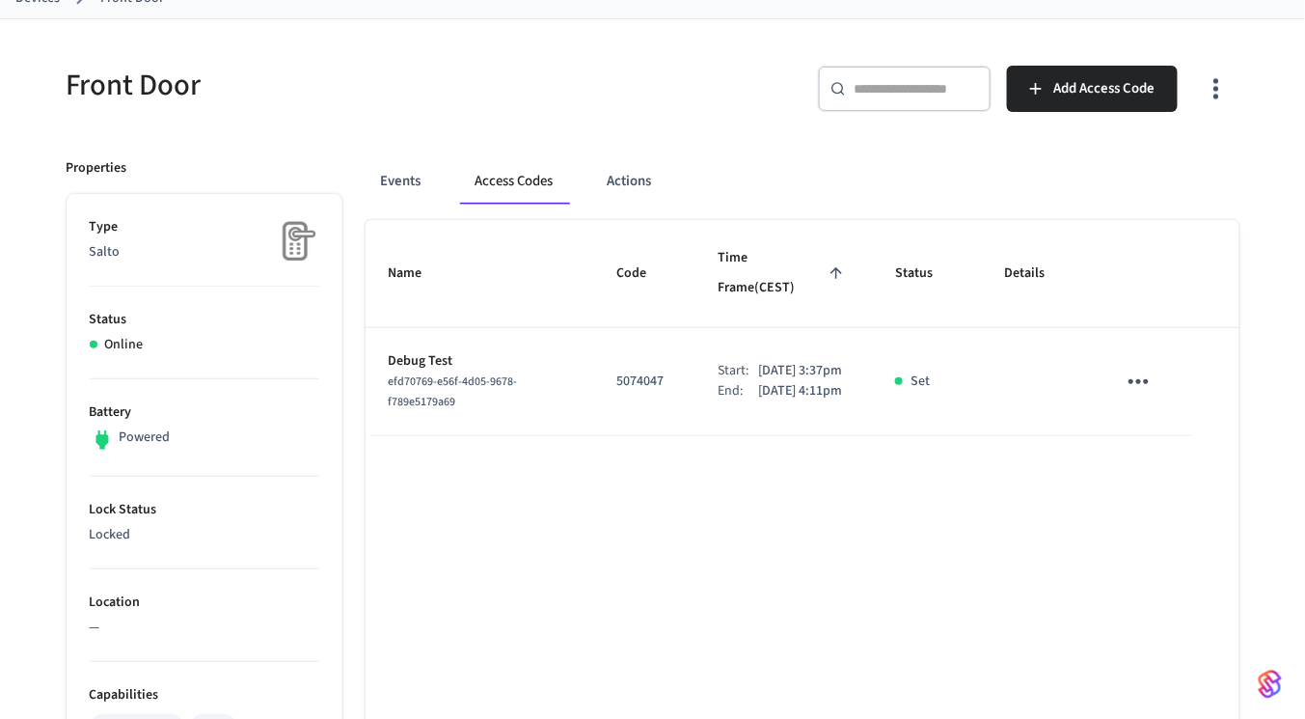
scroll to position [99, 0]
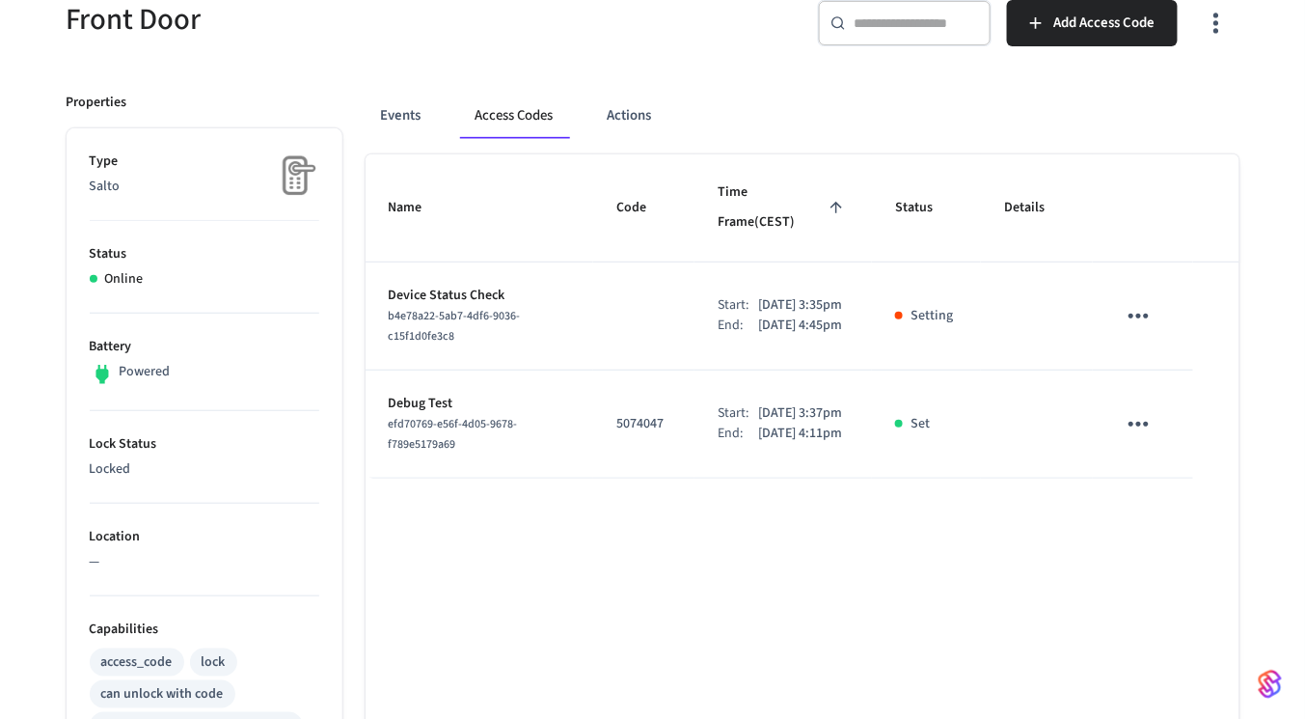
scroll to position [188, 0]
click at [712, 563] on div "Name Code Time Frame (CEST) Status Details Device Status Check b4e78a22-5ab7-4d…" at bounding box center [803, 666] width 874 height 1023
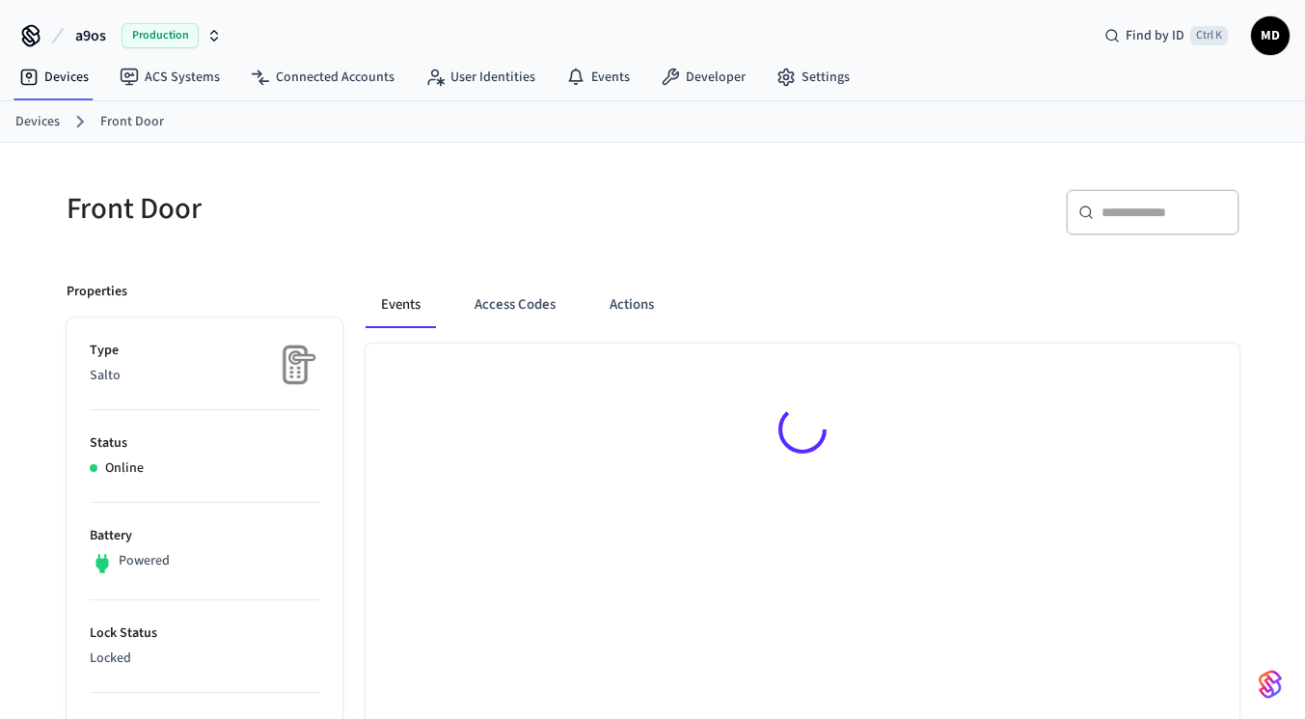
scroll to position [189, 0]
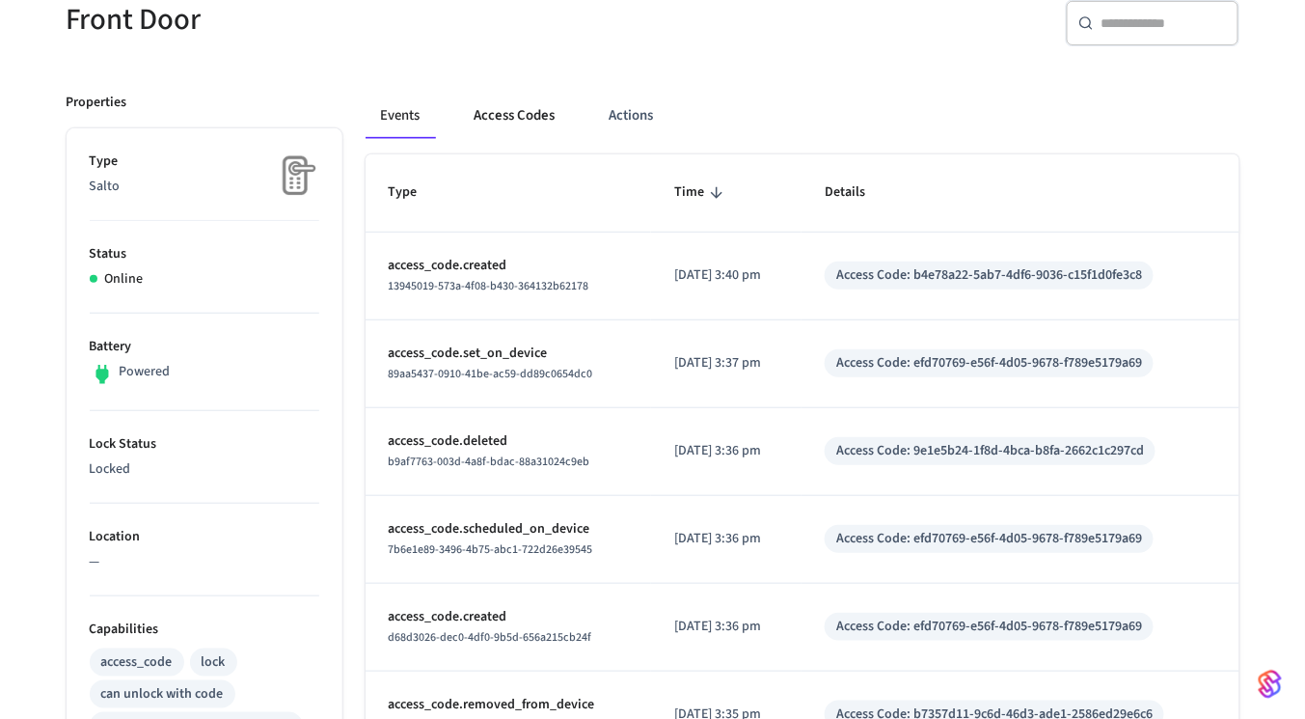
click at [490, 130] on button "Access Codes" at bounding box center [515, 116] width 112 height 46
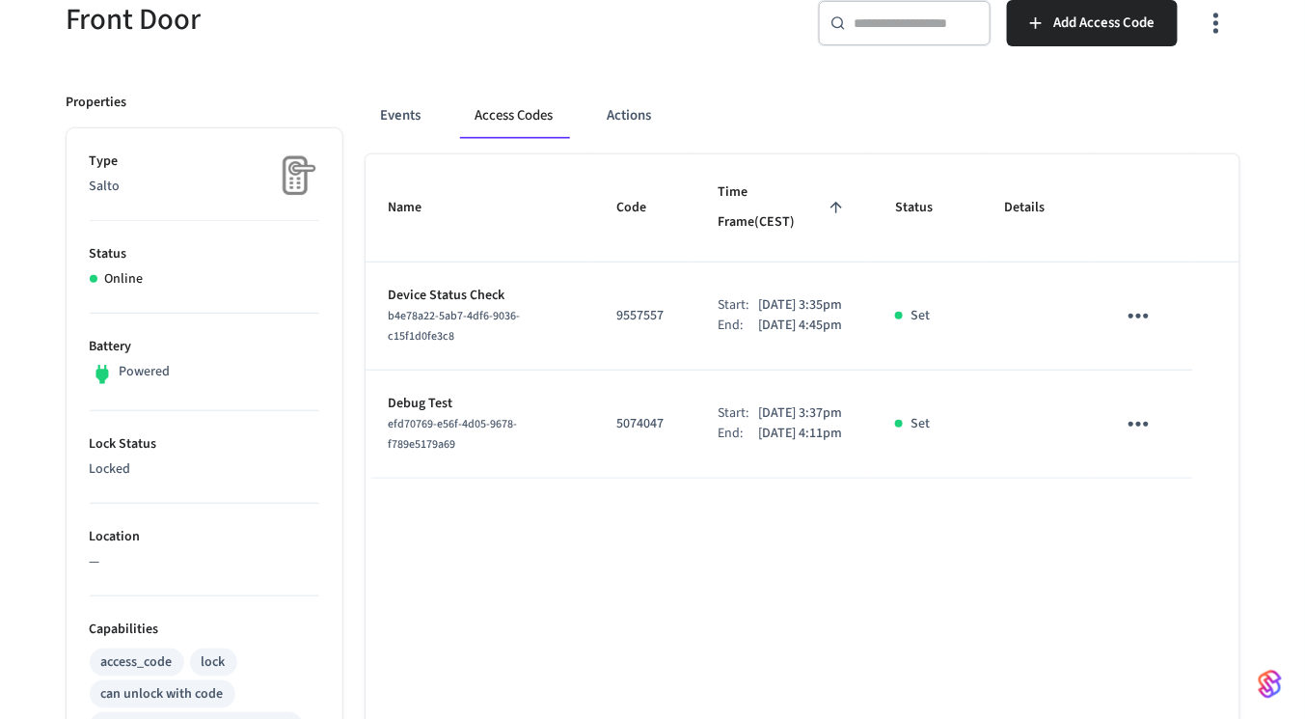
click at [1138, 301] on icon "sticky table" at bounding box center [1139, 316] width 30 height 30
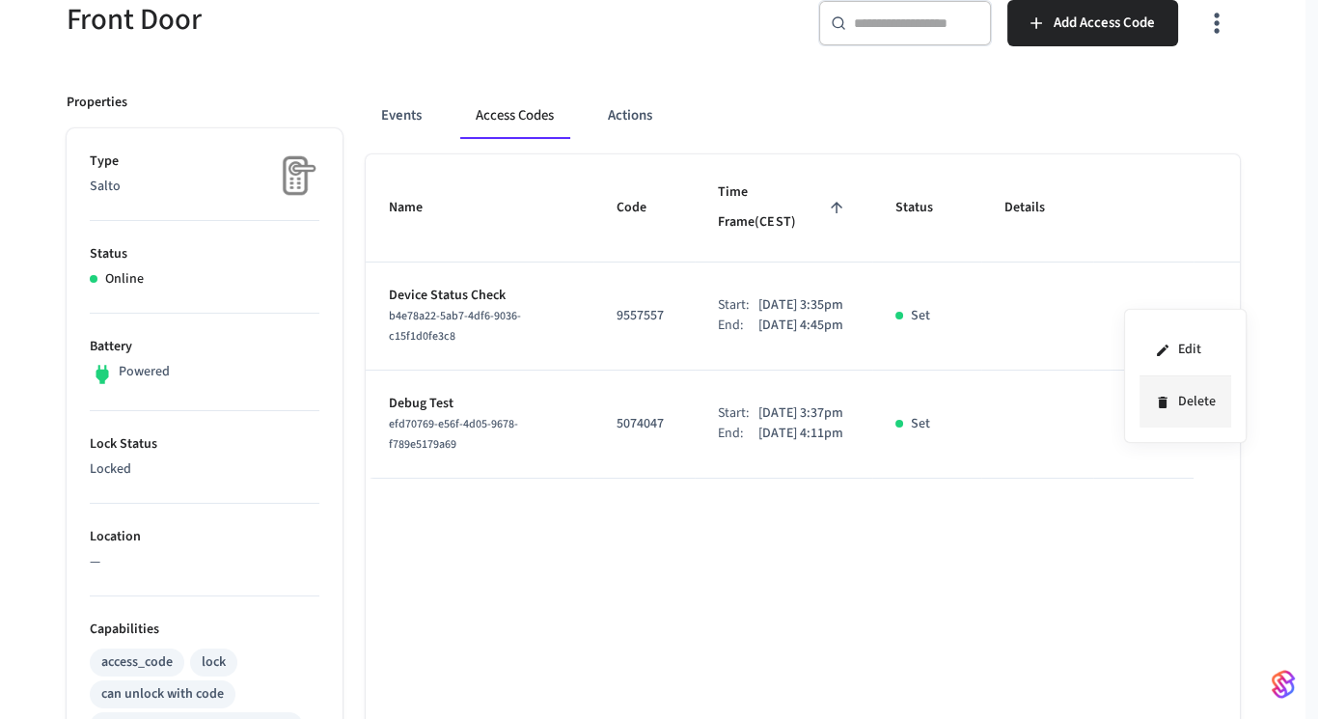
click at [1196, 405] on li "Delete" at bounding box center [1185, 401] width 92 height 51
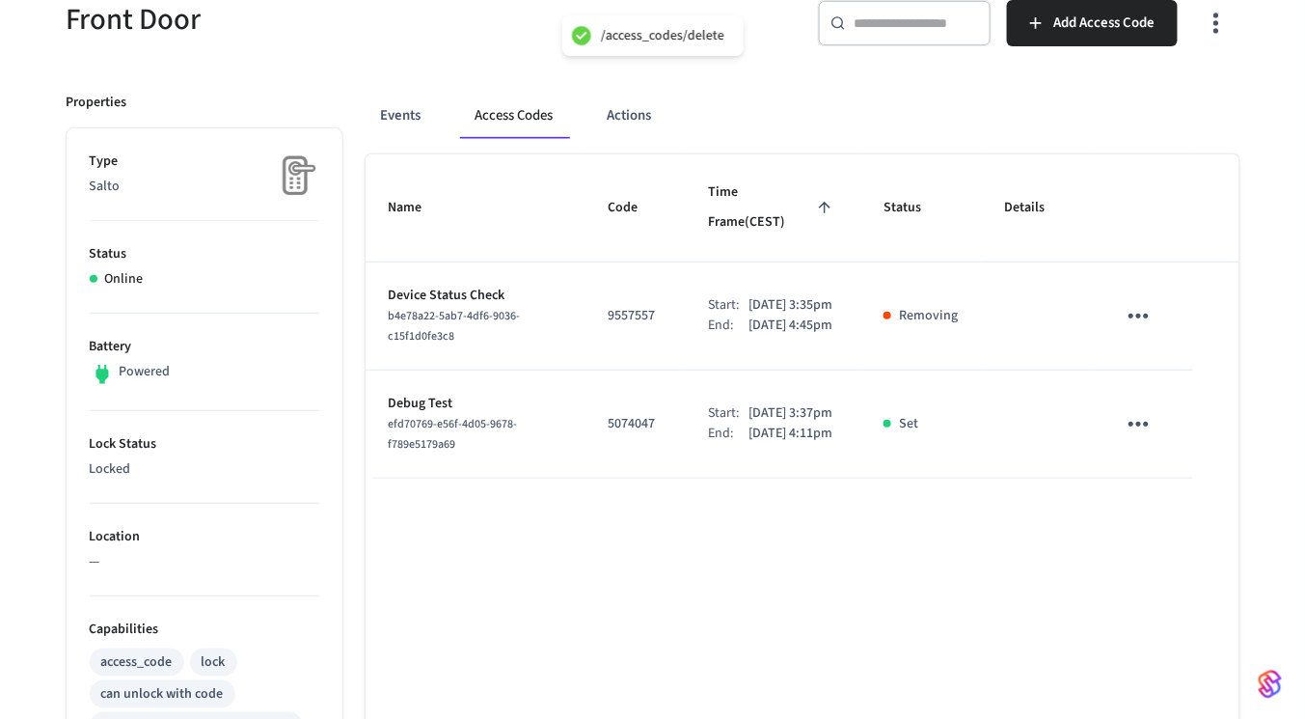
click at [1141, 414] on icon "sticky table" at bounding box center [1139, 424] width 30 height 30
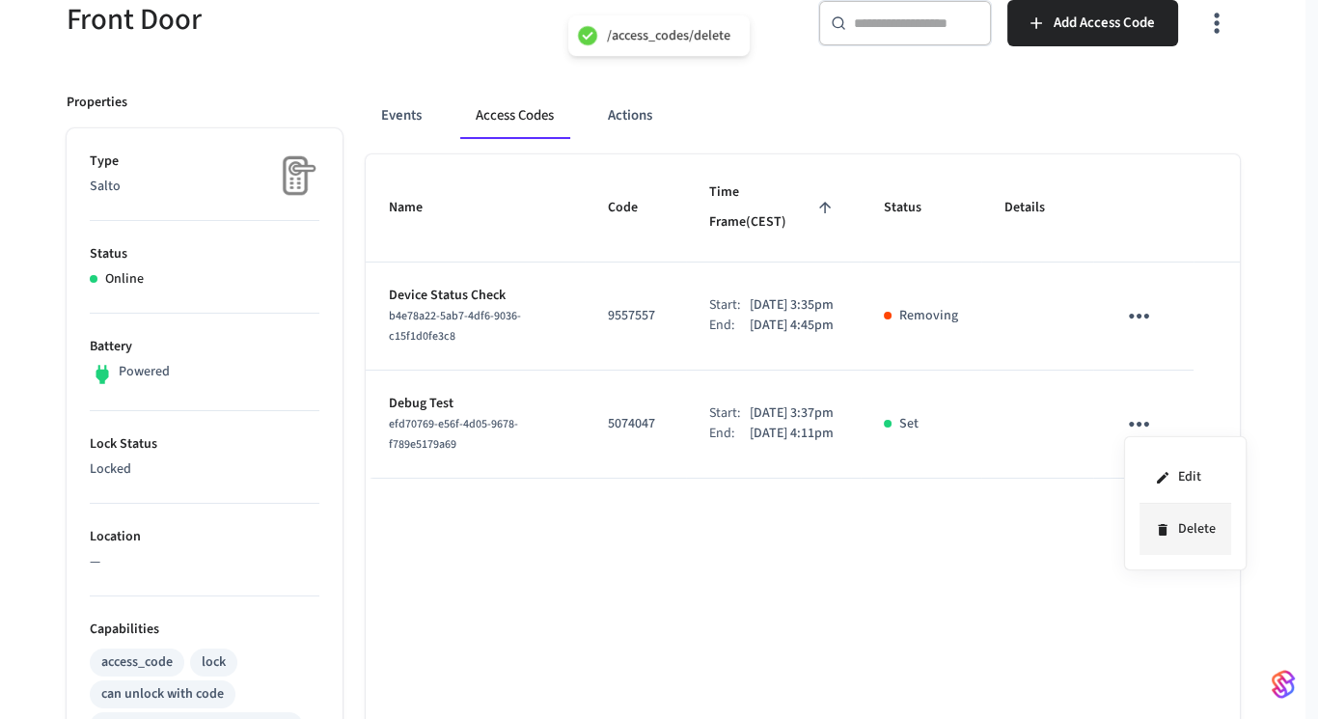
click at [1175, 530] on li "Delete" at bounding box center [1185, 528] width 92 height 51
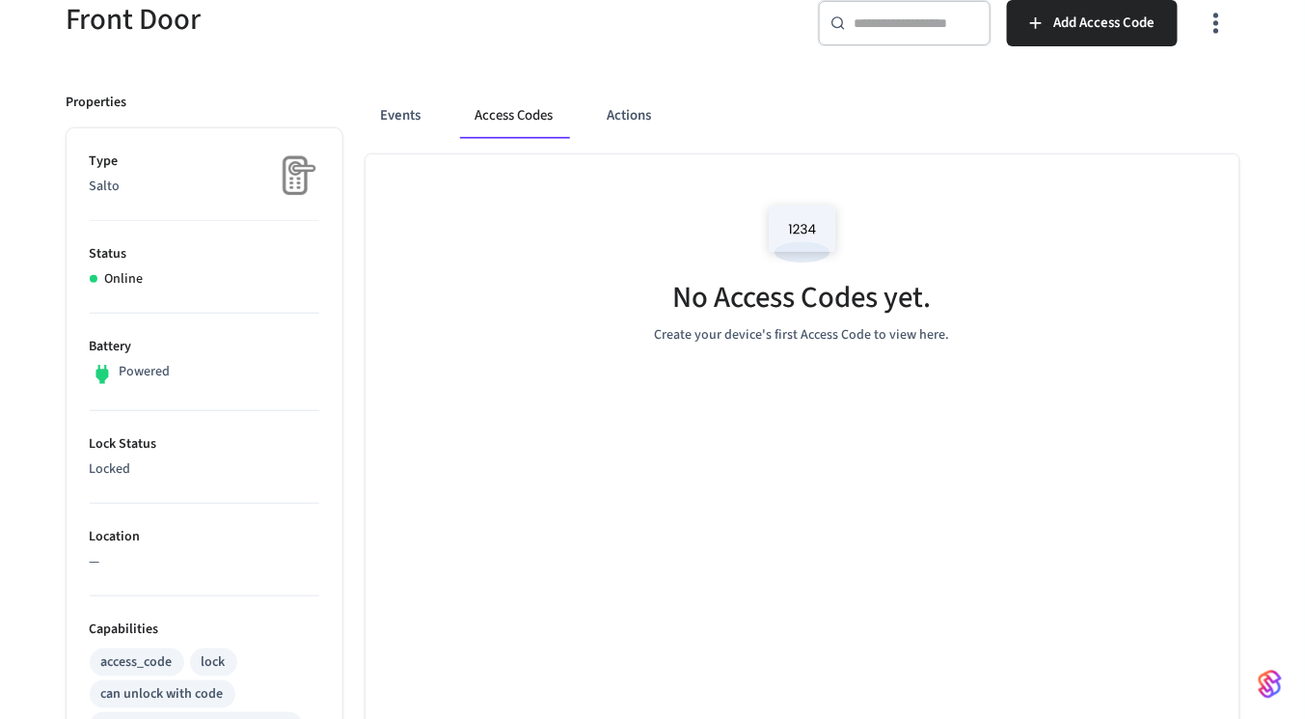
click at [569, 541] on div "No Access Codes yet. Create your device's first Access Code to view here." at bounding box center [803, 665] width 874 height 1023
click at [569, 534] on div "No Access Codes yet. Create your device's first Access Code to view here." at bounding box center [803, 665] width 874 height 1023
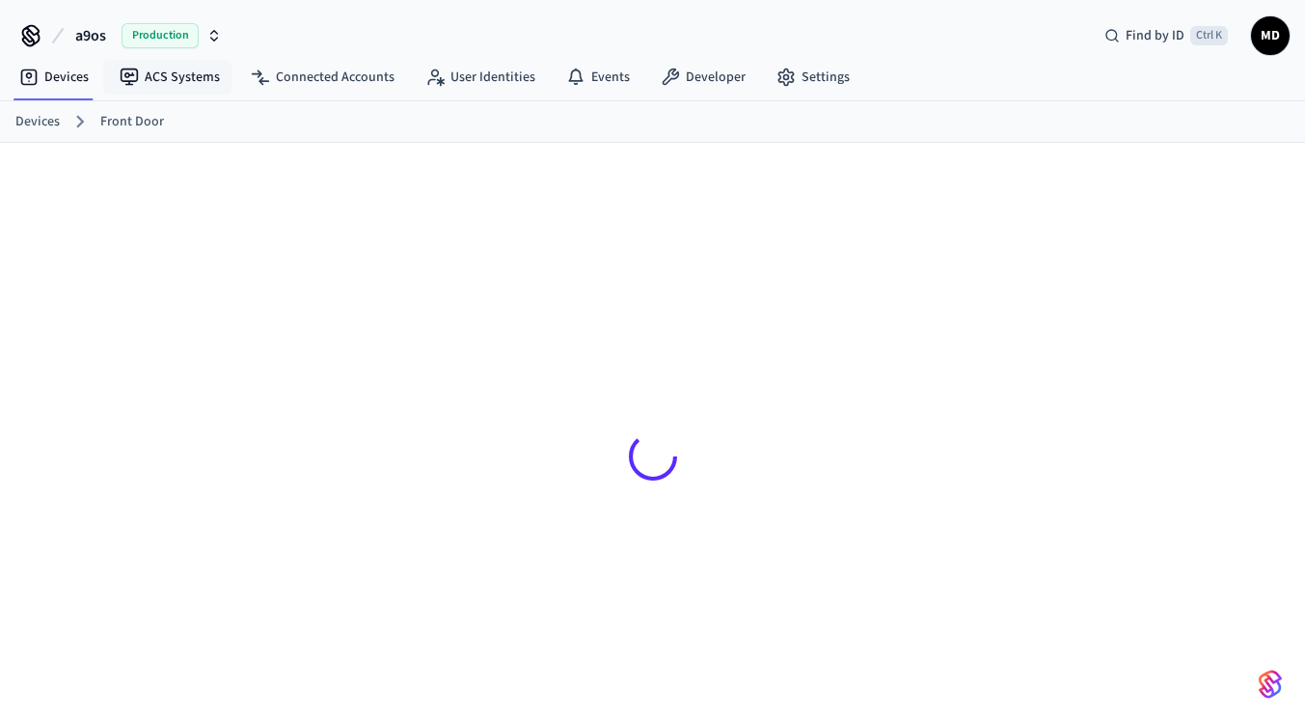
scroll to position [191, 0]
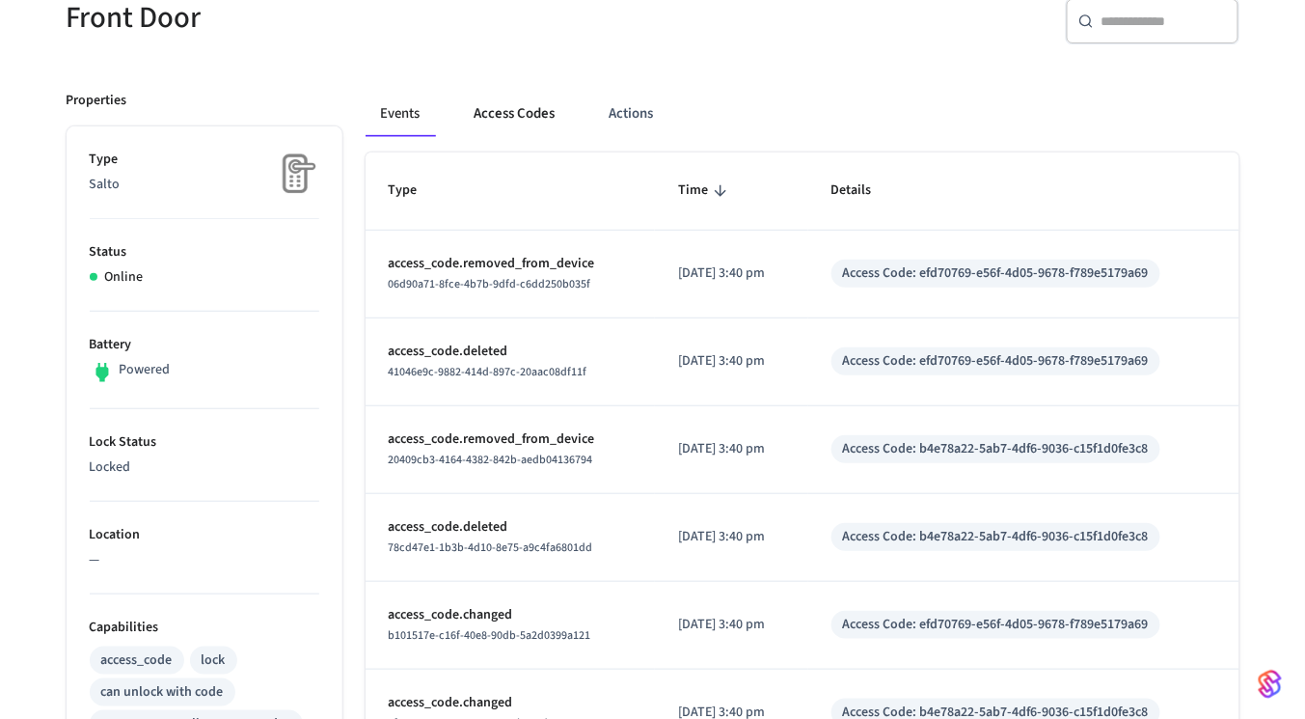
click at [467, 130] on button "Access Codes" at bounding box center [515, 114] width 112 height 46
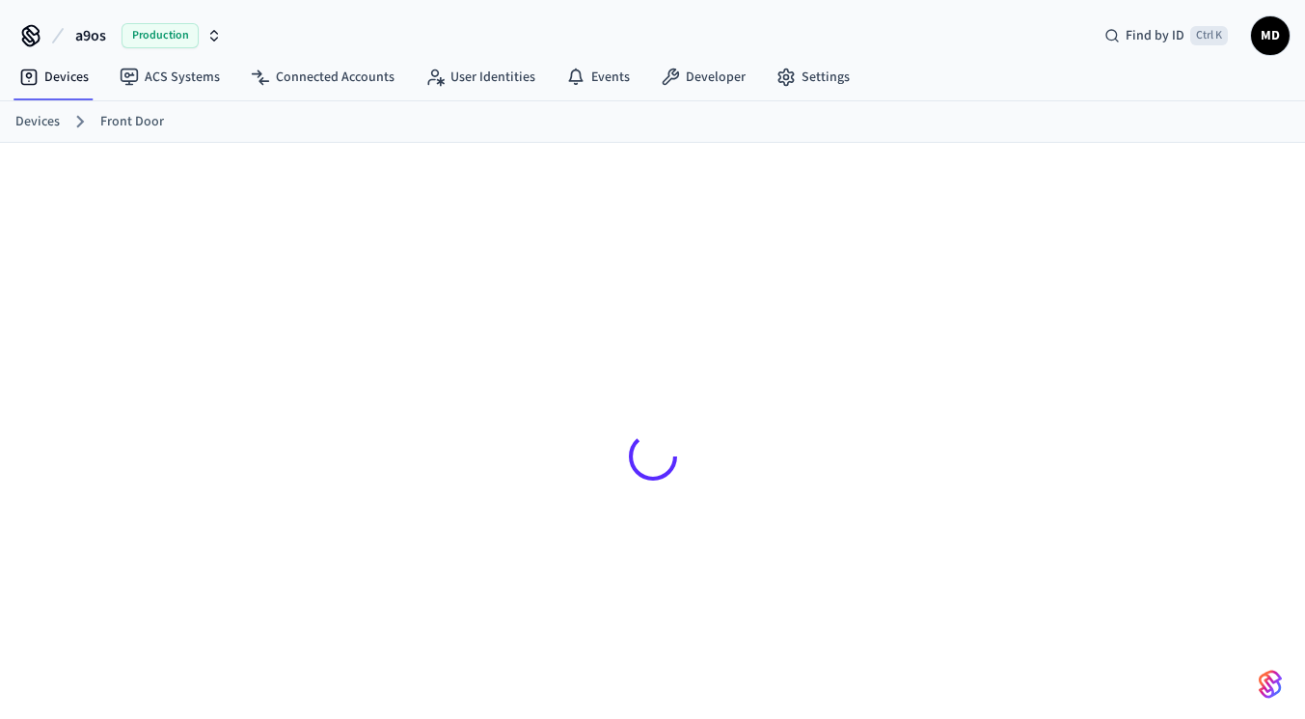
scroll to position [24, 0]
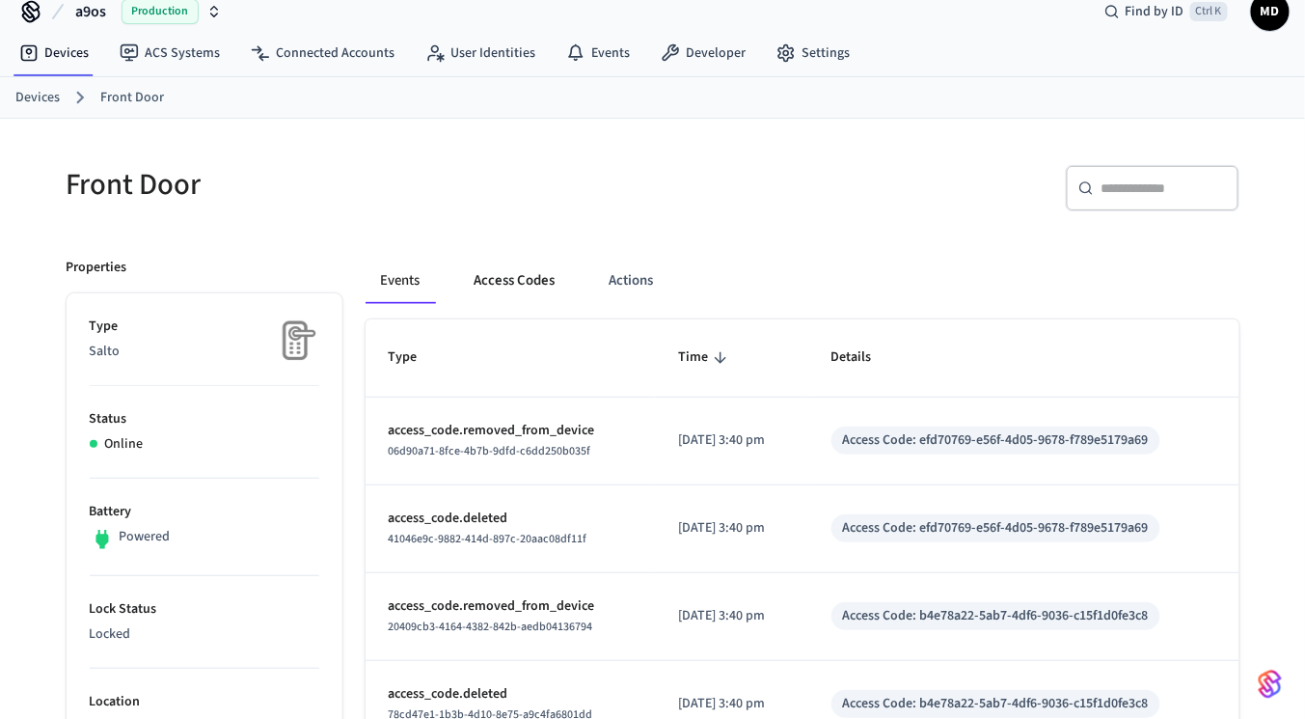
click at [495, 288] on button "Access Codes" at bounding box center [515, 281] width 112 height 46
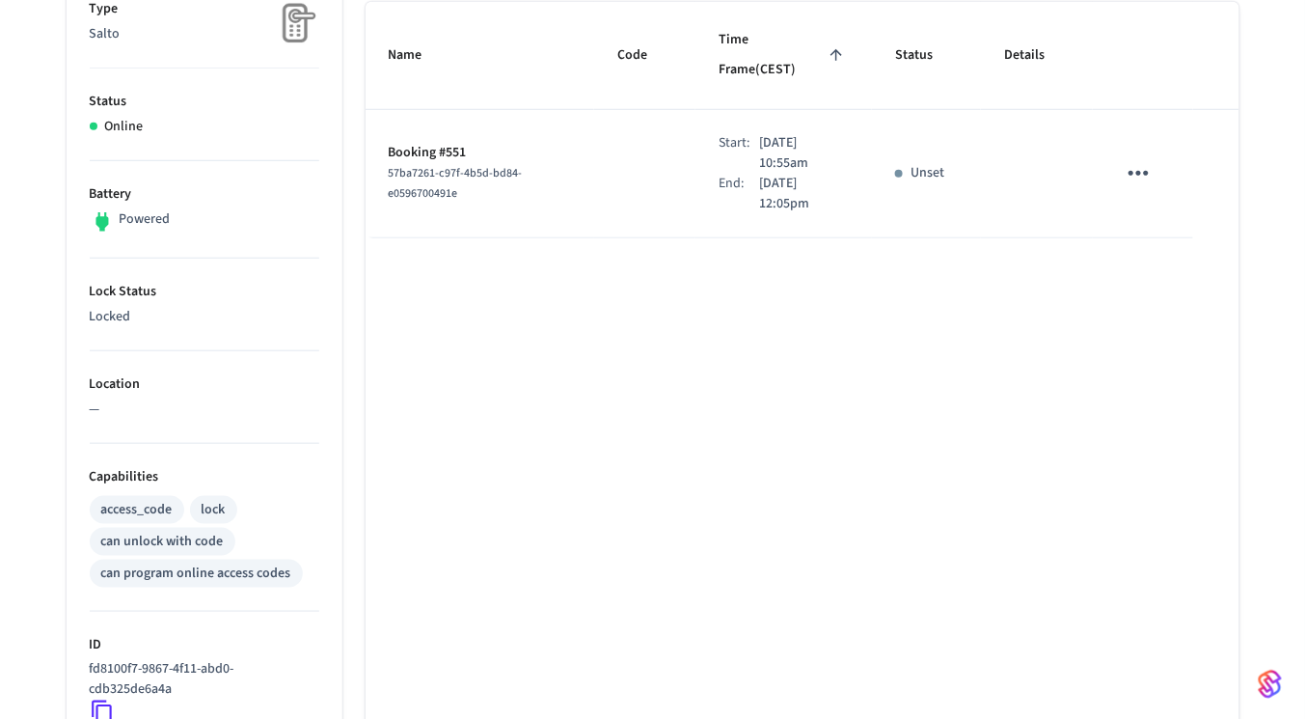
scroll to position [328, 0]
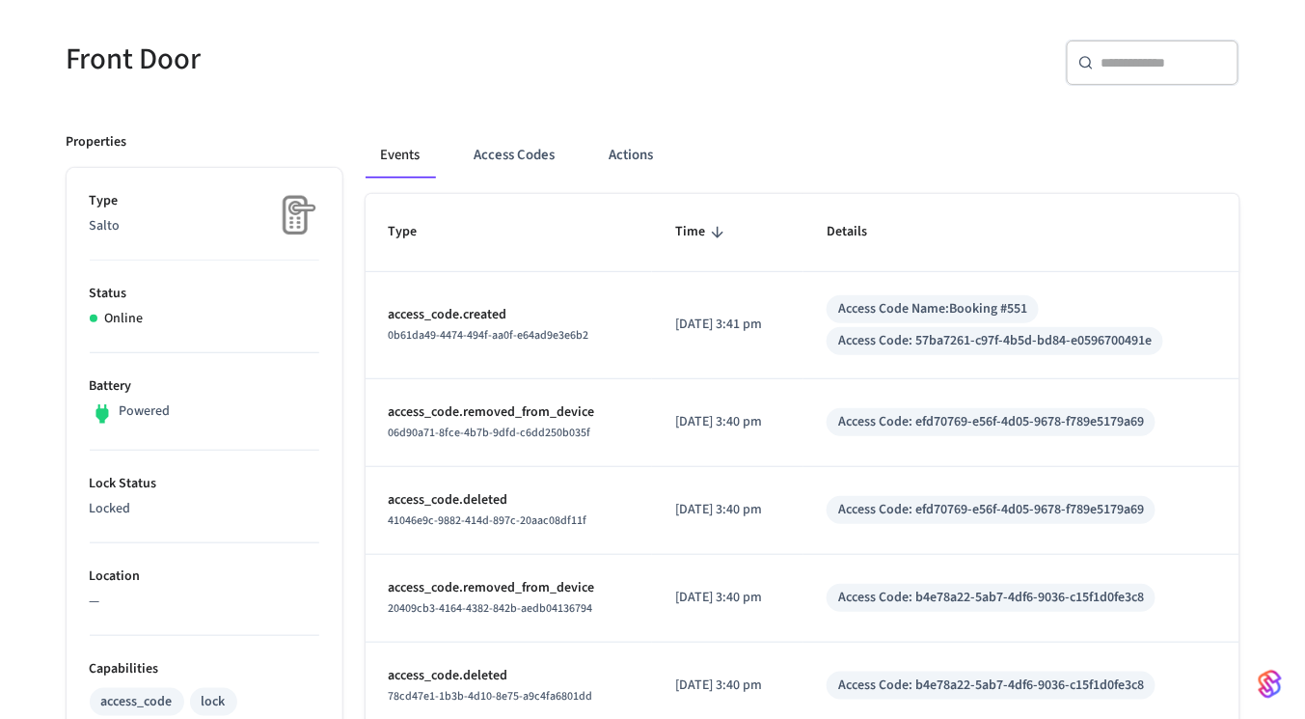
scroll to position [139, 0]
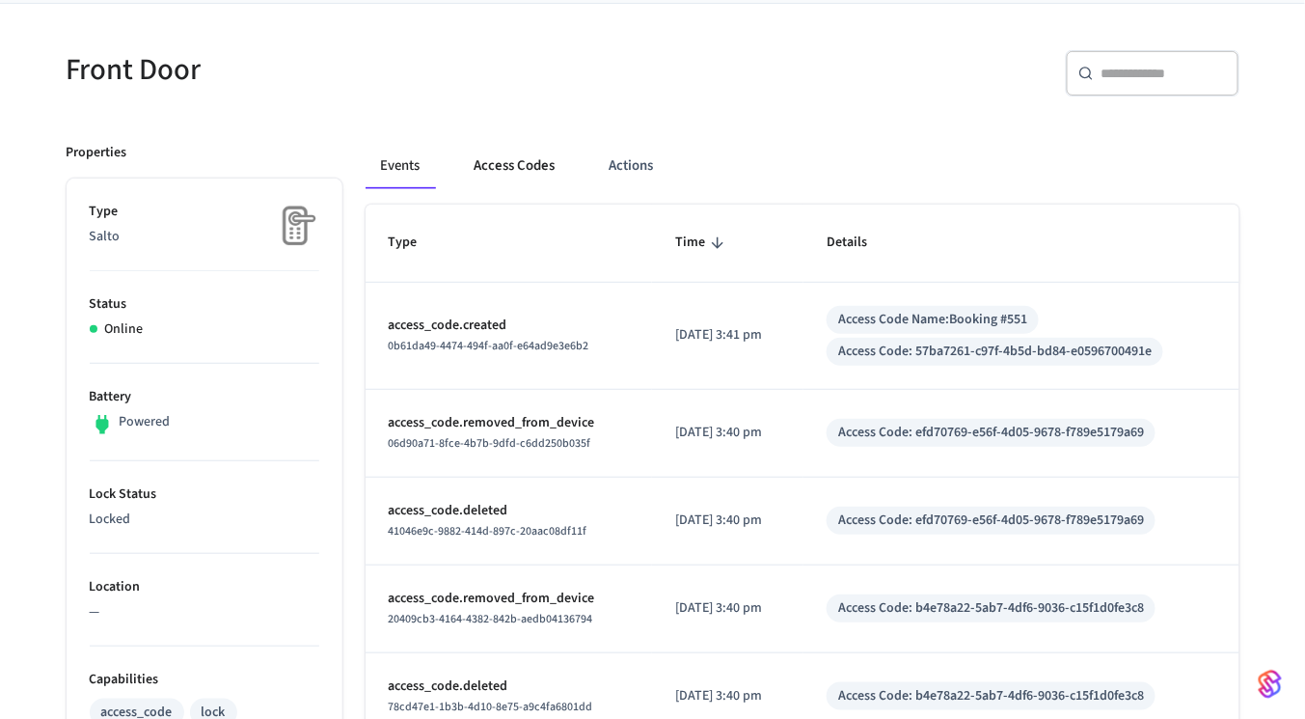
click at [482, 156] on button "Access Codes" at bounding box center [515, 166] width 112 height 46
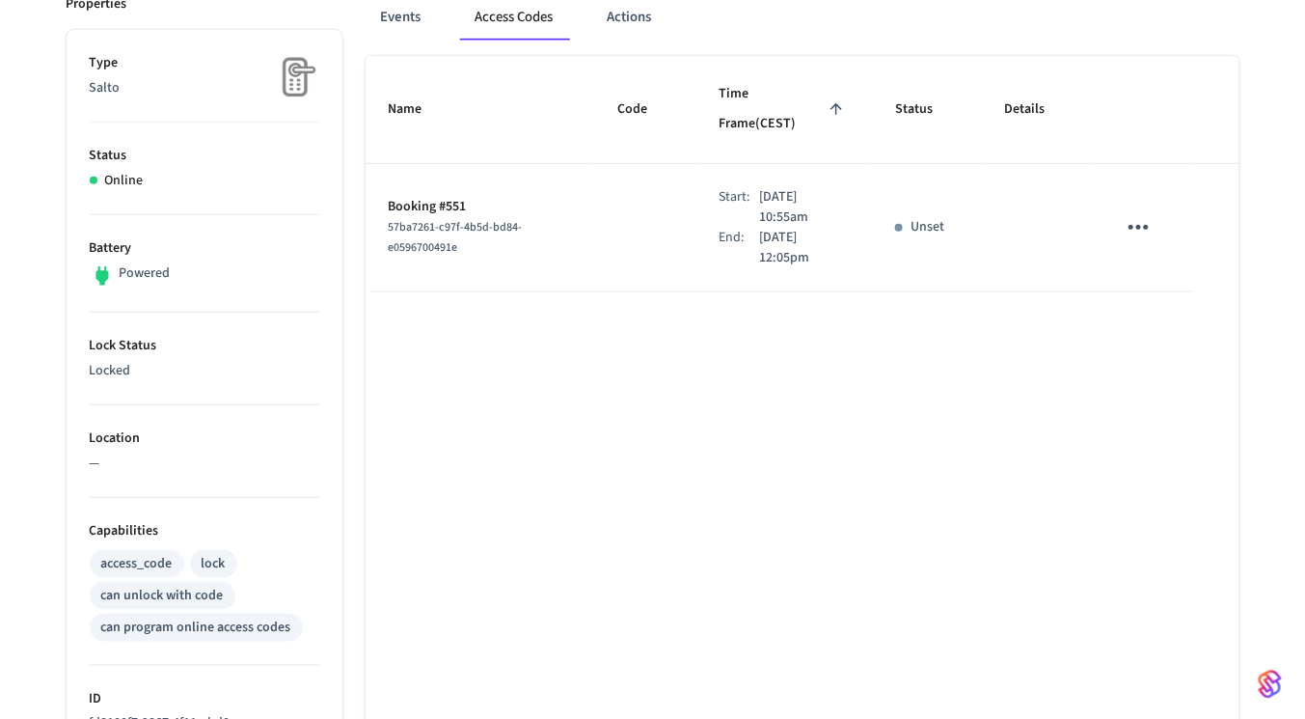
scroll to position [288, 0]
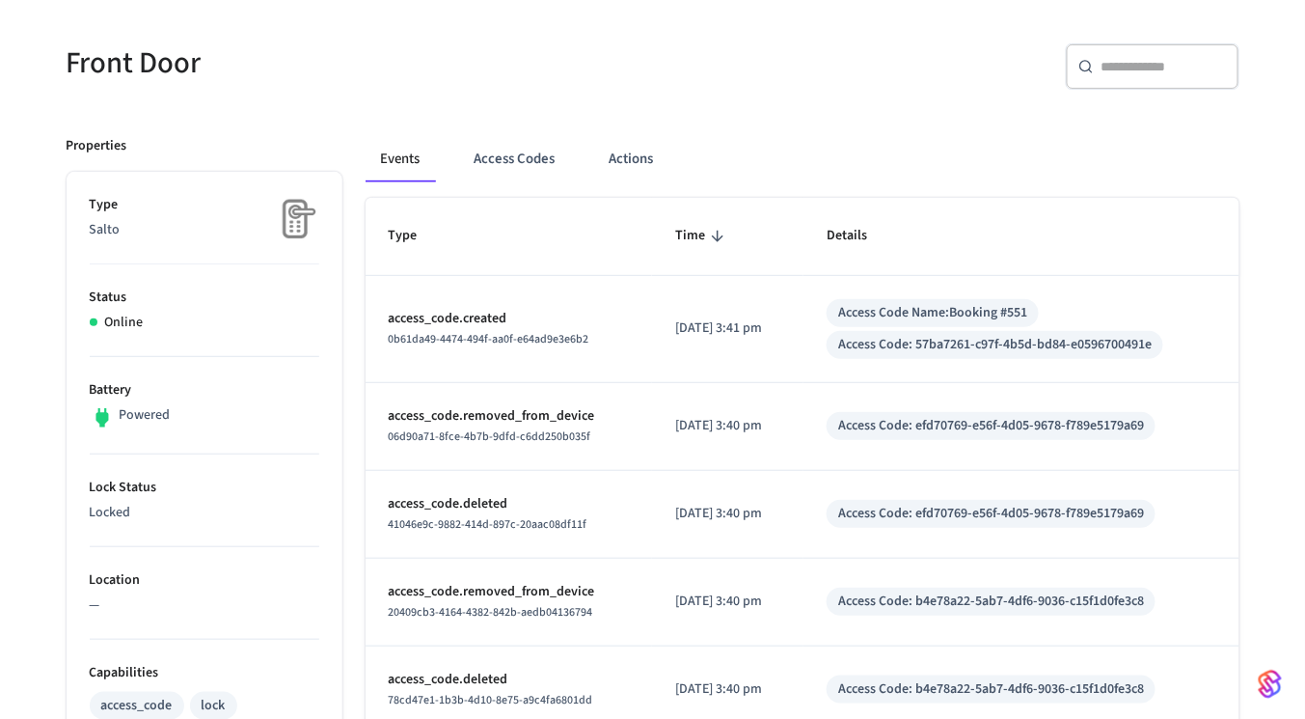
scroll to position [131, 0]
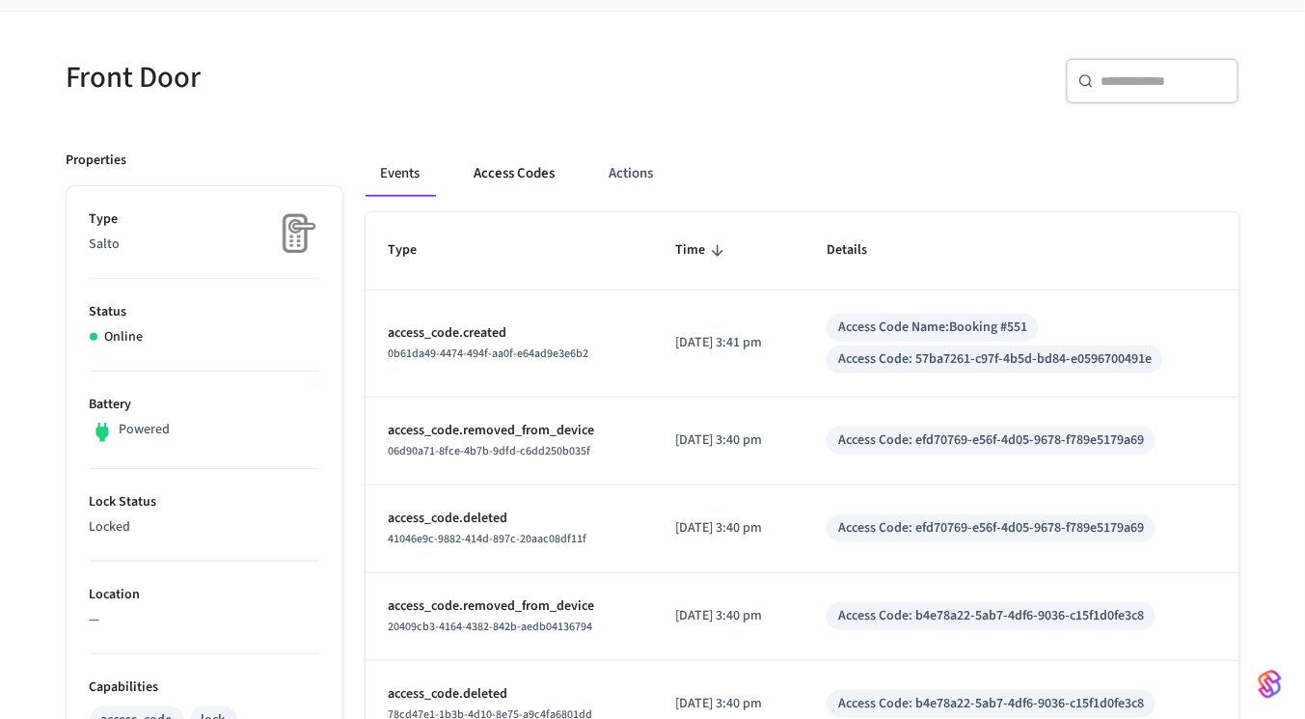
click at [510, 156] on button "Access Codes" at bounding box center [515, 173] width 112 height 46
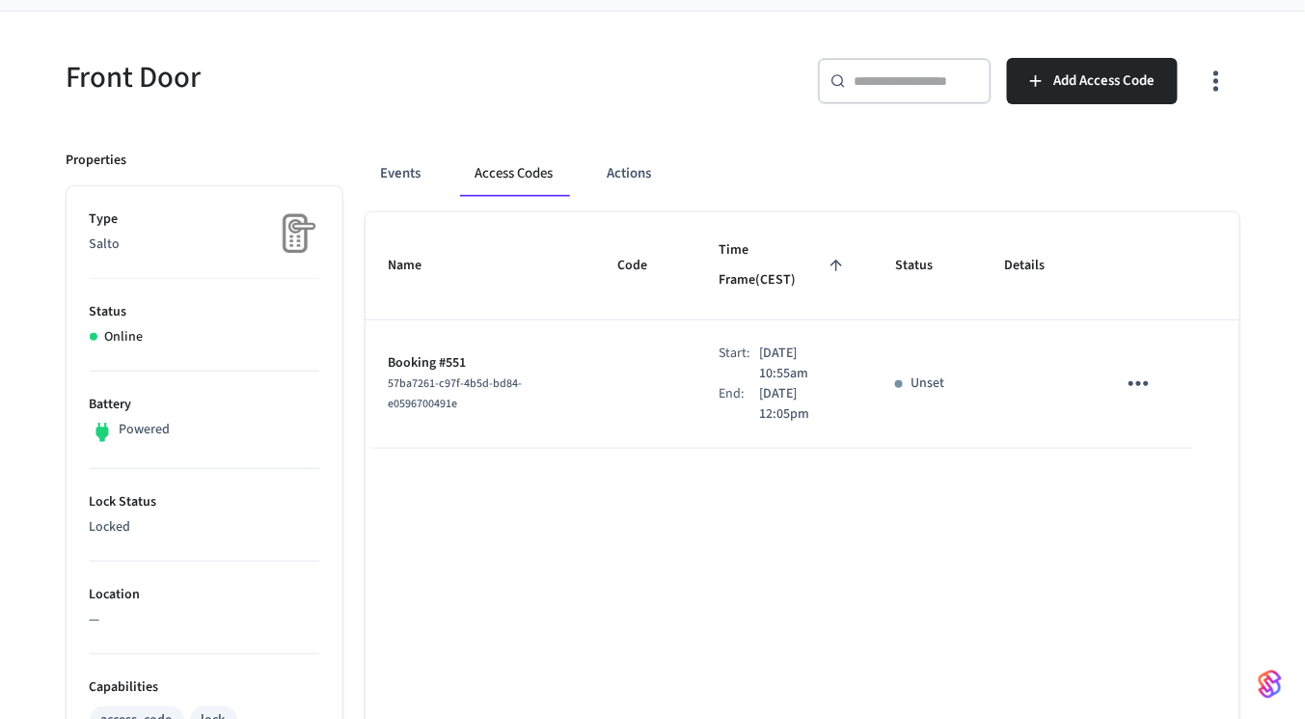
click at [594, 320] on td "sticky table" at bounding box center [644, 384] width 101 height 128
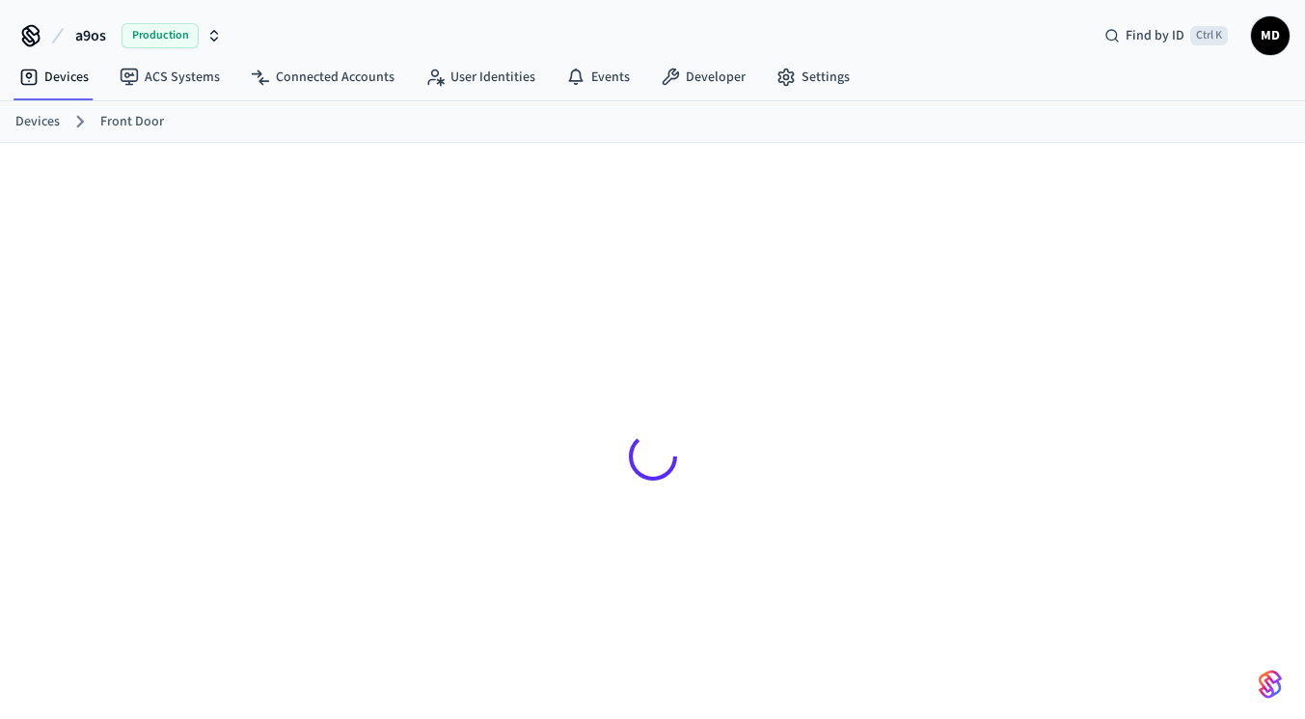
scroll to position [131, 0]
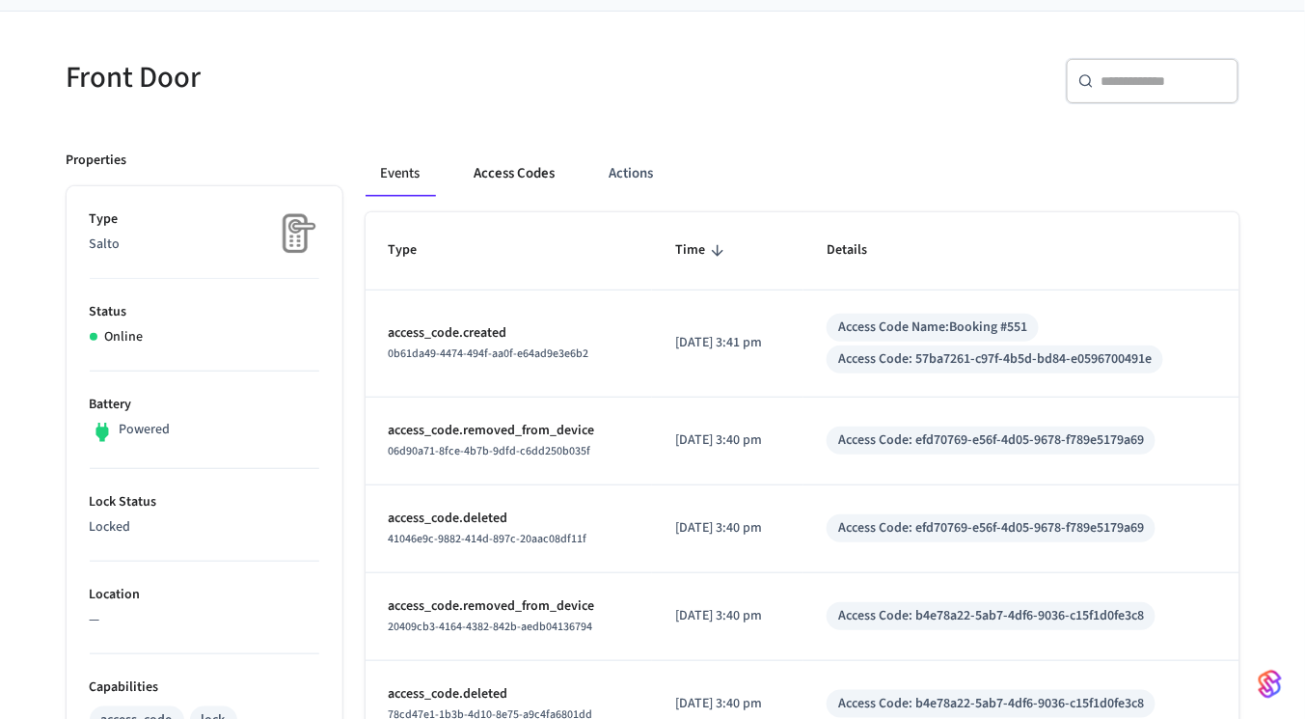
click at [538, 179] on button "Access Codes" at bounding box center [515, 173] width 112 height 46
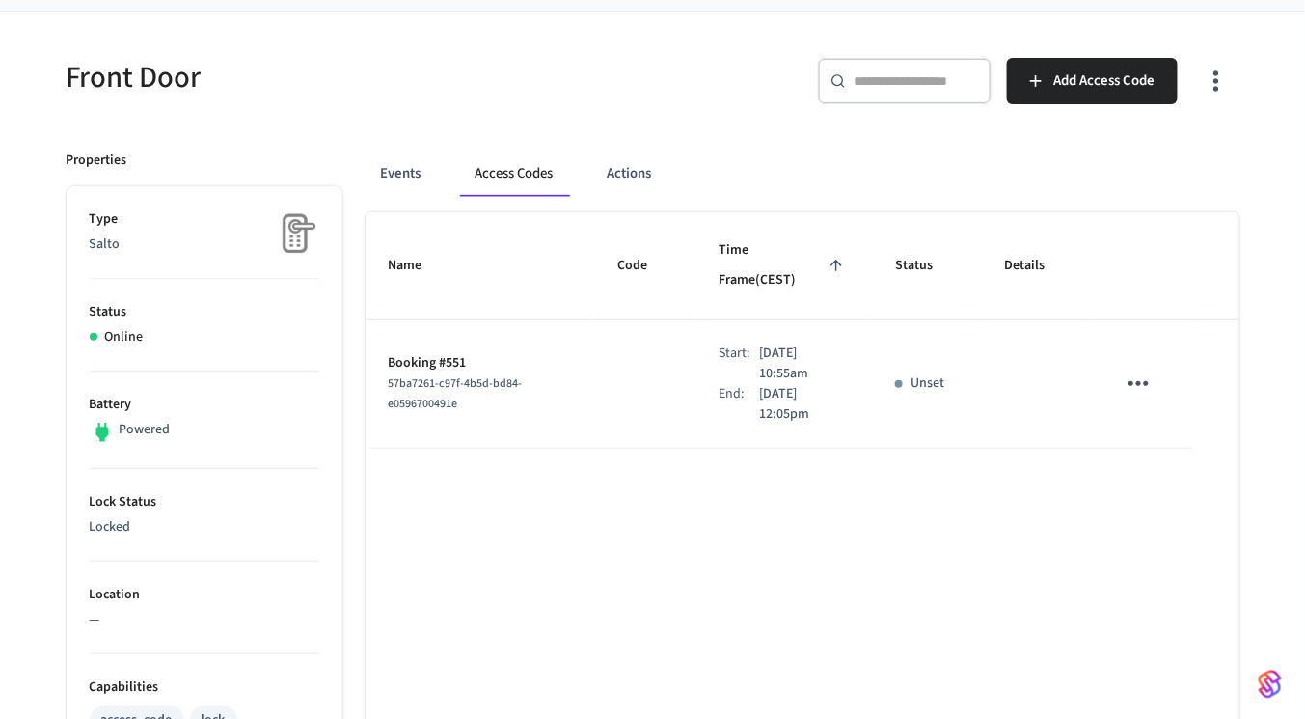
click at [1133, 368] on icon "sticky table" at bounding box center [1139, 383] width 30 height 30
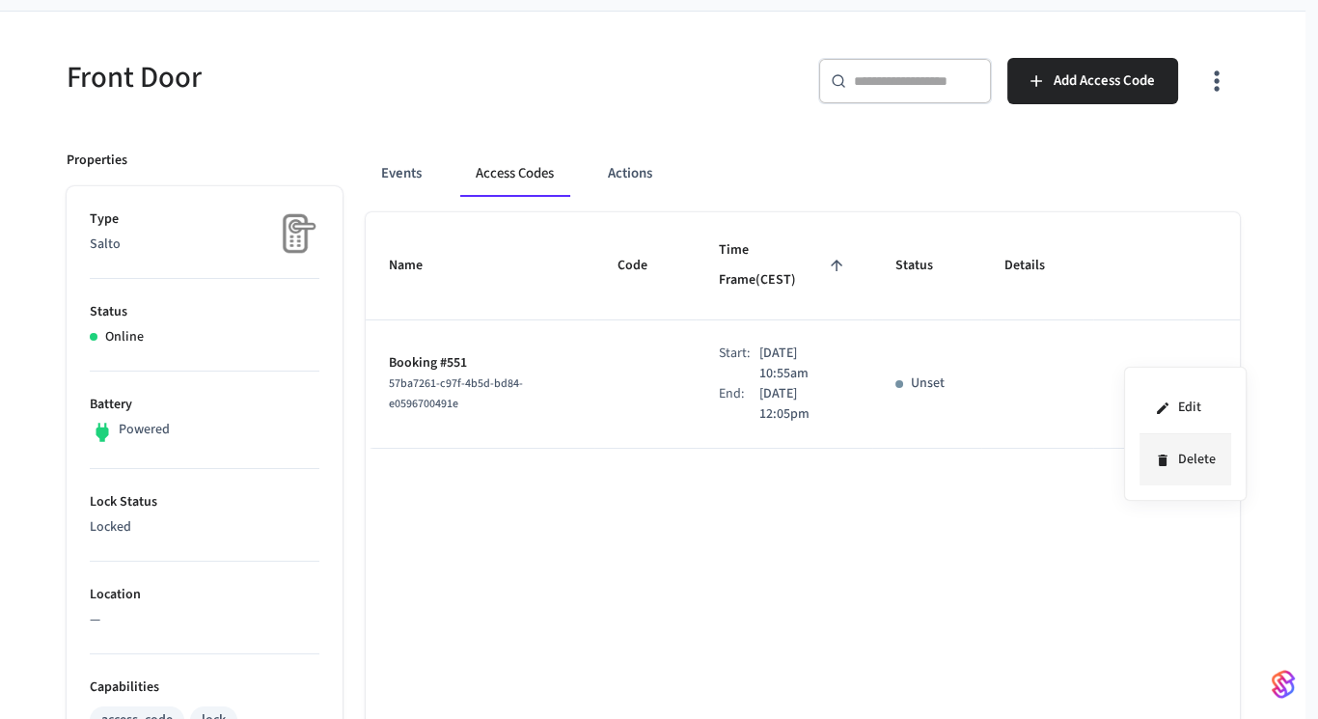
click at [1170, 452] on li "Delete" at bounding box center [1185, 459] width 92 height 51
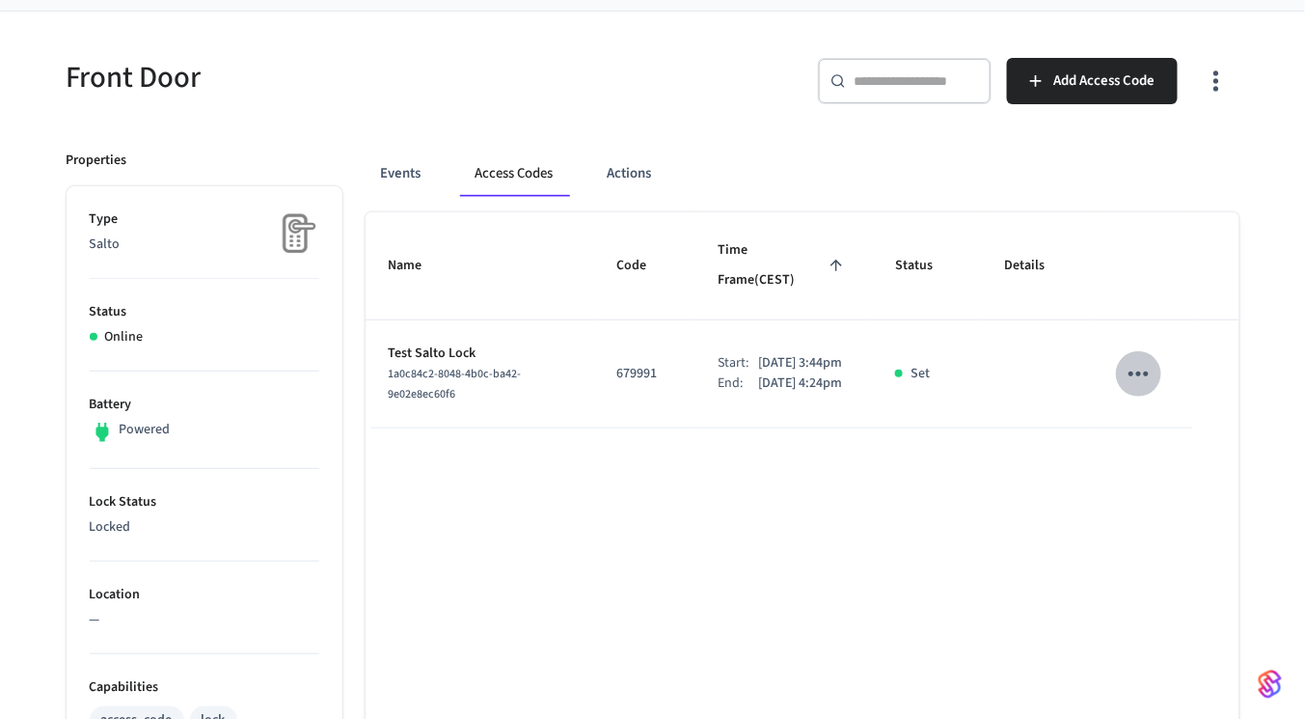
click at [1151, 359] on icon "sticky table" at bounding box center [1139, 374] width 30 height 30
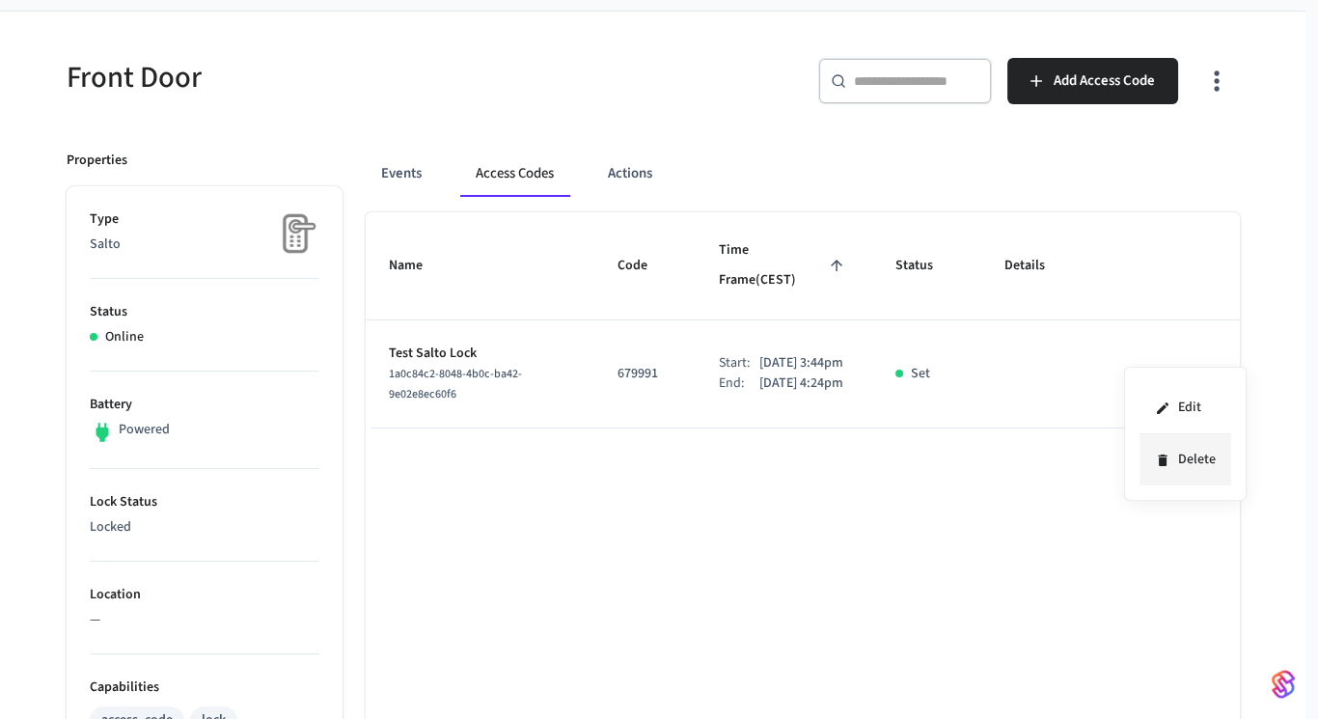
click at [1153, 447] on li "Delete" at bounding box center [1185, 459] width 92 height 51
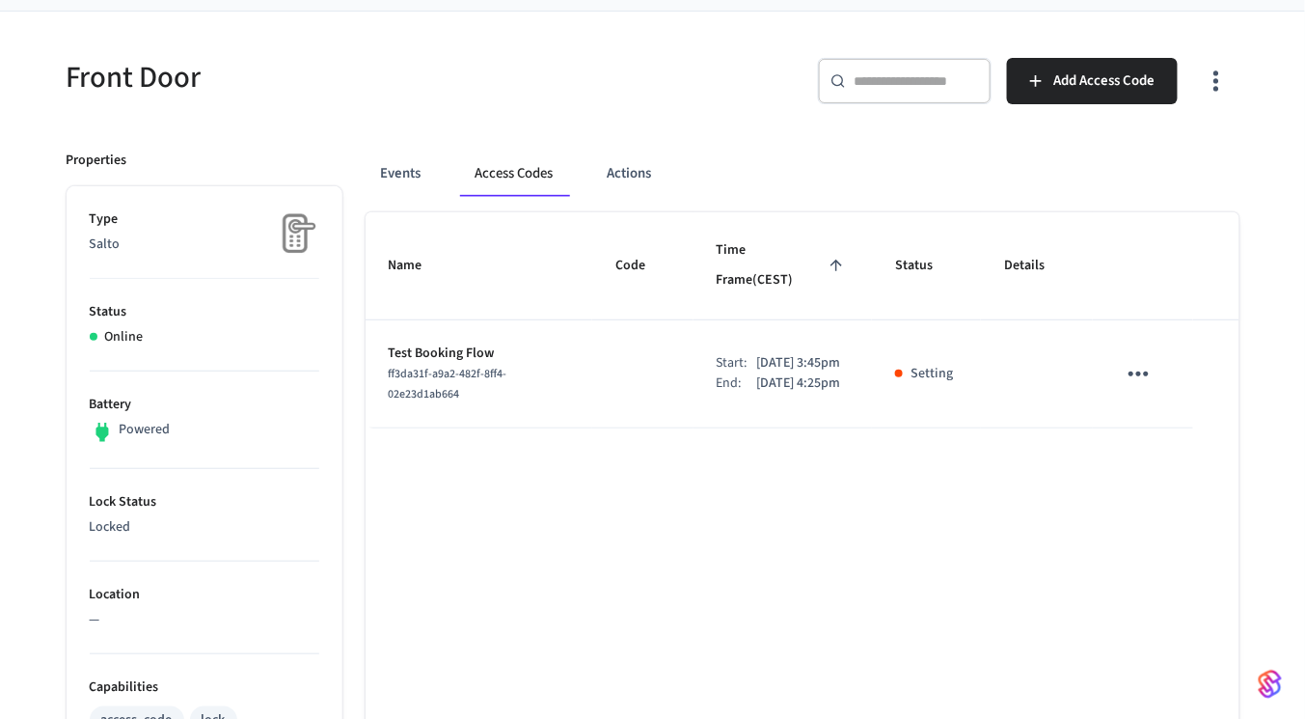
click at [952, 583] on div "Name Code Time Frame (CEST) Status Details Test Booking Flow ff3da31f-a9a2-482f…" at bounding box center [803, 723] width 874 height 1023
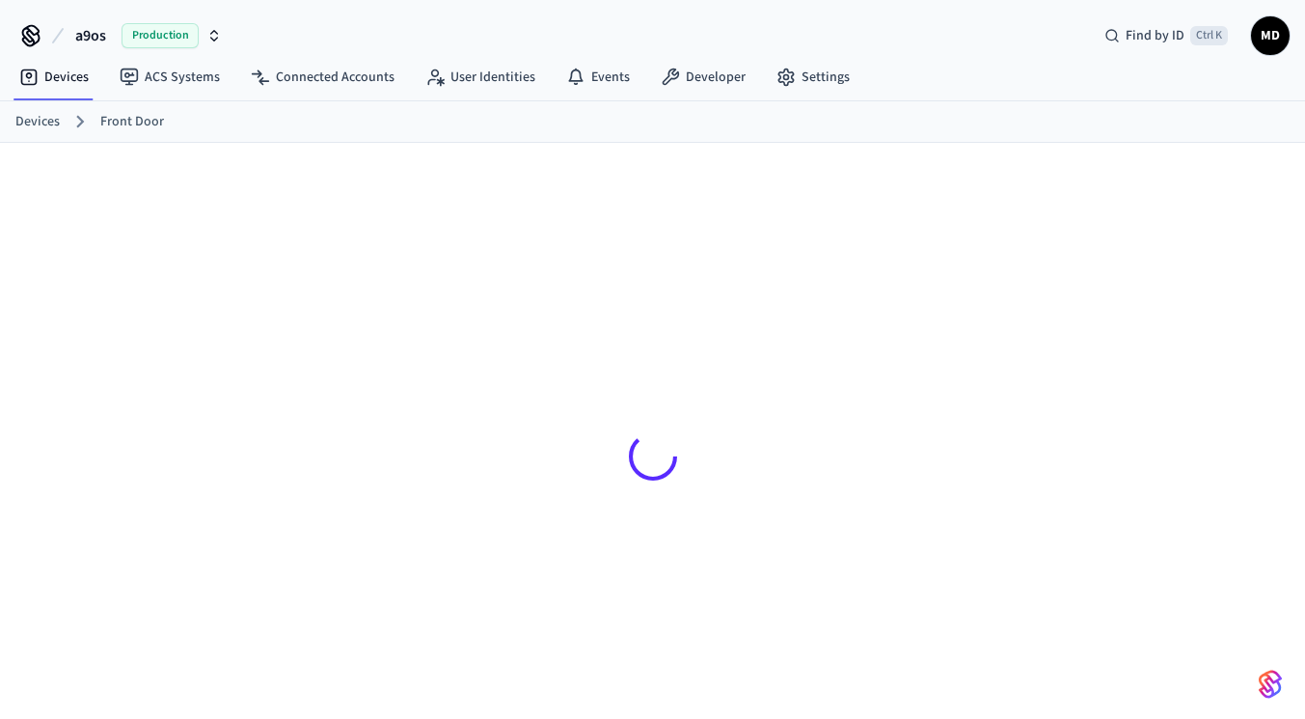
scroll to position [131, 0]
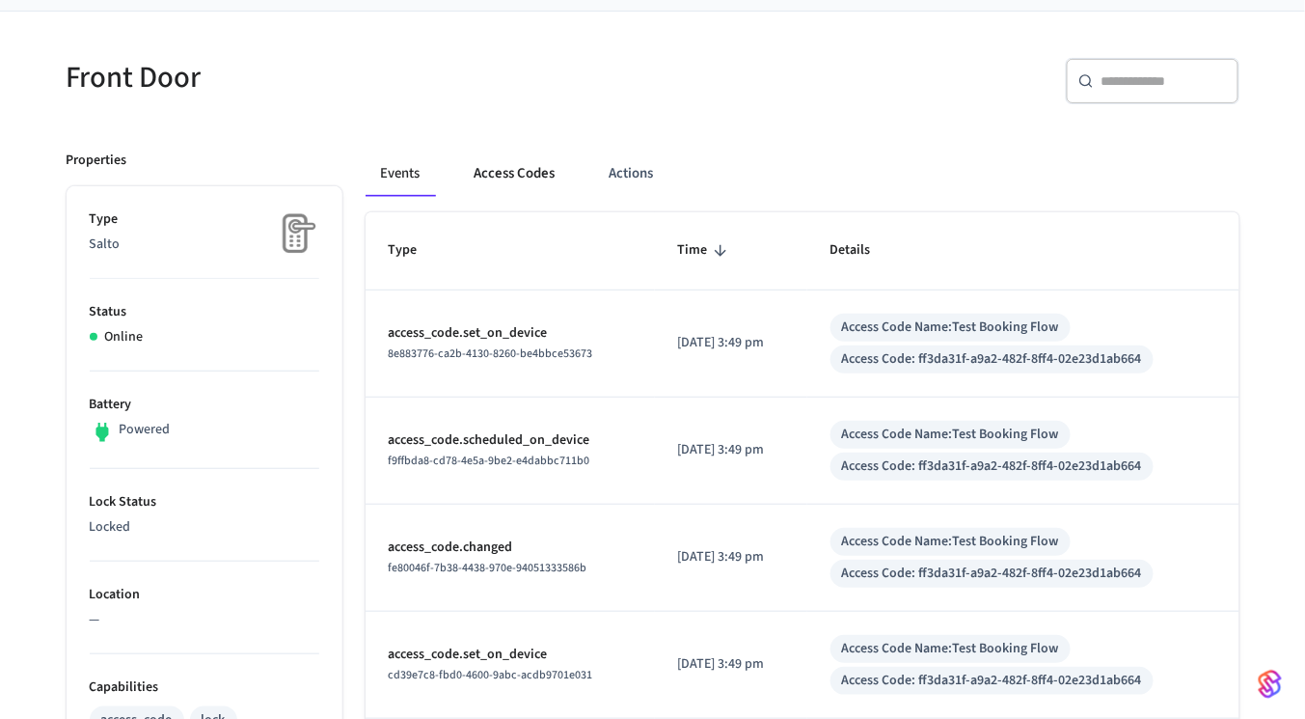
click at [461, 176] on button "Access Codes" at bounding box center [515, 173] width 112 height 46
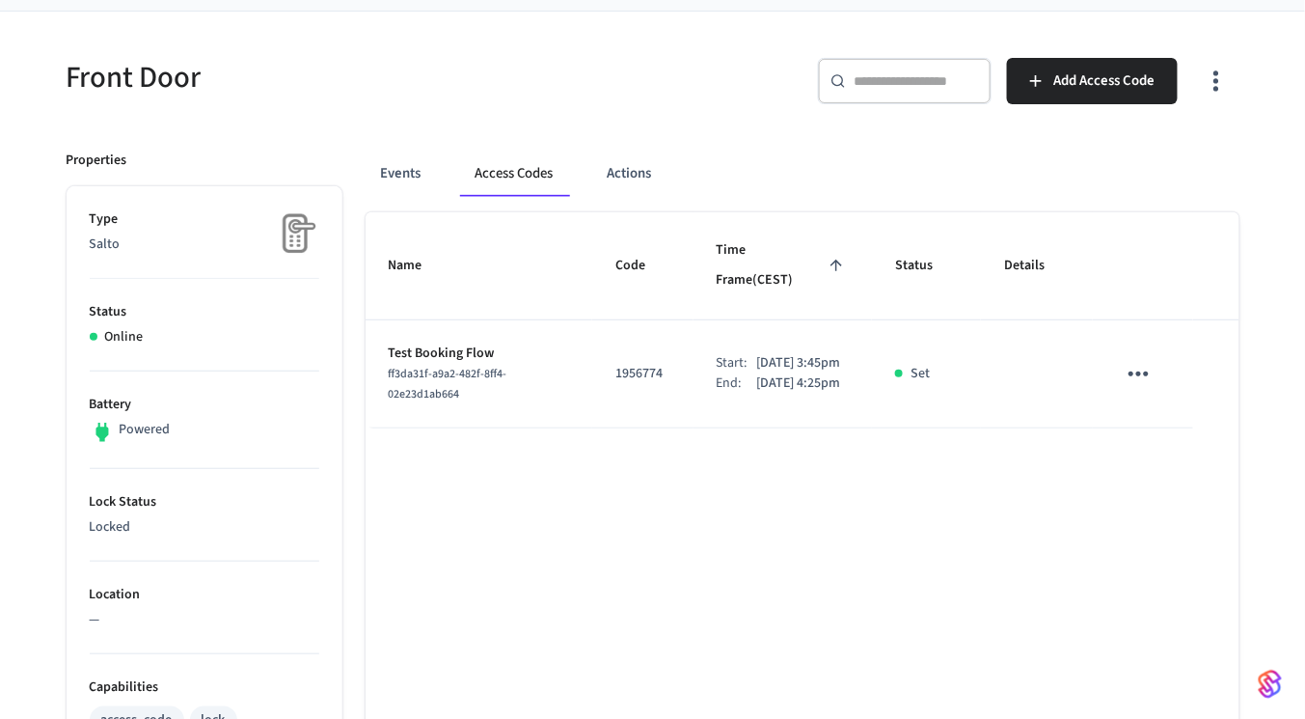
click at [1170, 348] on td "sticky table" at bounding box center [1142, 374] width 99 height 108
click at [1144, 359] on icon "sticky table" at bounding box center [1139, 374] width 30 height 30
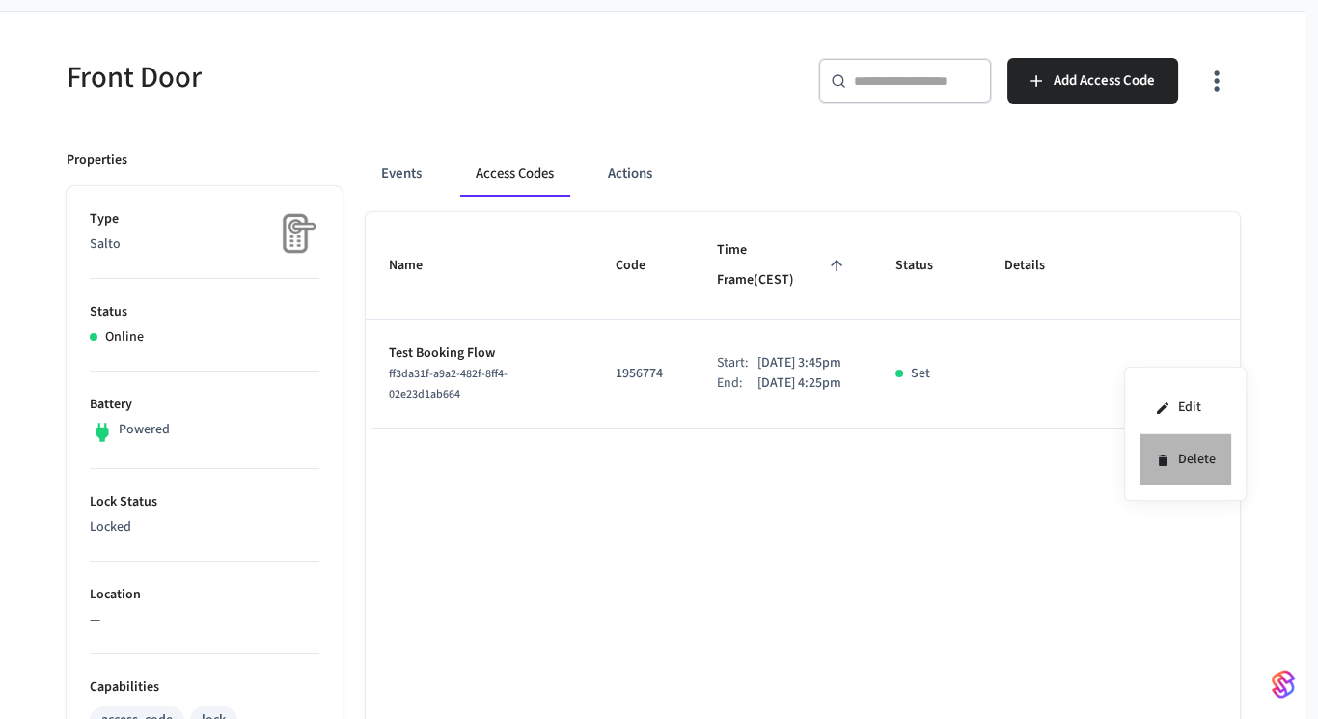
click at [1170, 456] on li "Delete" at bounding box center [1185, 459] width 92 height 51
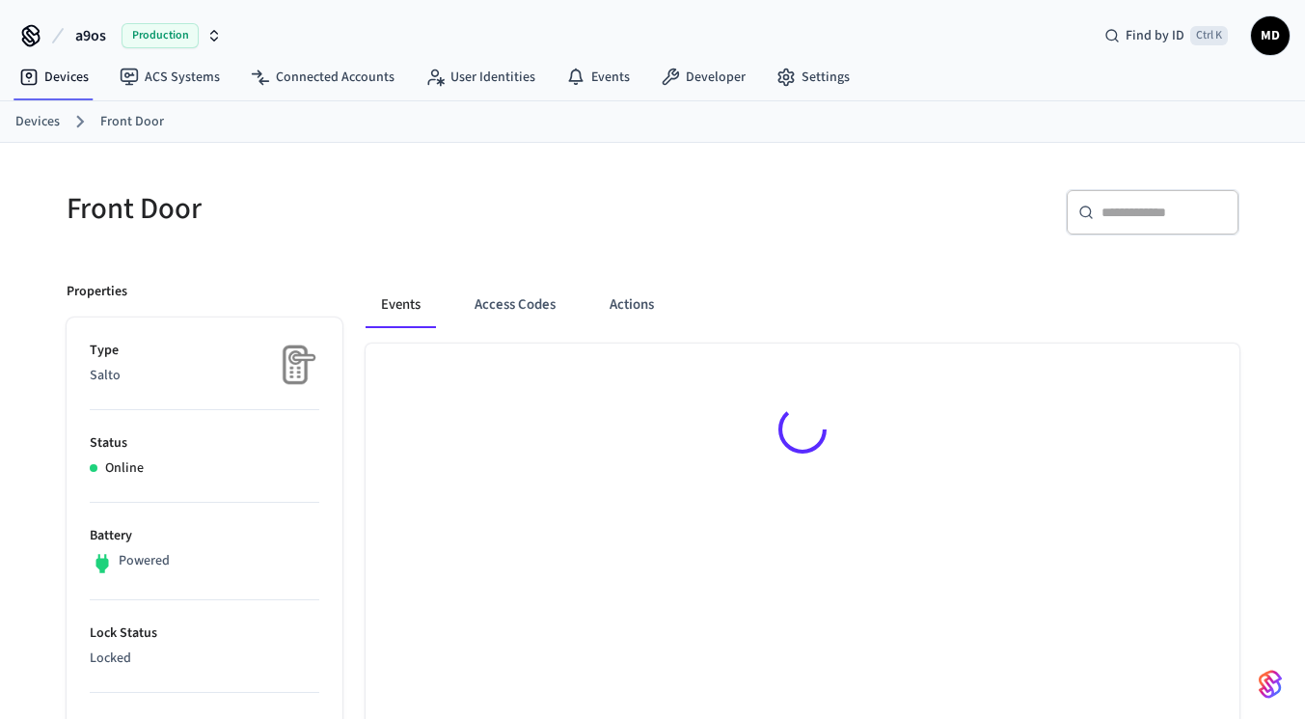
scroll to position [131, 0]
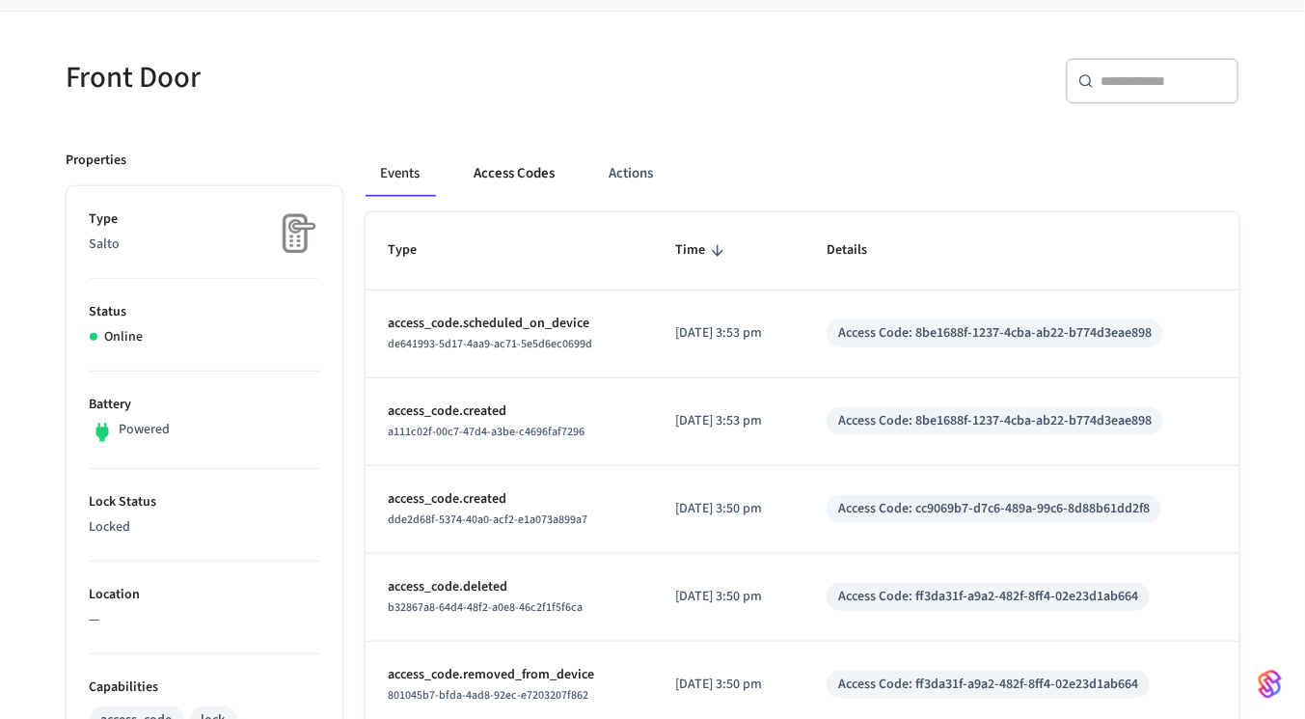
click at [511, 177] on button "Access Codes" at bounding box center [515, 173] width 112 height 46
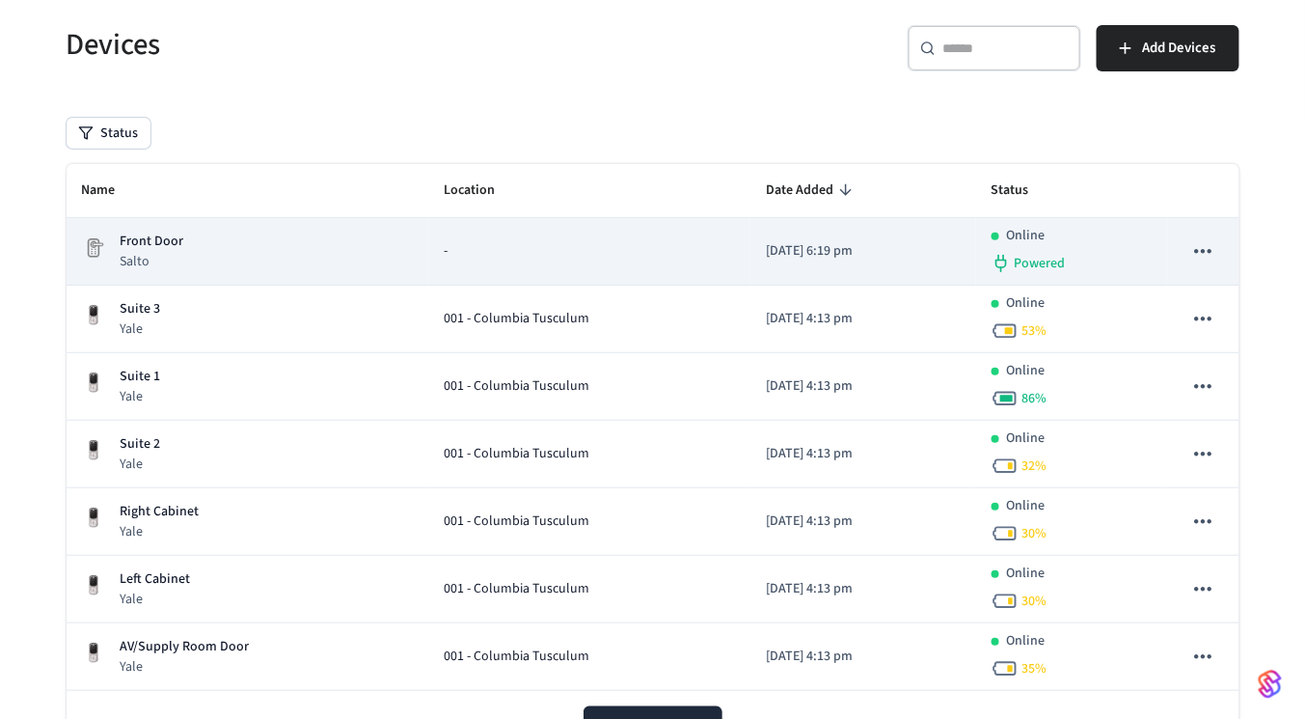
scroll to position [123, 0]
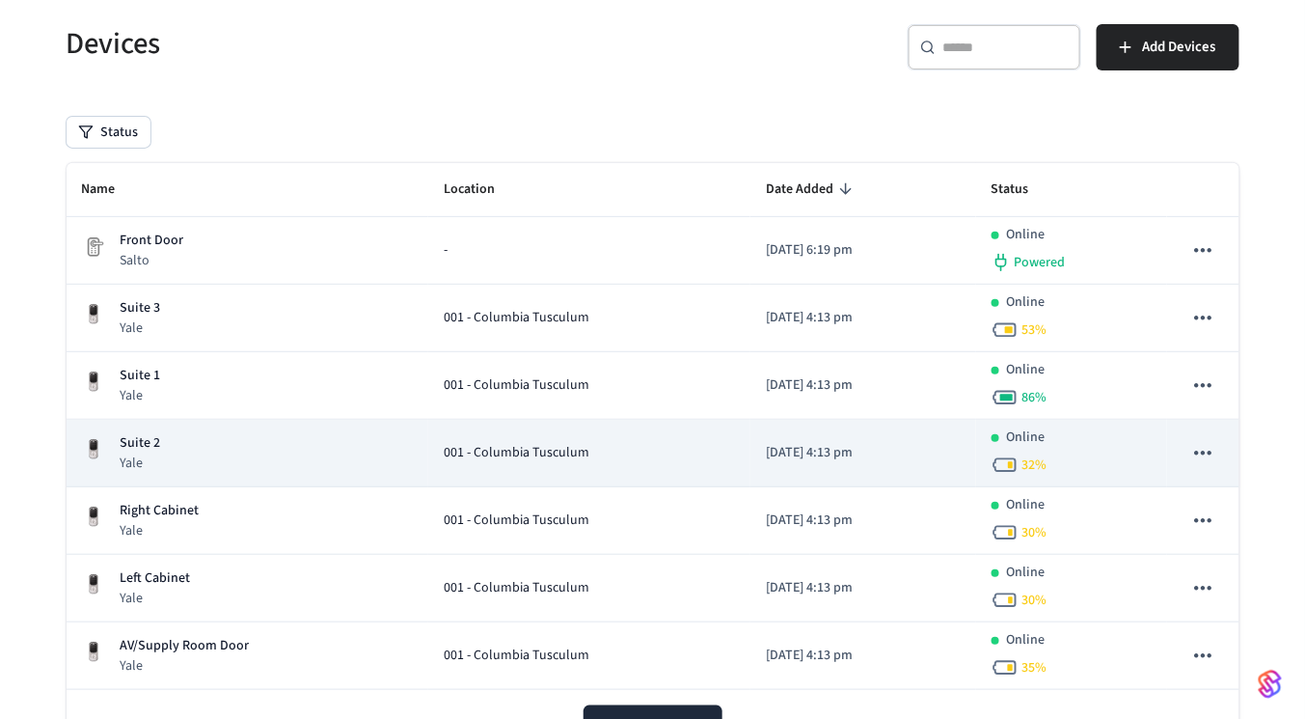
click at [242, 424] on td "Suite 2 Yale" at bounding box center [248, 454] width 363 height 68
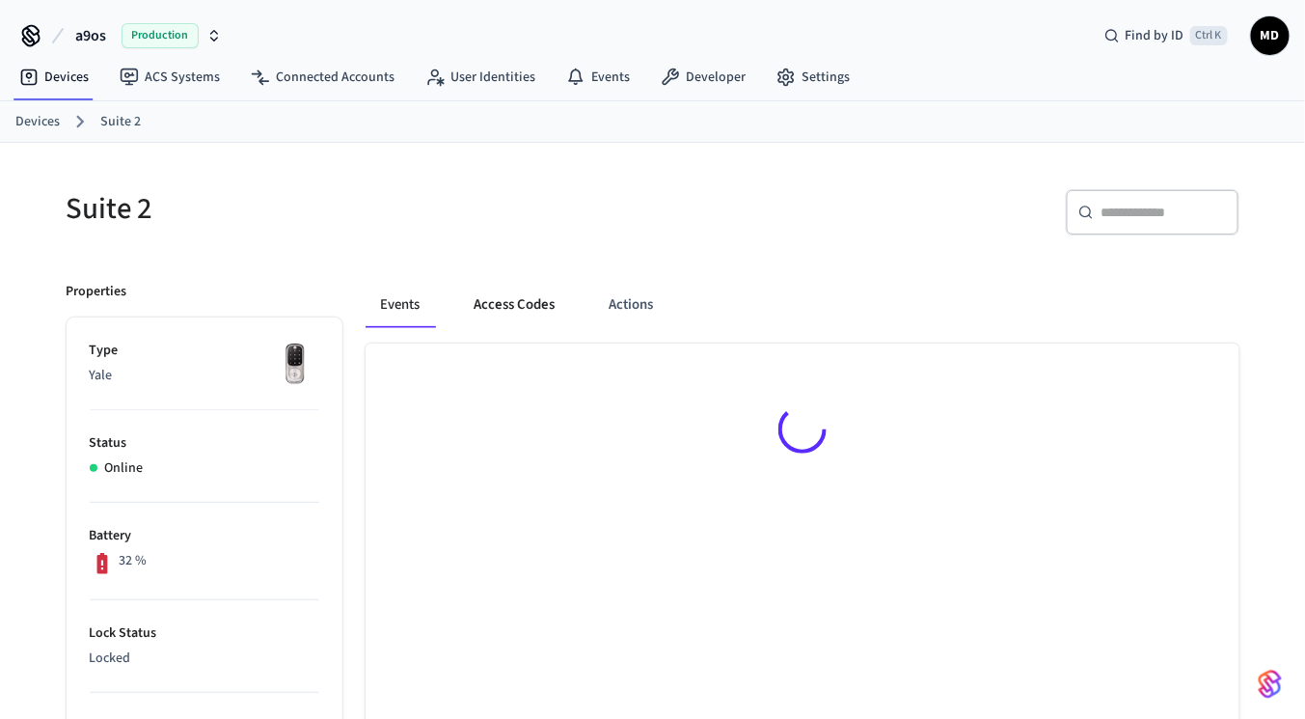
click at [495, 318] on button "Access Codes" at bounding box center [515, 305] width 112 height 46
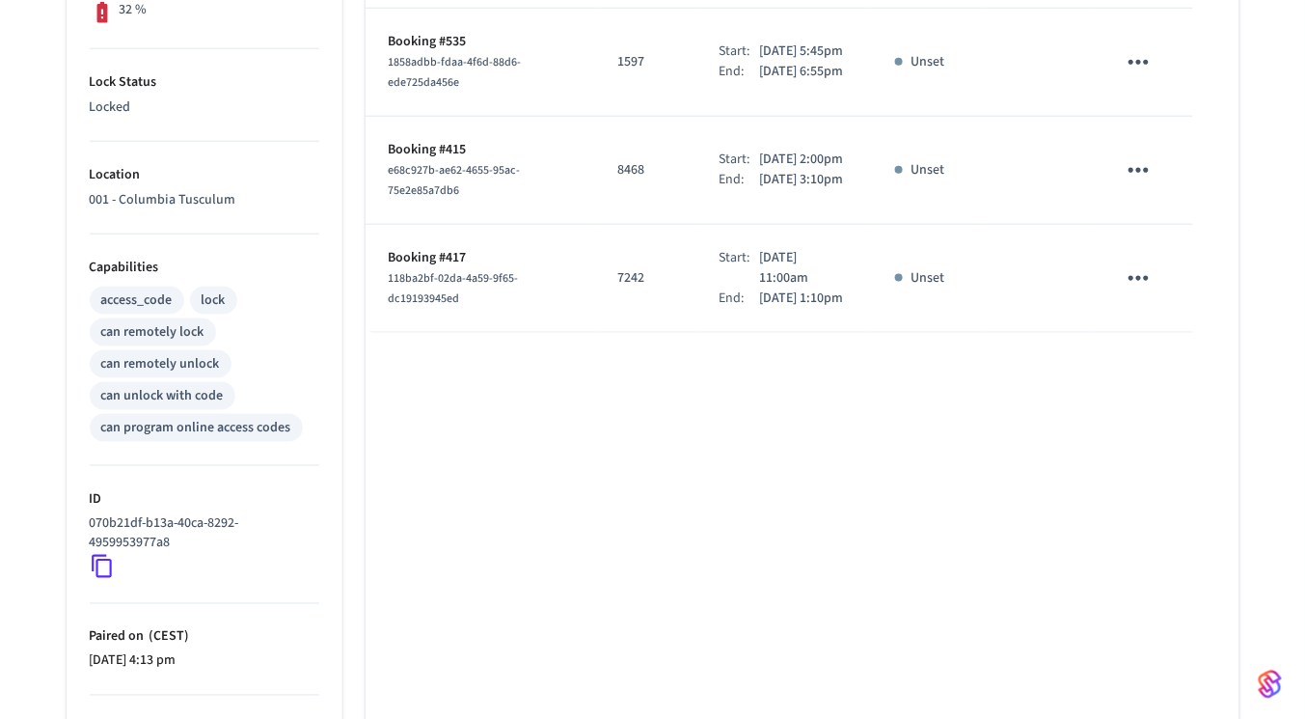
scroll to position [613, 0]
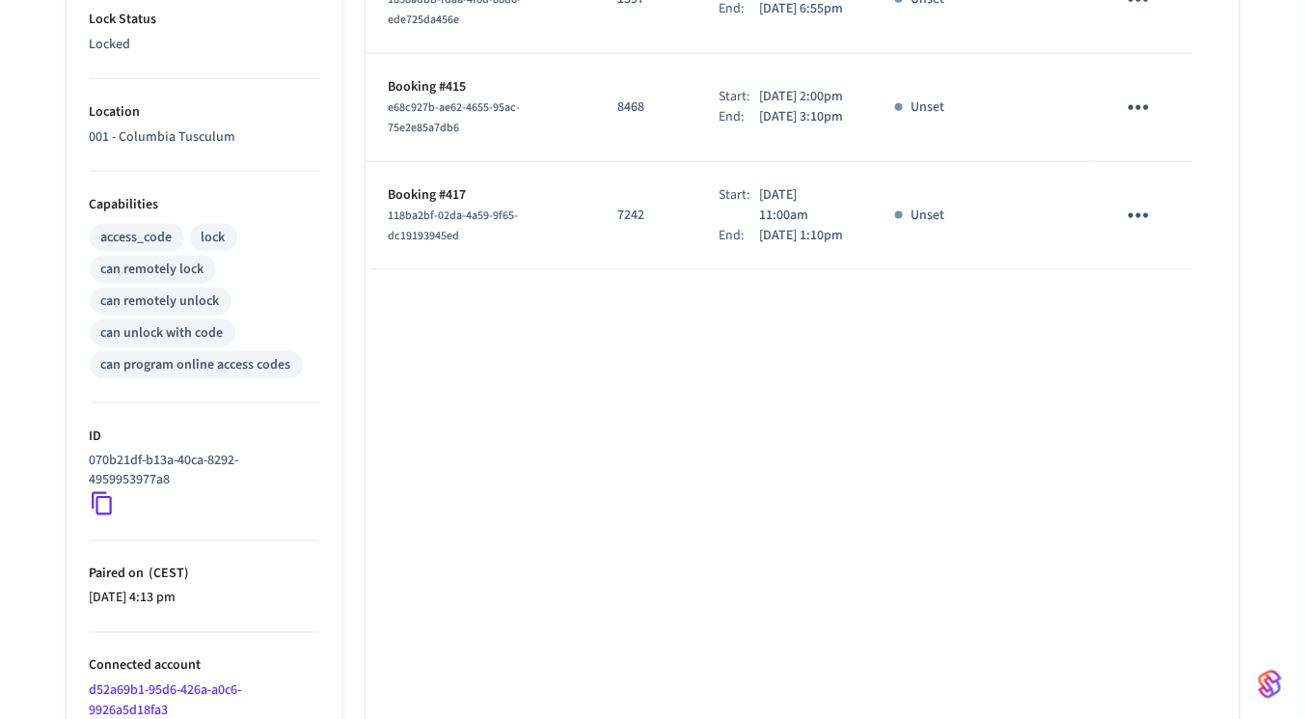
click at [10, 3] on div "Suite 2 ​ ​ Add Access Code Properties Type Yale Status Online Battery 32 % Loc…" at bounding box center [652, 173] width 1305 height 1288
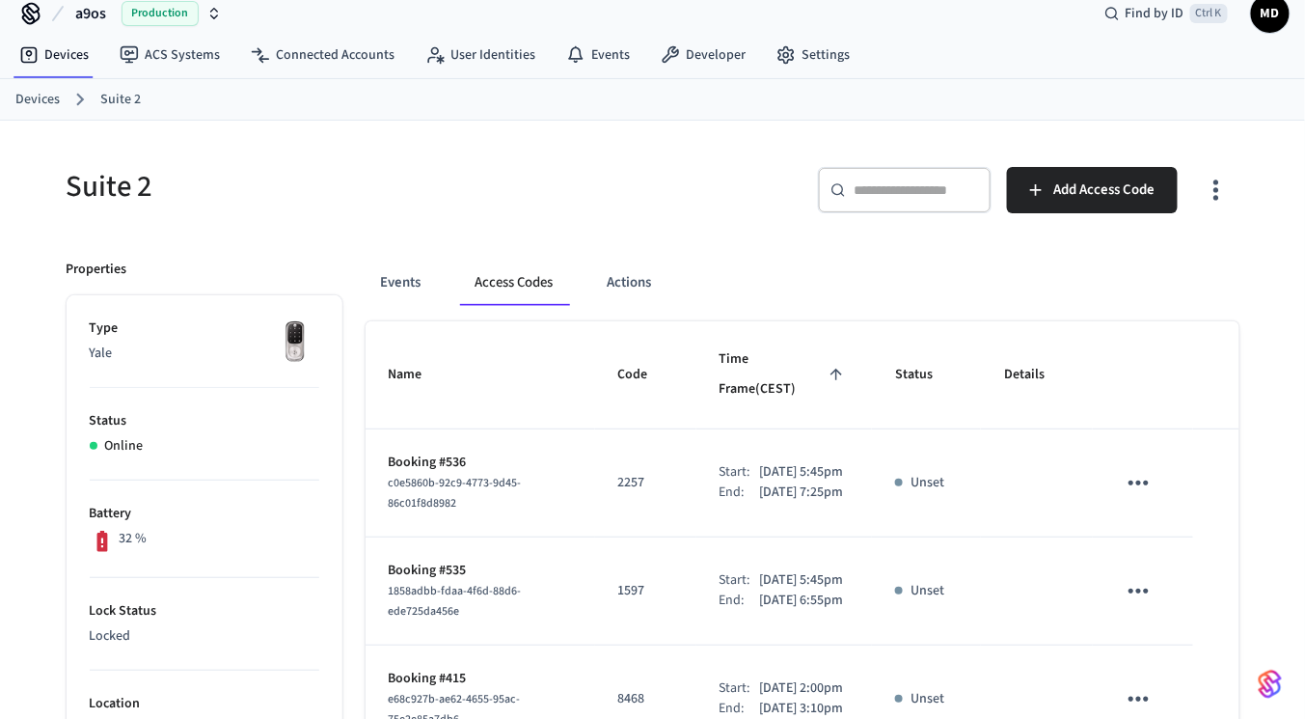
scroll to position [0, 0]
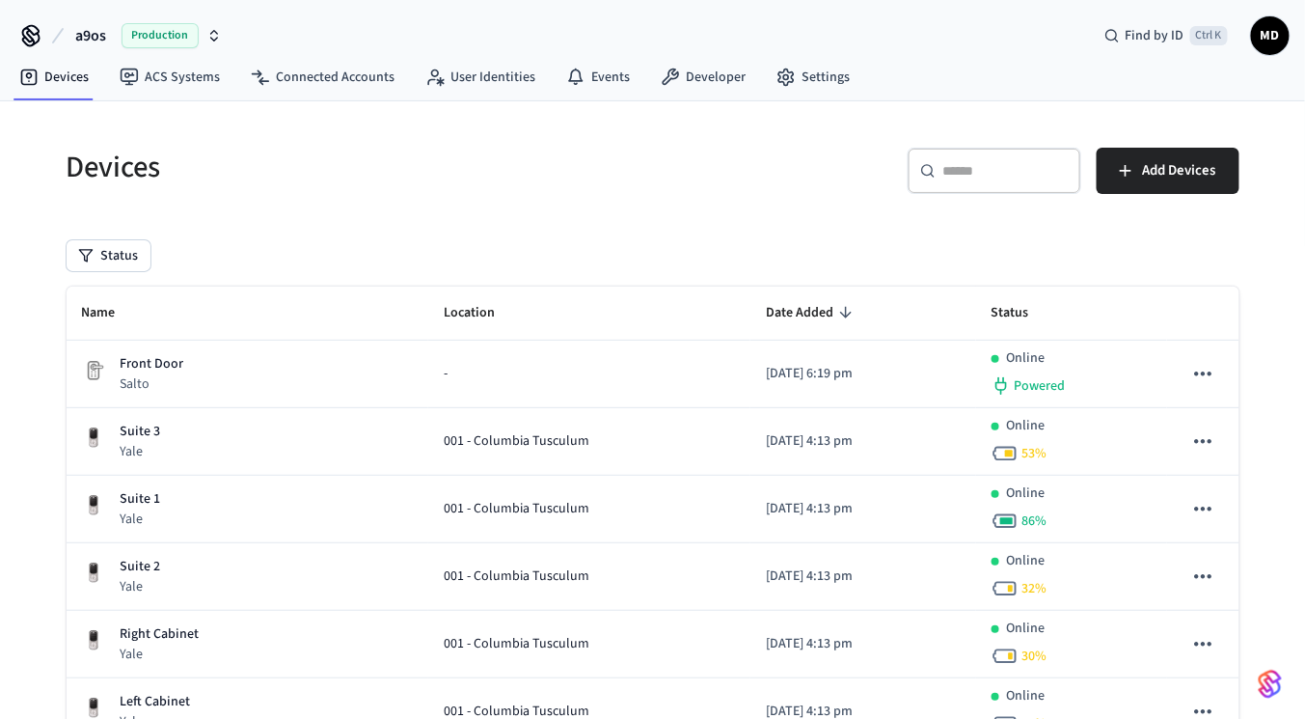
scroll to position [123, 0]
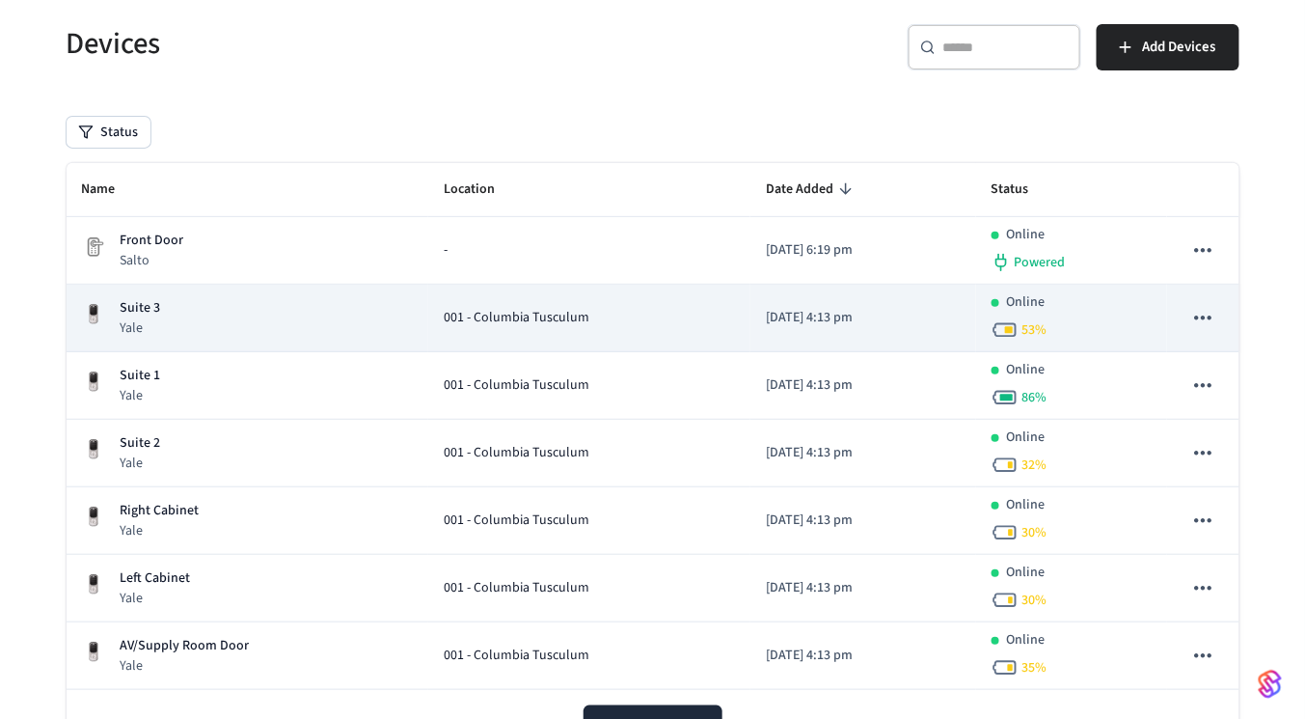
click at [155, 321] on p "Yale" at bounding box center [141, 327] width 41 height 19
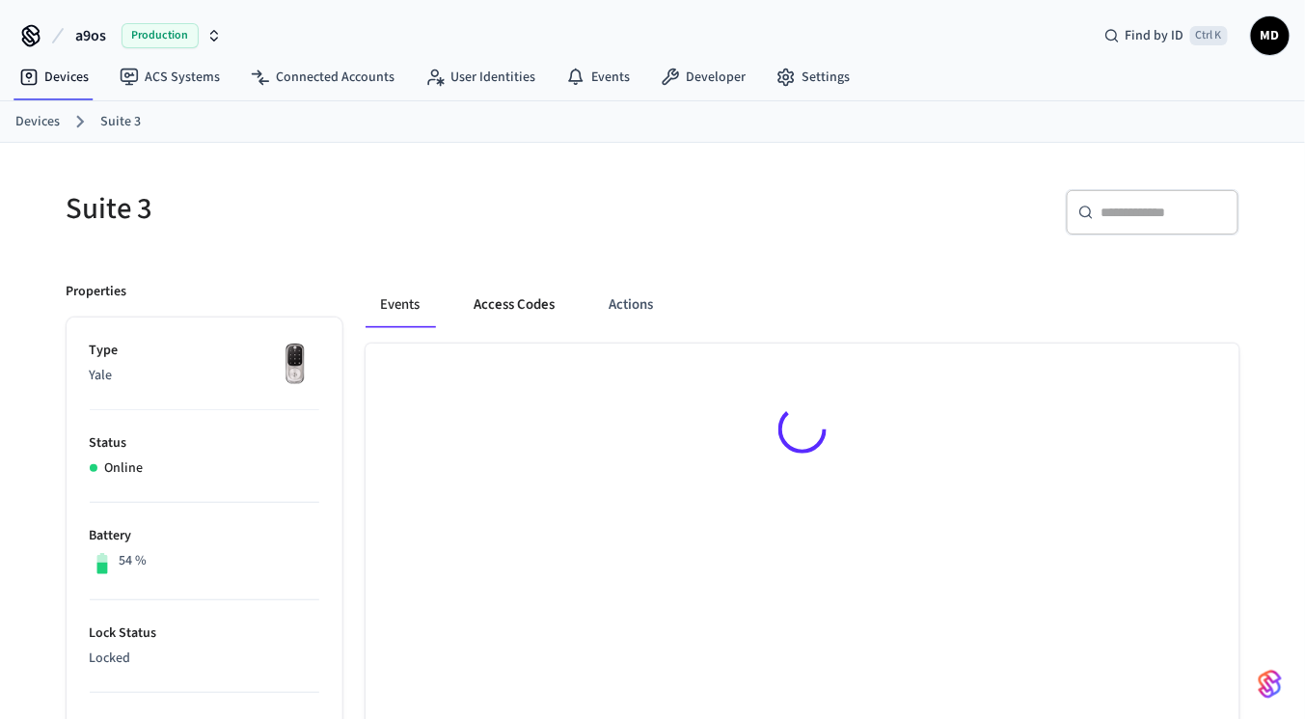
click at [488, 282] on button "Access Codes" at bounding box center [515, 305] width 112 height 46
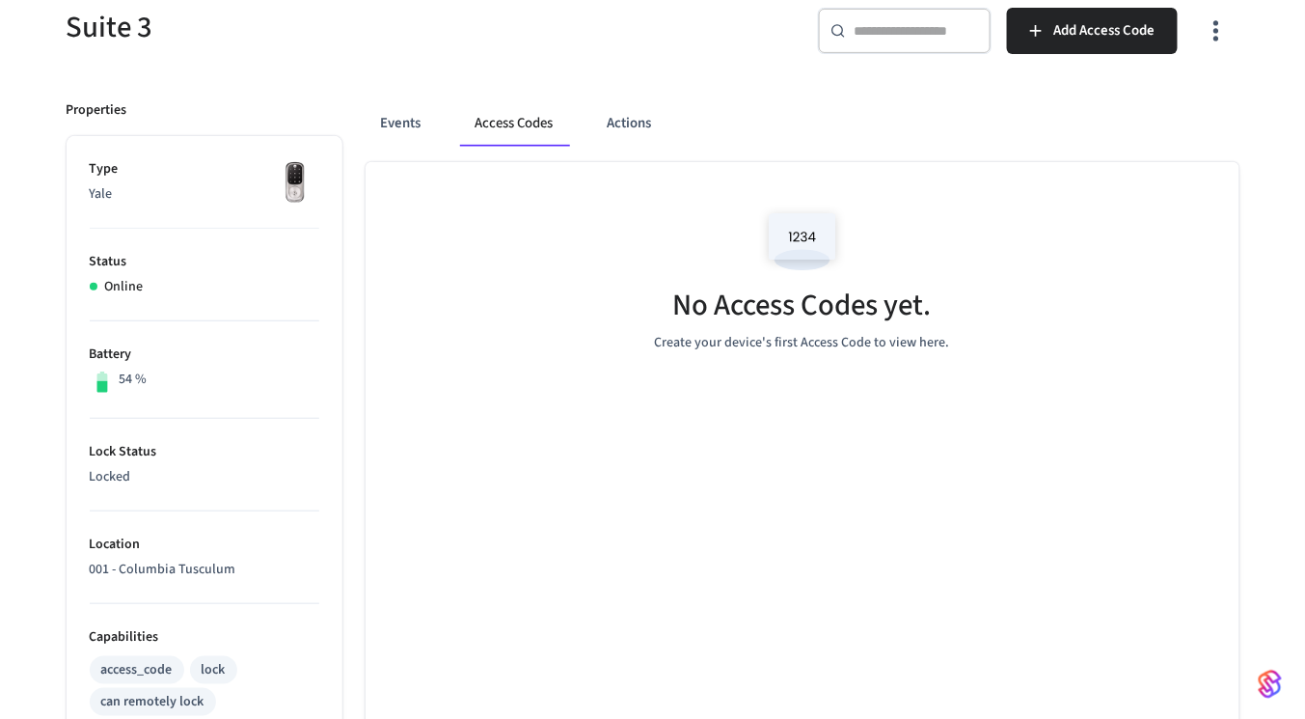
scroll to position [181, 0]
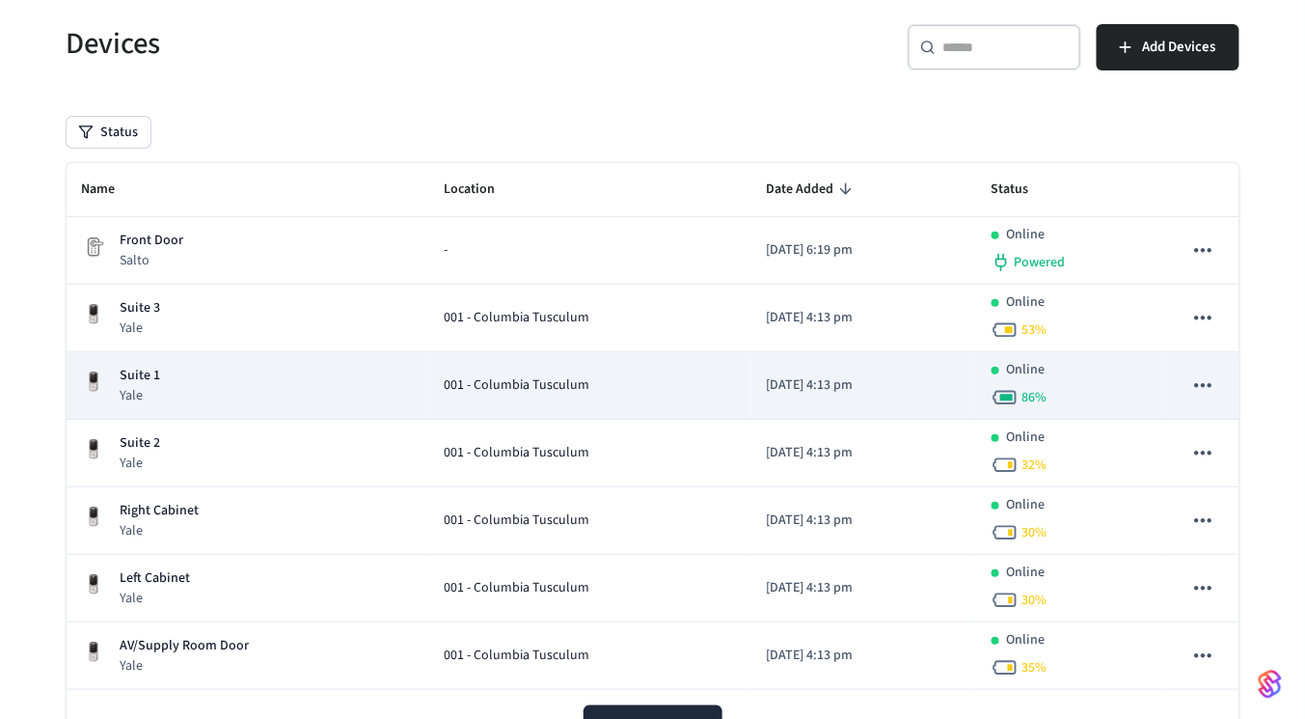
click at [167, 391] on div "Suite 1 Yale" at bounding box center [248, 386] width 332 height 40
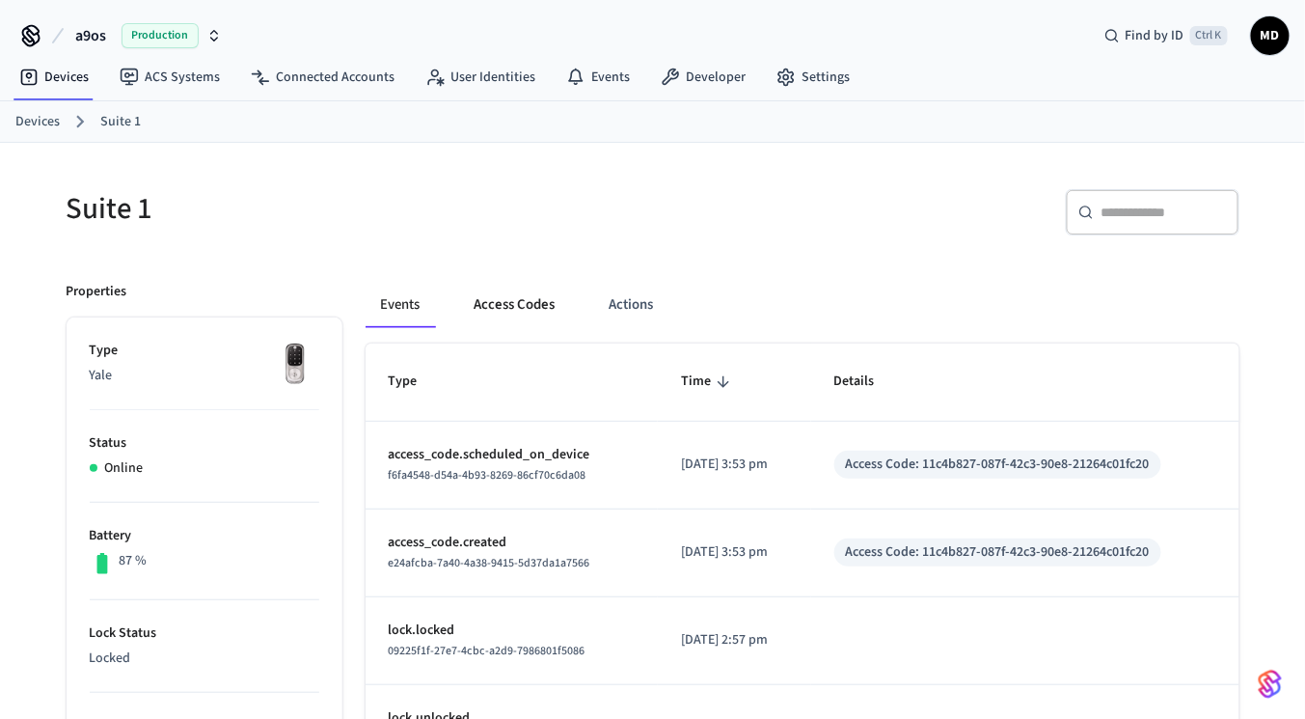
click at [480, 305] on button "Access Codes" at bounding box center [515, 305] width 112 height 46
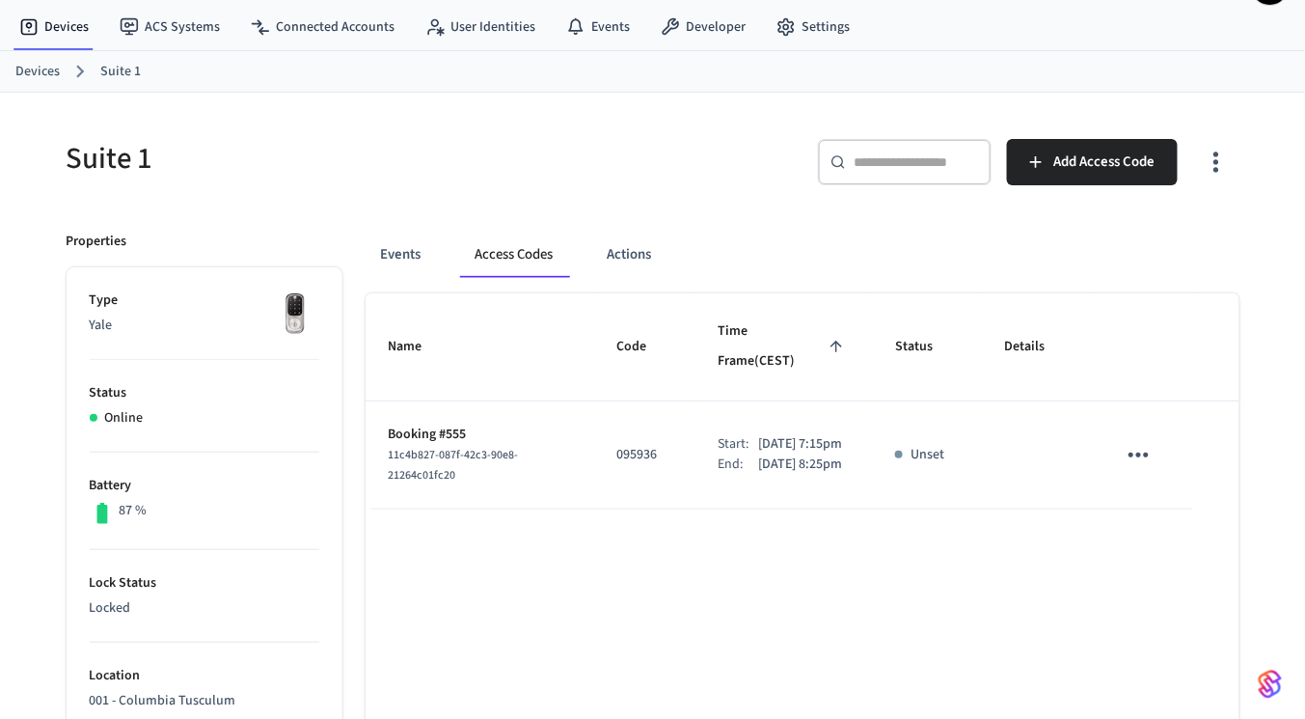
scroll to position [54, 0]
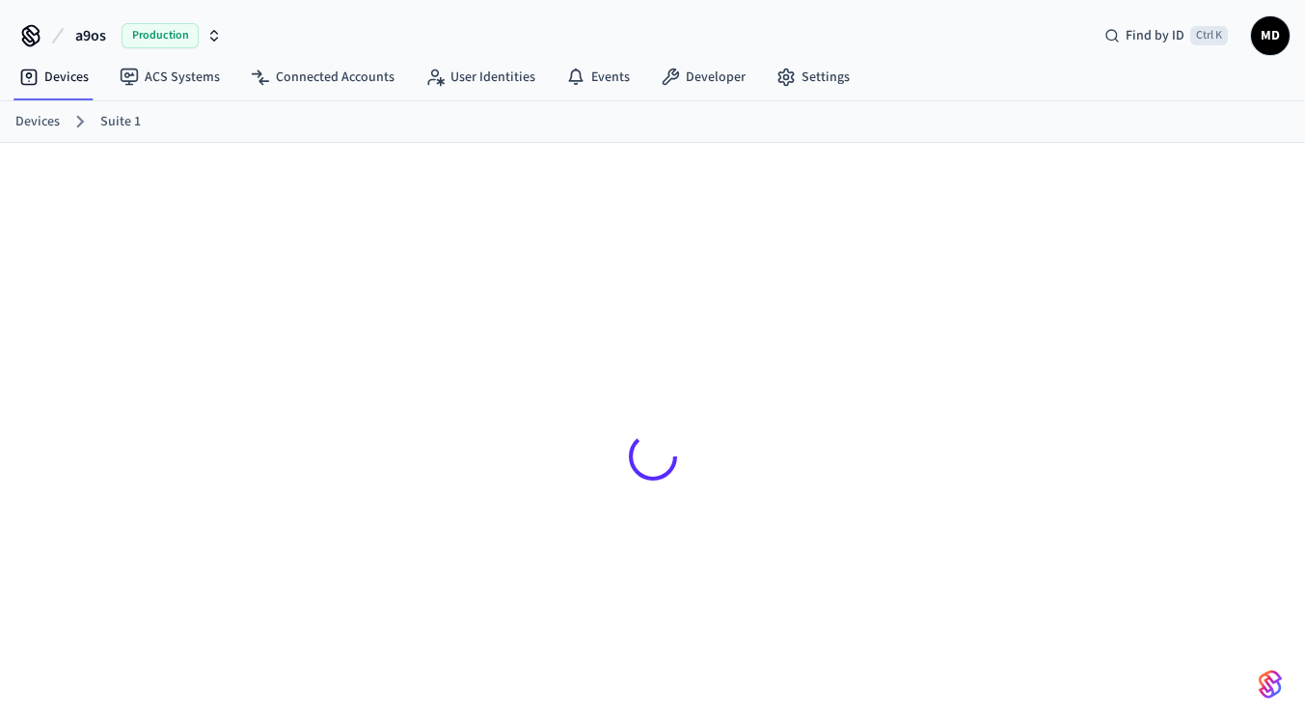
scroll to position [54, 0]
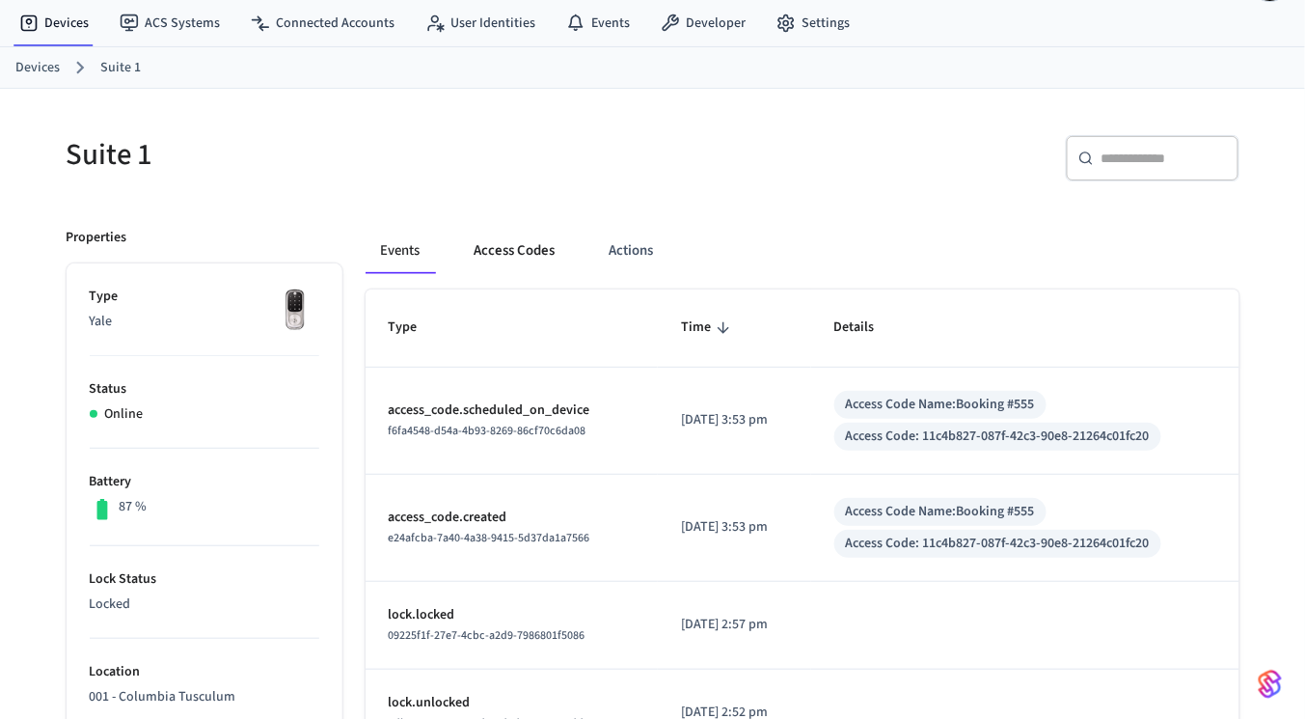
click at [468, 252] on button "Access Codes" at bounding box center [515, 251] width 112 height 46
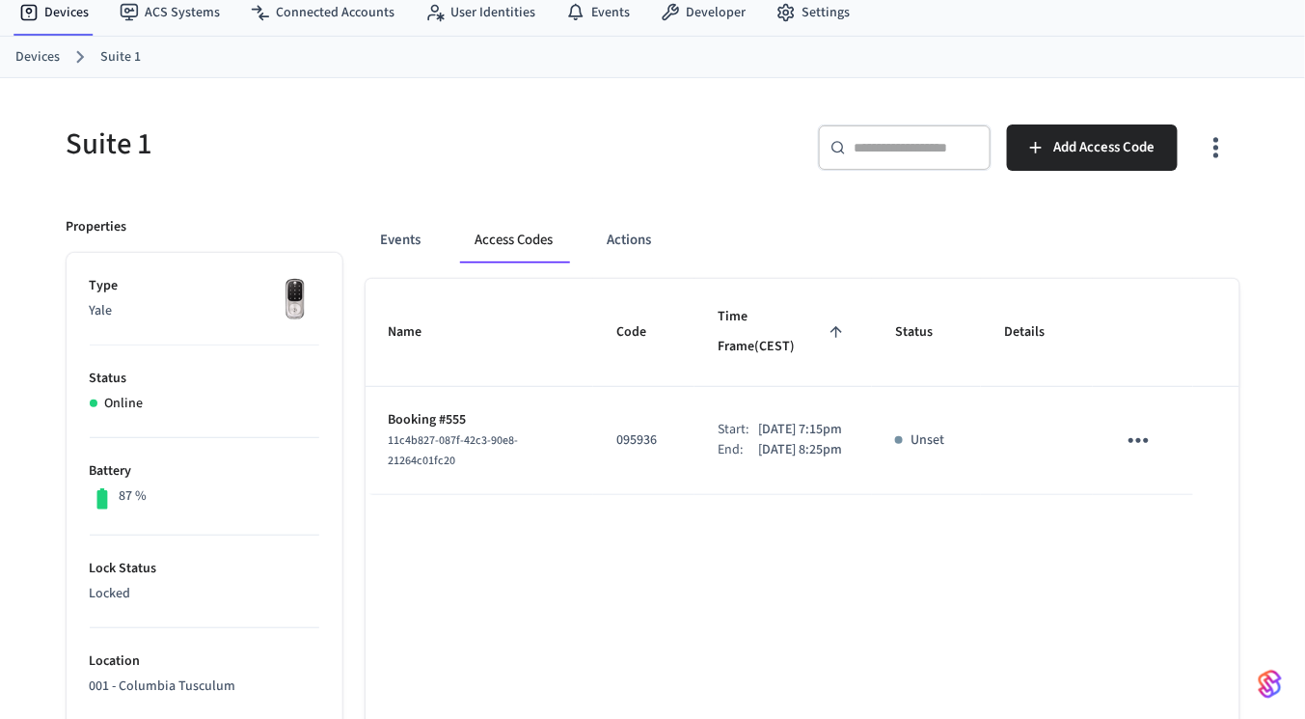
scroll to position [0, 0]
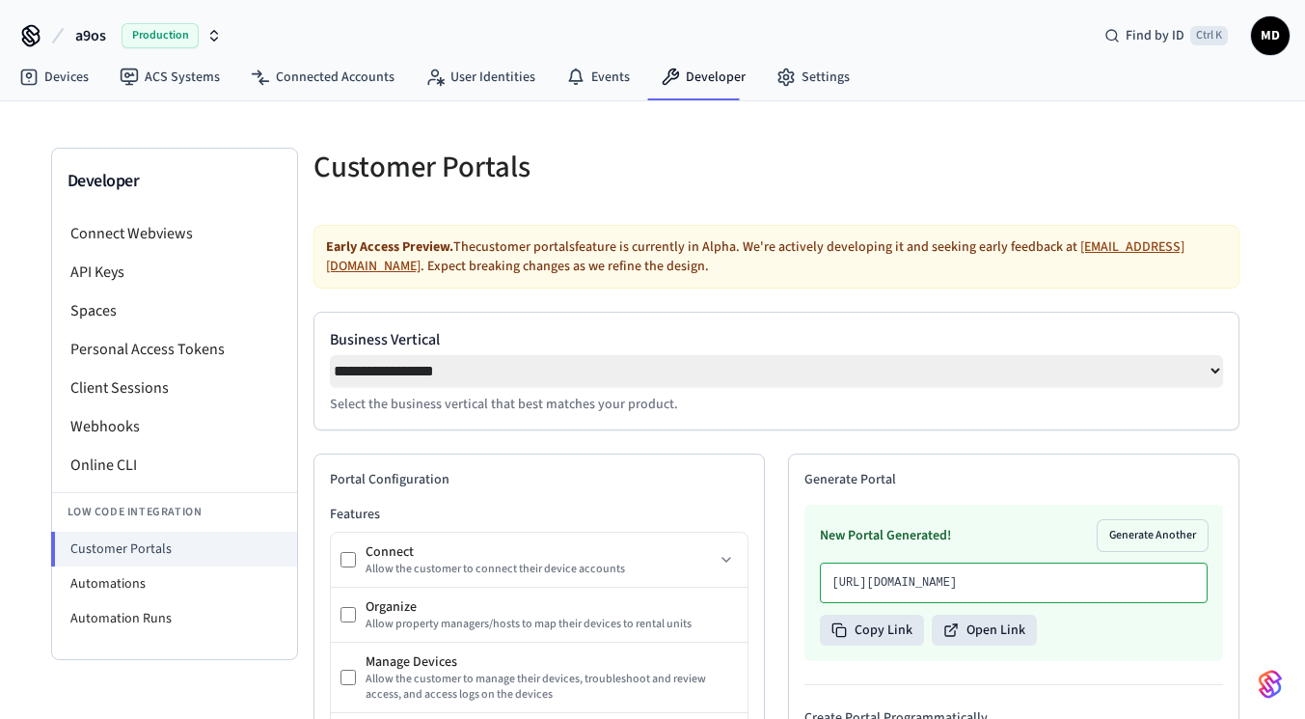
select select "**********"
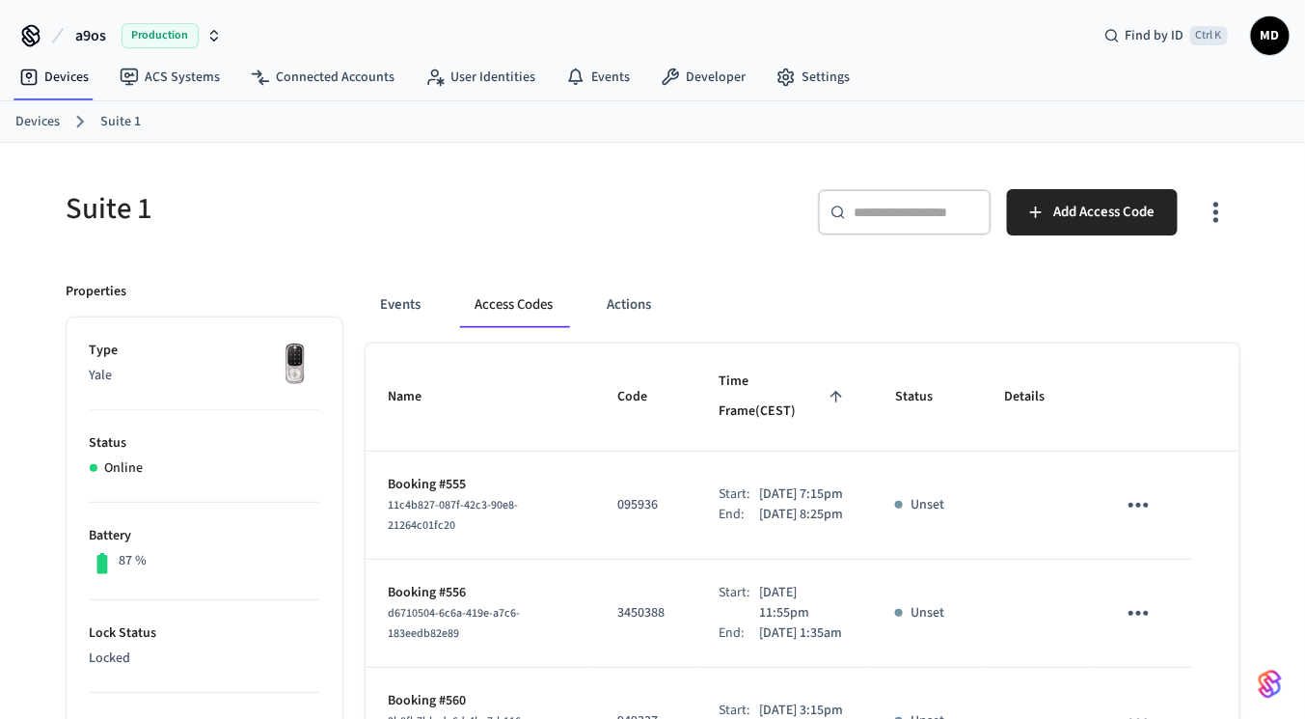
click at [25, 109] on ol "Devices Suite 1" at bounding box center [660, 121] width 1290 height 25
click at [30, 130] on ol "Devices Suite 1" at bounding box center [660, 121] width 1290 height 25
click at [25, 122] on link "Devices" at bounding box center [37, 122] width 44 height 20
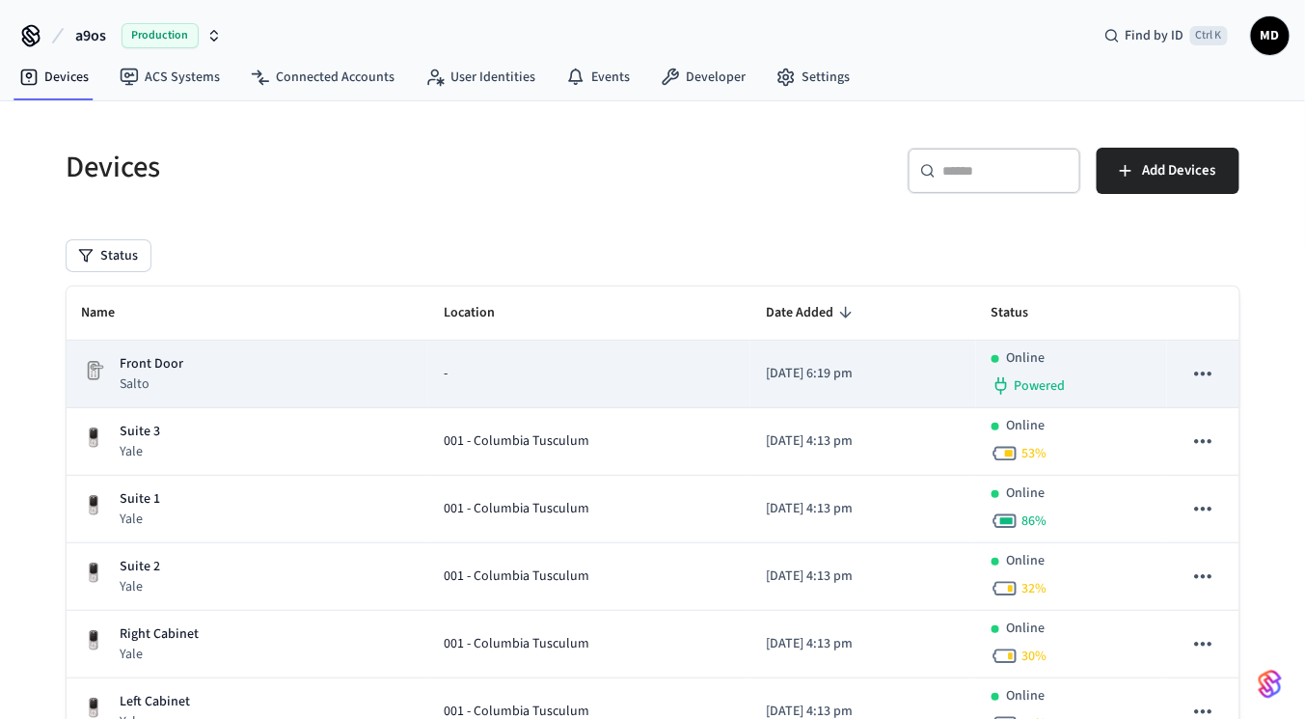
click at [243, 379] on div "Front Door Salto" at bounding box center [248, 374] width 332 height 40
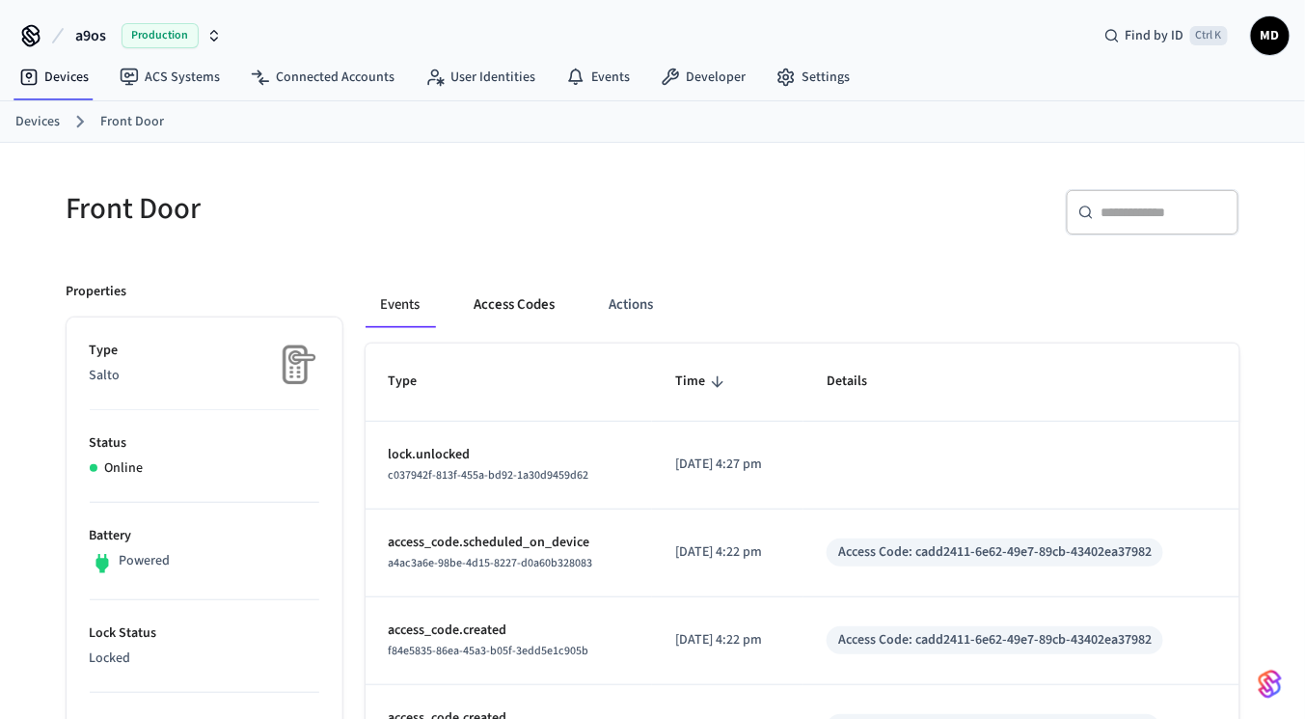
click at [507, 313] on button "Access Codes" at bounding box center [515, 305] width 112 height 46
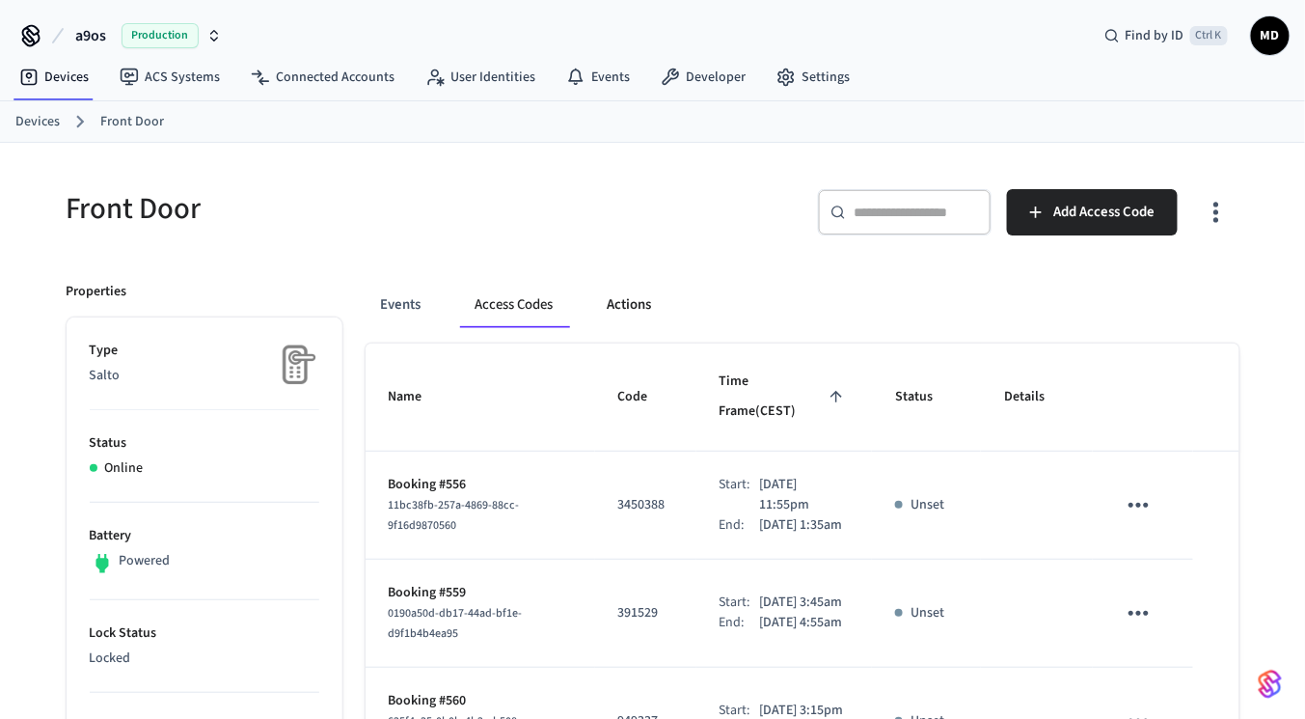
click at [608, 295] on button "Actions" at bounding box center [629, 305] width 75 height 46
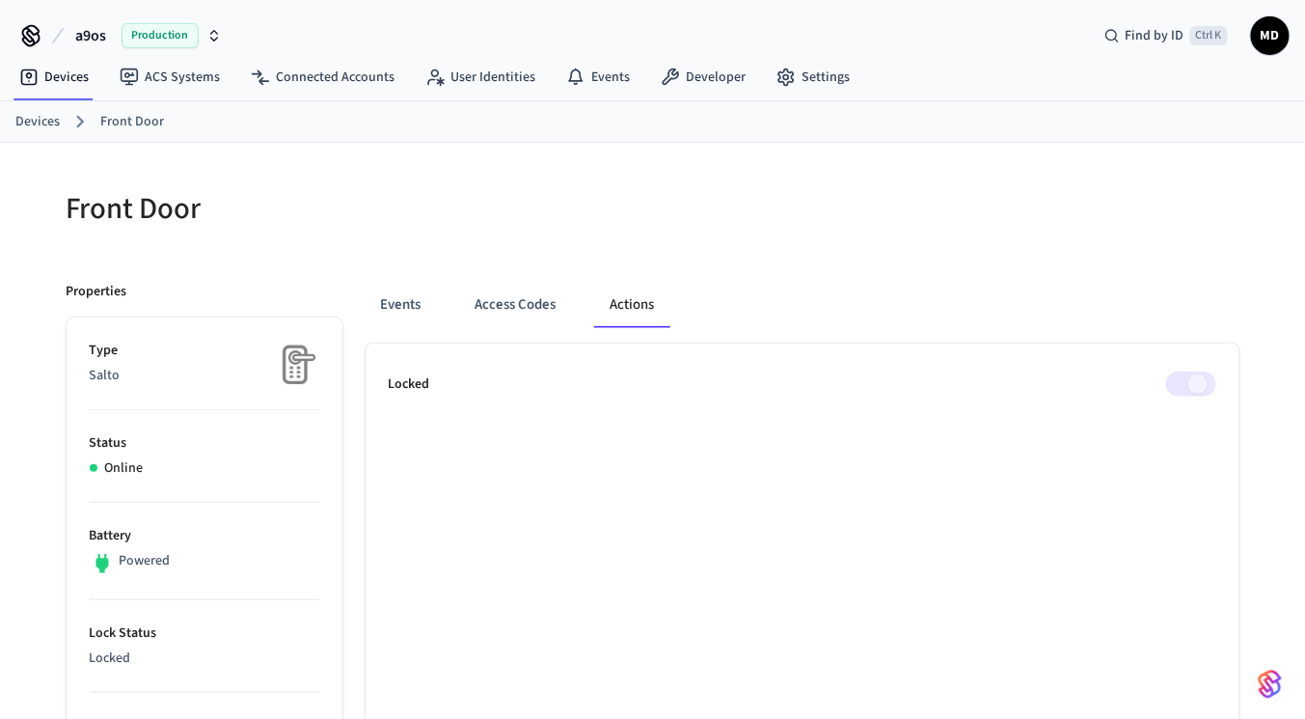
click at [1197, 371] on span at bounding box center [1191, 383] width 50 height 25
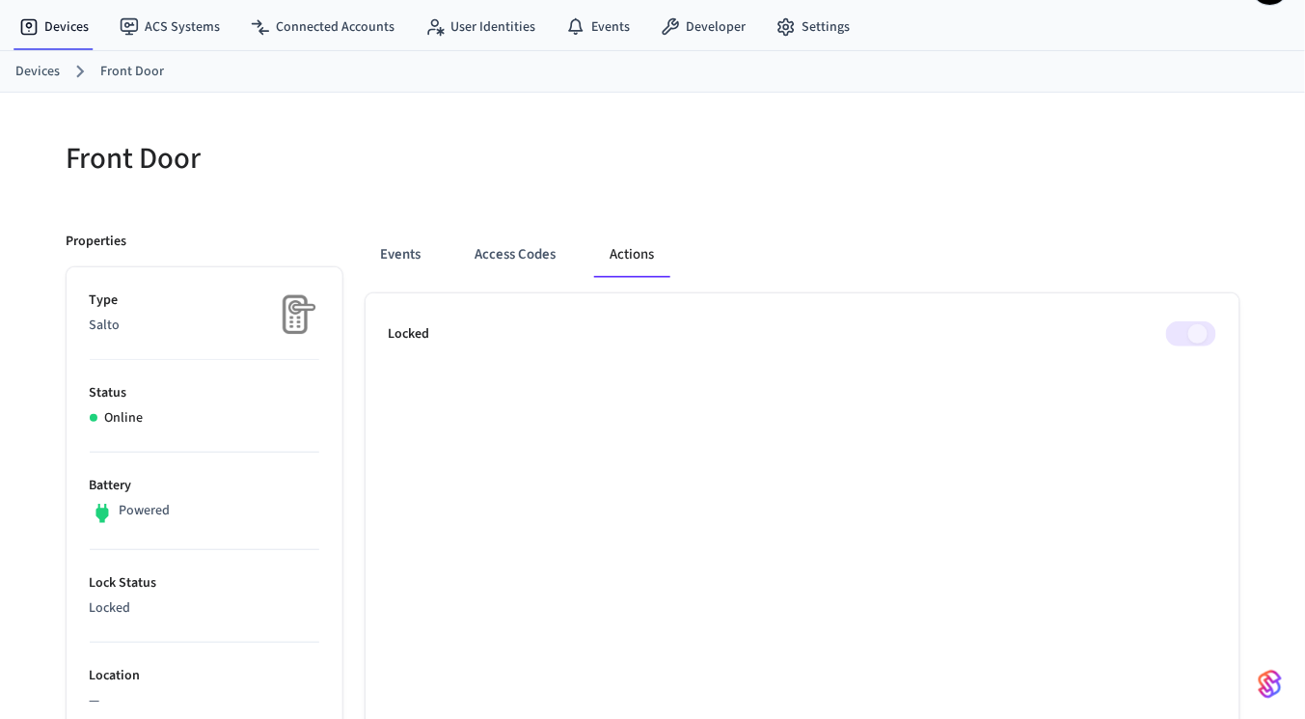
scroll to position [49, 0]
click at [493, 248] on button "Access Codes" at bounding box center [516, 255] width 112 height 46
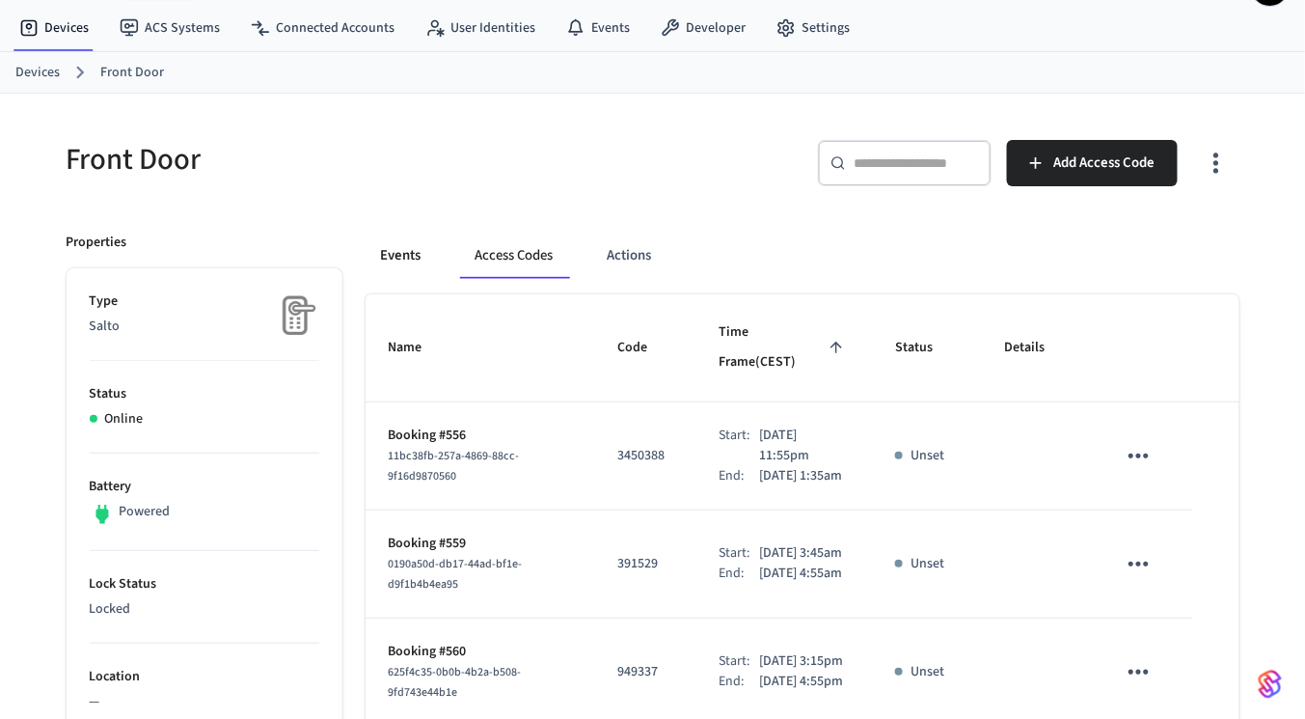
click at [380, 261] on button "Events" at bounding box center [401, 255] width 71 height 46
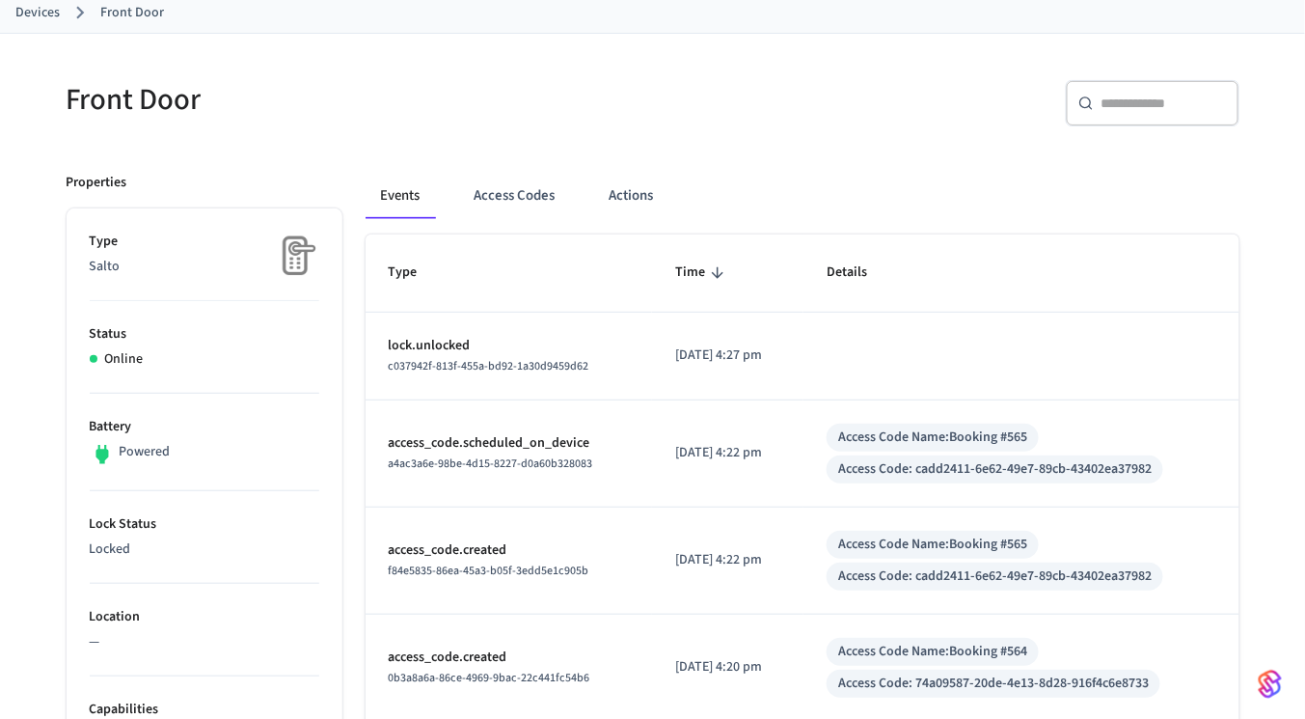
scroll to position [0, 0]
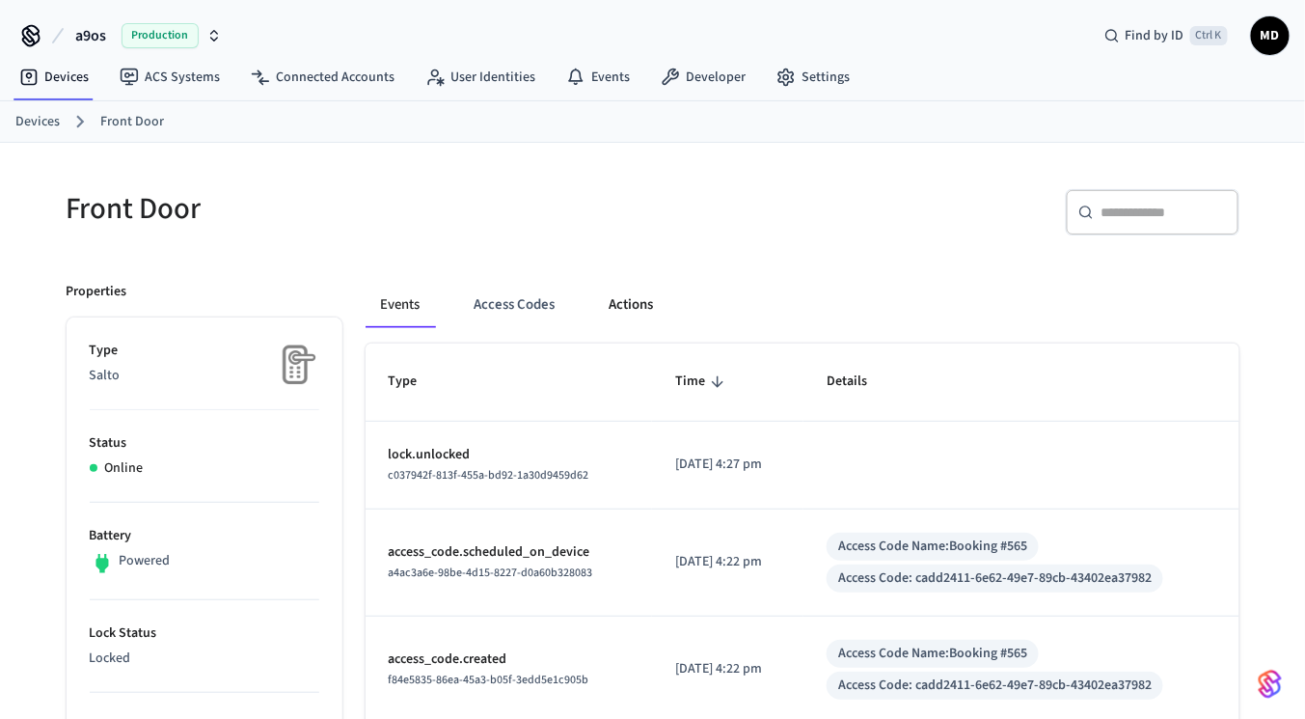
click at [609, 298] on button "Actions" at bounding box center [631, 305] width 75 height 46
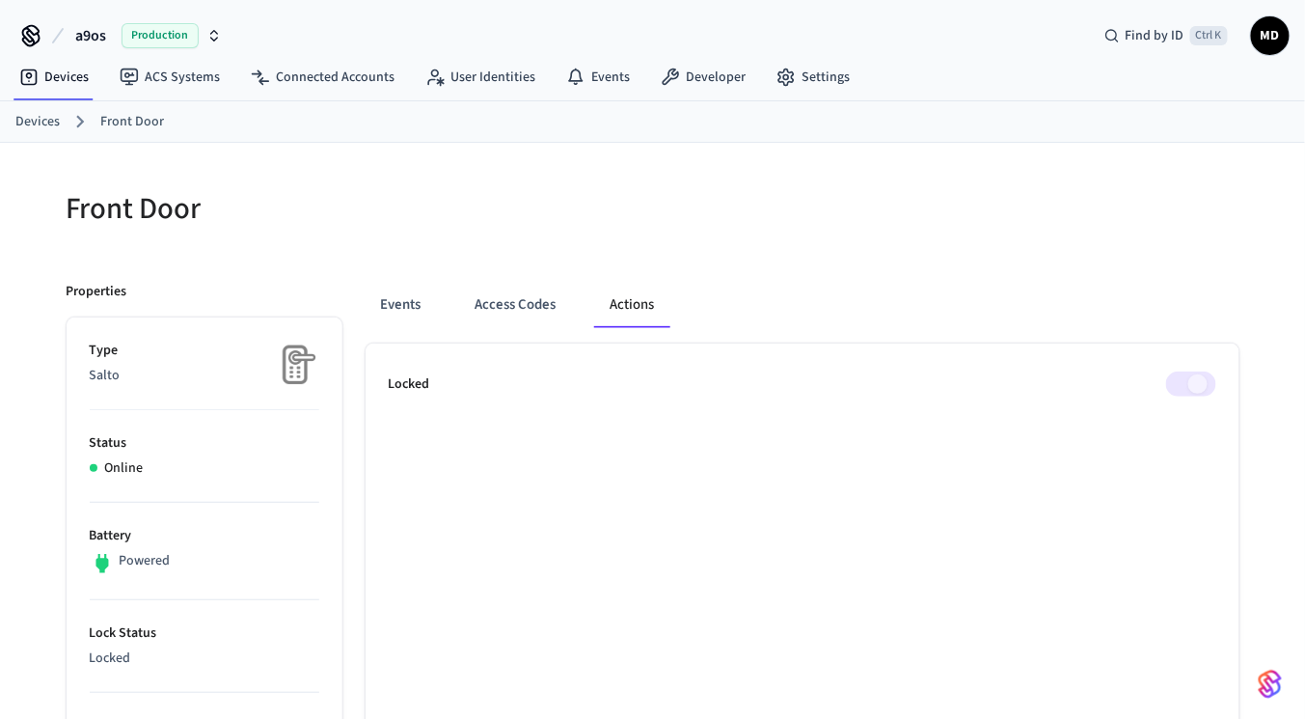
click at [1198, 378] on span at bounding box center [1191, 383] width 50 height 25
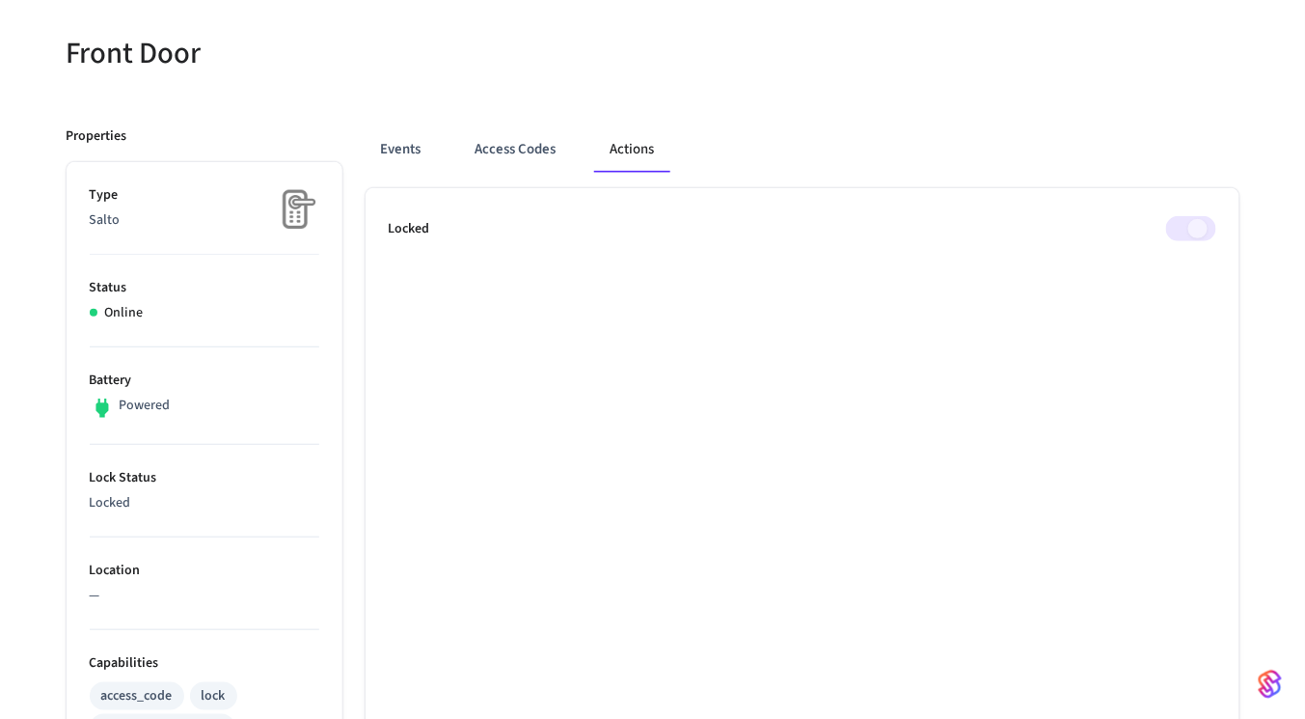
scroll to position [175, 0]
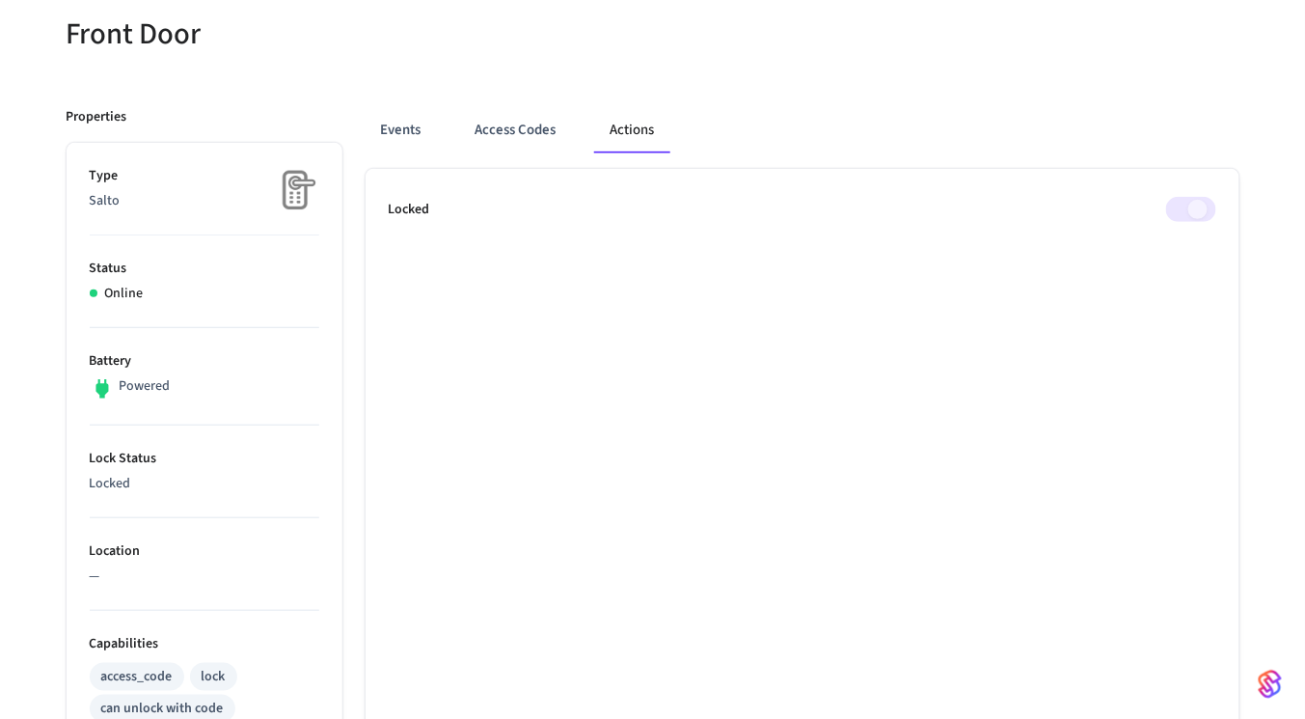
drag, startPoint x: 113, startPoint y: 387, endPoint x: 167, endPoint y: 384, distance: 54.1
click at [167, 384] on div "Powered" at bounding box center [130, 388] width 80 height 25
drag, startPoint x: 188, startPoint y: 384, endPoint x: 105, endPoint y: 380, distance: 83.0
click at [105, 380] on div "Powered" at bounding box center [205, 388] width 230 height 25
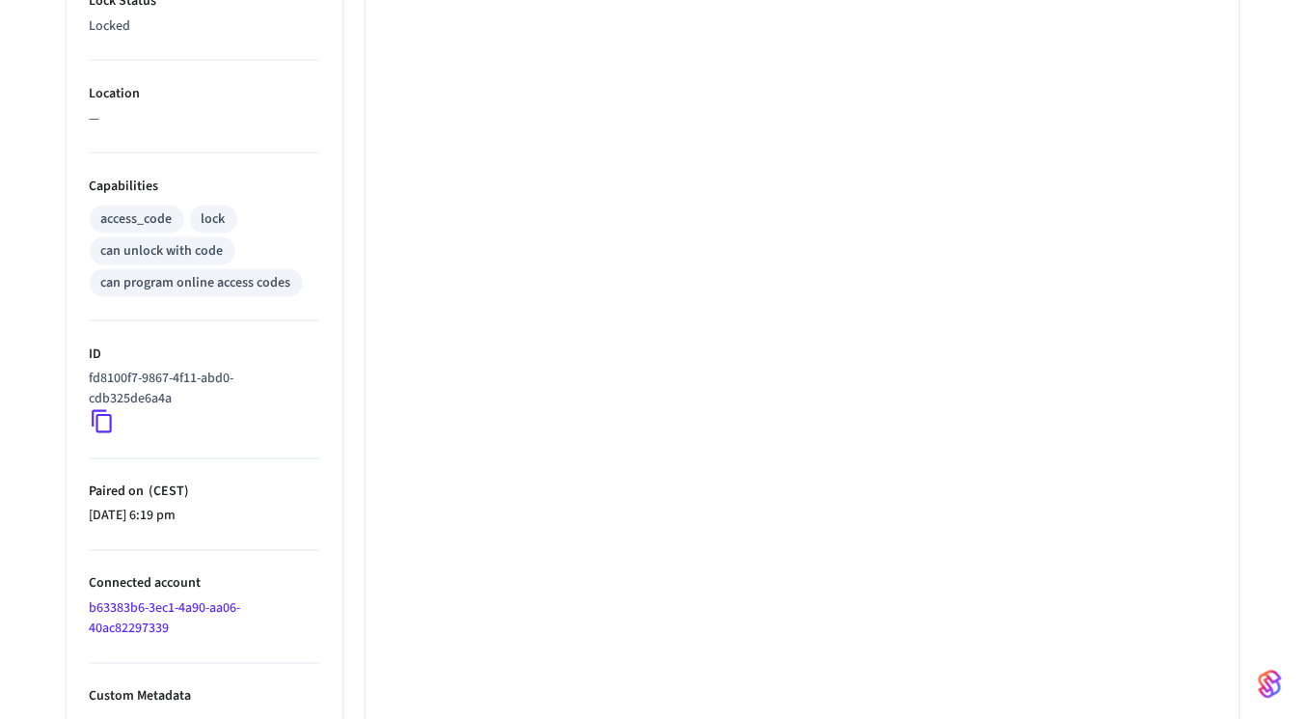
scroll to position [641, 0]
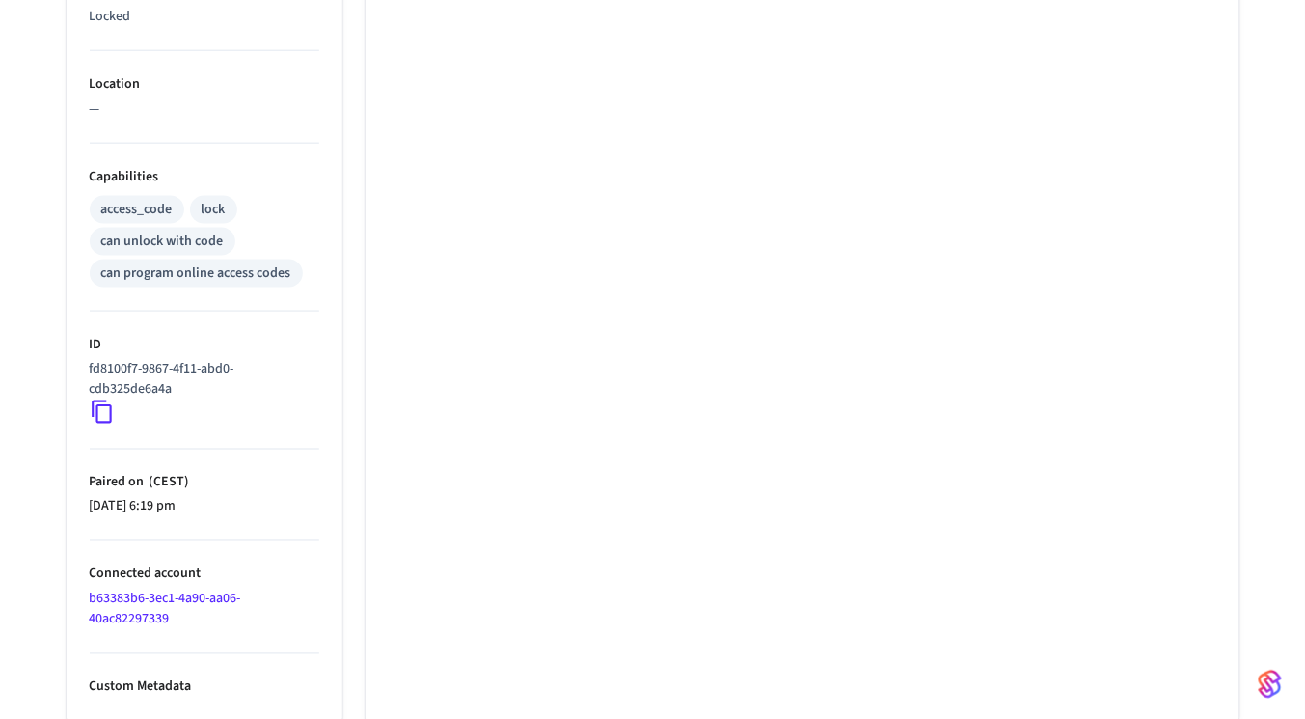
click at [168, 684] on p "Custom Metadata" at bounding box center [205, 687] width 230 height 20
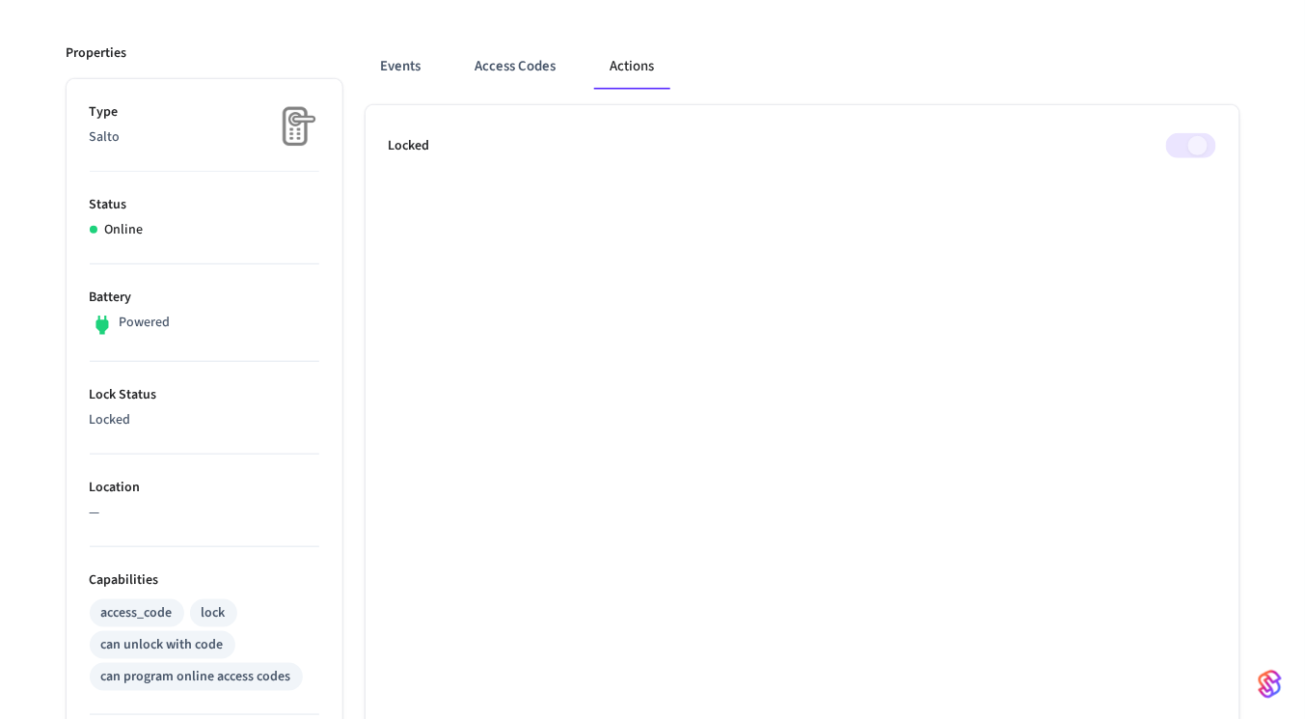
scroll to position [237, 0]
click at [433, 83] on button "Events" at bounding box center [401, 67] width 71 height 46
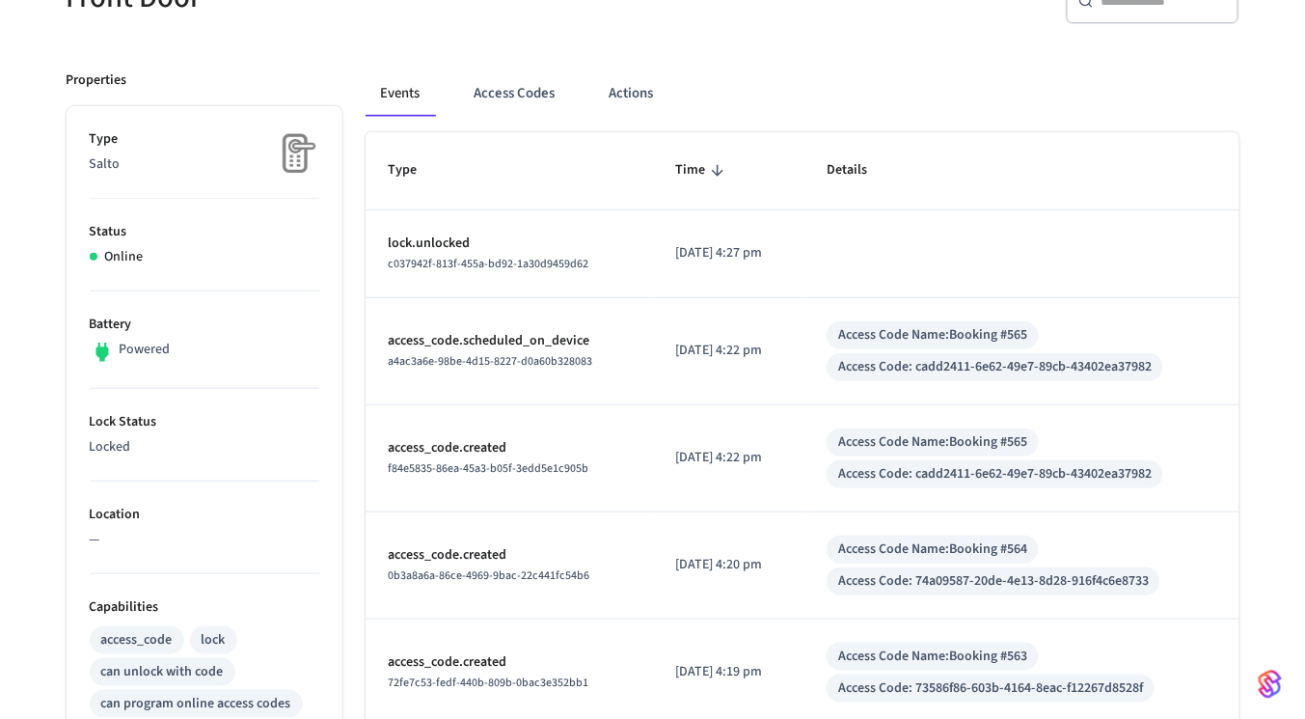
scroll to position [232, 0]
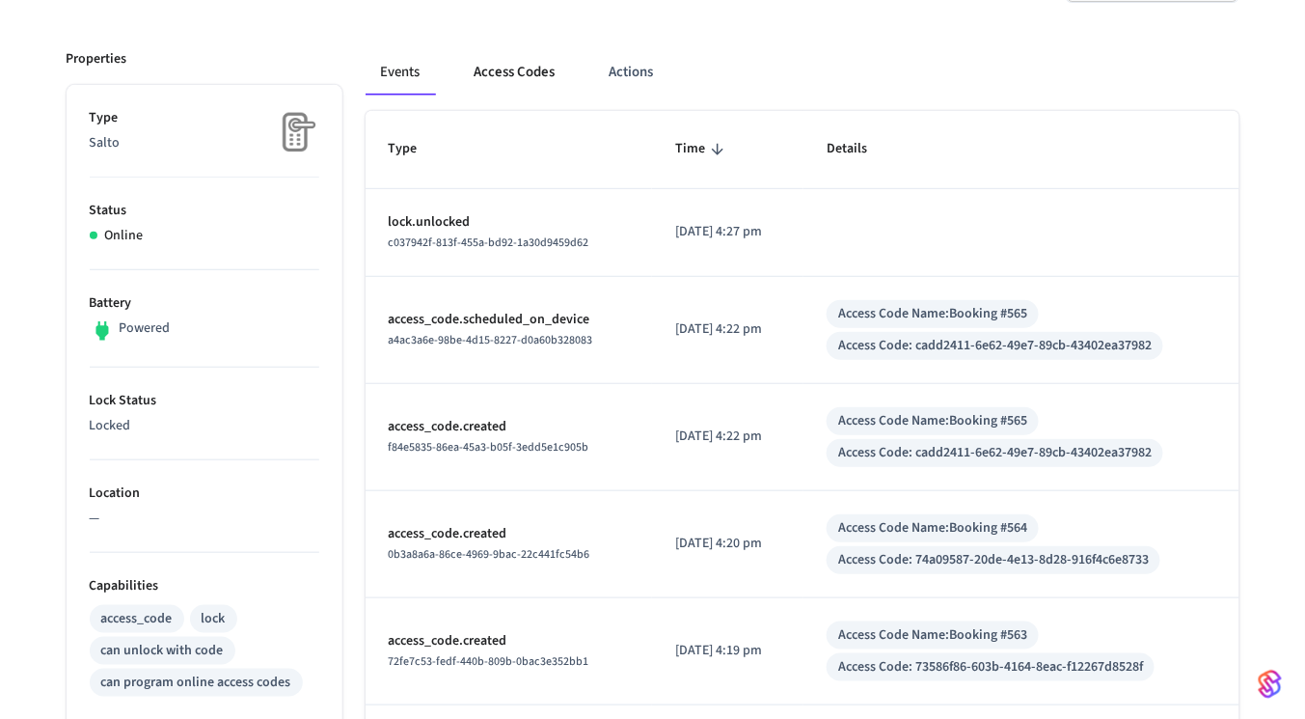
click at [498, 92] on button "Access Codes" at bounding box center [515, 72] width 112 height 46
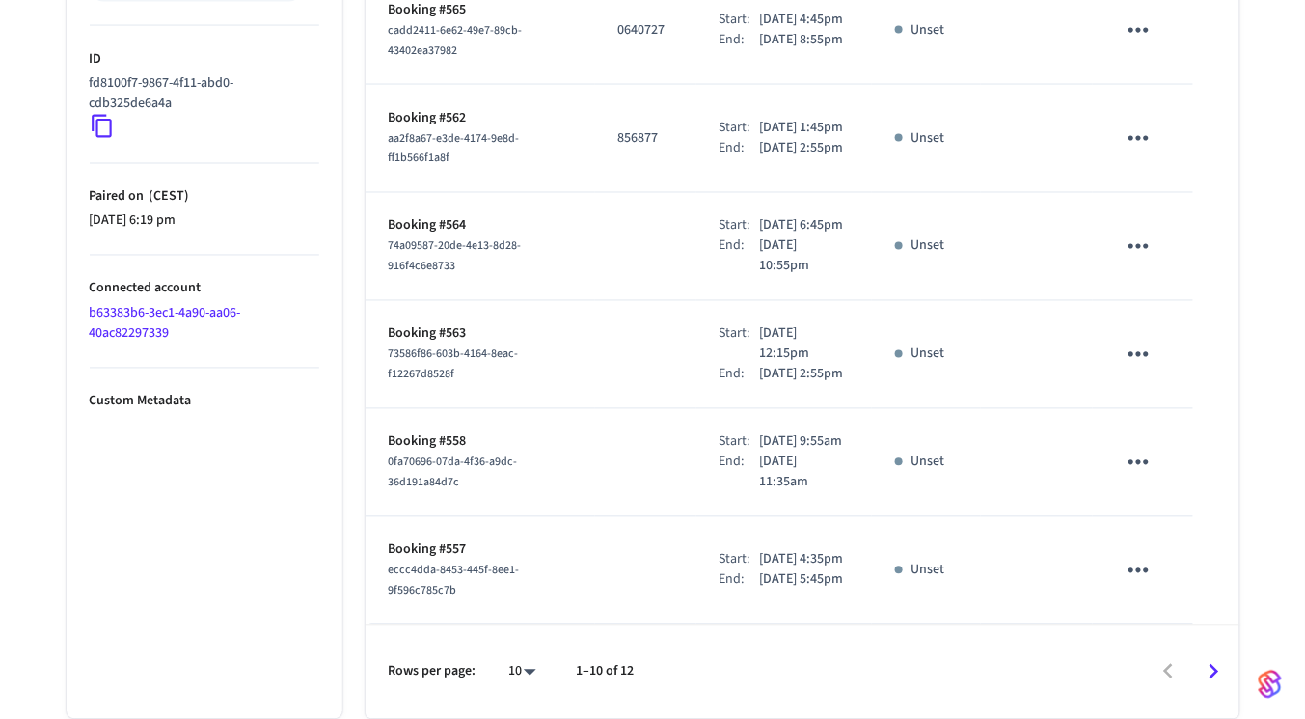
scroll to position [1071, 0]
